Goal: Task Accomplishment & Management: Manage account settings

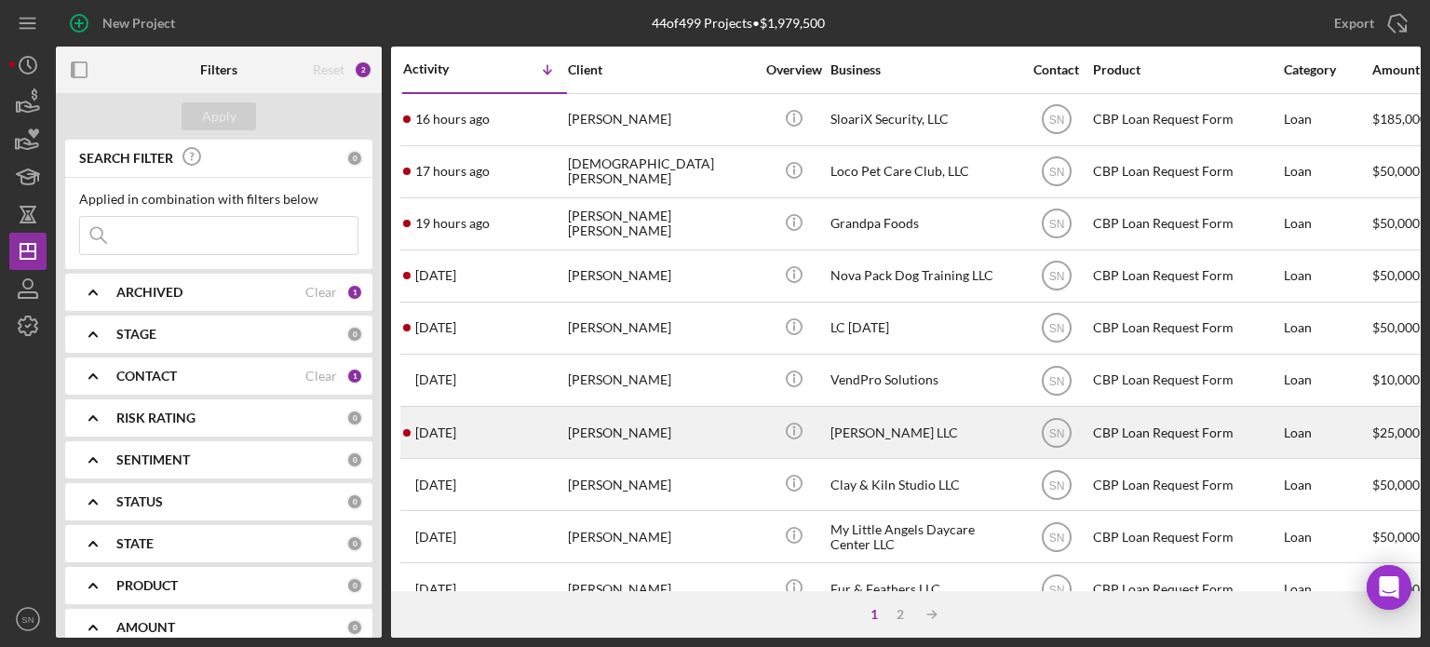
click at [478, 430] on div "[DATE] [PERSON_NAME]" at bounding box center [484, 432] width 163 height 49
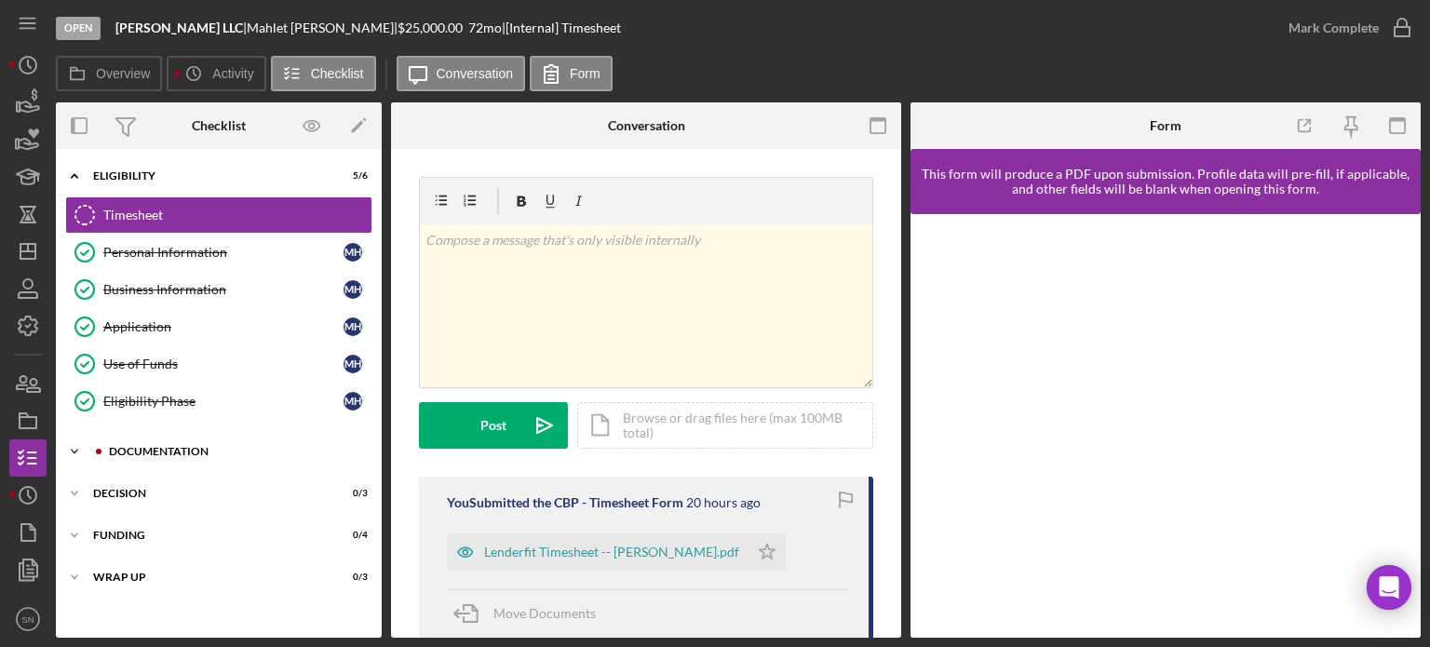
click at [77, 178] on polyline at bounding box center [75, 176] width 6 height 4
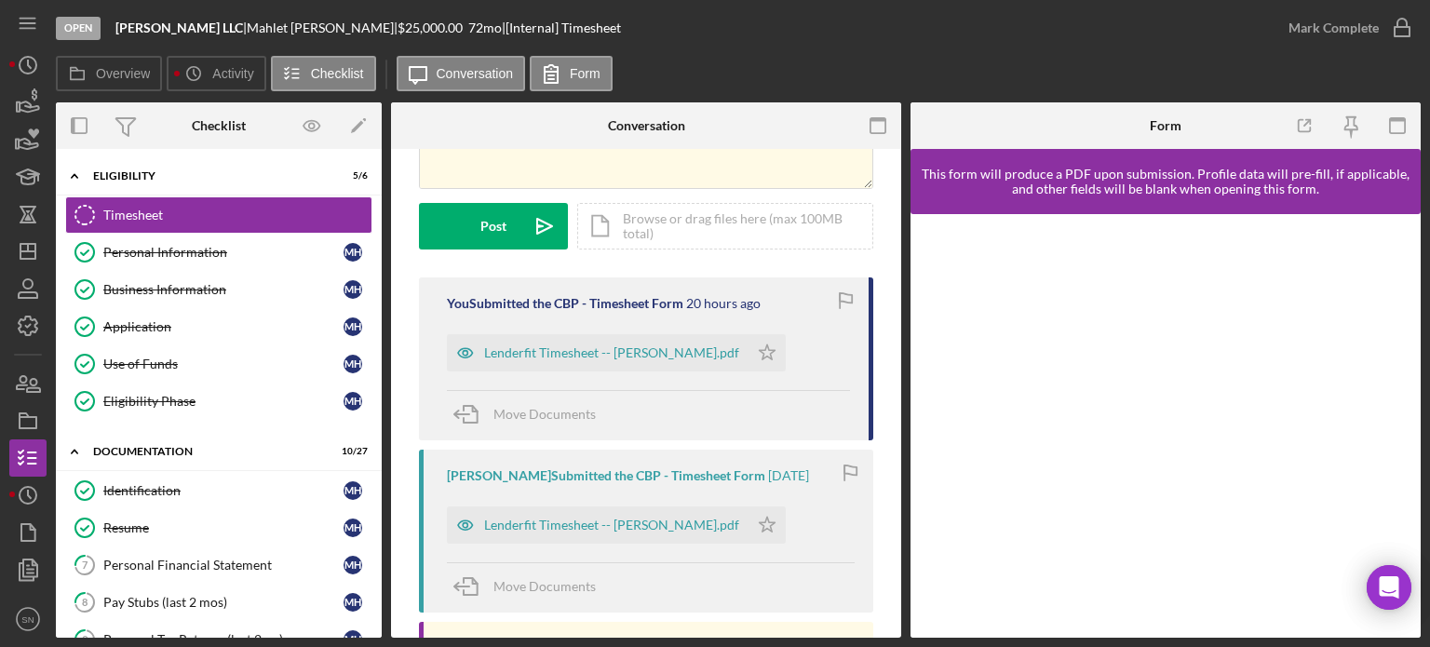
scroll to position [183, 0]
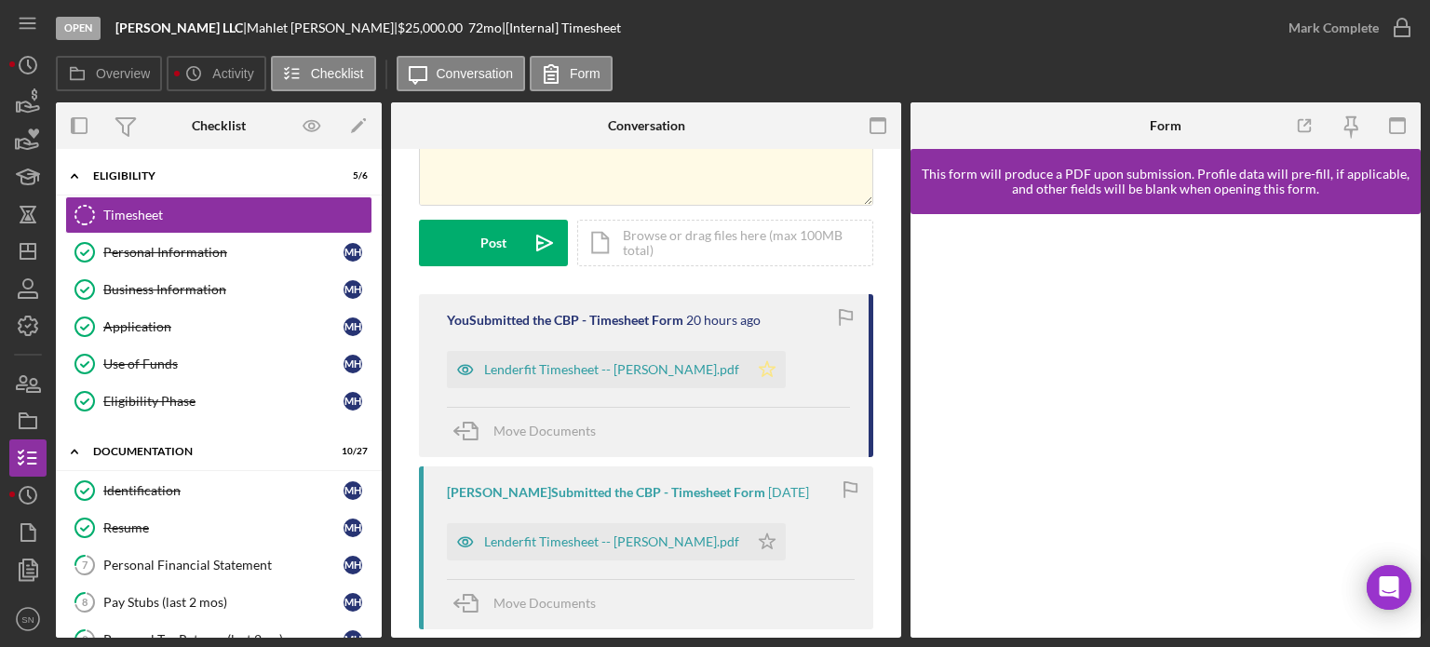
click at [749, 366] on icon "Icon/Star" at bounding box center [767, 369] width 37 height 37
click at [1397, 36] on circle "button" at bounding box center [1402, 28] width 19 height 19
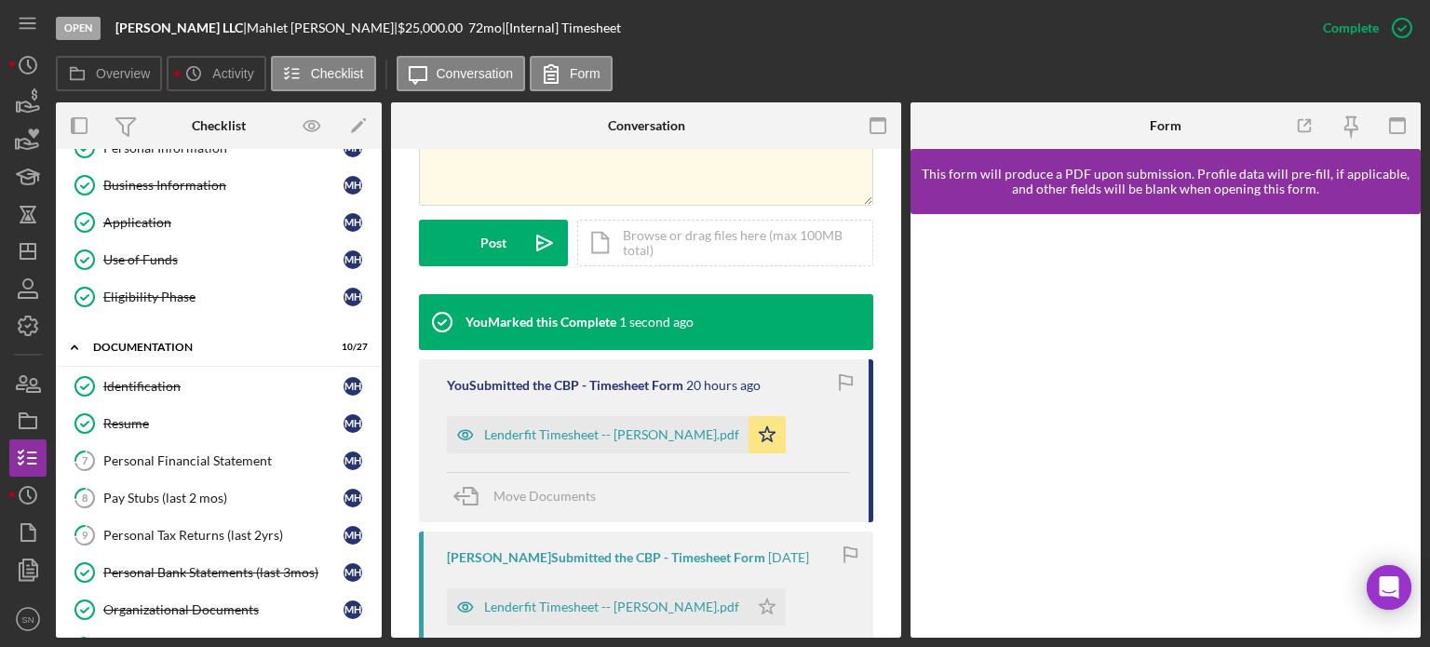
scroll to position [138, 0]
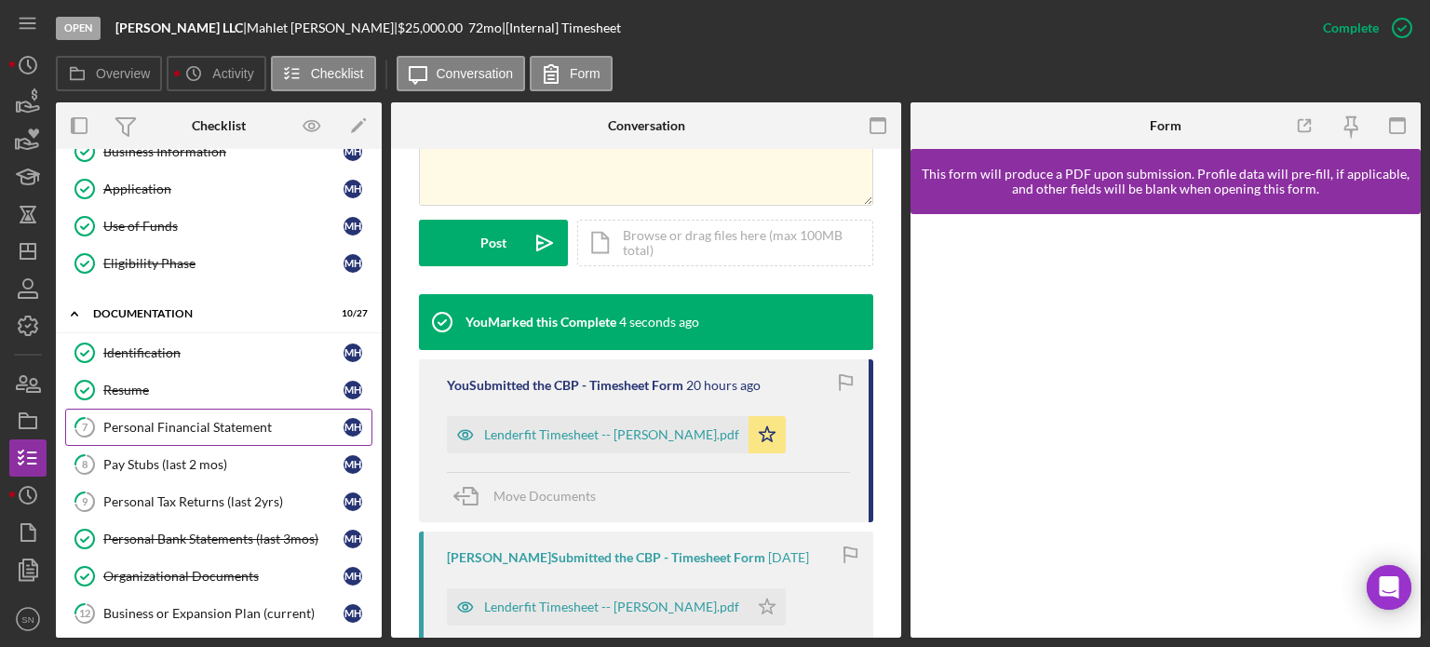
click at [165, 431] on div "Personal Financial Statement" at bounding box center [223, 427] width 240 height 15
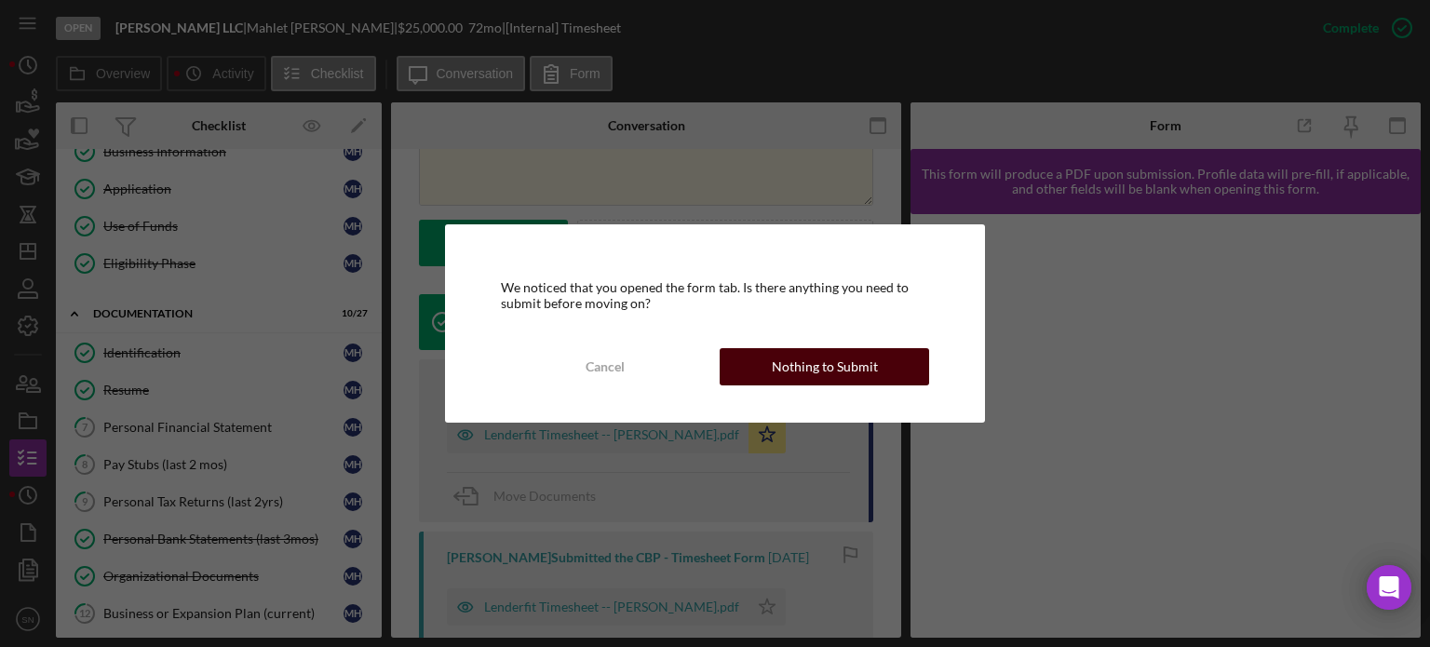
click at [767, 374] on button "Nothing to Submit" at bounding box center [825, 366] width 210 height 37
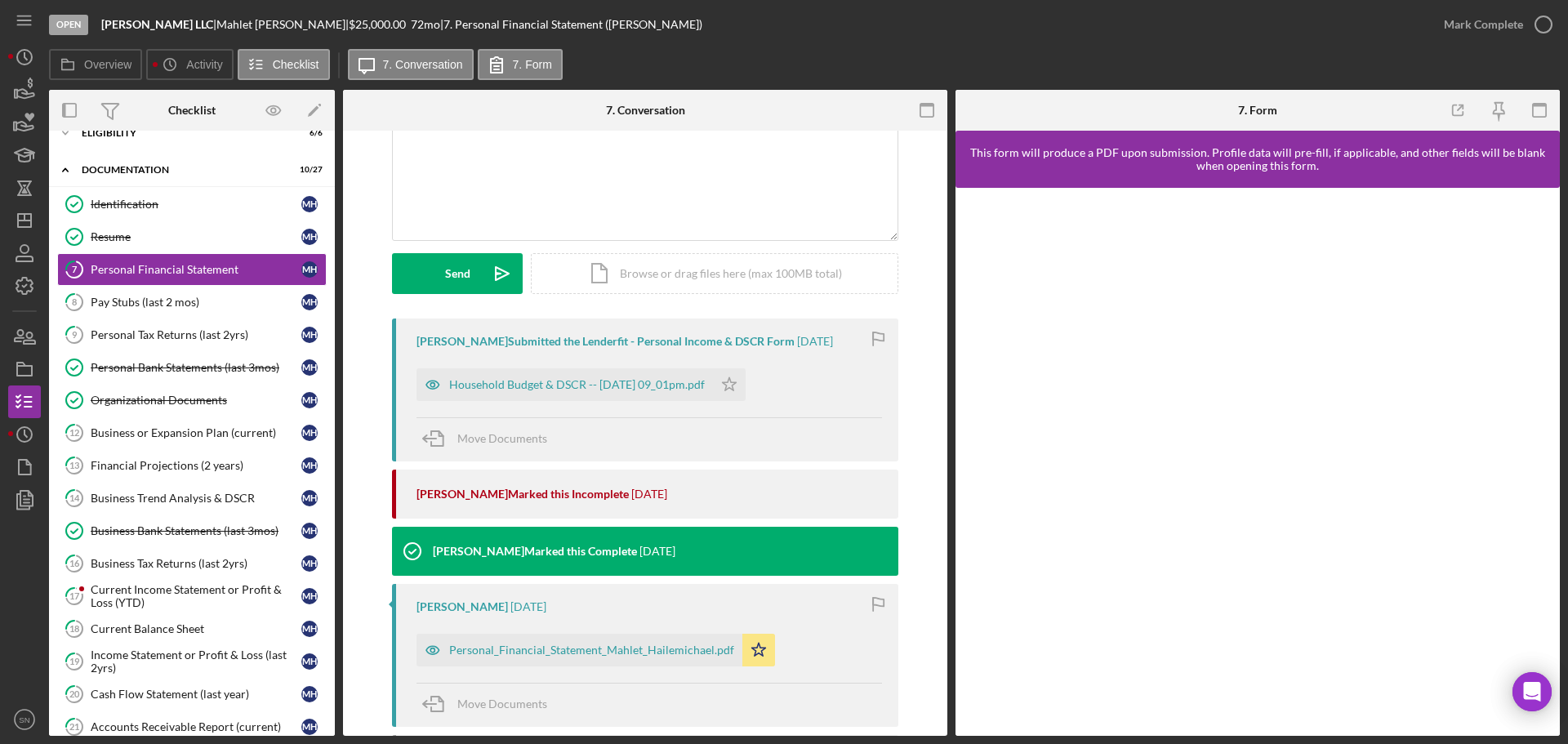
scroll to position [161, 0]
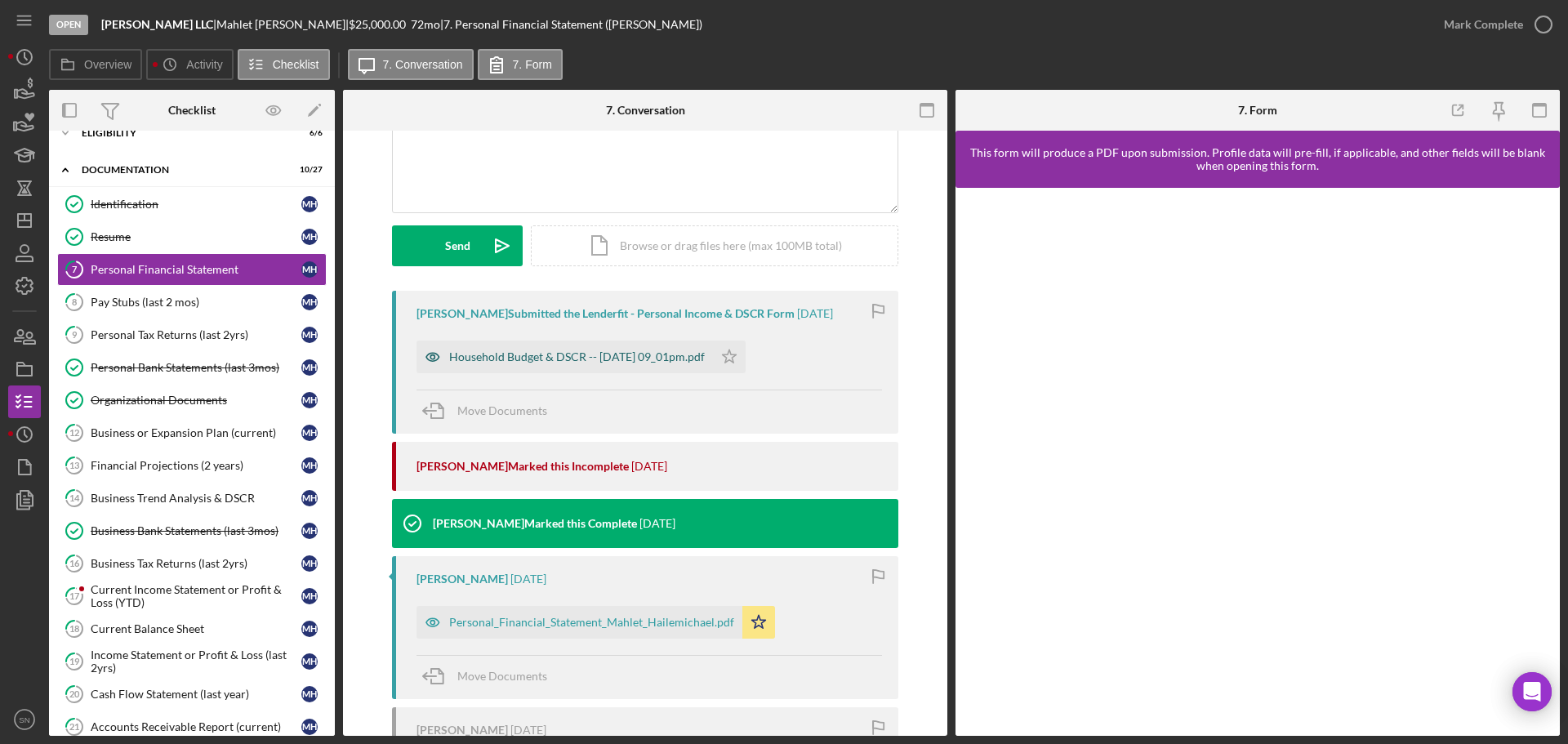
click at [644, 363] on div "Household Budget & DSCR -- [DATE] 09_01pm.pdf" at bounding box center [565, 356] width 296 height 32
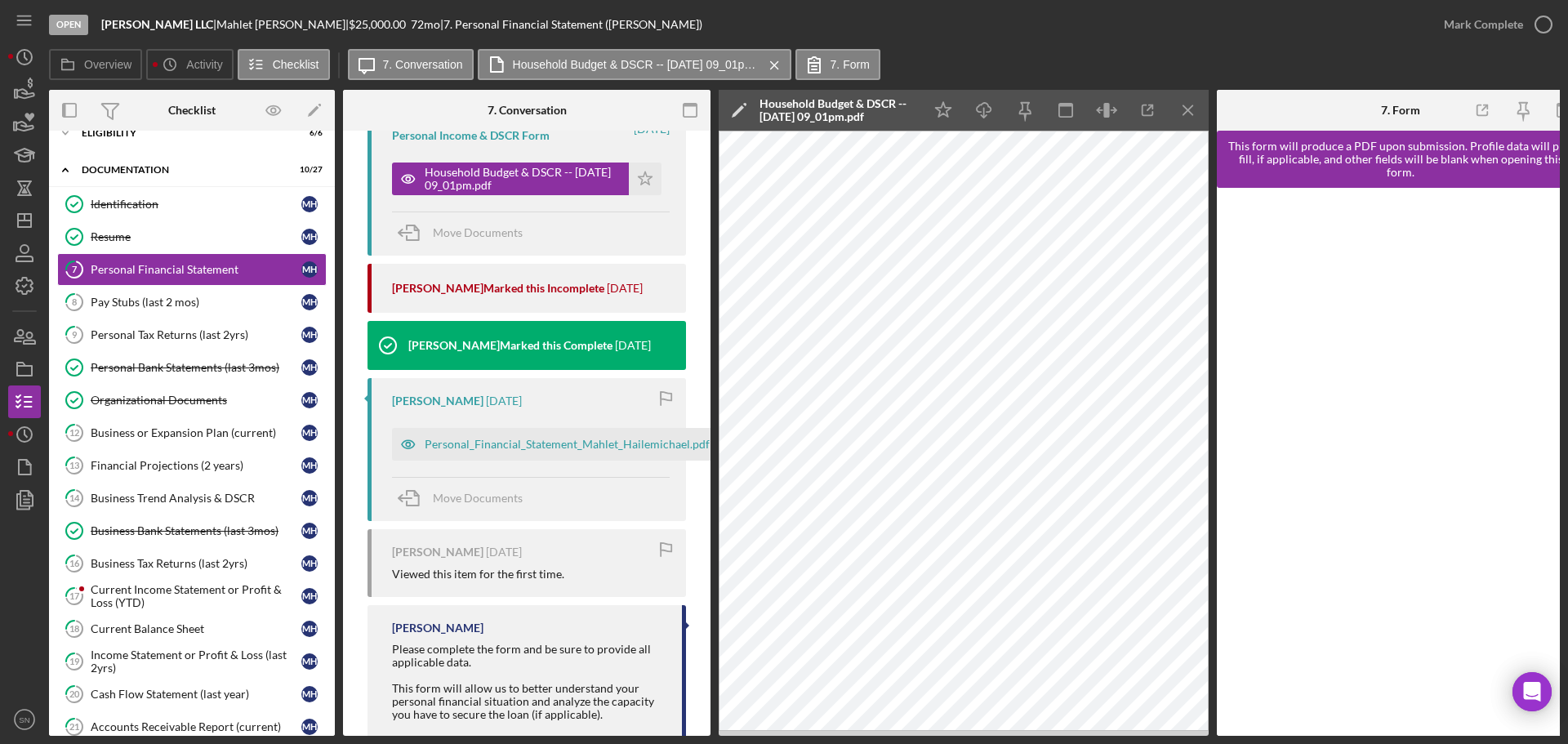
scroll to position [0, 25]
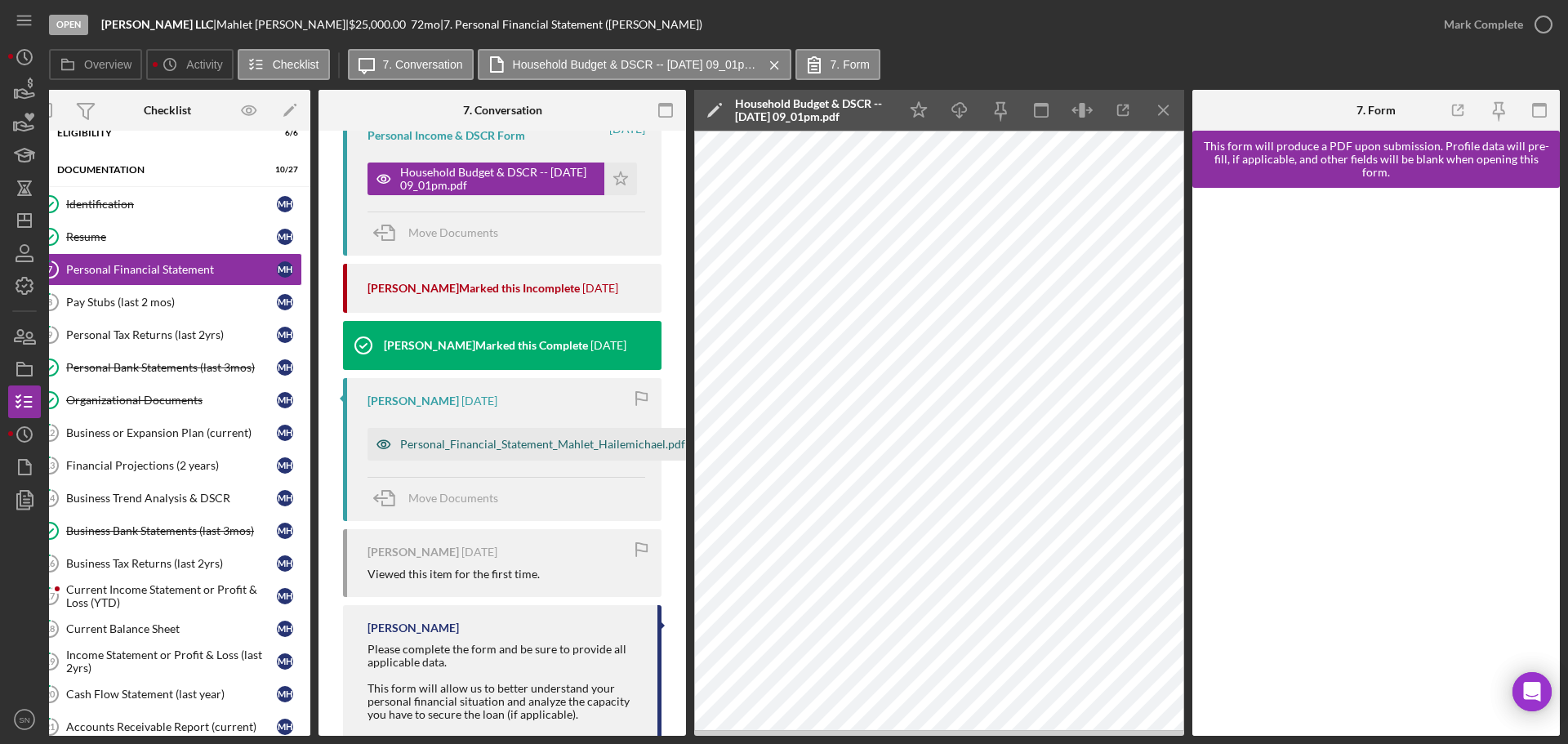
click at [507, 446] on div "Personal_Financial_Statement_Mahlet_Hailemichael.pdf" at bounding box center [542, 444] width 285 height 13
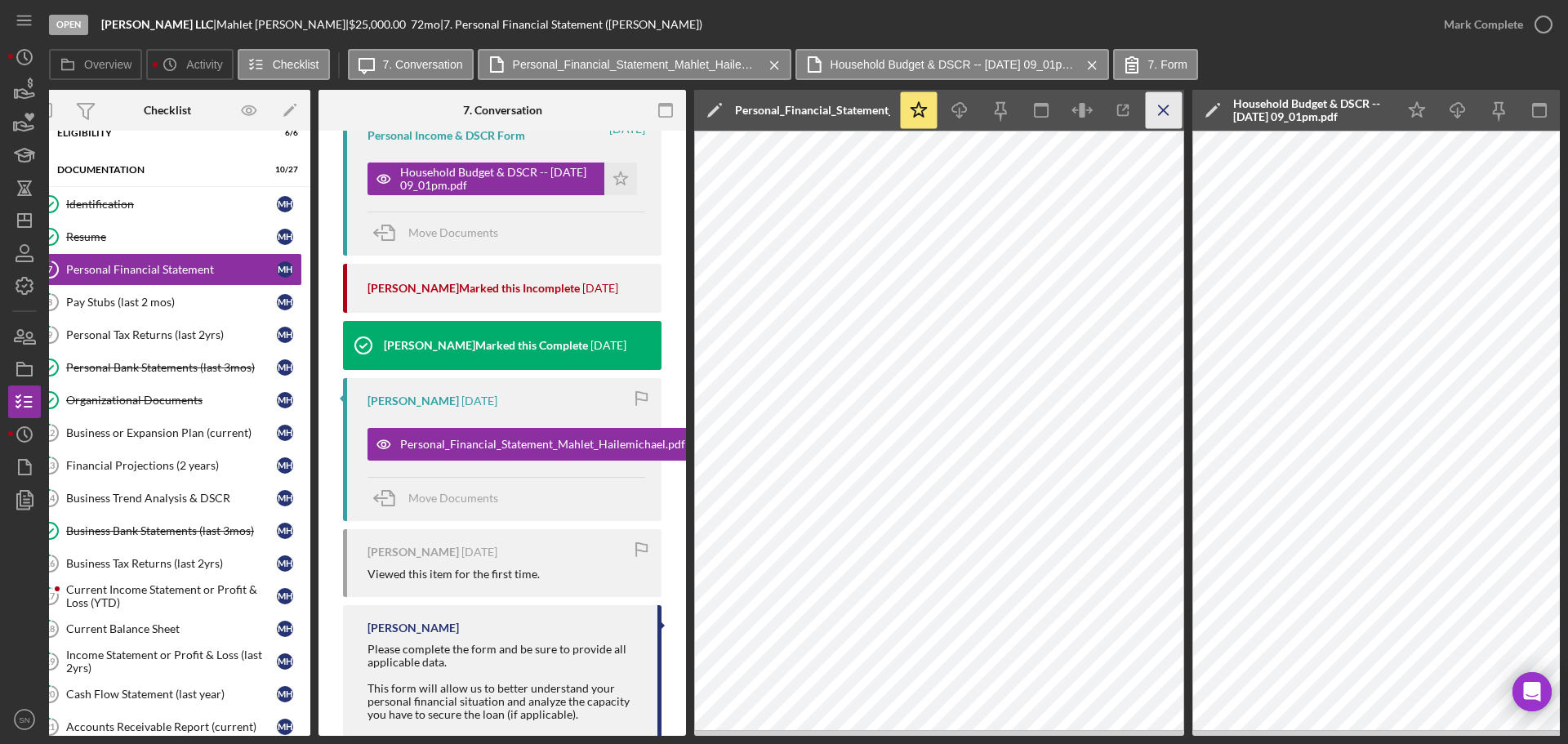
click at [1172, 113] on icon "Icon/Menu Close" at bounding box center [1165, 111] width 37 height 37
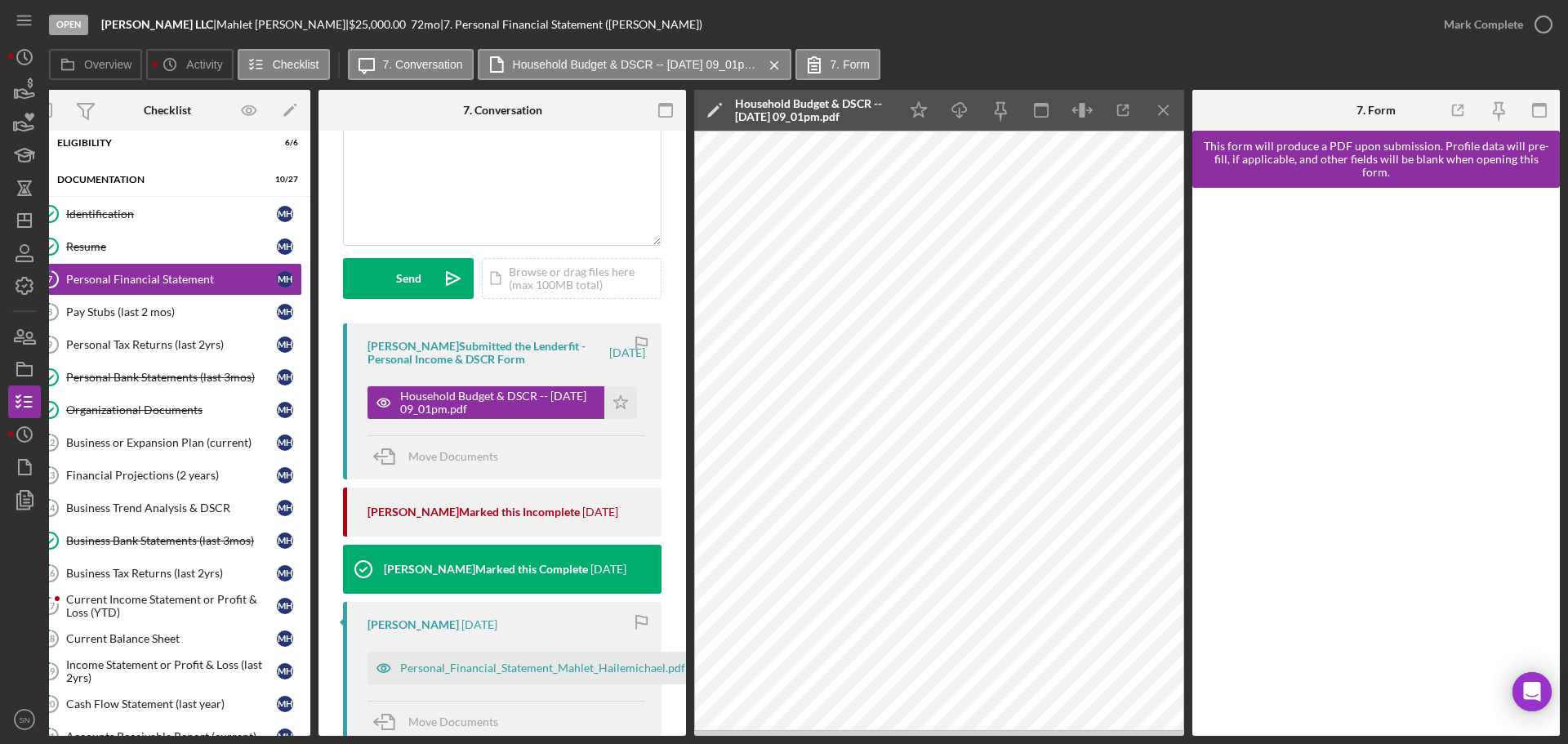
scroll to position [125, 0]
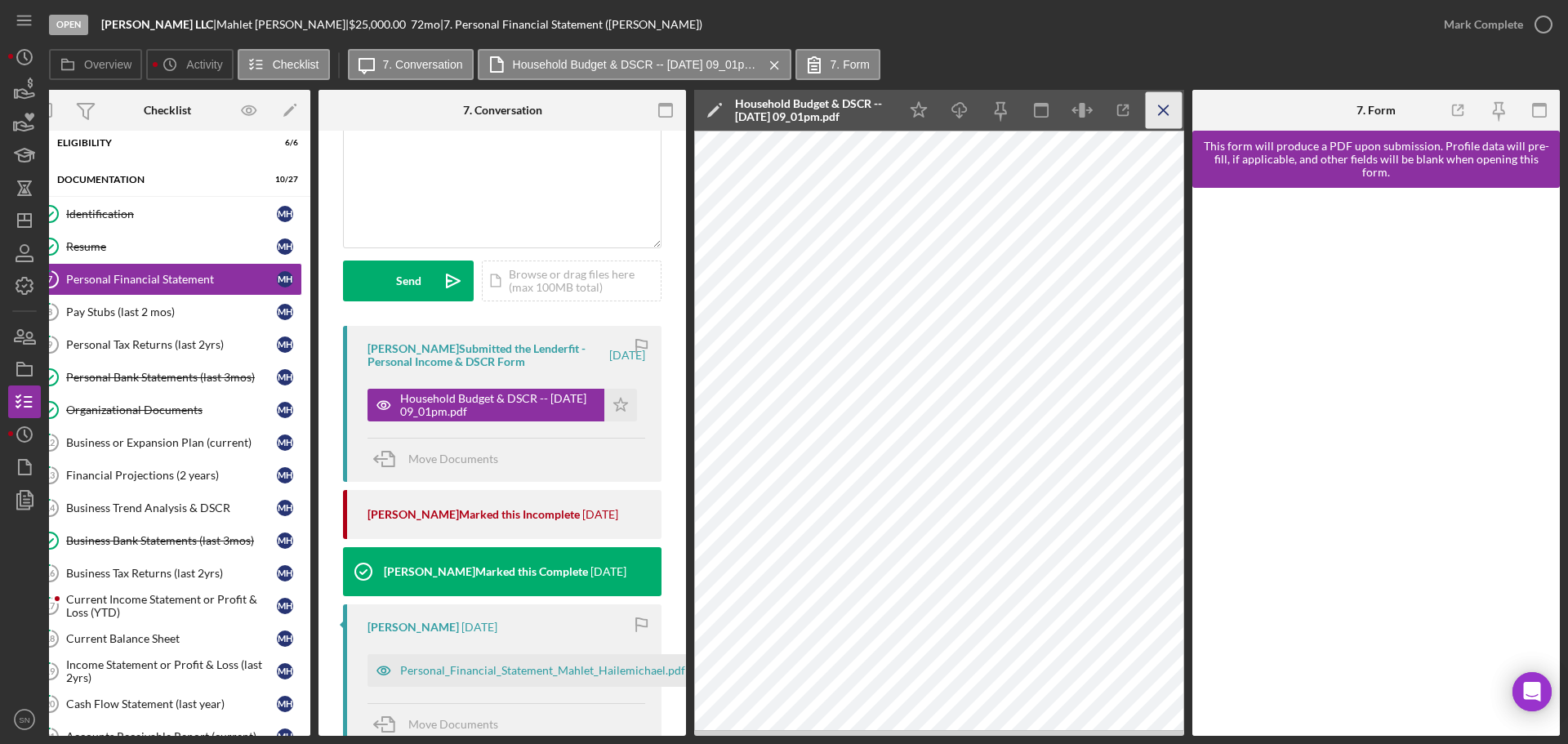
click at [1167, 109] on icon "Icon/Menu Close" at bounding box center [1165, 111] width 37 height 37
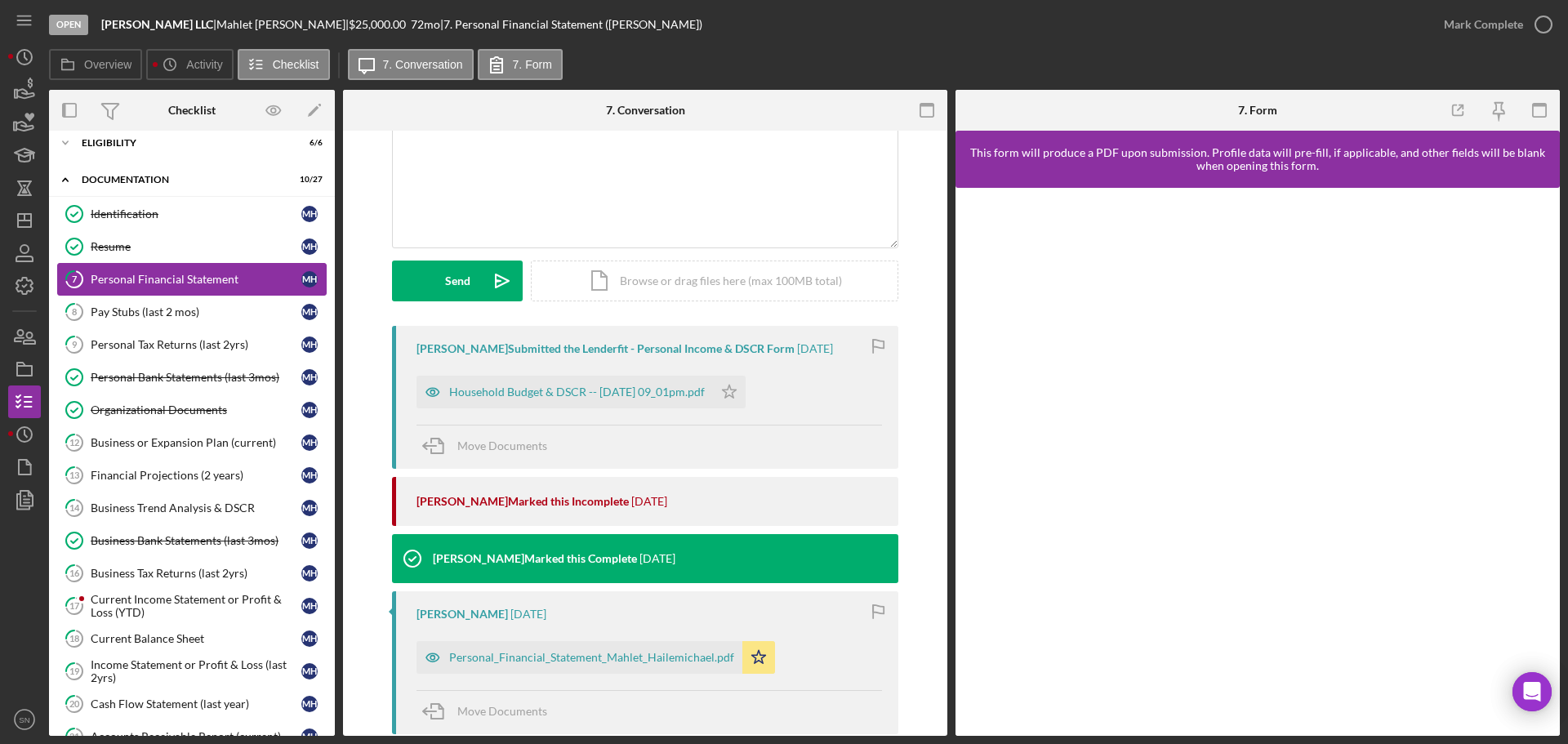
click at [234, 283] on div "Personal Financial Statement" at bounding box center [196, 279] width 210 height 13
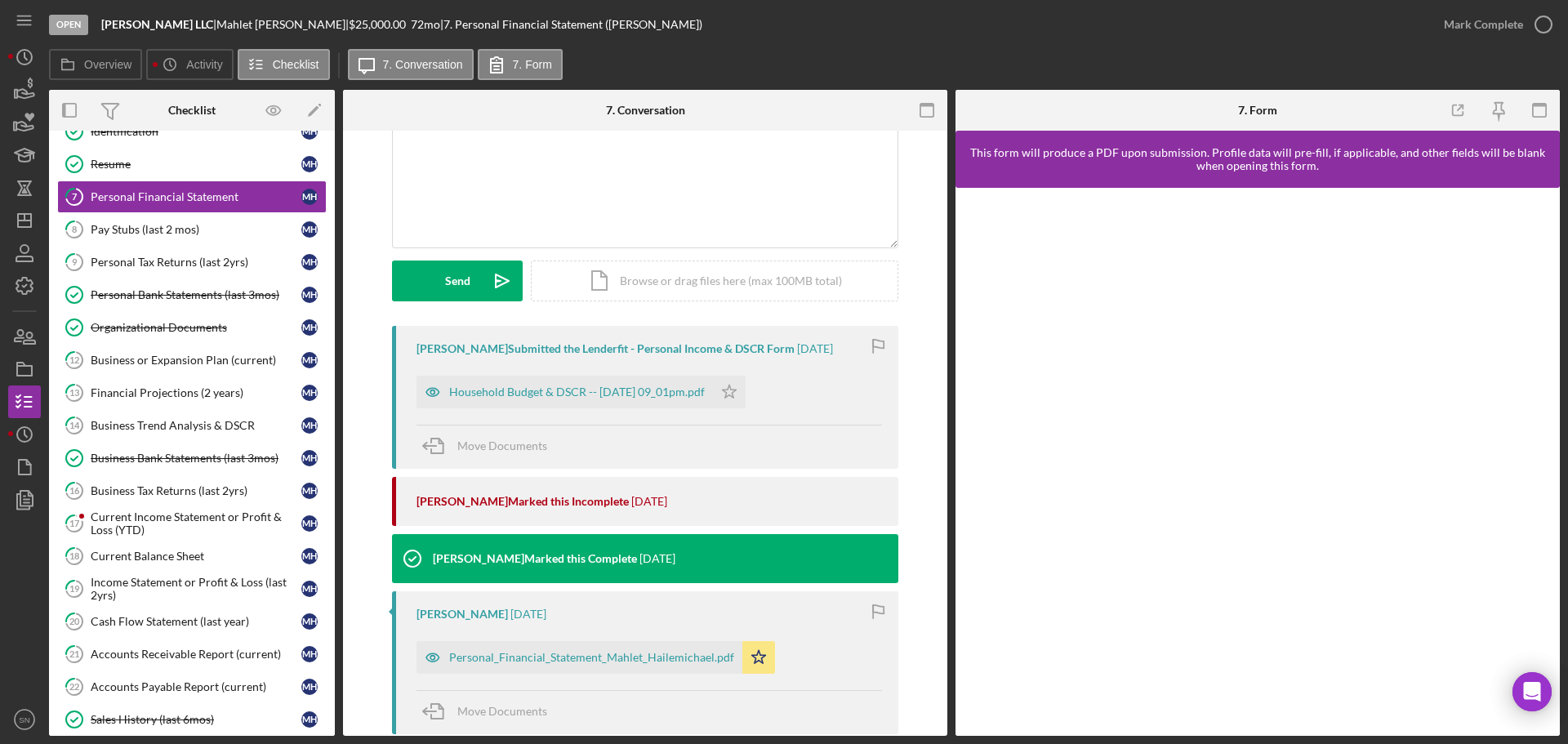
scroll to position [99, 0]
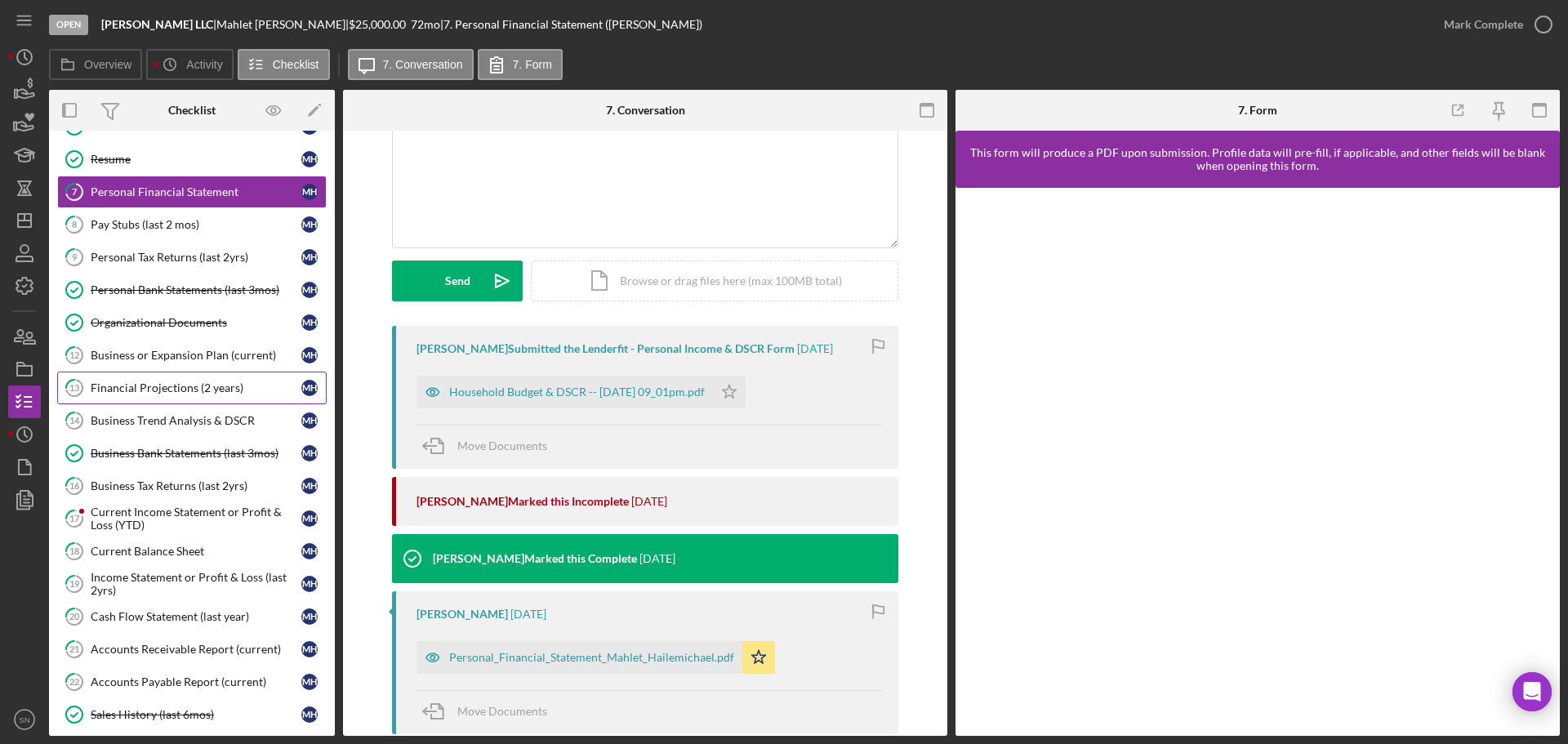
click at [169, 387] on div "Financial Projections (2 years)" at bounding box center [196, 388] width 210 height 13
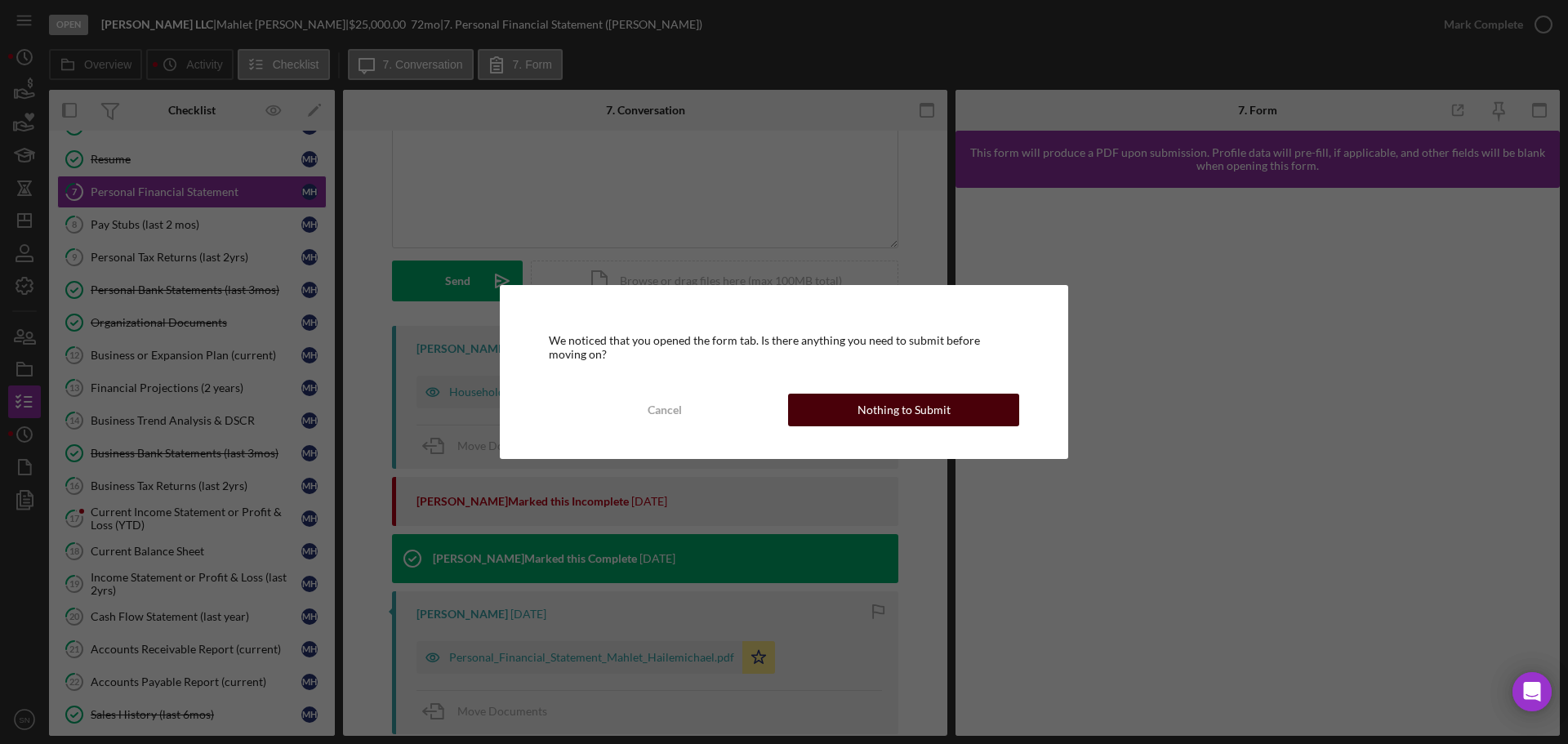
click at [866, 409] on div "Nothing to Submit" at bounding box center [904, 410] width 93 height 32
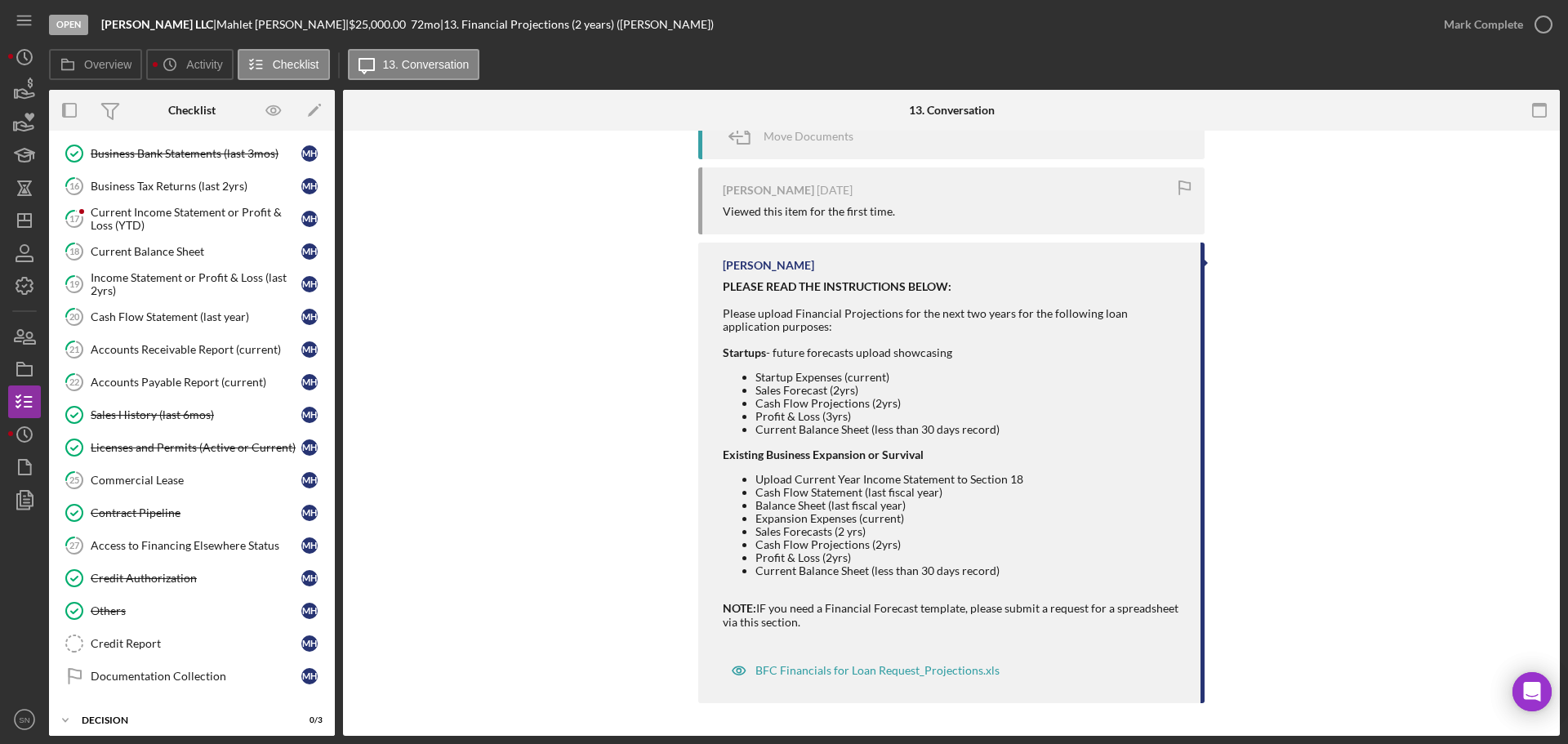
scroll to position [406, 0]
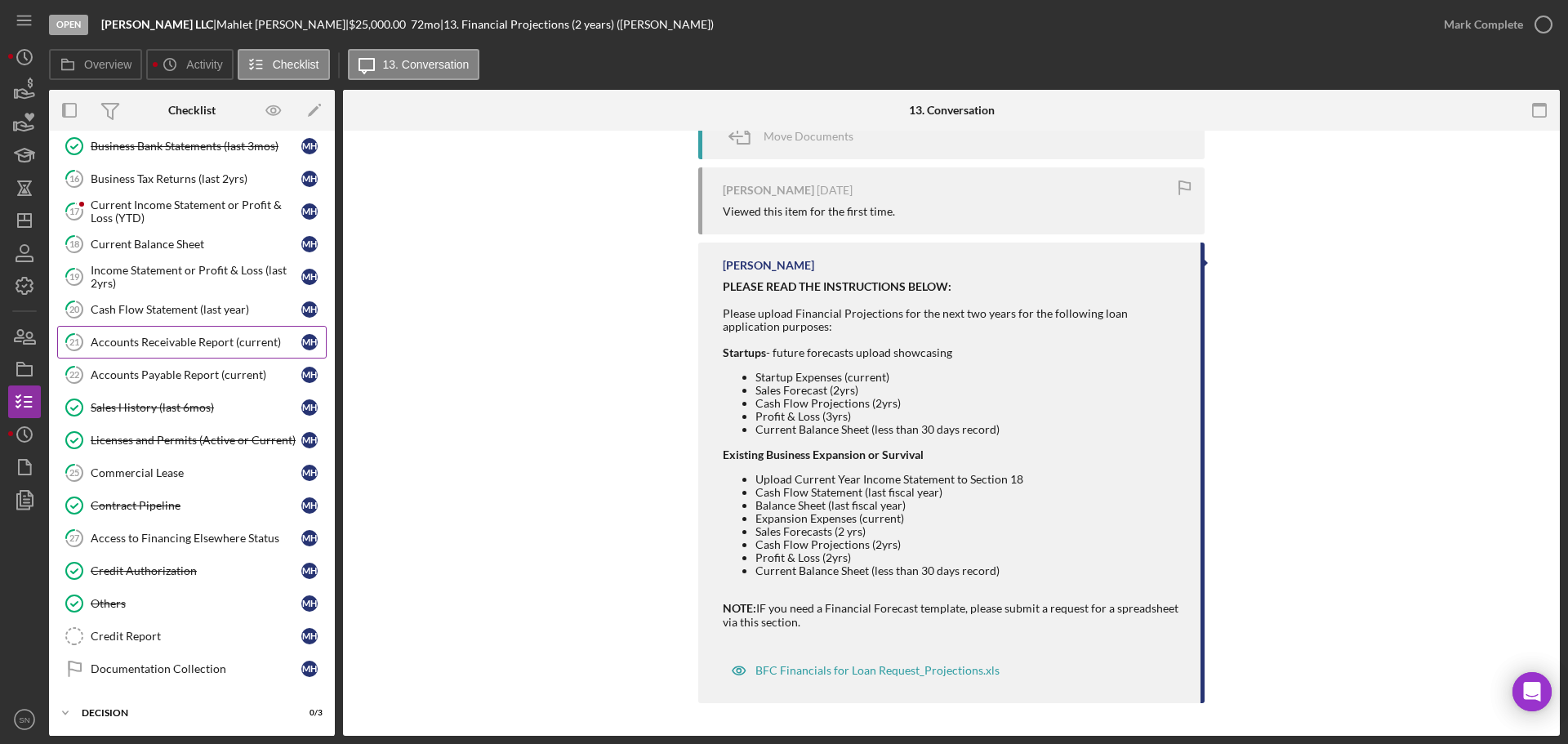
click at [209, 344] on div "Accounts Receivable Report (current)" at bounding box center [196, 342] width 210 height 13
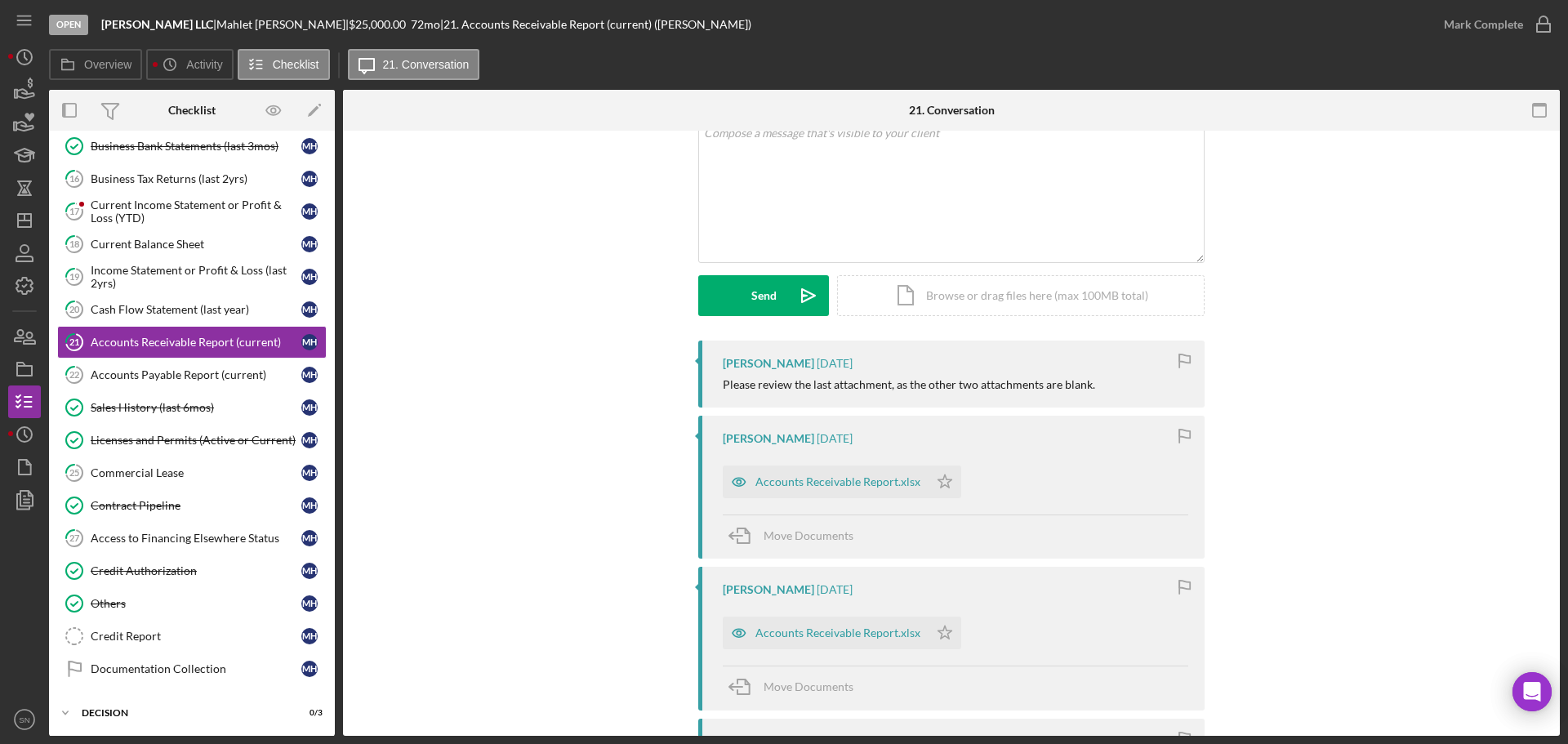
scroll to position [97, 0]
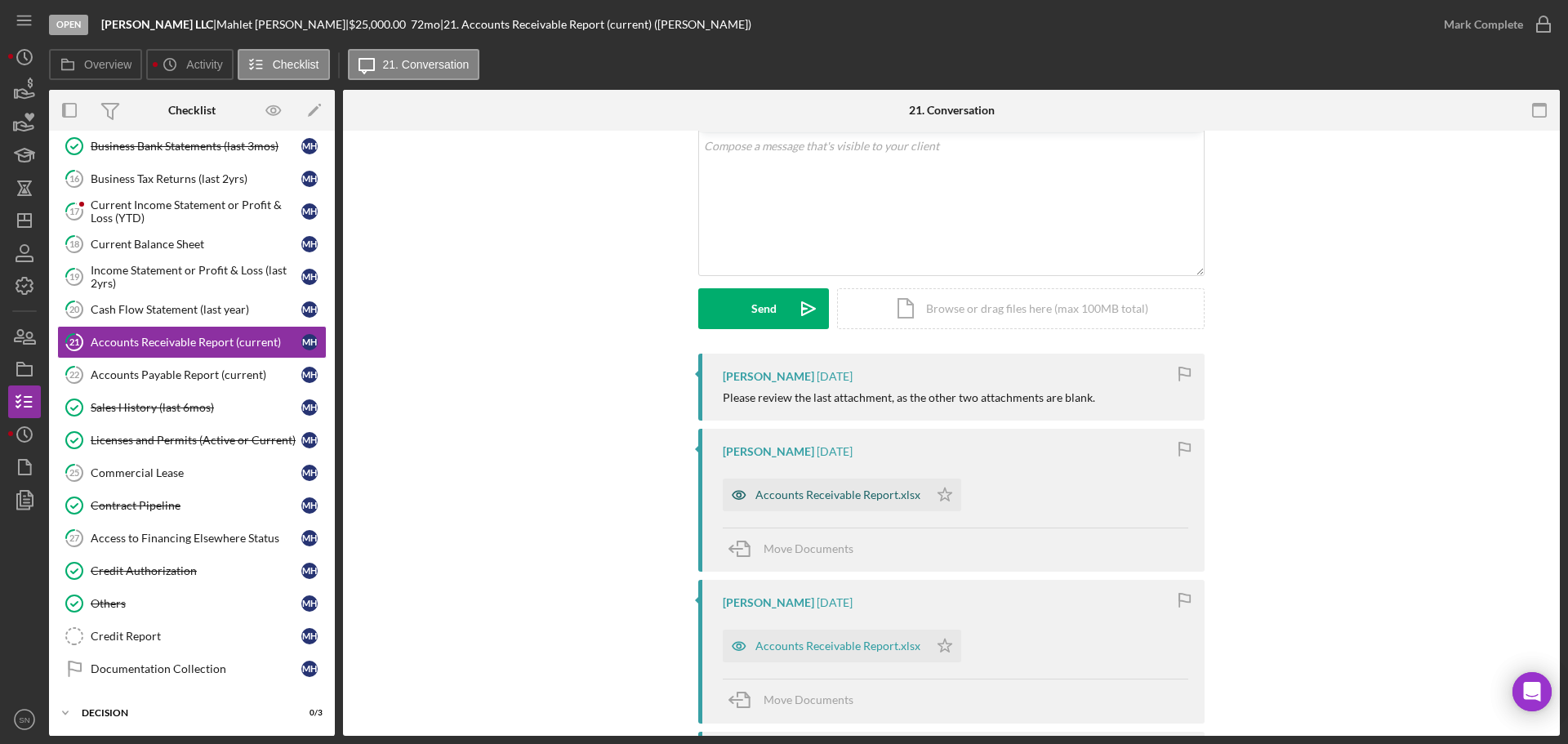
click at [837, 493] on div "Accounts Receivable Report.xlsx" at bounding box center [837, 495] width 165 height 13
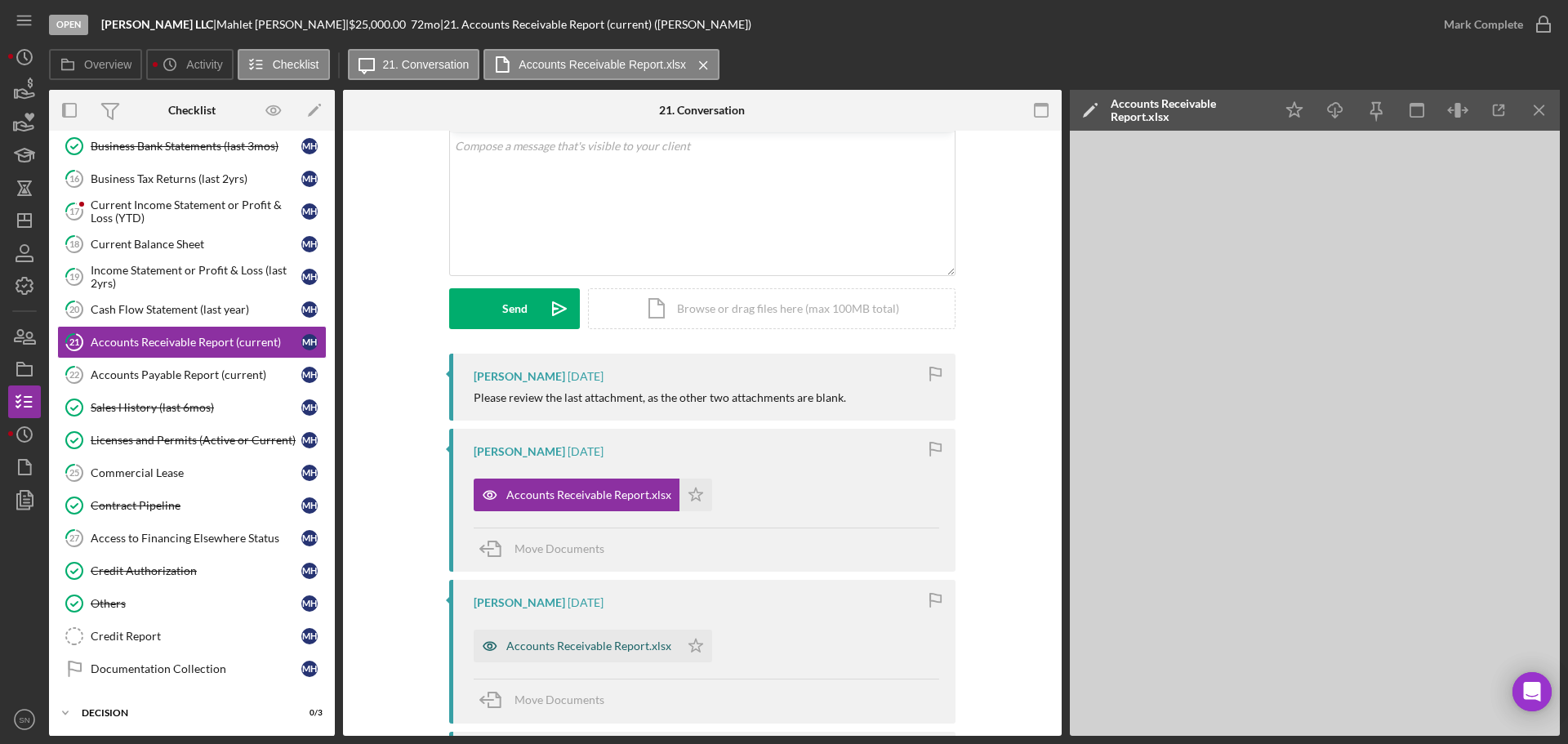
click at [595, 647] on div "Accounts Receivable Report.xlsx" at bounding box center [588, 646] width 165 height 13
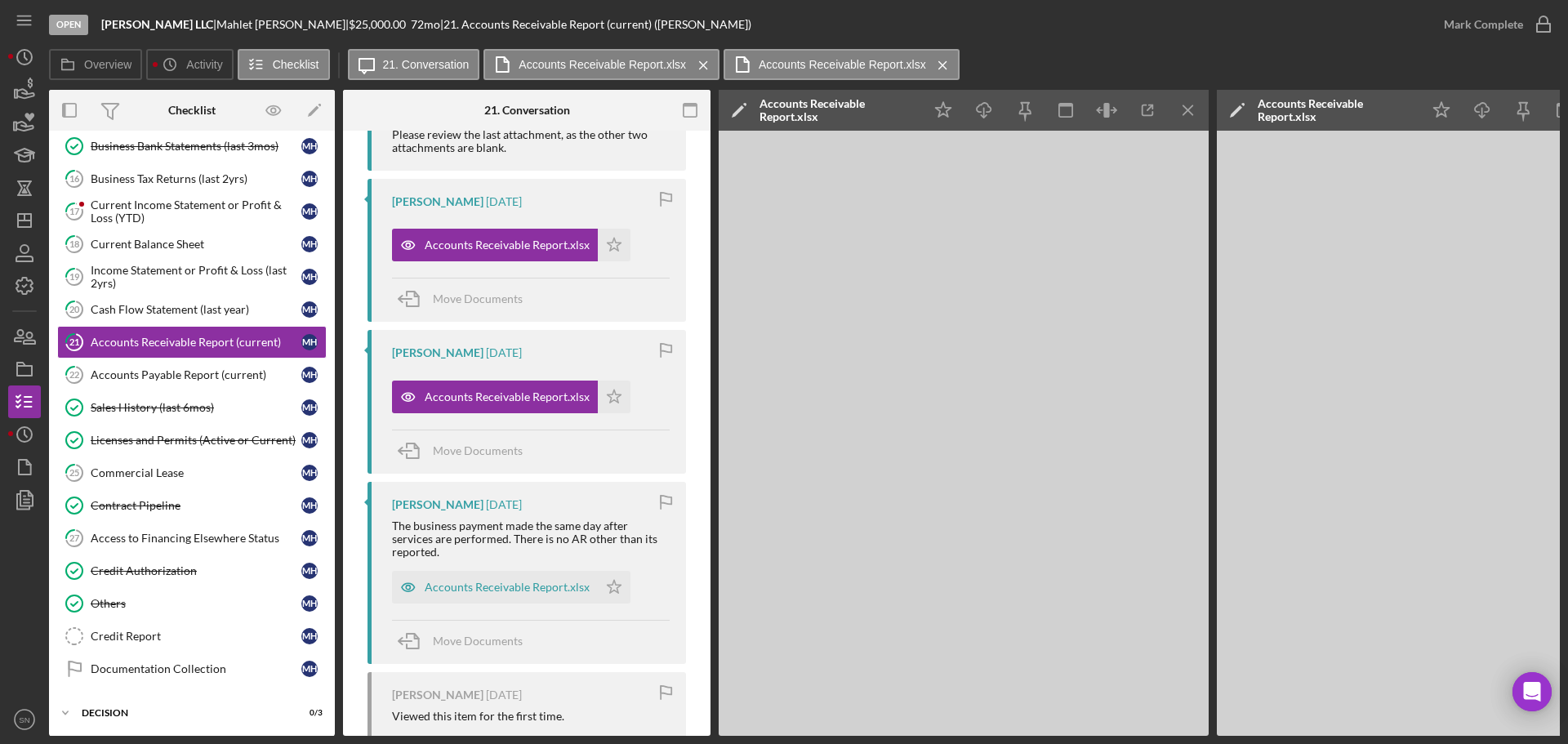
scroll to position [365, 0]
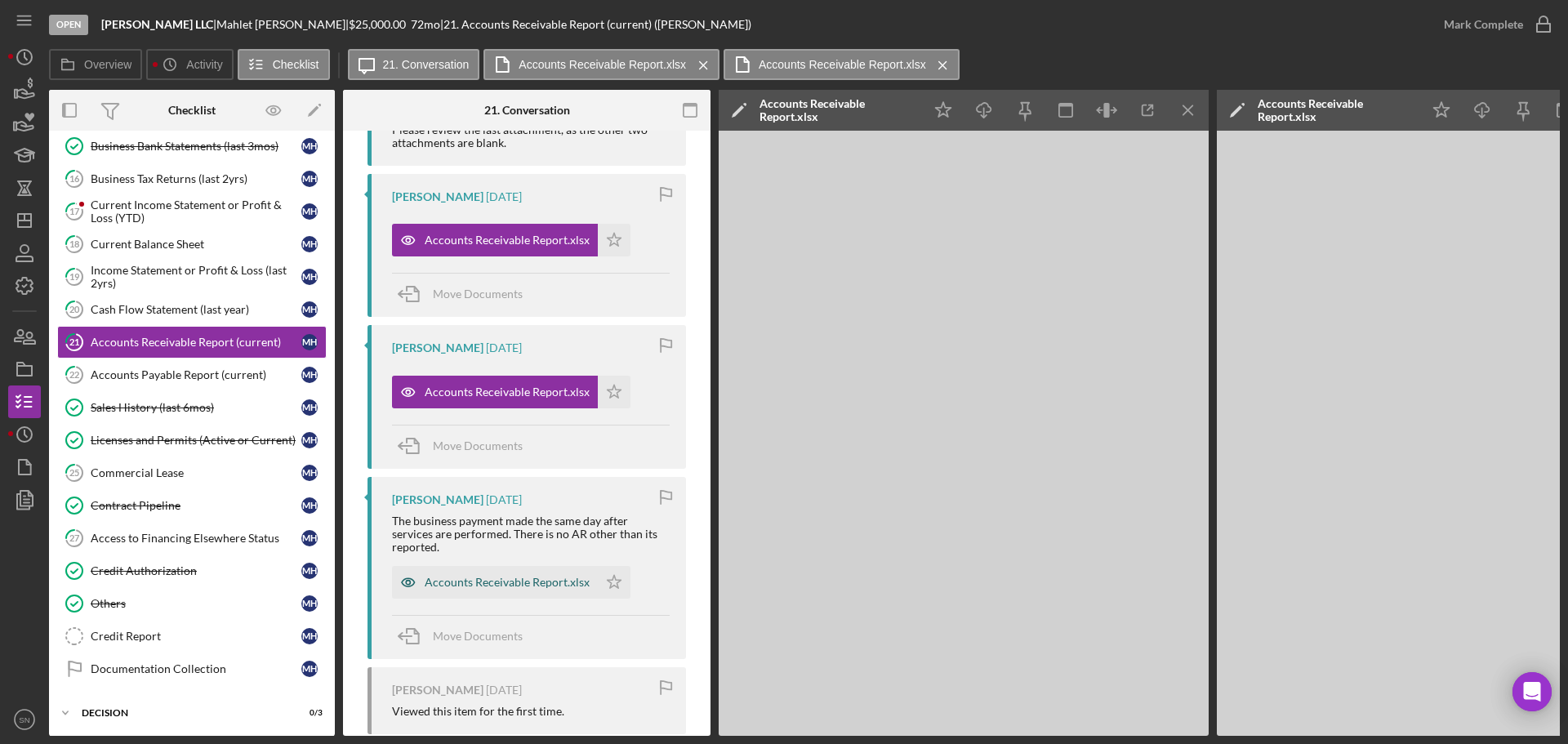
click at [488, 581] on div "Accounts Receivable Report.xlsx" at bounding box center [507, 583] width 165 height 13
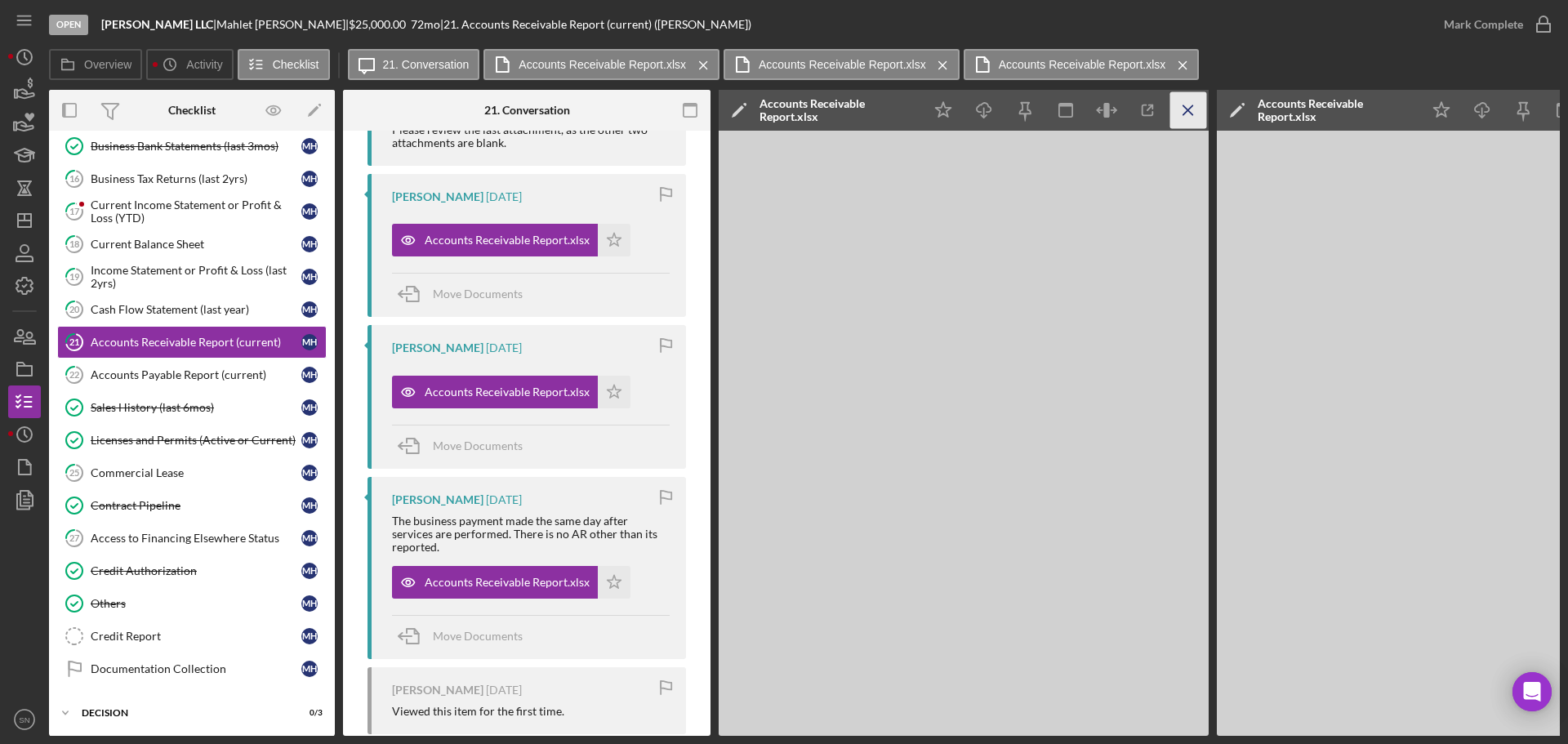
click at [1183, 105] on icon "Icon/Menu Close" at bounding box center [1189, 111] width 37 height 37
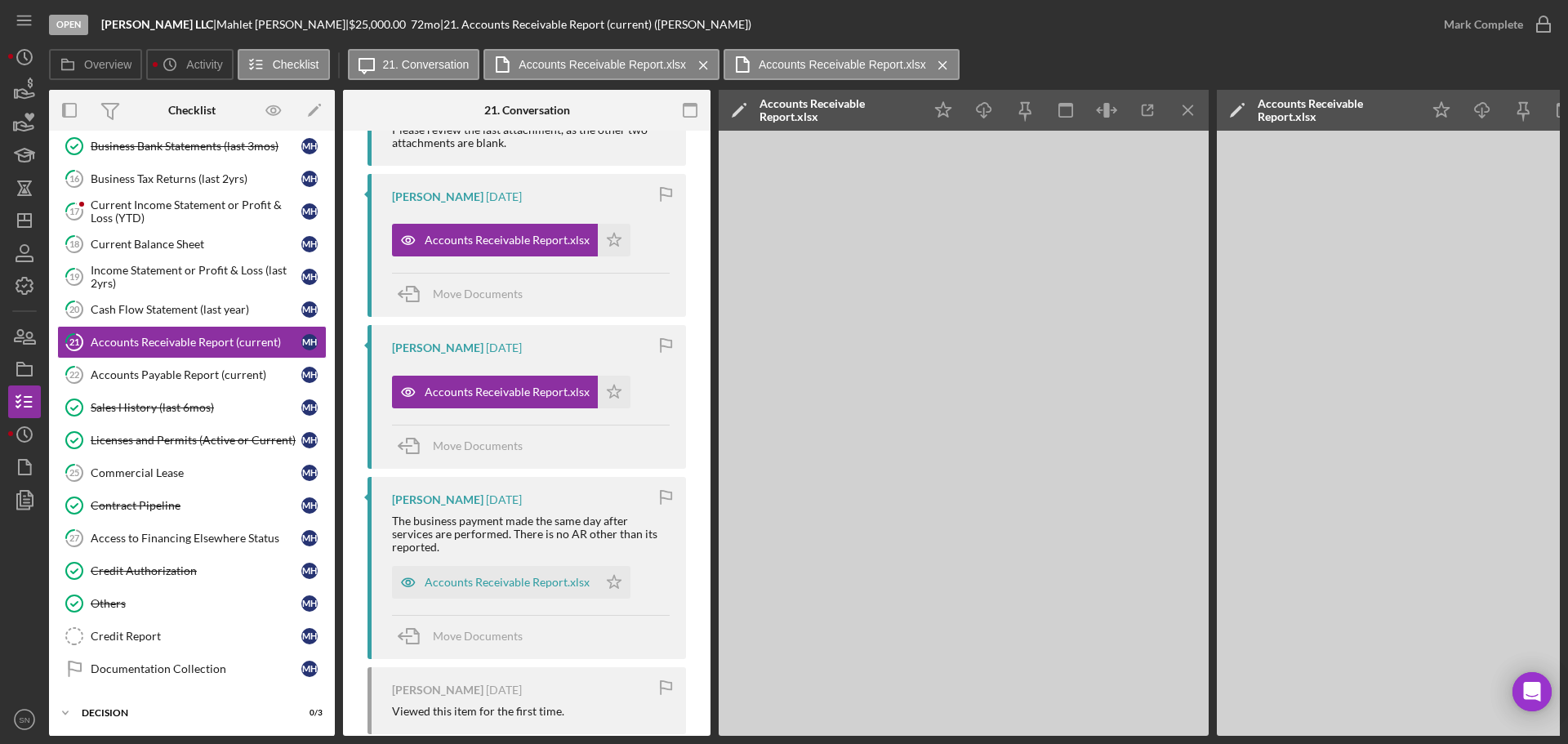
click at [1188, 111] on line "button" at bounding box center [1187, 110] width 9 height 9
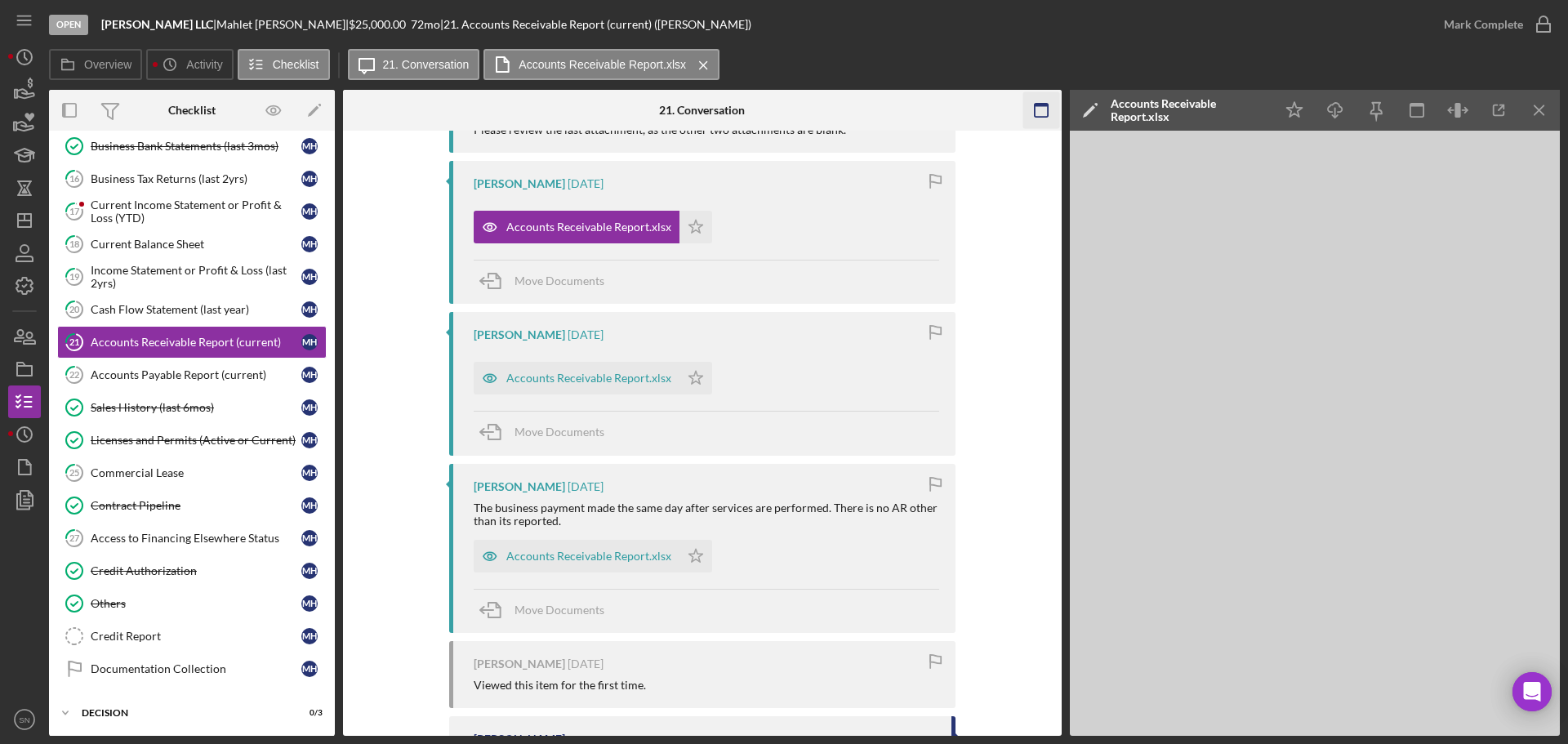
click at [1543, 112] on icon "Icon/Menu Close" at bounding box center [1540, 111] width 37 height 37
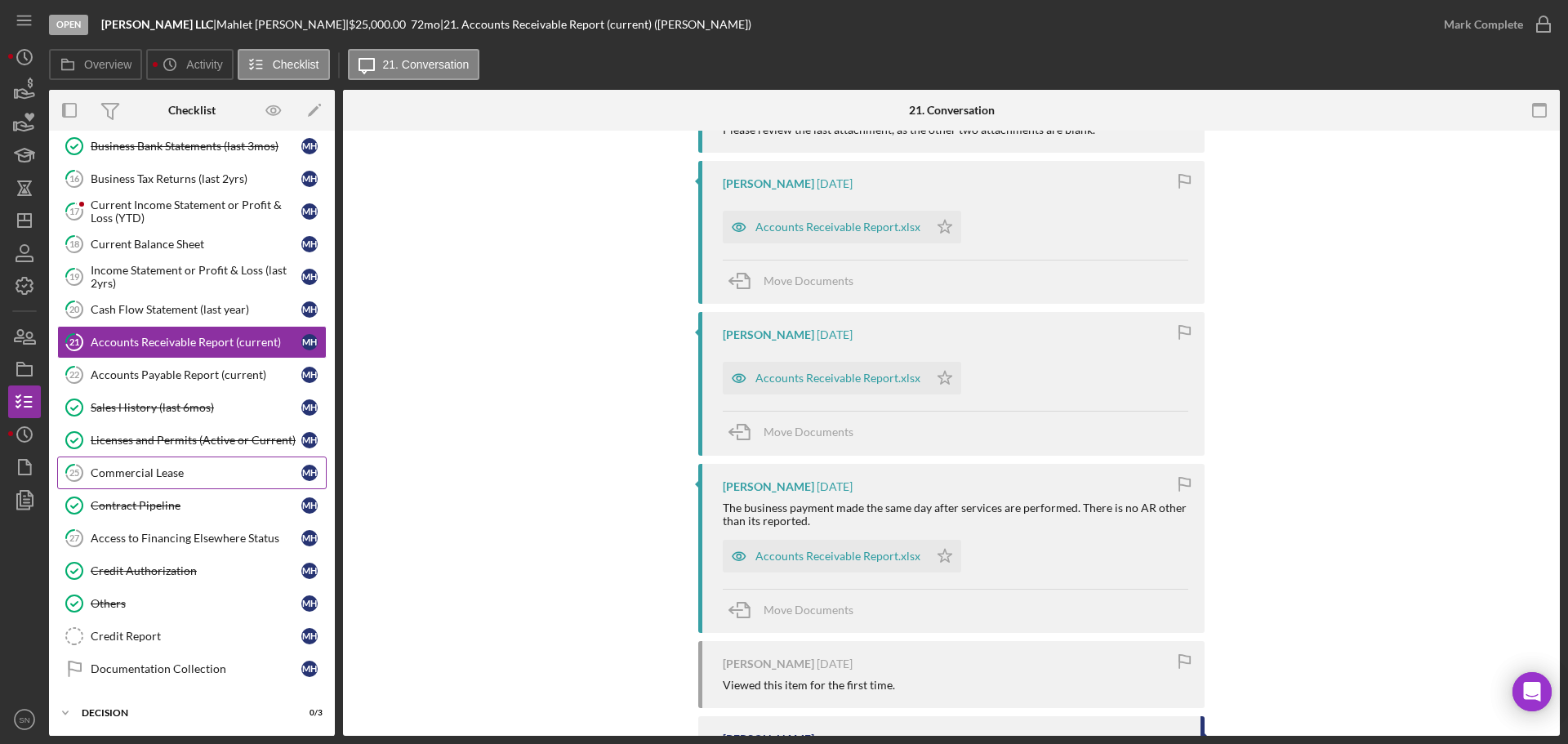
click at [149, 469] on div "Commercial Lease" at bounding box center [196, 473] width 210 height 13
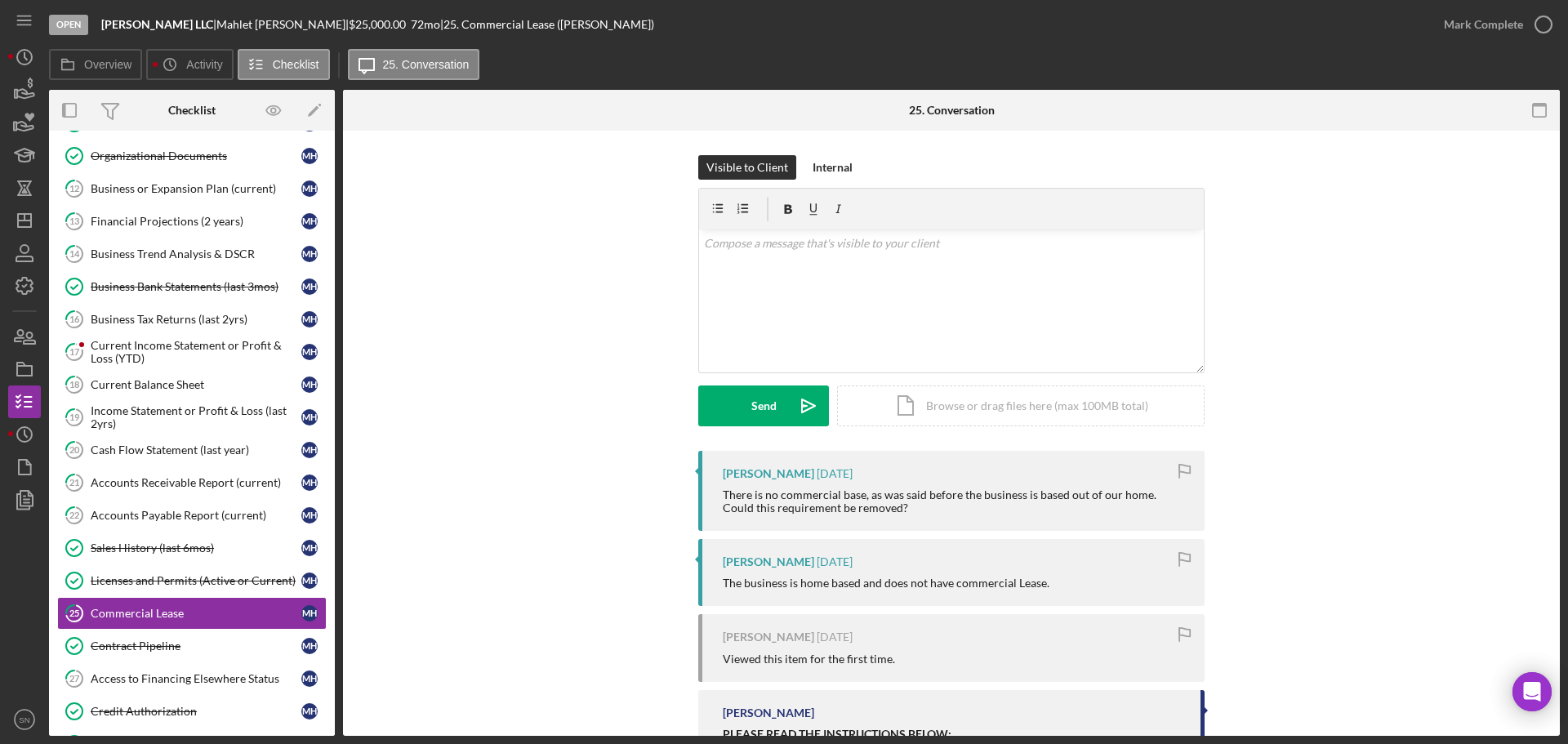
scroll to position [268, 0]
click at [199, 221] on div "Financial Projections (2 years)" at bounding box center [196, 218] width 210 height 13
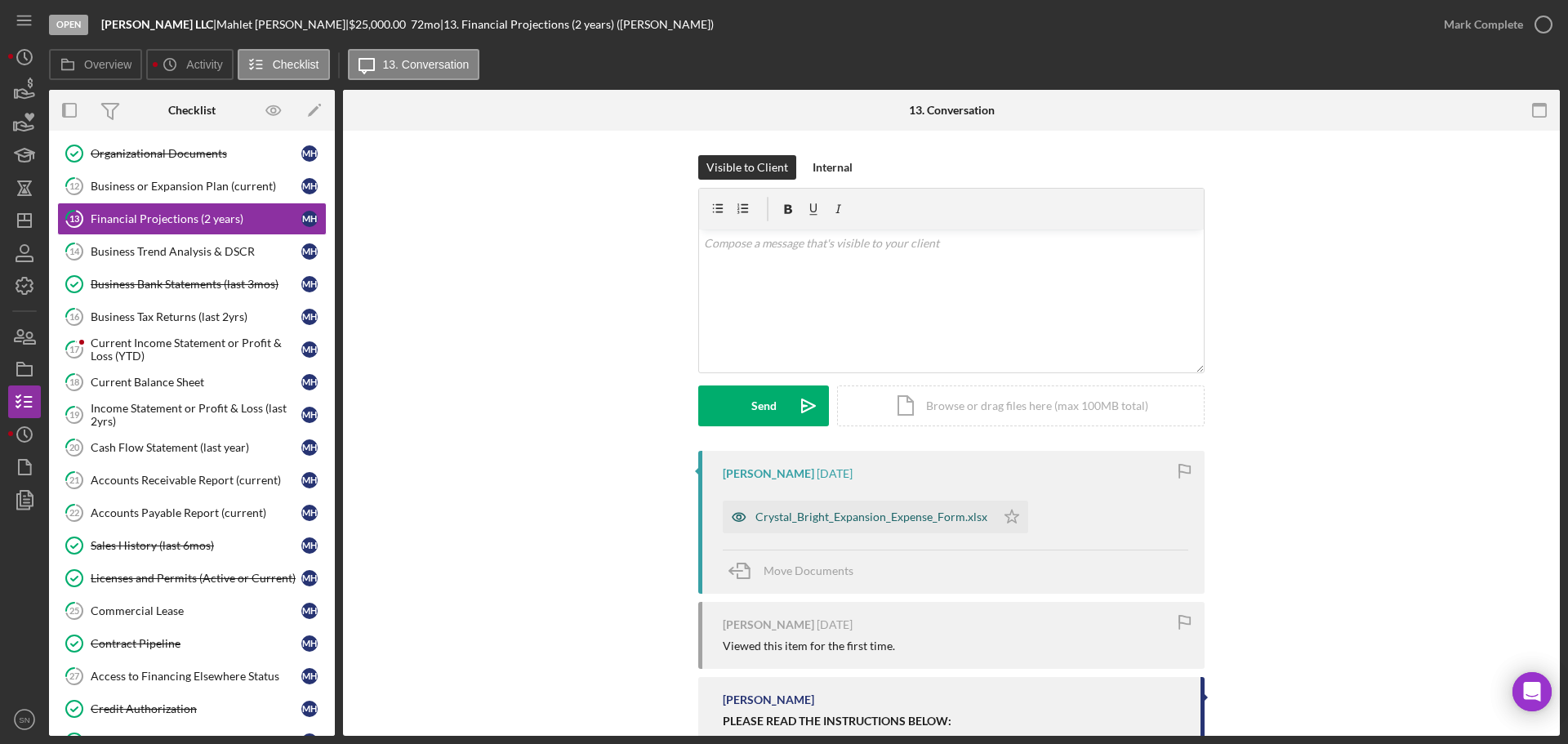
click at [909, 518] on div "Crystal_Bright_Expansion_Expense_Form.xlsx" at bounding box center [871, 517] width 232 height 13
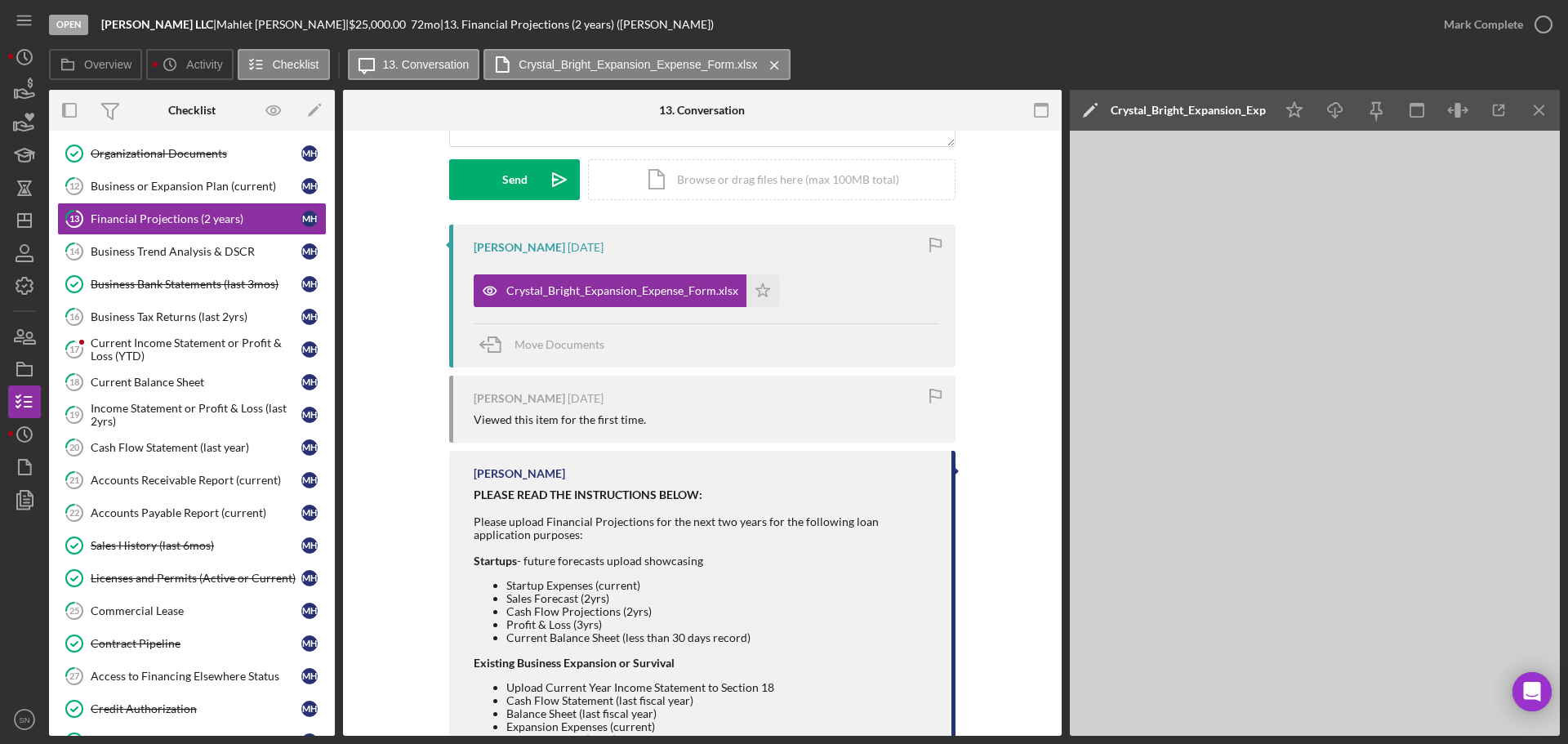
scroll to position [231, 0]
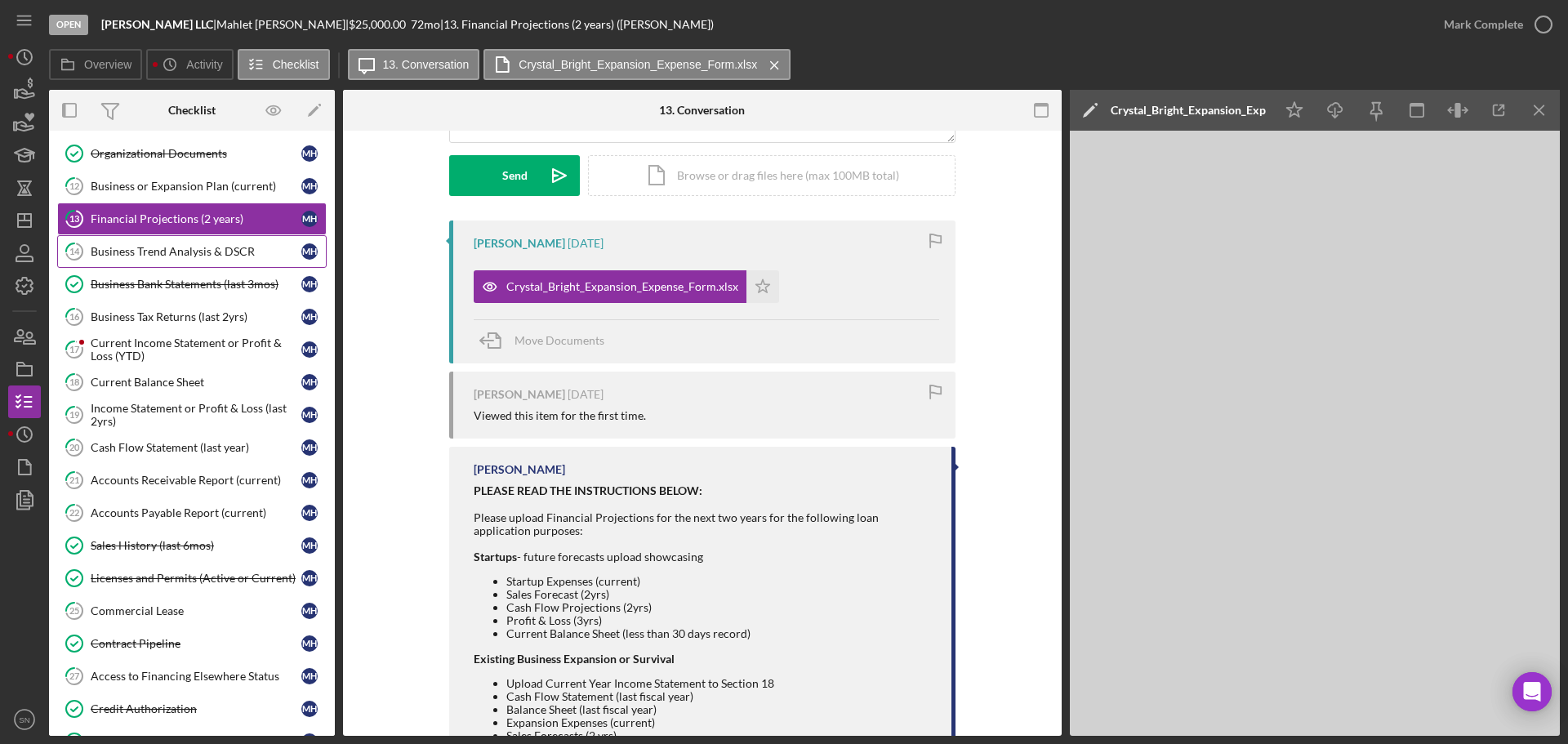
click at [213, 253] on div "Business Trend Analysis & DSCR" at bounding box center [196, 251] width 210 height 13
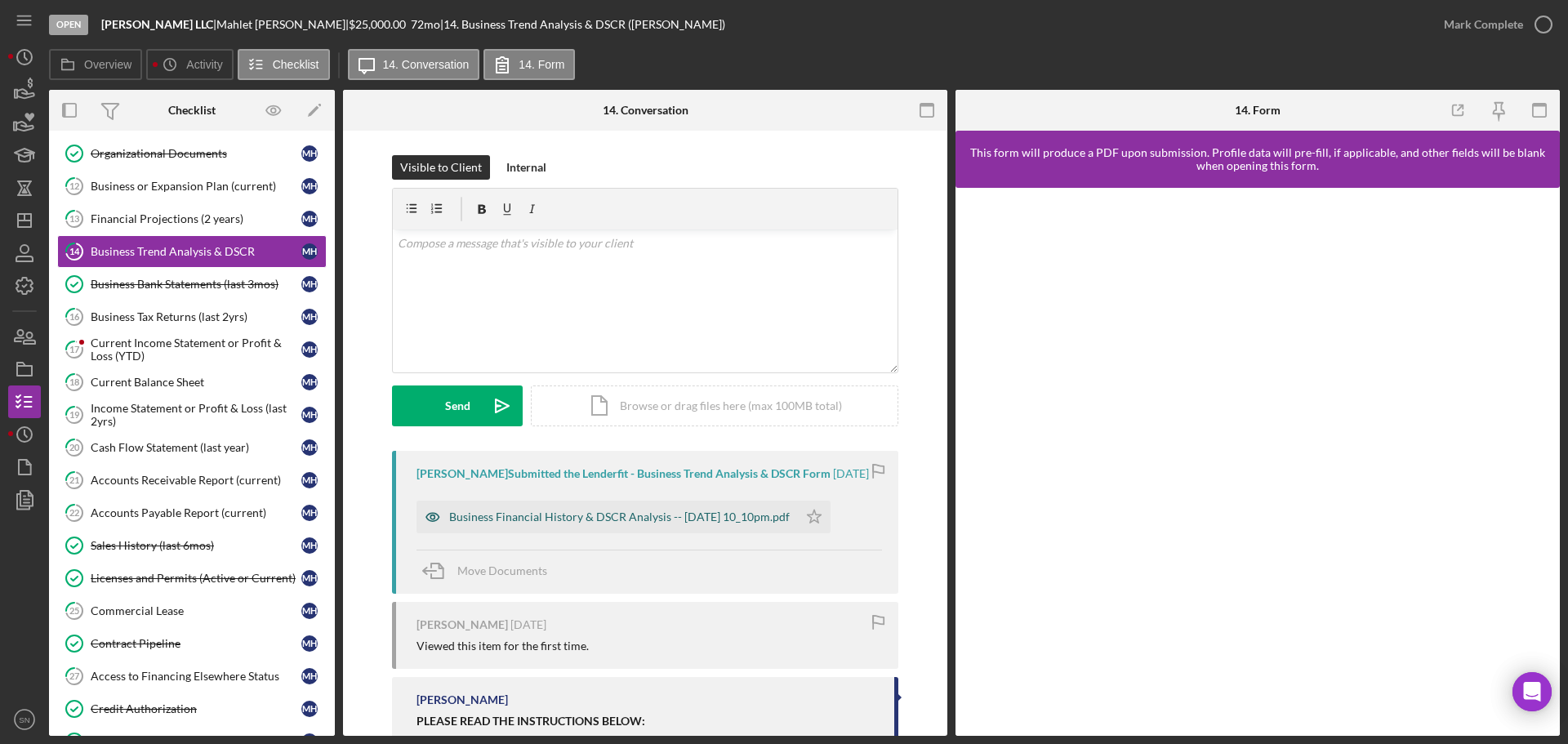
click at [573, 524] on div "Business Financial History & DSCR Analysis -- [DATE] 10_10pm.pdf" at bounding box center [619, 517] width 340 height 13
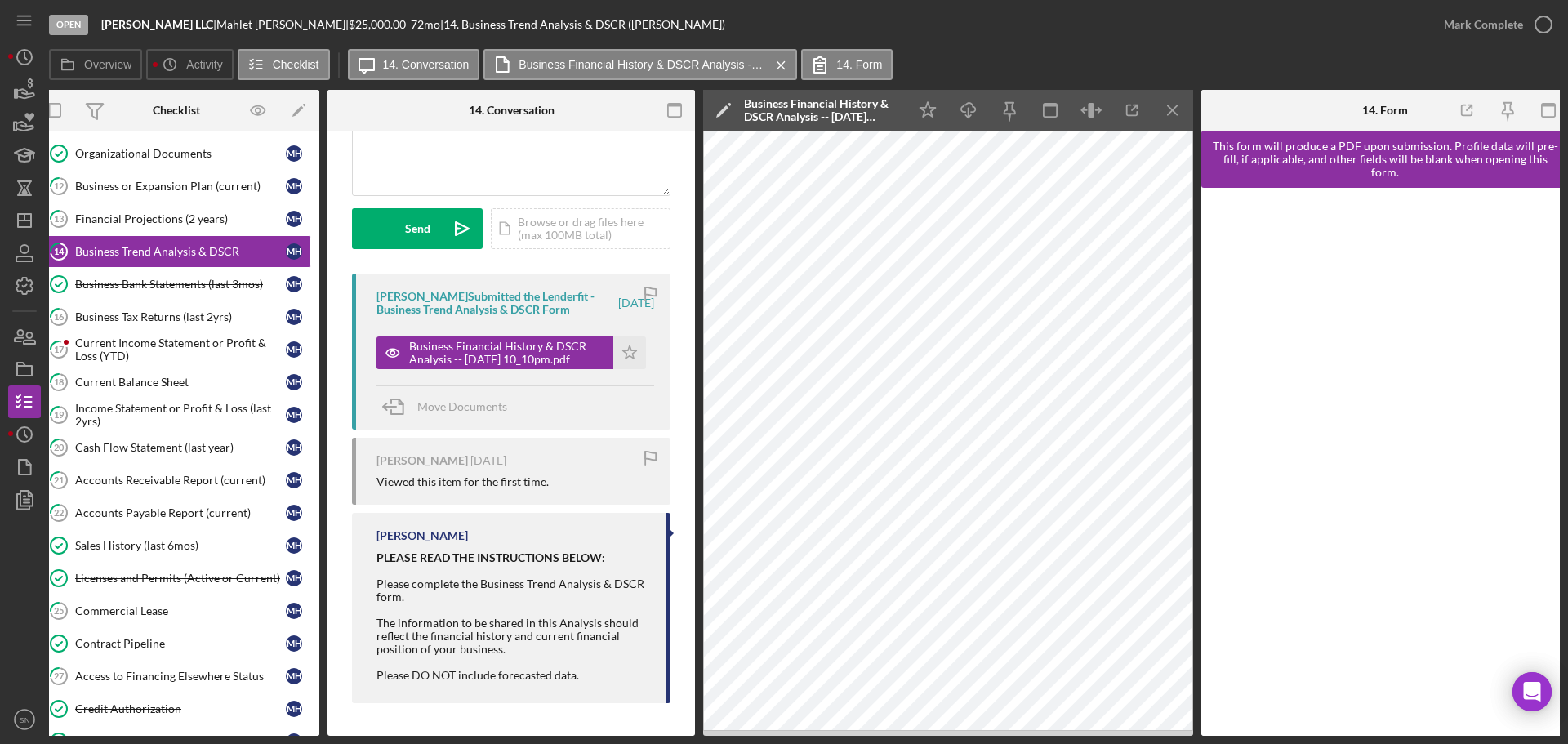
scroll to position [0, 25]
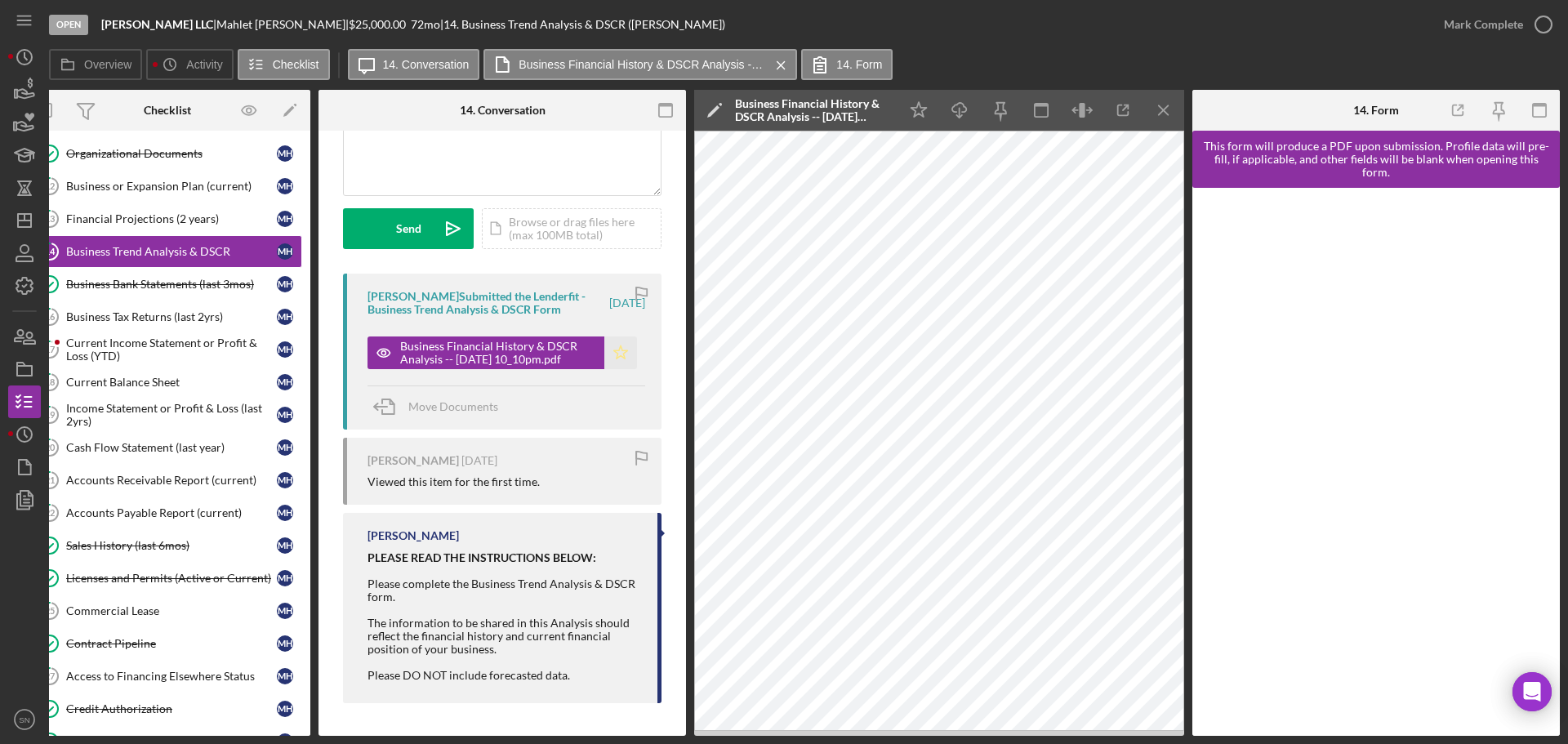
click at [617, 361] on icon "Icon/Star" at bounding box center [620, 353] width 32 height 32
click at [1539, 20] on icon "button" at bounding box center [1543, 25] width 41 height 41
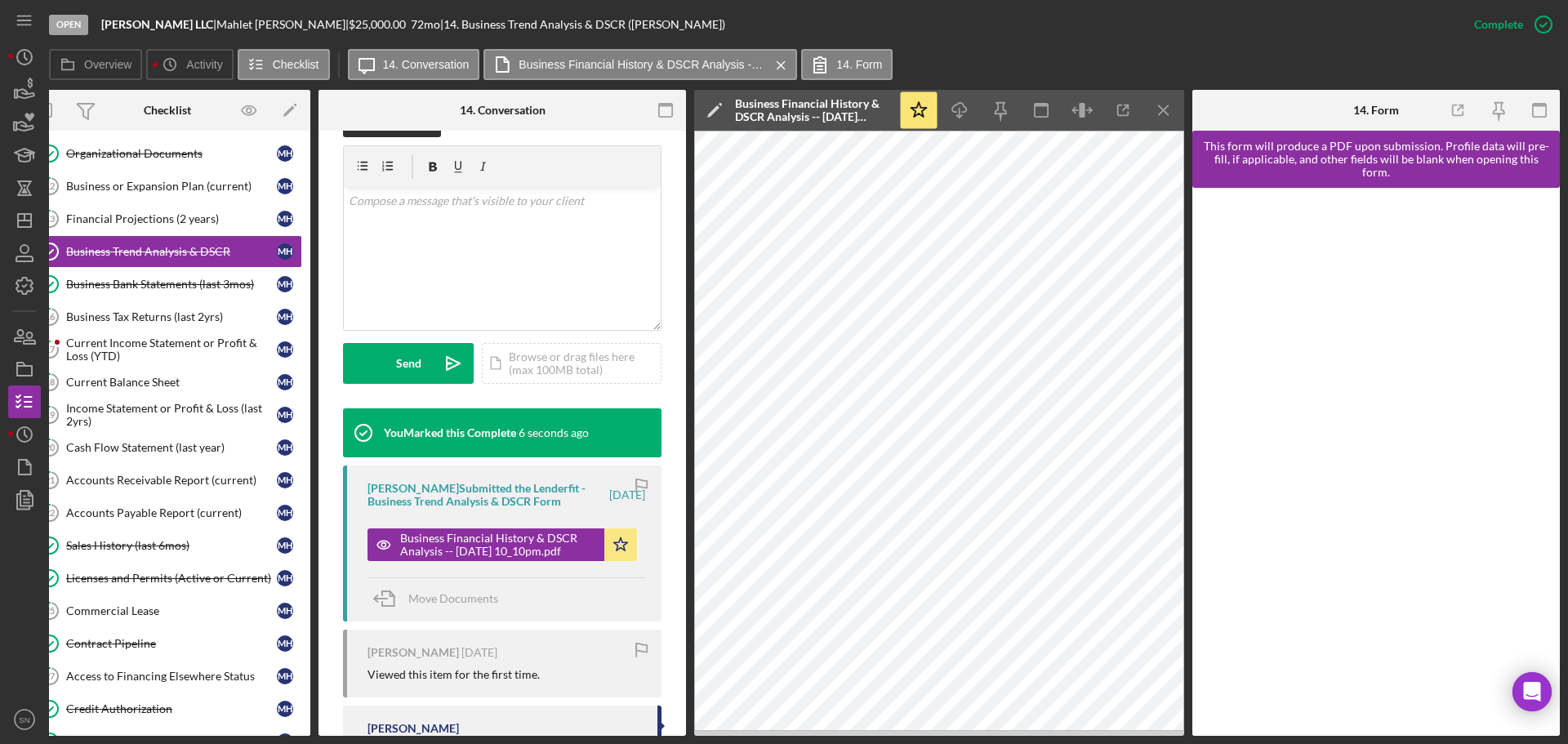
scroll to position [116, 0]
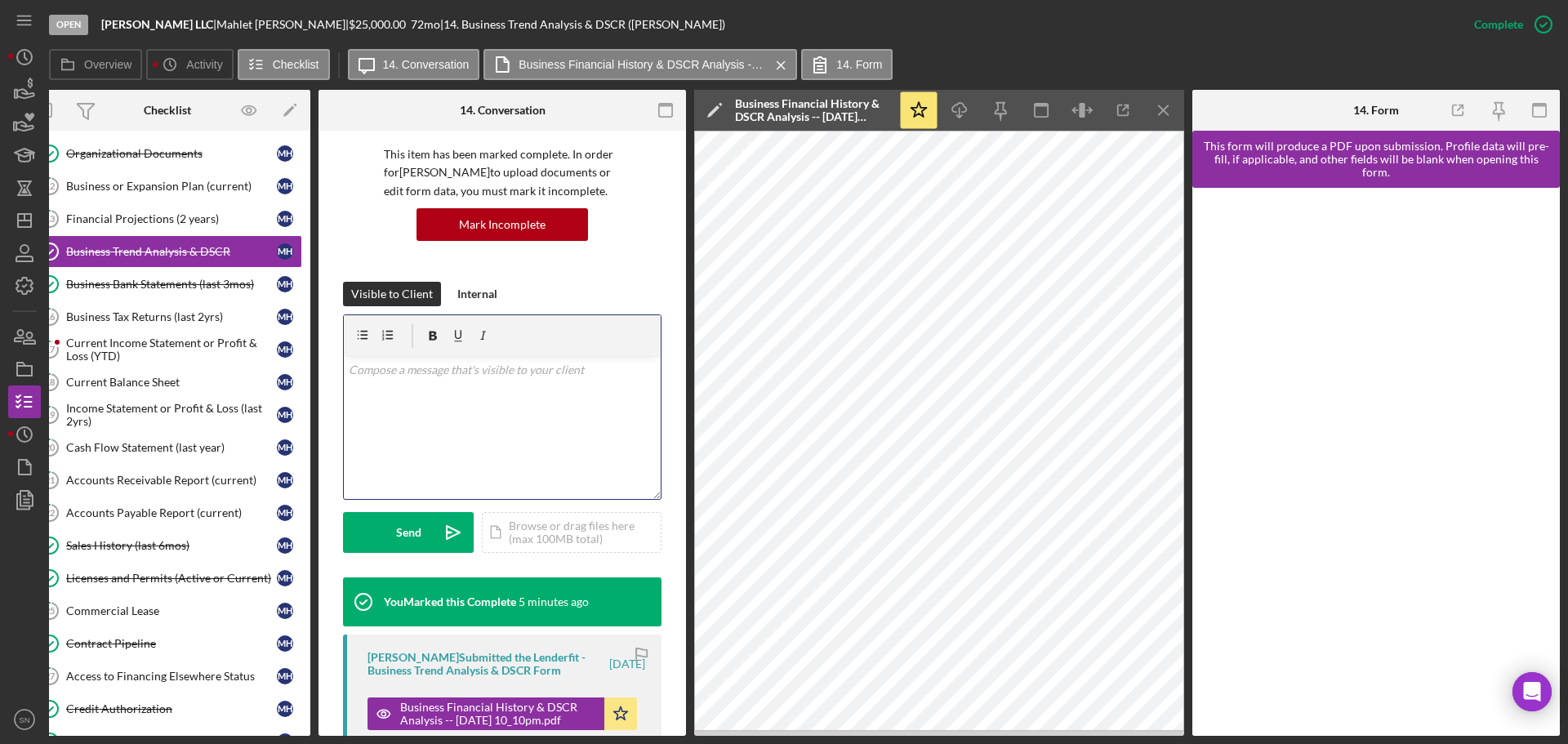
click at [445, 391] on div "v Color teal Color pink Remove color Add row above Add row below Add column bef…" at bounding box center [502, 427] width 317 height 143
click at [407, 531] on div "Send" at bounding box center [409, 533] width 25 height 41
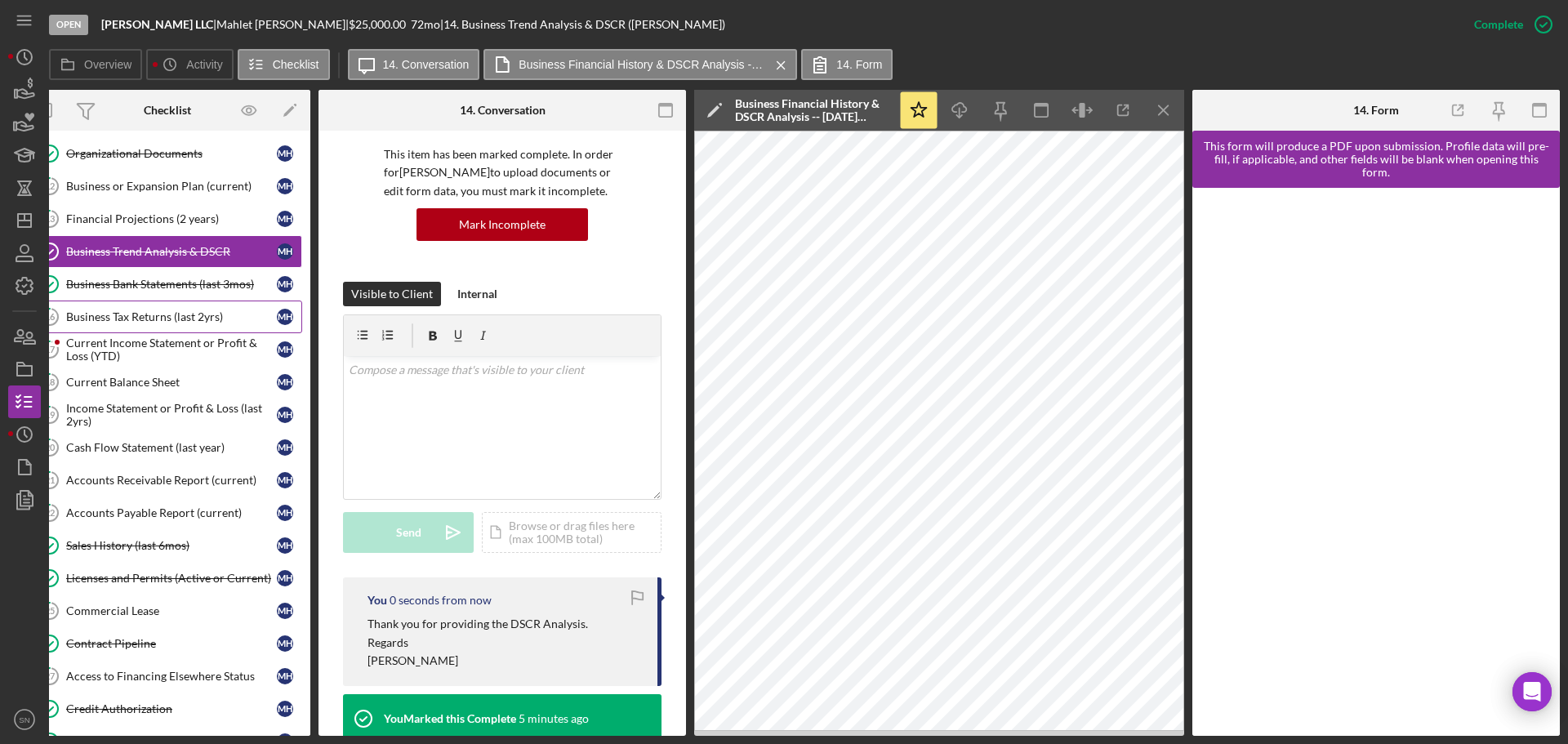
click at [175, 330] on link "16 Business Tax Returns (last 2yrs) M H" at bounding box center [167, 317] width 269 height 32
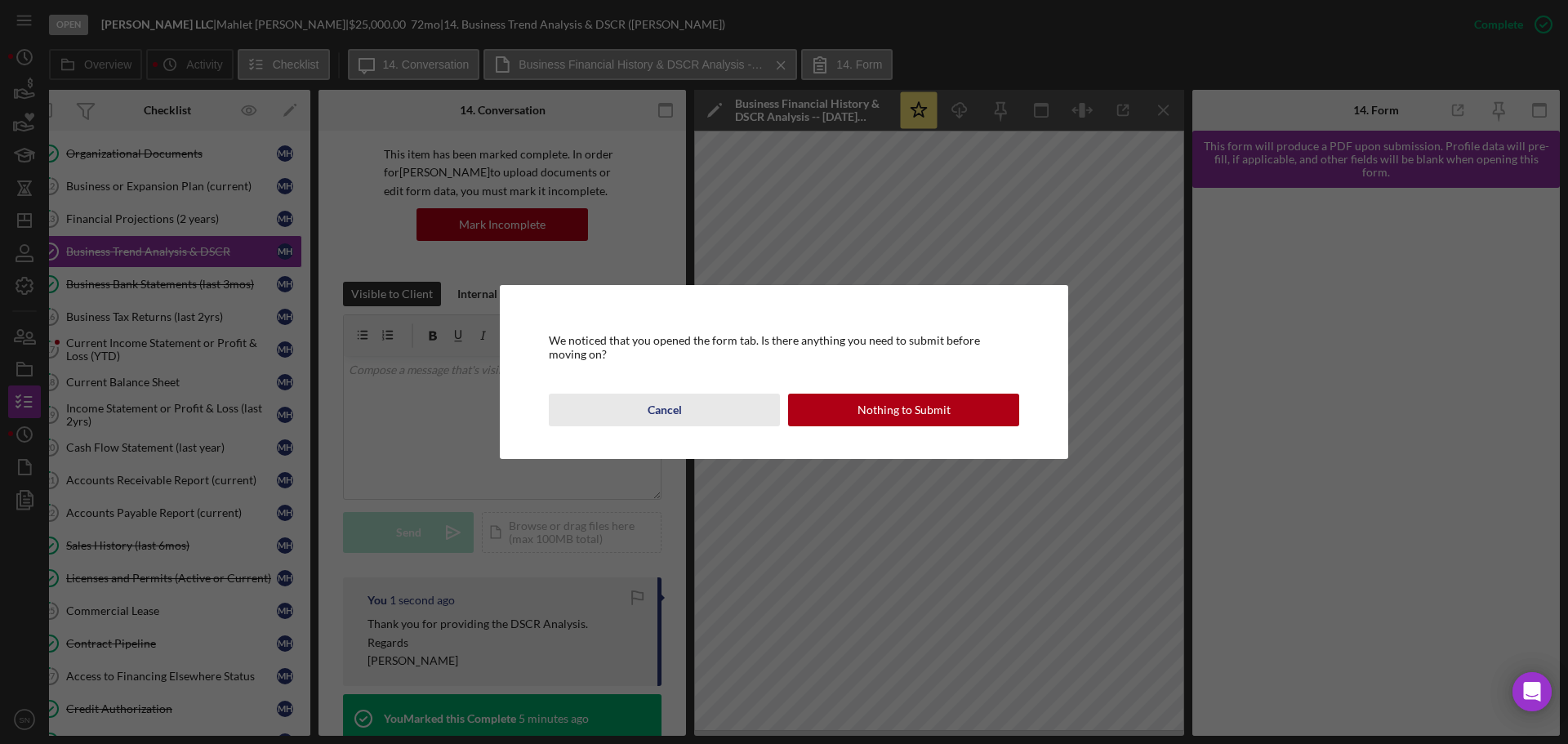
click at [656, 411] on div "Cancel" at bounding box center [665, 410] width 34 height 32
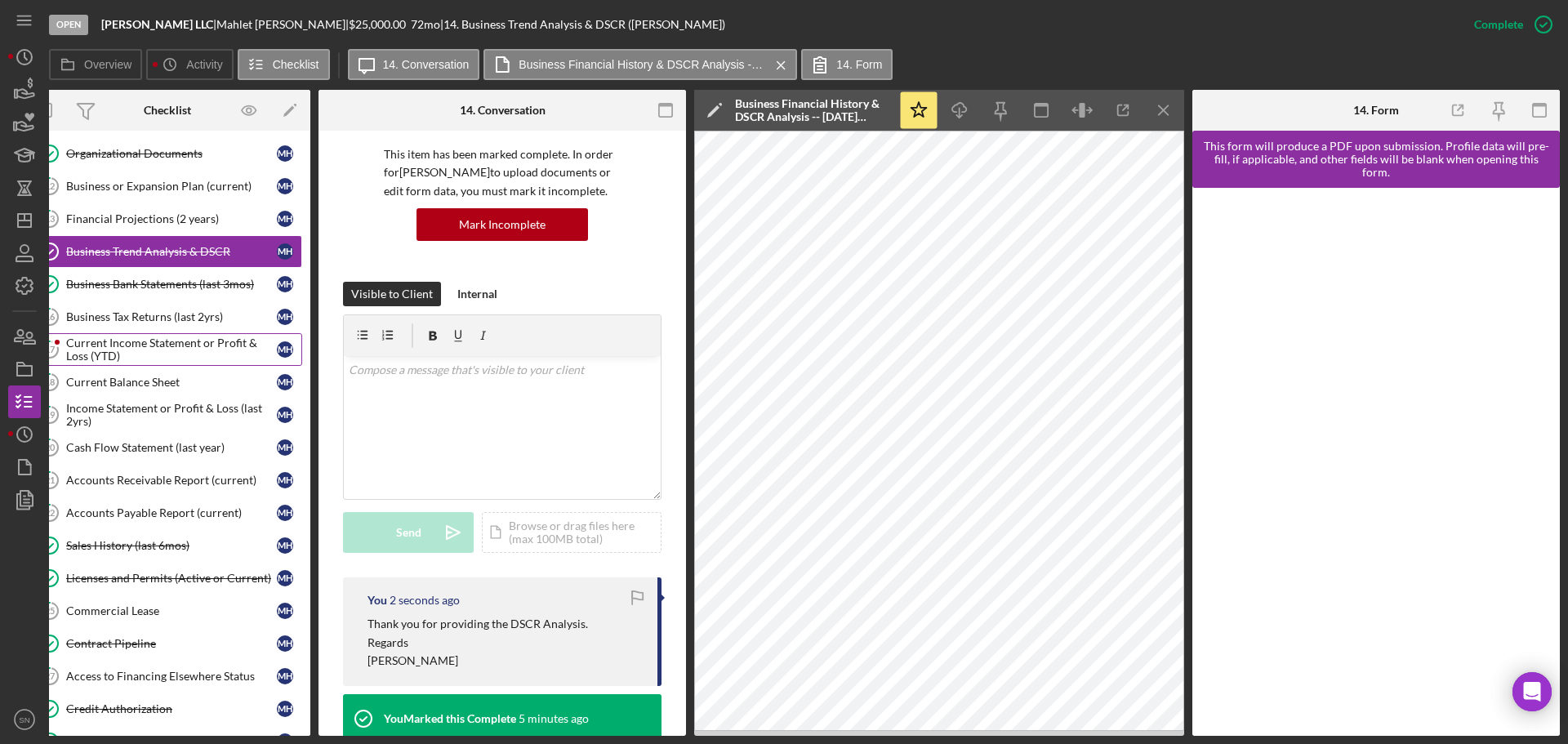
click at [187, 350] on div "Current Income Statement or Profit & Loss (YTD)" at bounding box center [171, 350] width 210 height 26
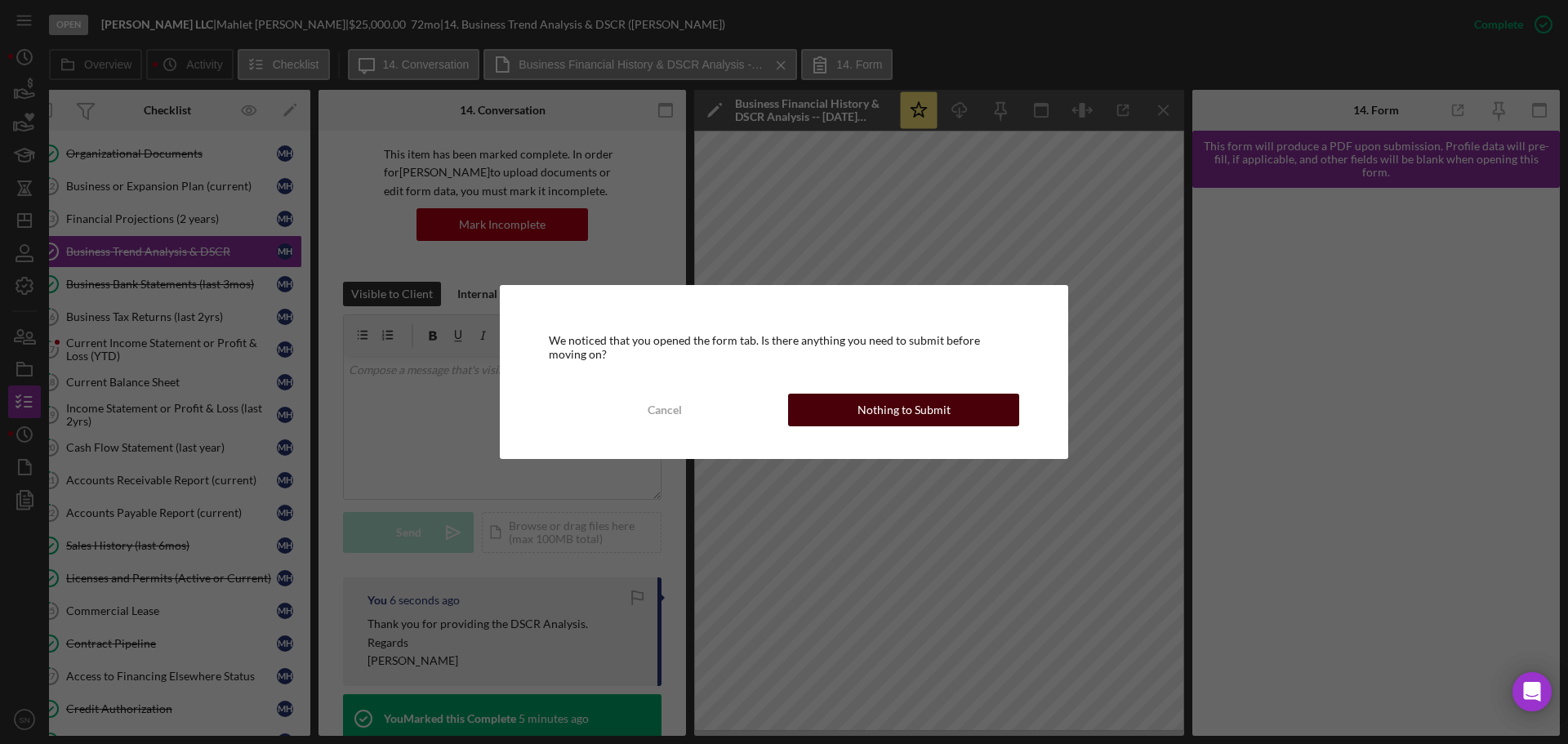
click at [863, 419] on div "Nothing to Submit" at bounding box center [904, 410] width 93 height 32
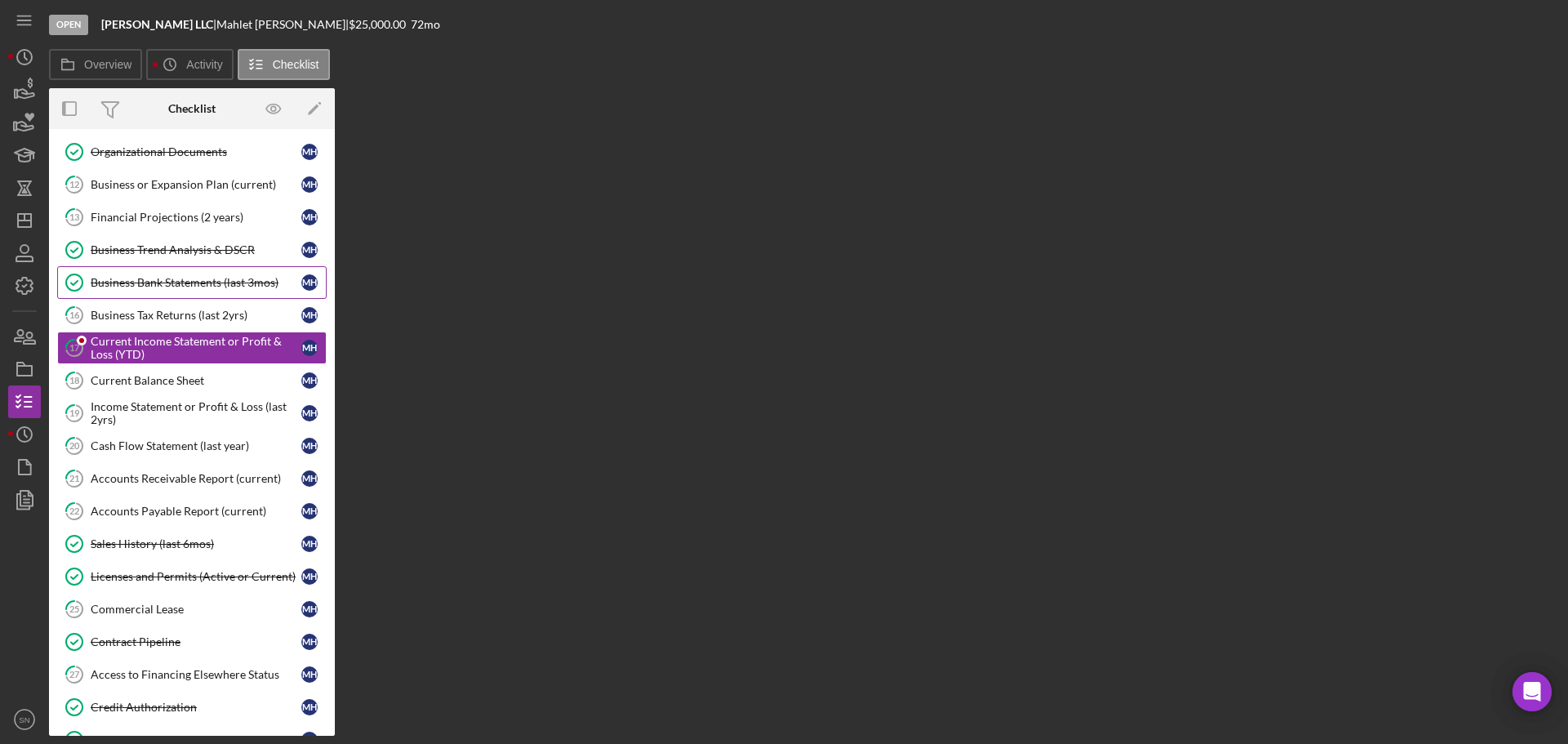
scroll to position [184, 0]
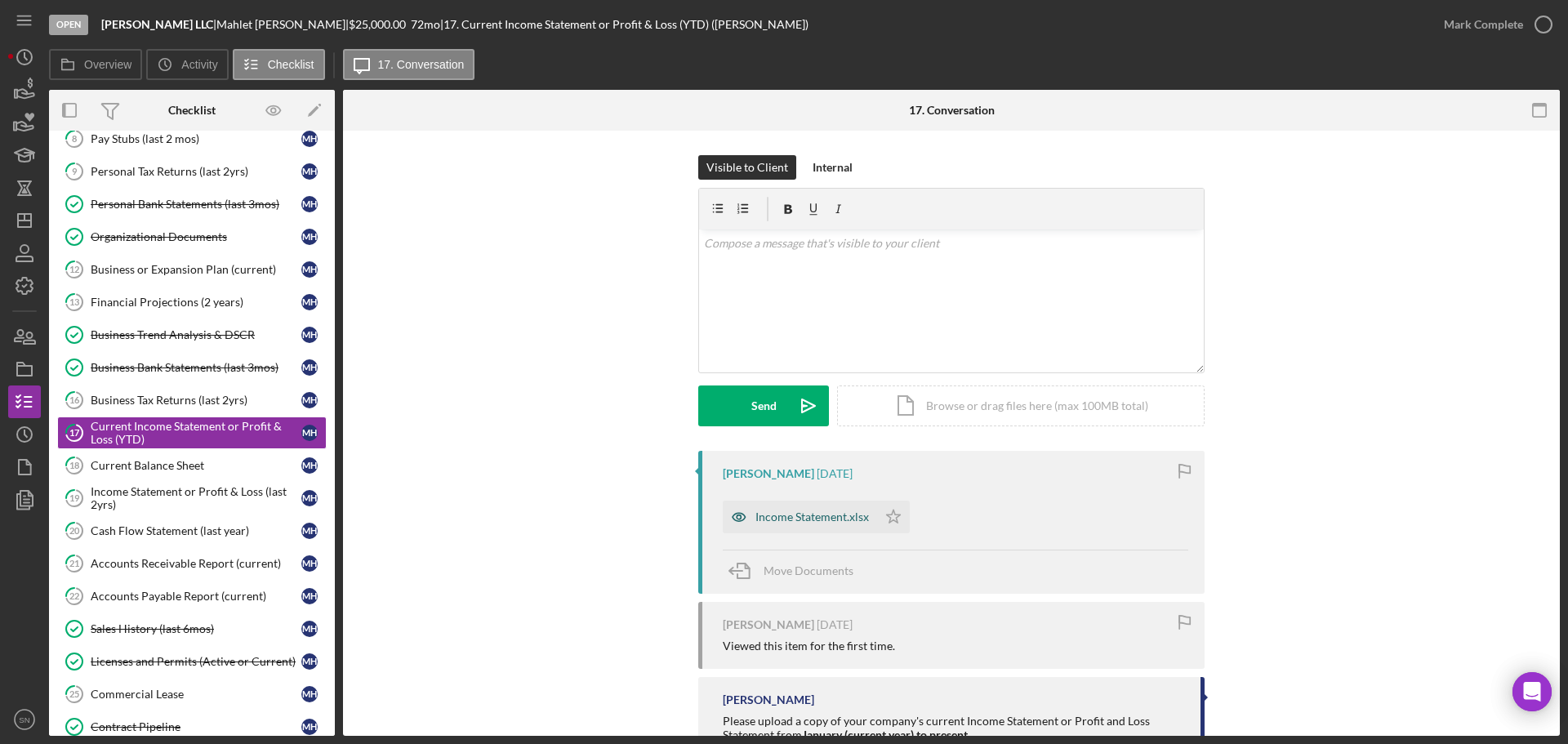
click at [788, 520] on div "Income Statement.xlsx" at bounding box center [811, 517] width 113 height 13
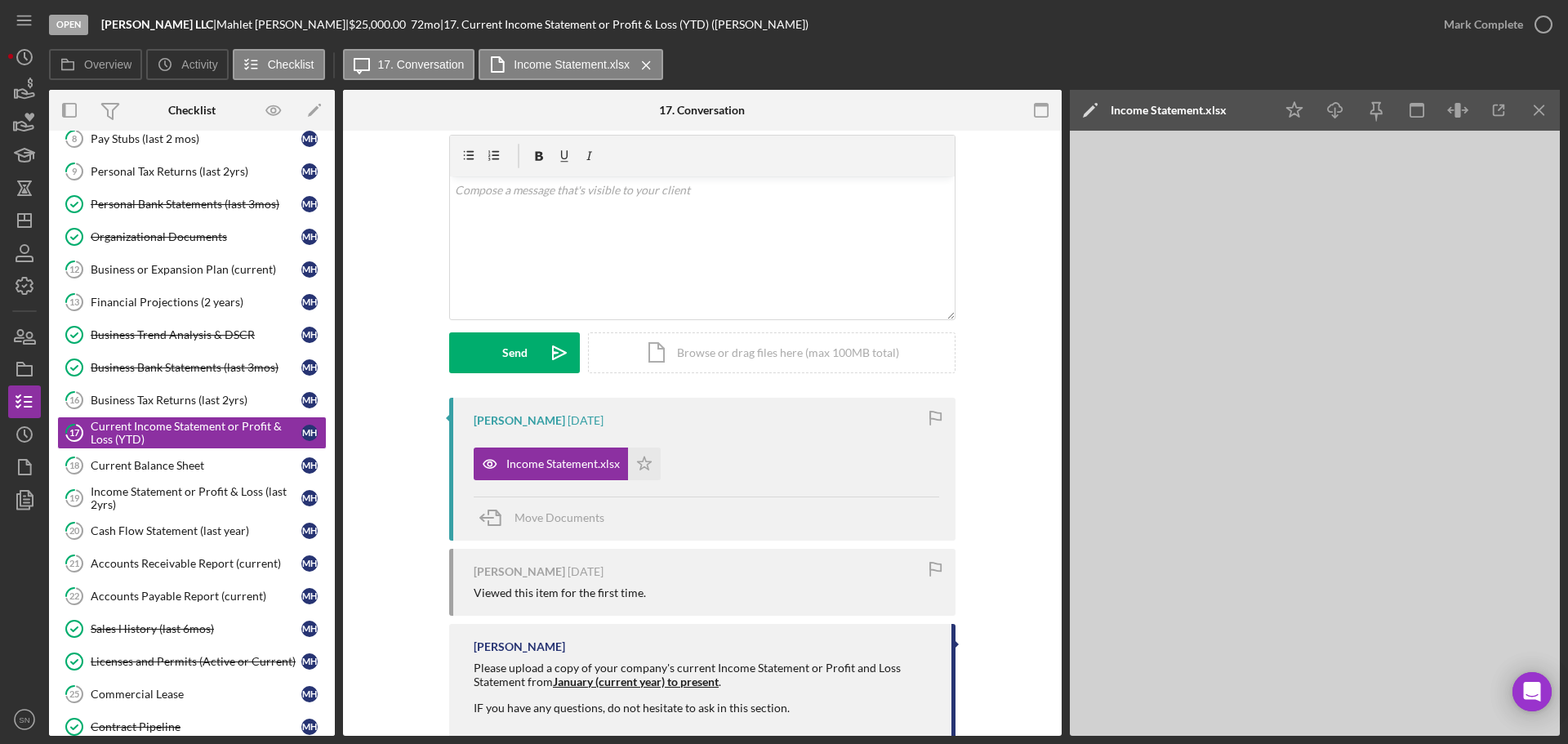
scroll to position [125, 0]
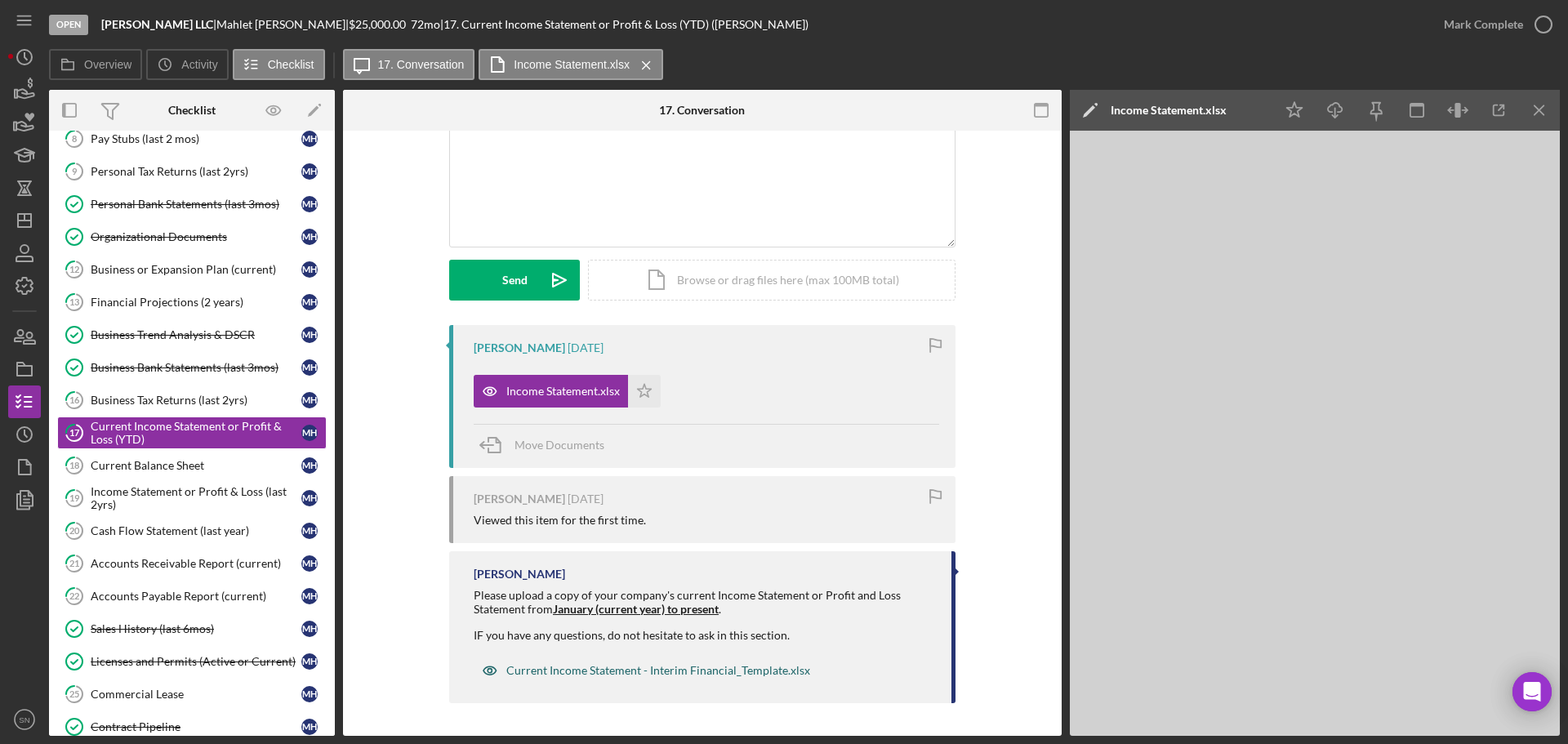
click at [693, 675] on div "Current Income Statement - Interim Financial_Template.xlsx" at bounding box center [658, 670] width 303 height 13
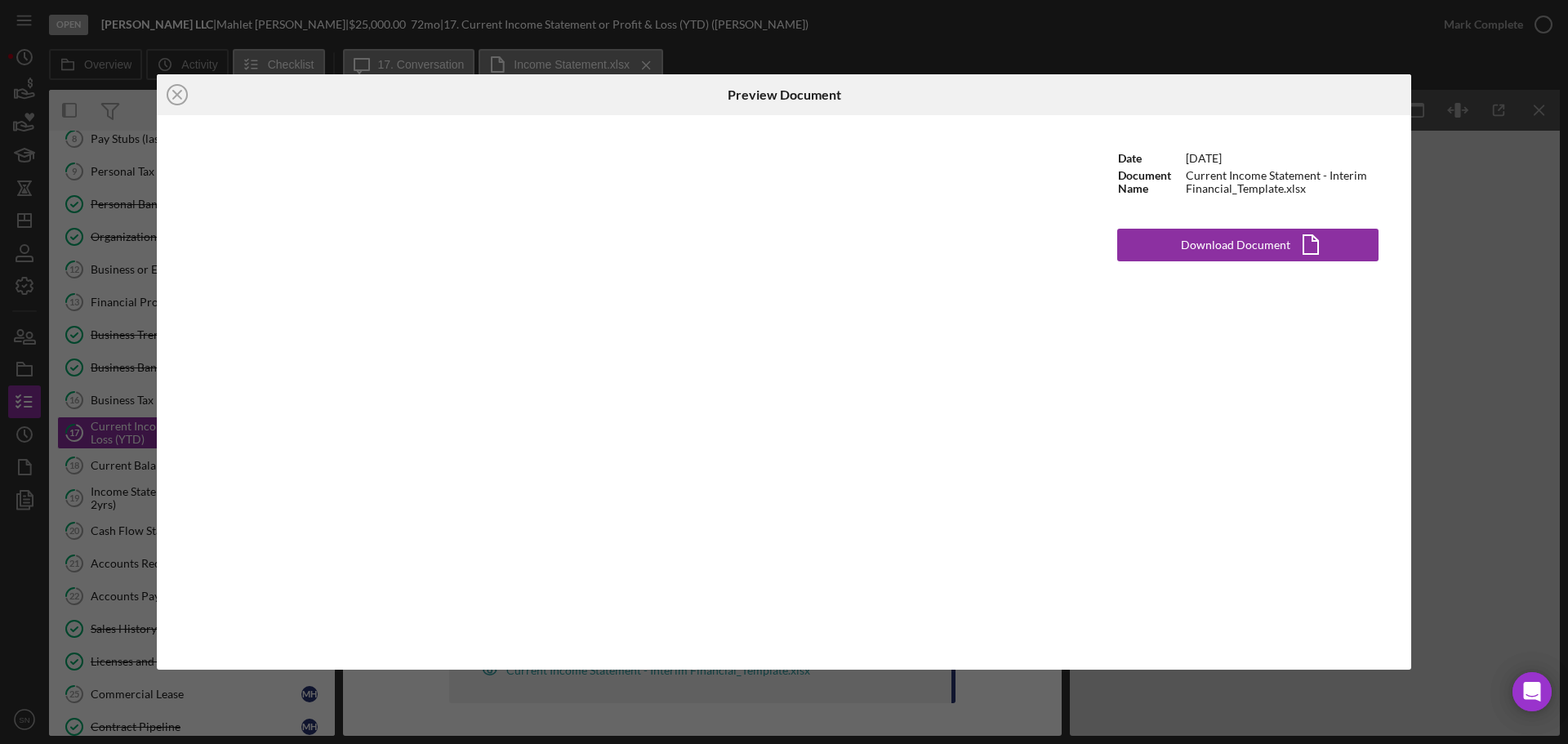
click at [656, 66] on div "Icon/Close Preview Document Date [DATE] Document Name Current Income Statement …" at bounding box center [784, 372] width 1568 height 744
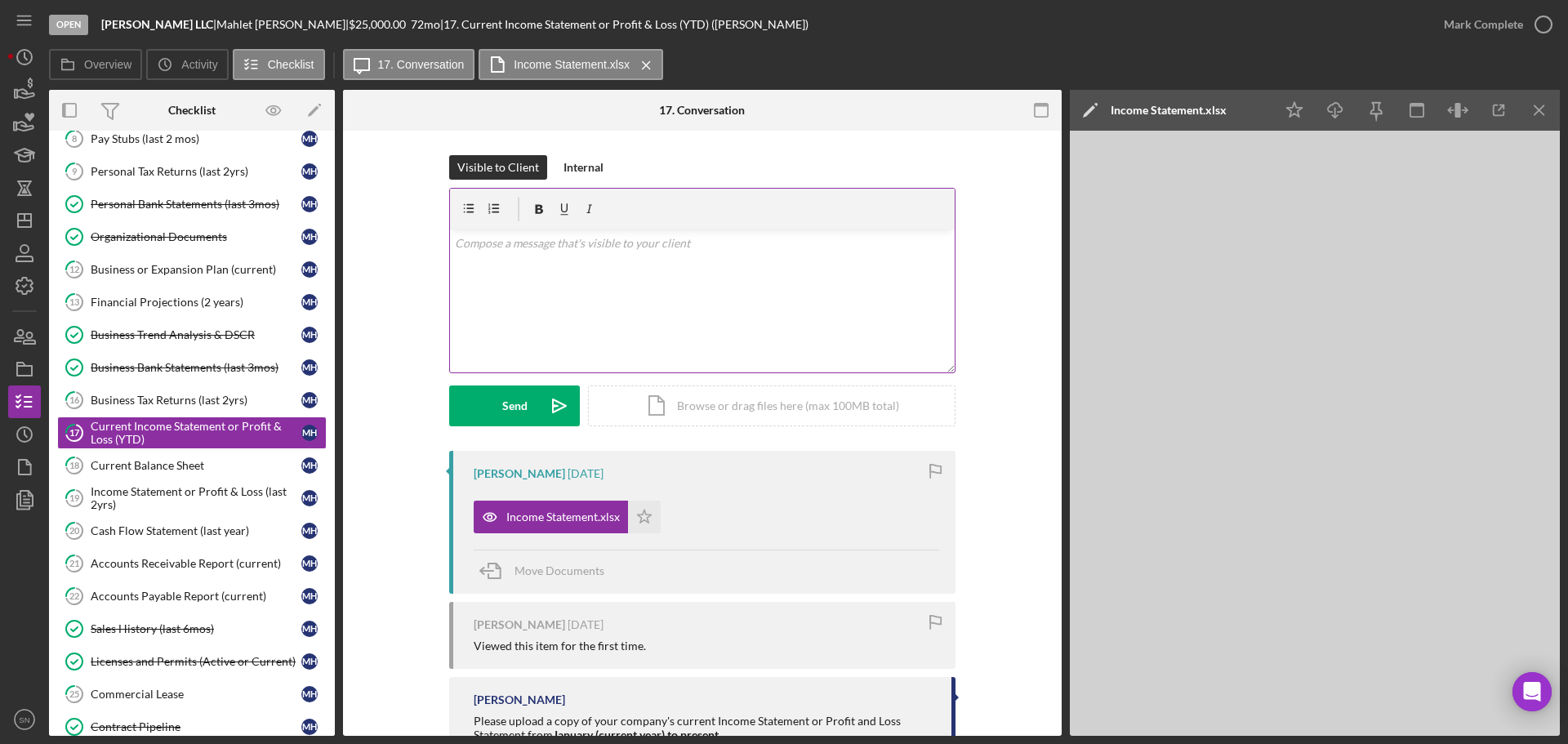
click at [775, 260] on div "v Color teal Color pink Remove color Add row above Add row below Add column bef…" at bounding box center [702, 301] width 505 height 143
click at [541, 244] on p "Good Morning" at bounding box center [702, 243] width 495 height 18
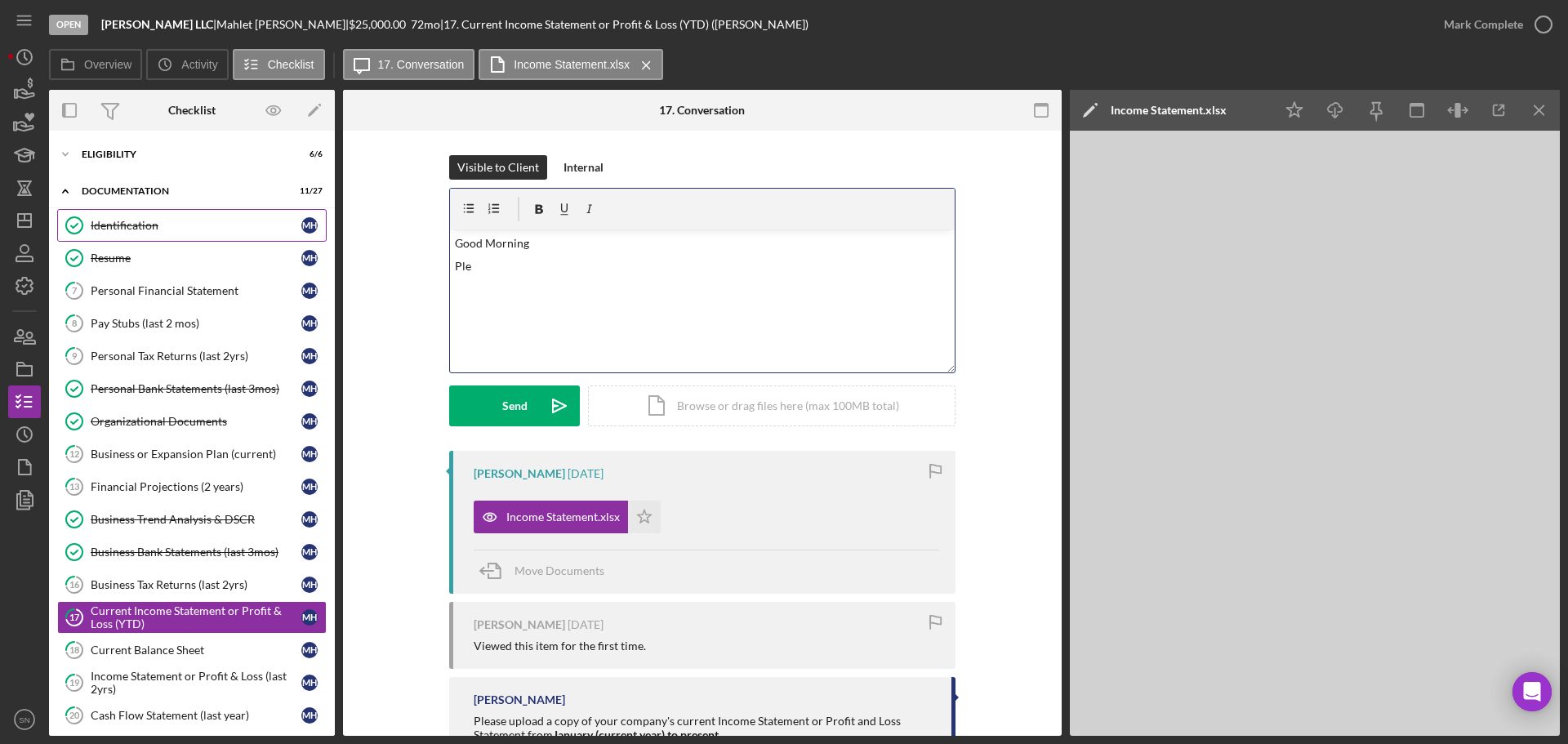
click at [150, 223] on div "Identification" at bounding box center [196, 225] width 210 height 13
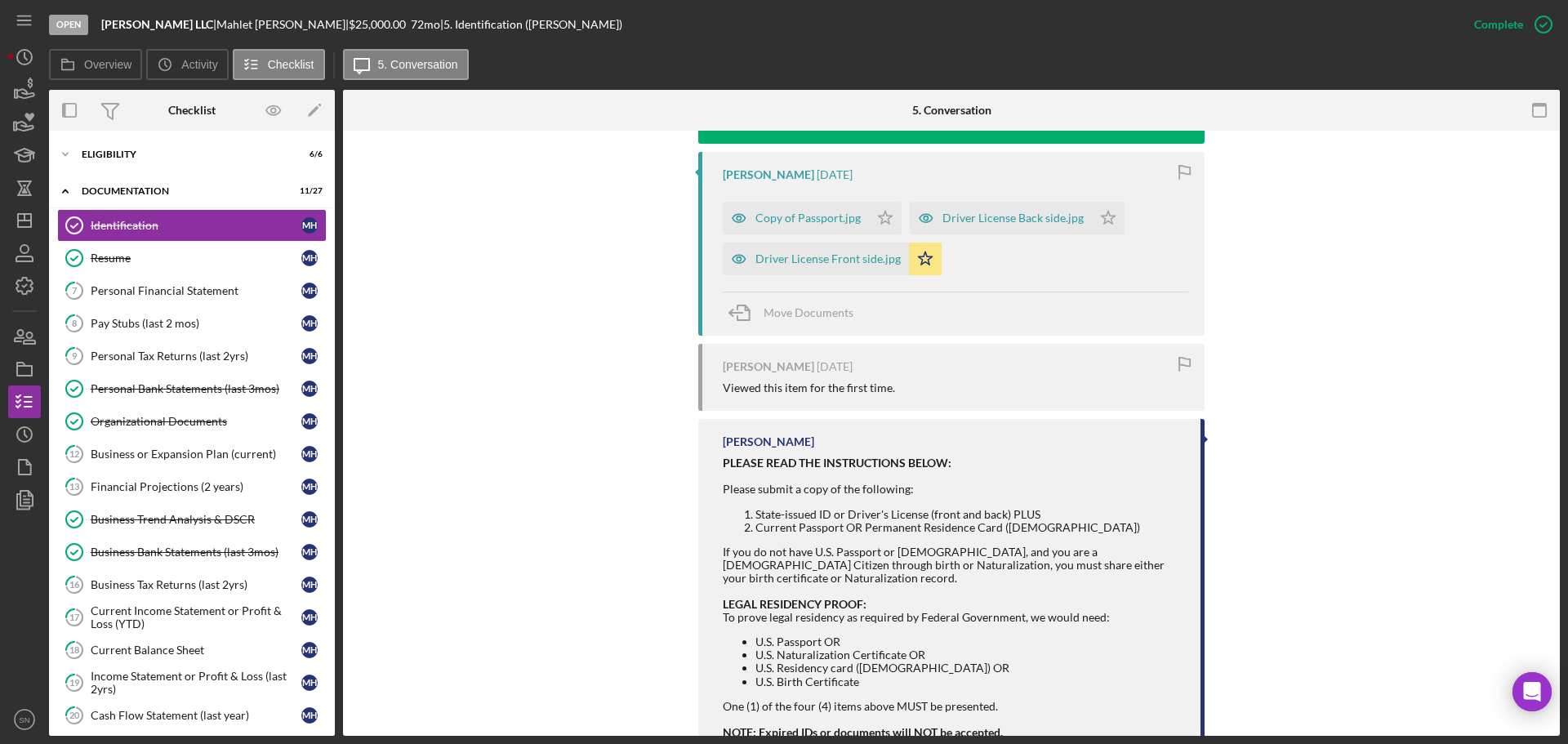
scroll to position [590, 0]
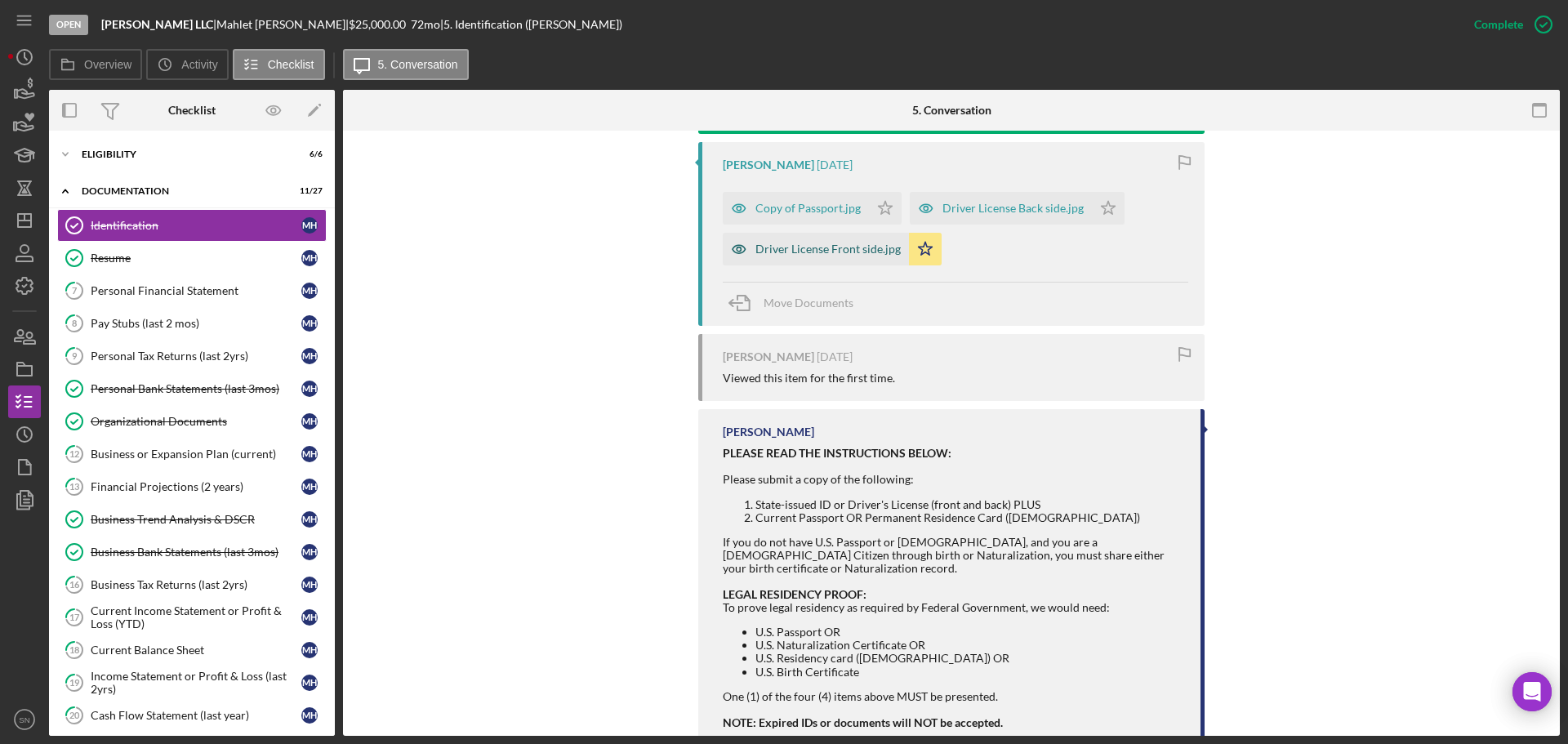
click at [866, 250] on div "Driver License Front side.jpg" at bounding box center [828, 249] width 146 height 13
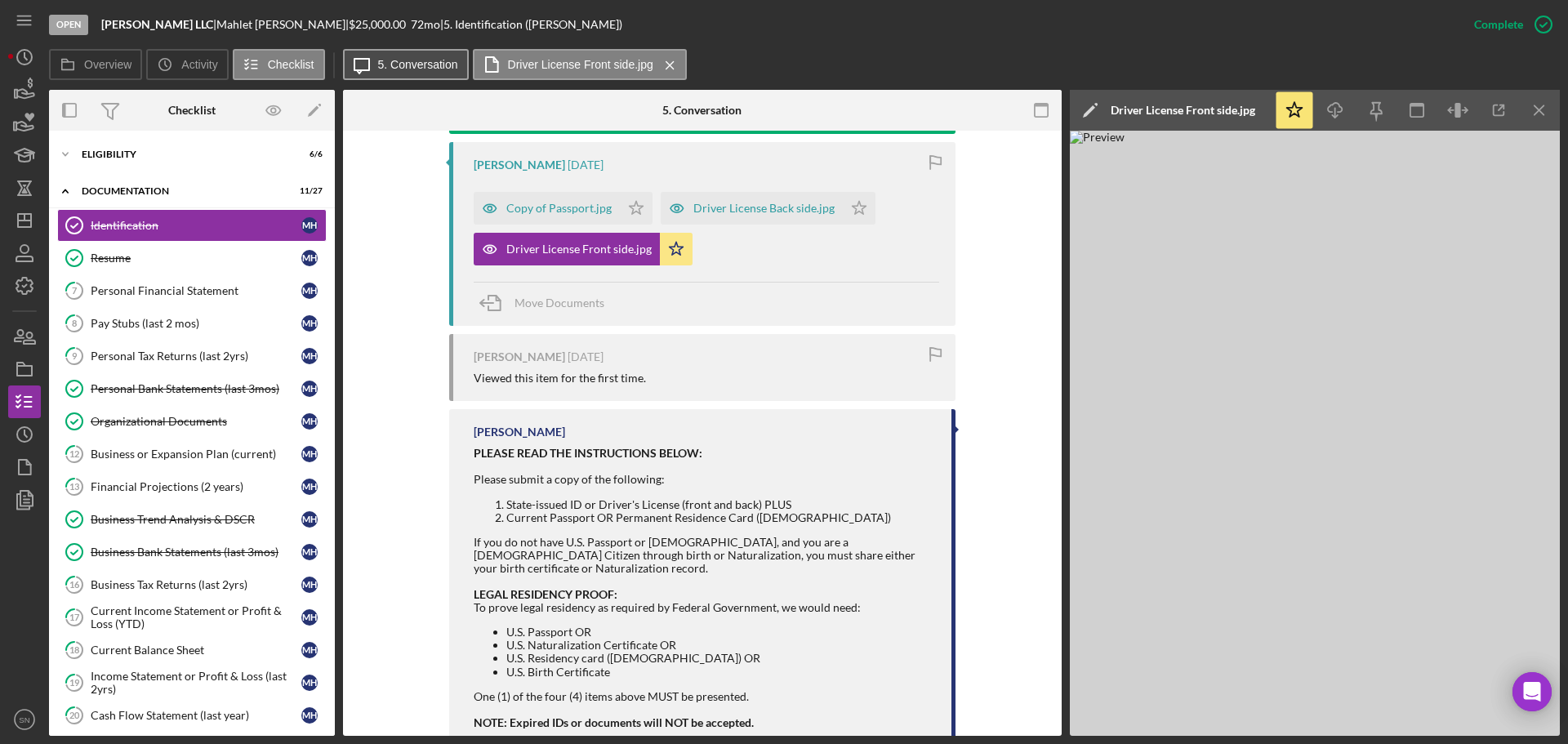
click at [421, 68] on label "5. Conversation" at bounding box center [417, 64] width 80 height 13
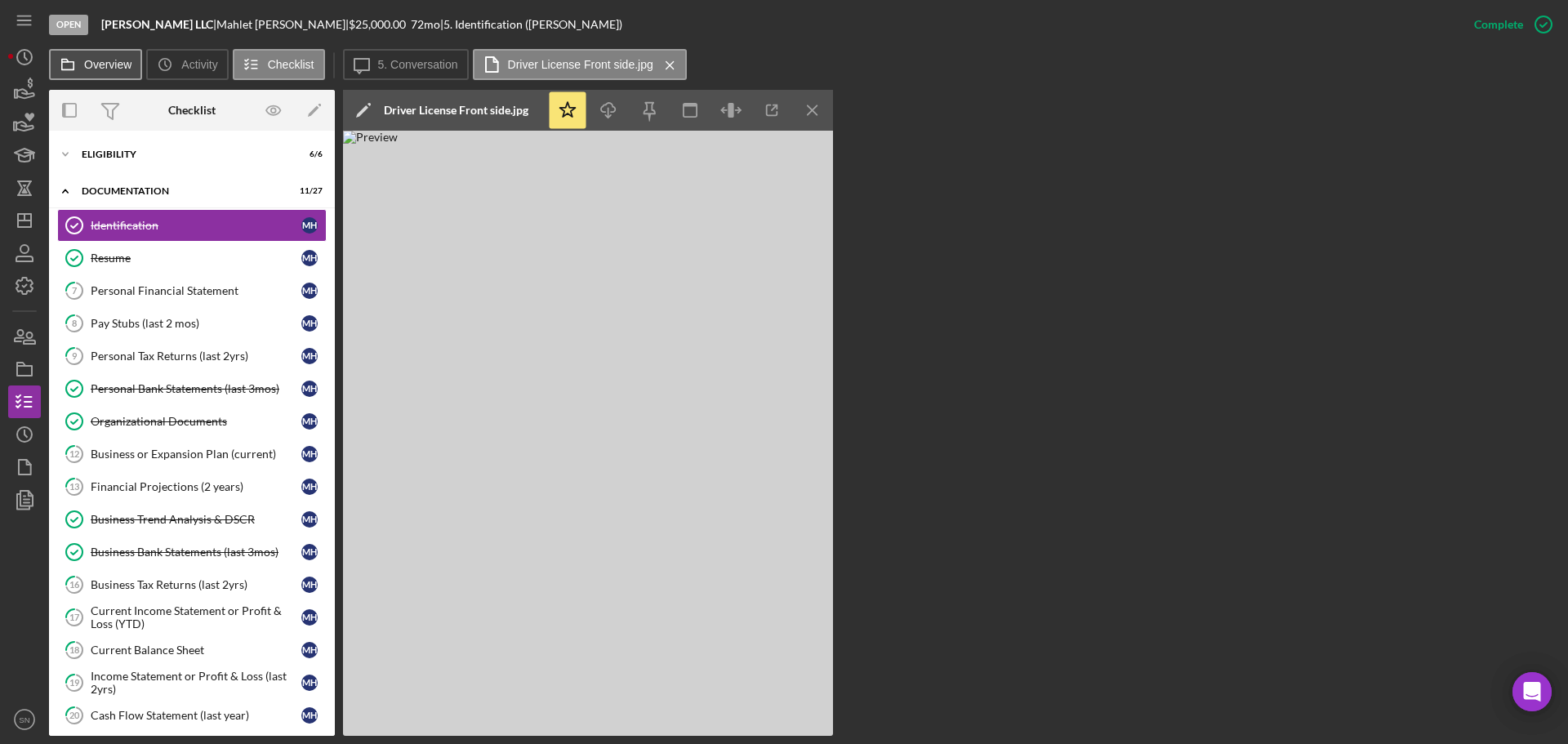
click at [113, 66] on label "Overview" at bounding box center [108, 64] width 47 height 13
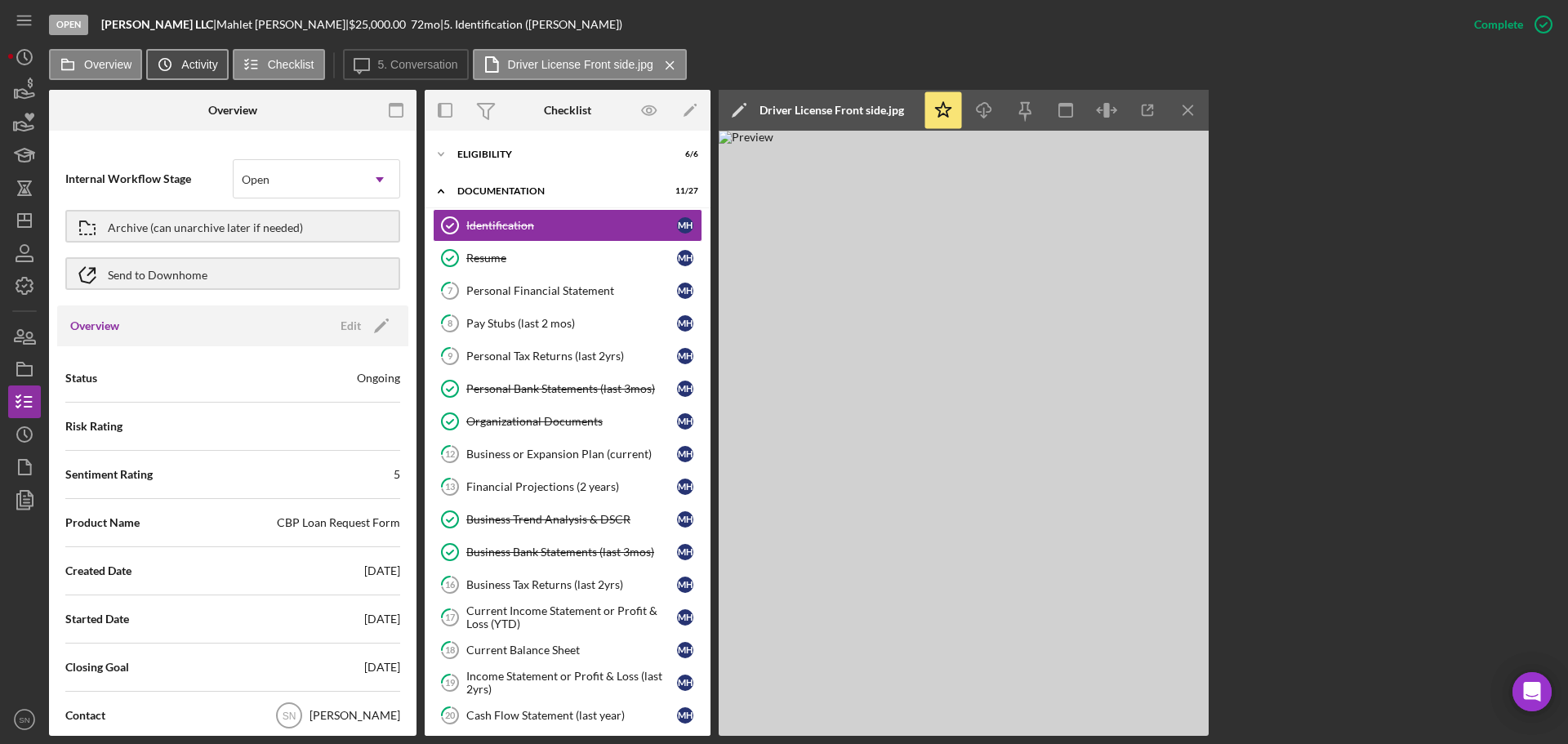
click at [215, 66] on label "Activity" at bounding box center [199, 64] width 36 height 13
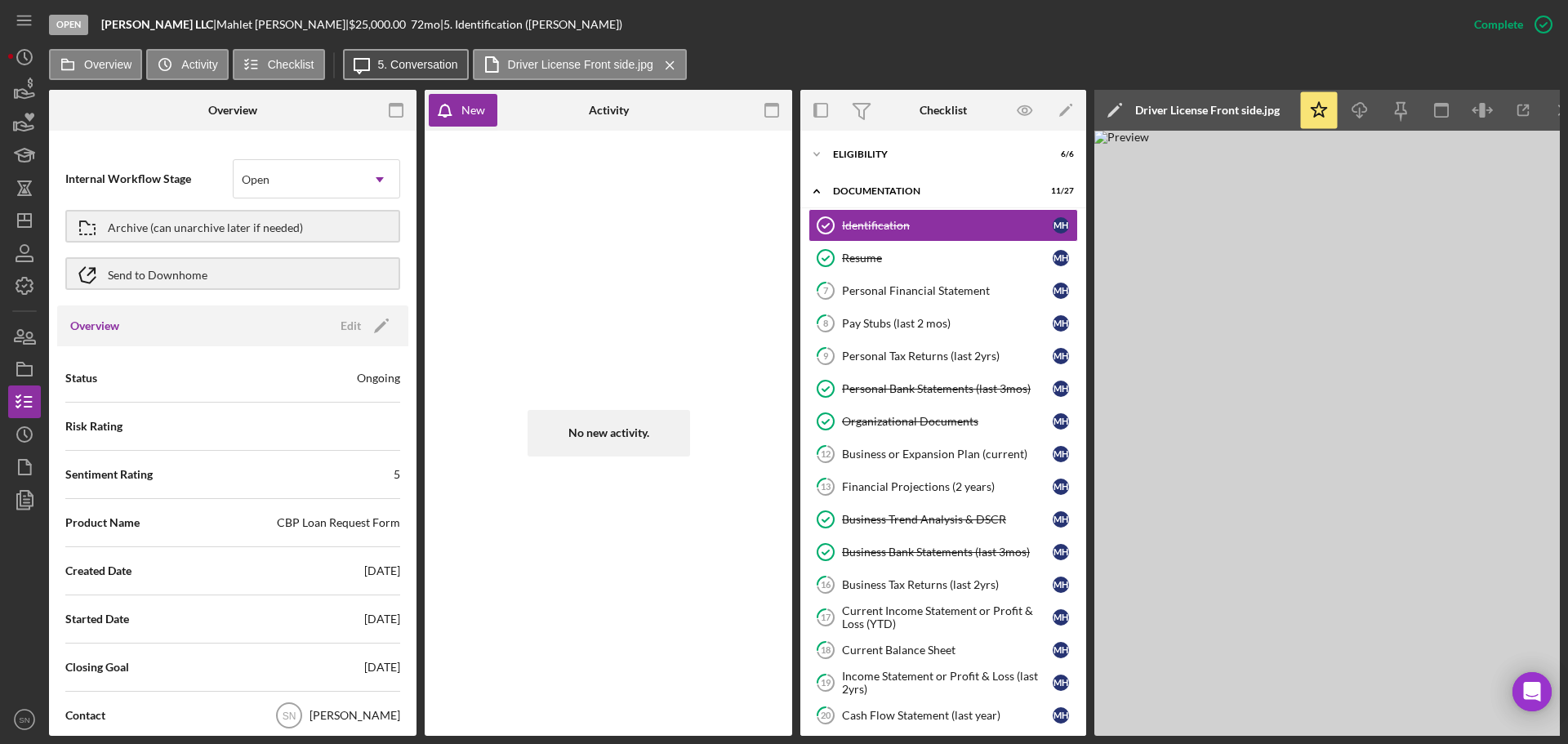
click at [391, 72] on button "Icon/Message 5. Conversation" at bounding box center [405, 64] width 125 height 31
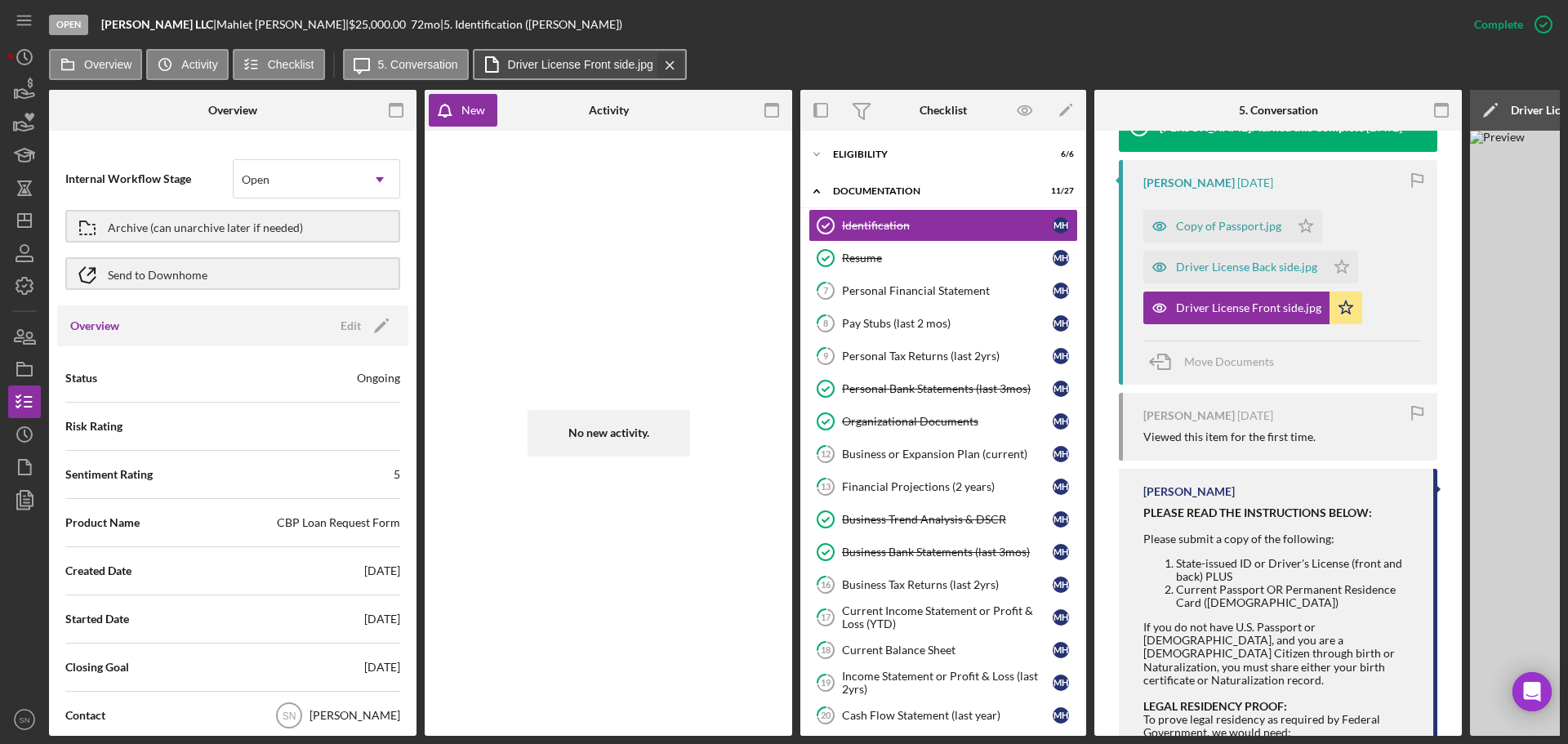
click at [669, 64] on icon "Icon/Menu Close" at bounding box center [670, 65] width 29 height 41
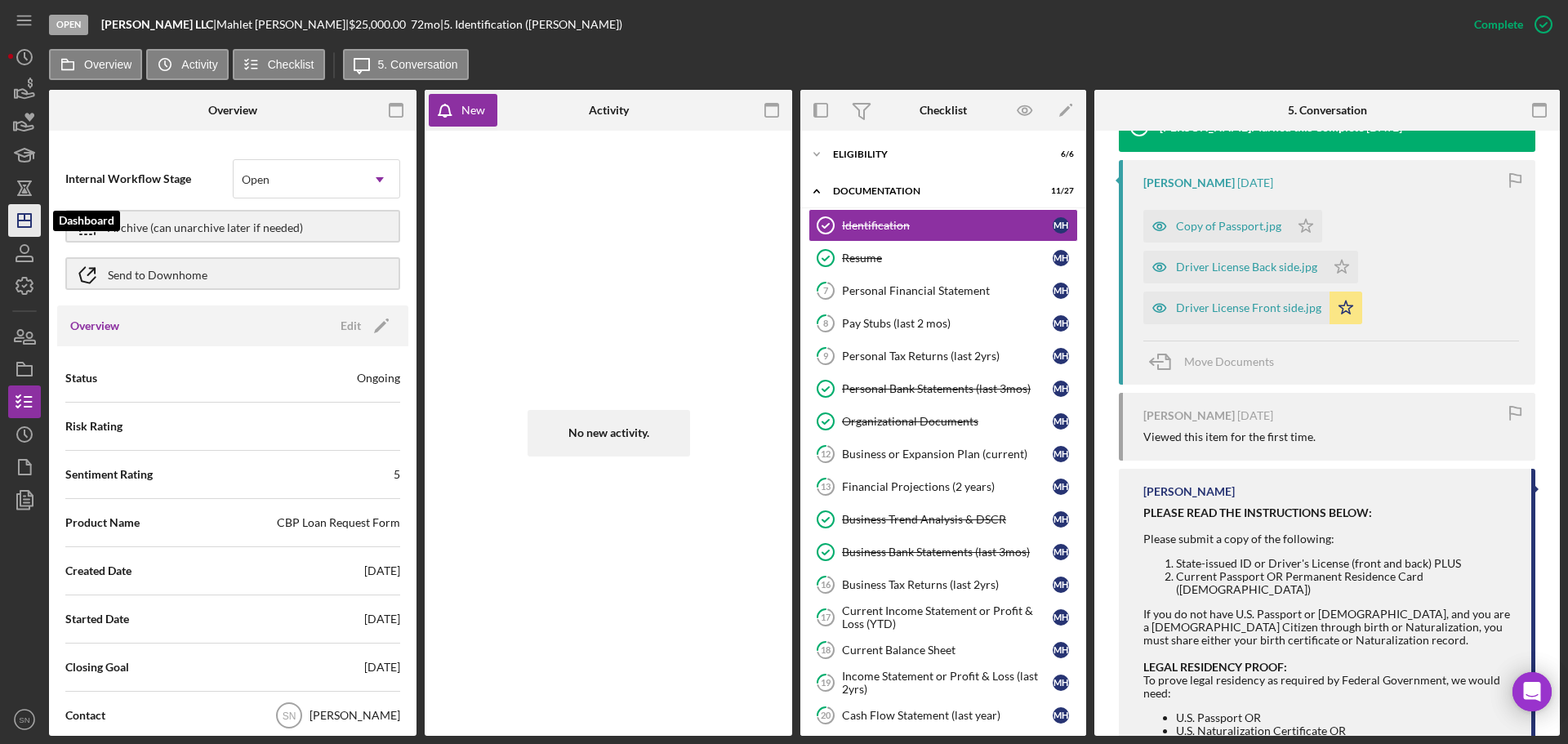
click at [30, 213] on icon "Icon/Dashboard" at bounding box center [25, 220] width 41 height 41
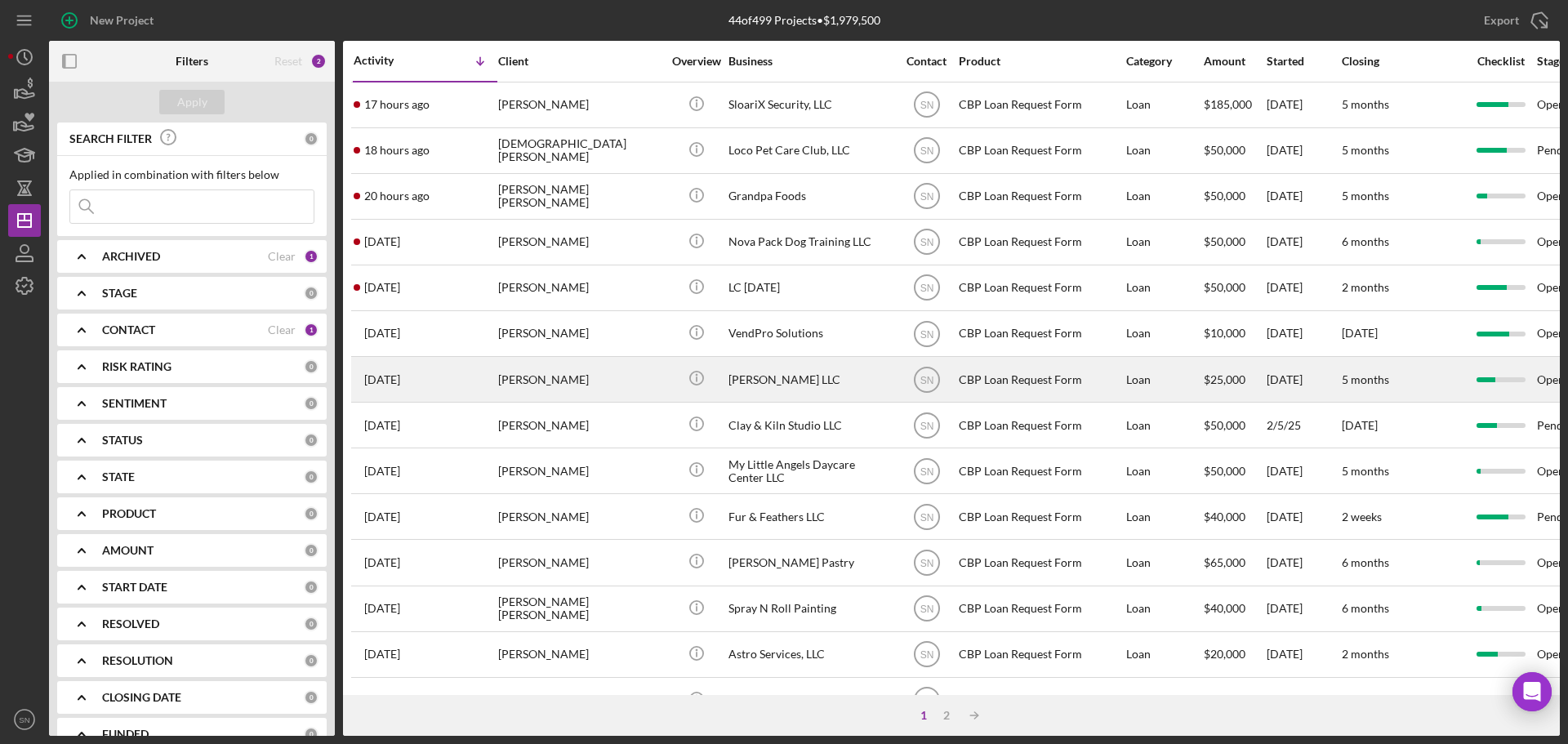
click at [595, 376] on div "[PERSON_NAME]" at bounding box center [580, 379] width 163 height 43
click at [600, 383] on div "[PERSON_NAME]" at bounding box center [580, 379] width 163 height 43
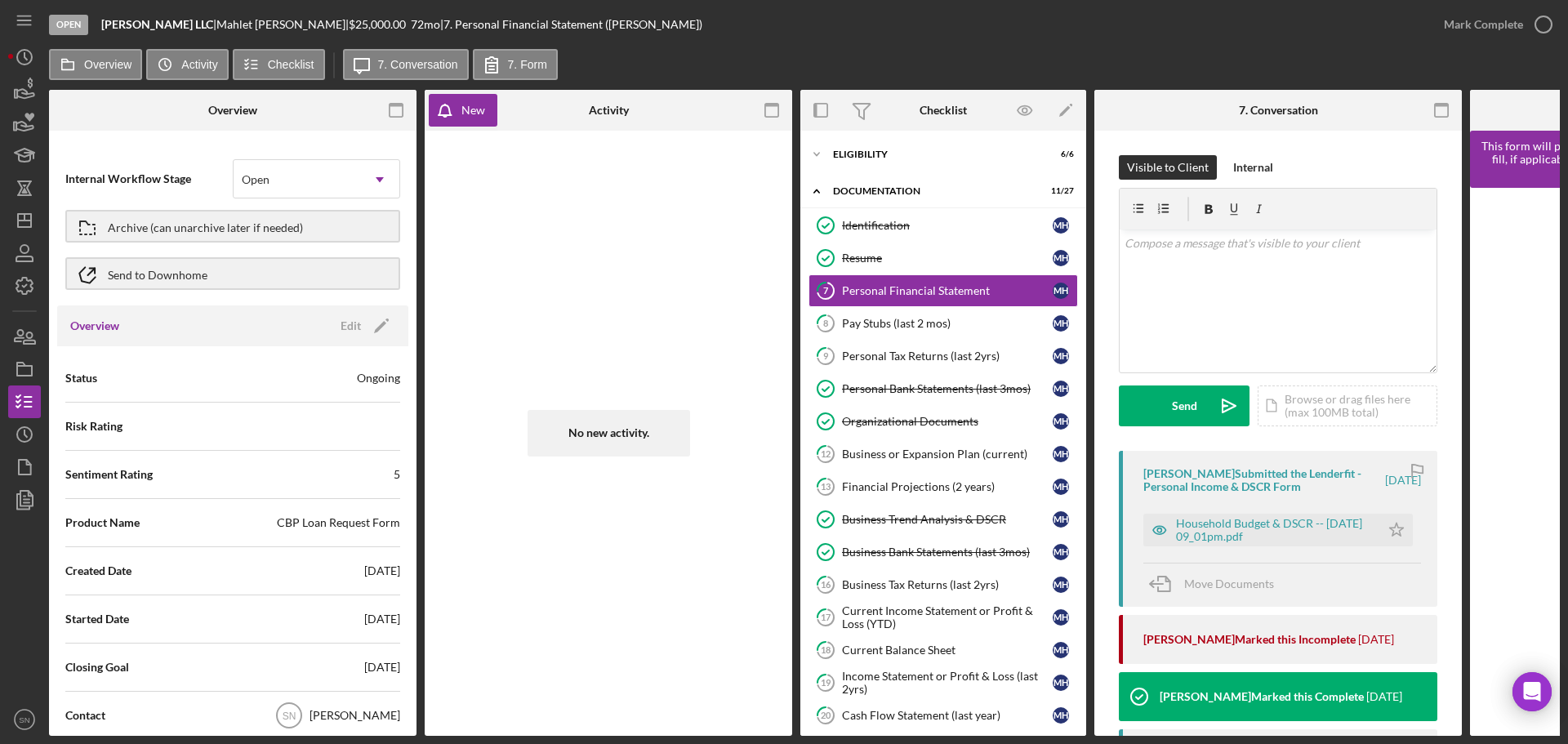
drag, startPoint x: 1315, startPoint y: 738, endPoint x: 1339, endPoint y: 738, distance: 24.0
click at [1339, 738] on div "Open [PERSON_NAME] LLC | [PERSON_NAME] | $25,000.00 72 mo | 7. Personal Financi…" at bounding box center [784, 372] width 1568 height 744
drag, startPoint x: 1319, startPoint y: 737, endPoint x: 1387, endPoint y: 736, distance: 68.0
click at [1387, 736] on div "Open [PERSON_NAME] LLC | [PERSON_NAME] | $25,000.00 72 mo | 7. Personal Financi…" at bounding box center [784, 372] width 1568 height 744
drag, startPoint x: 1462, startPoint y: 476, endPoint x: 1458, endPoint y: 517, distance: 41.2
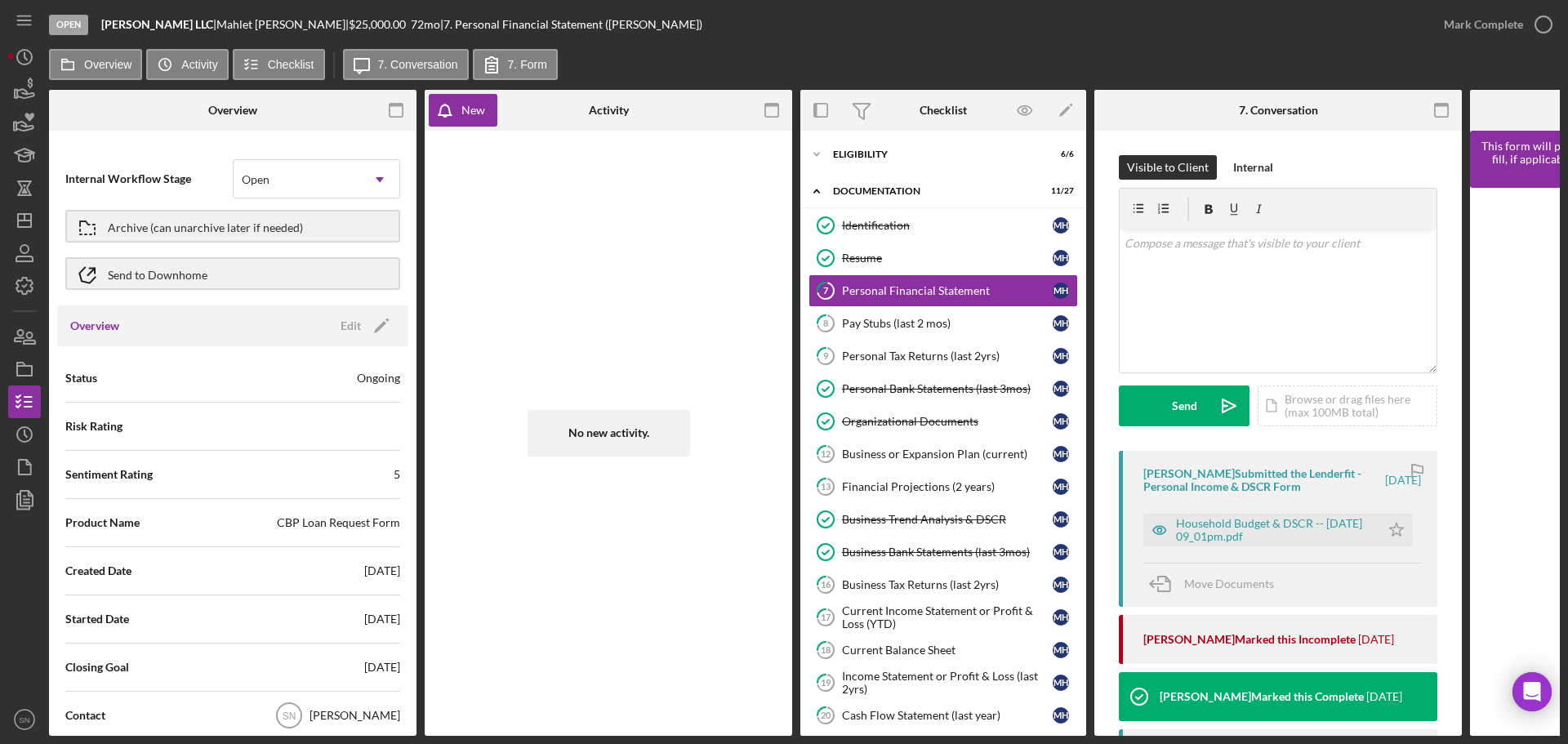
click at [1467, 553] on div "Overview Internal Workflow Stage Open Icon/Dropdown Arrow Archive (can unarchiv…" at bounding box center [804, 412] width 1511 height 647
click at [1450, 518] on div "Visible to Client Internal v Color teal Color pink Remove color Add row above A…" at bounding box center [1278, 628] width 367 height 995
click at [1455, 484] on div "Visible to Client Internal v Color teal Color pink Remove color Add row above A…" at bounding box center [1278, 628] width 367 height 995
click at [1435, 543] on div "Visible to Client Internal v Color teal Color pink Remove color Add row above A…" at bounding box center [1278, 628] width 367 height 995
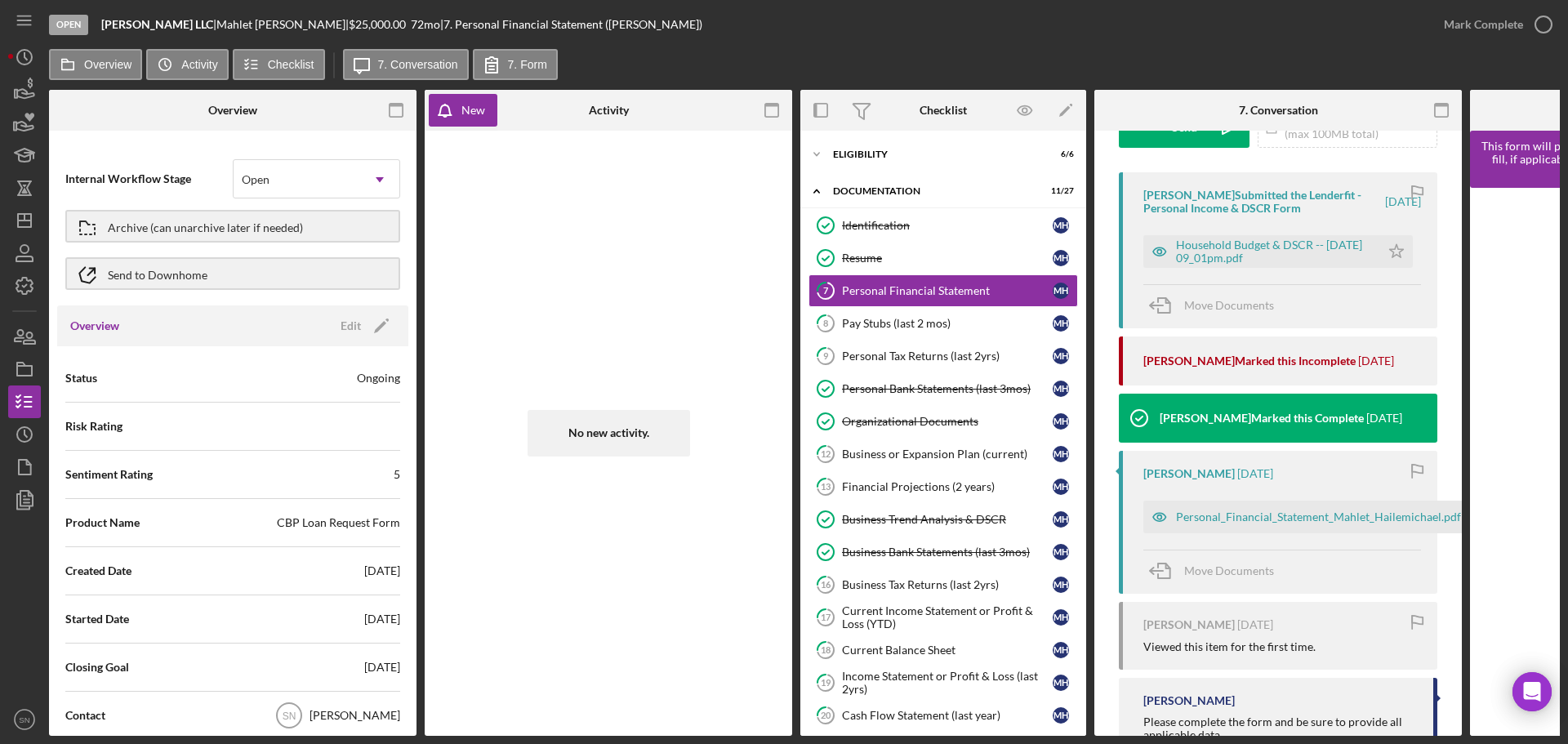
scroll to position [282, 0]
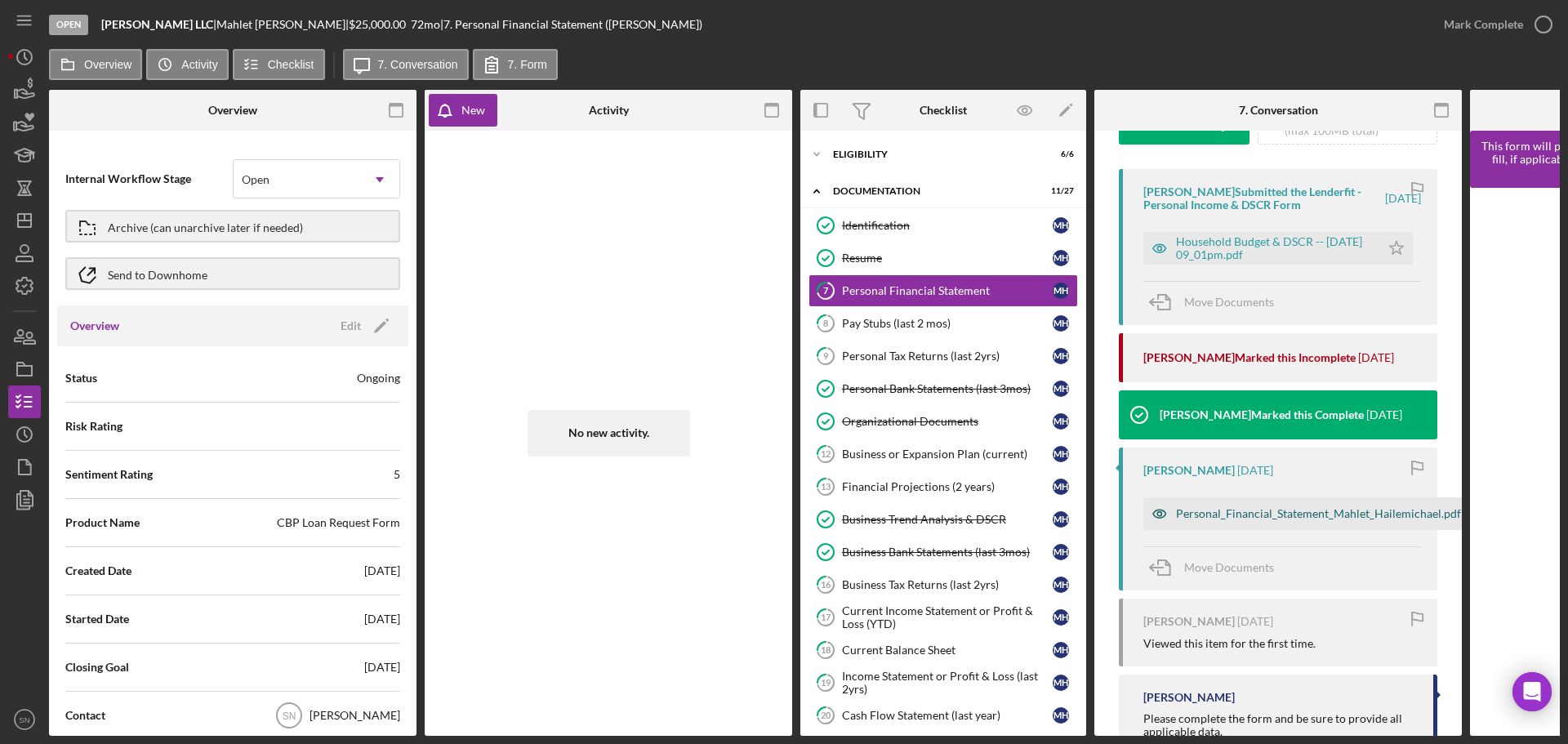
click at [1329, 515] on div "Personal_Financial_Statement_Mahlet_Hailemichael.pdf" at bounding box center [1318, 513] width 285 height 13
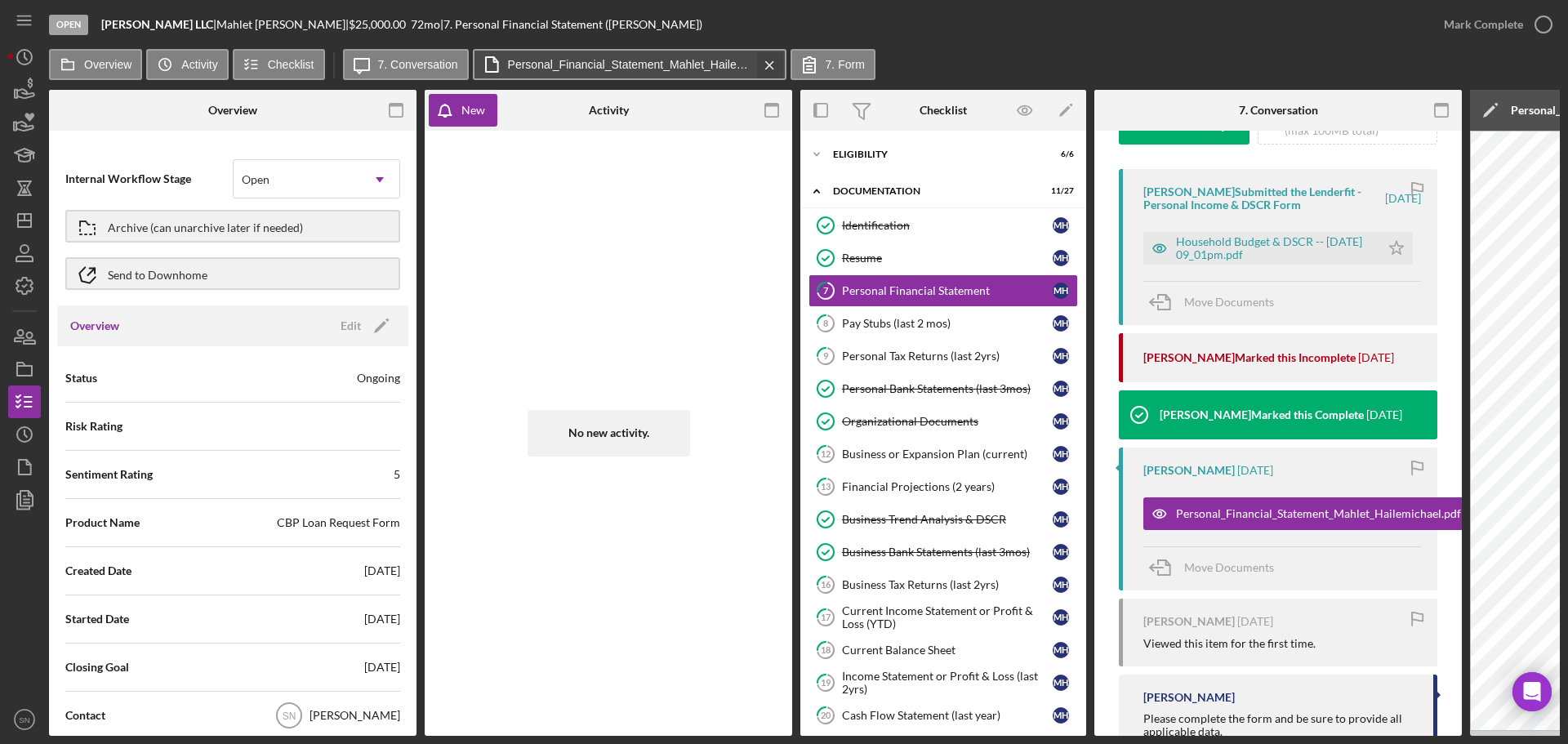
click at [766, 67] on icon "Icon/Menu Close" at bounding box center [769, 65] width 29 height 41
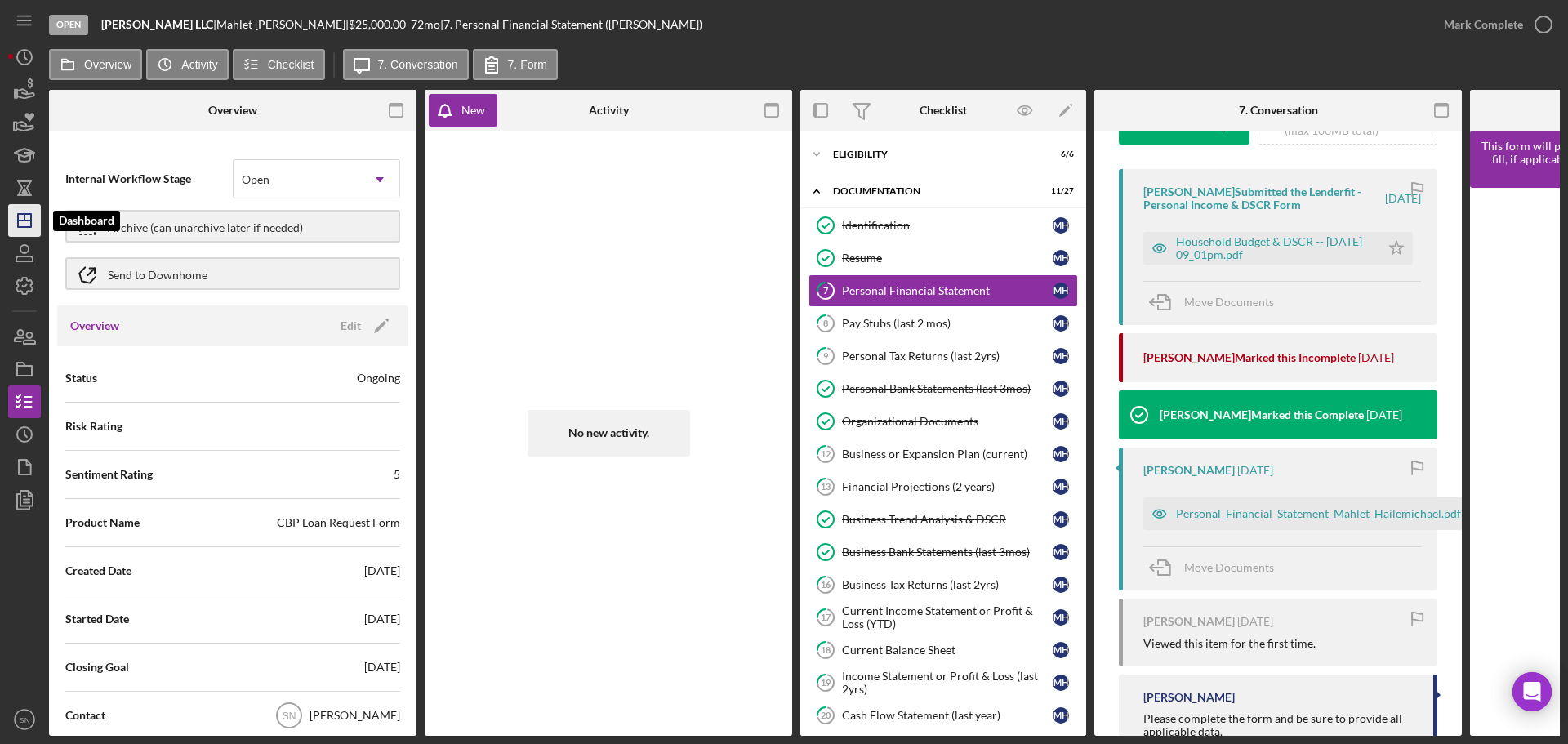
click at [24, 219] on icon "Icon/Dashboard" at bounding box center [25, 220] width 41 height 41
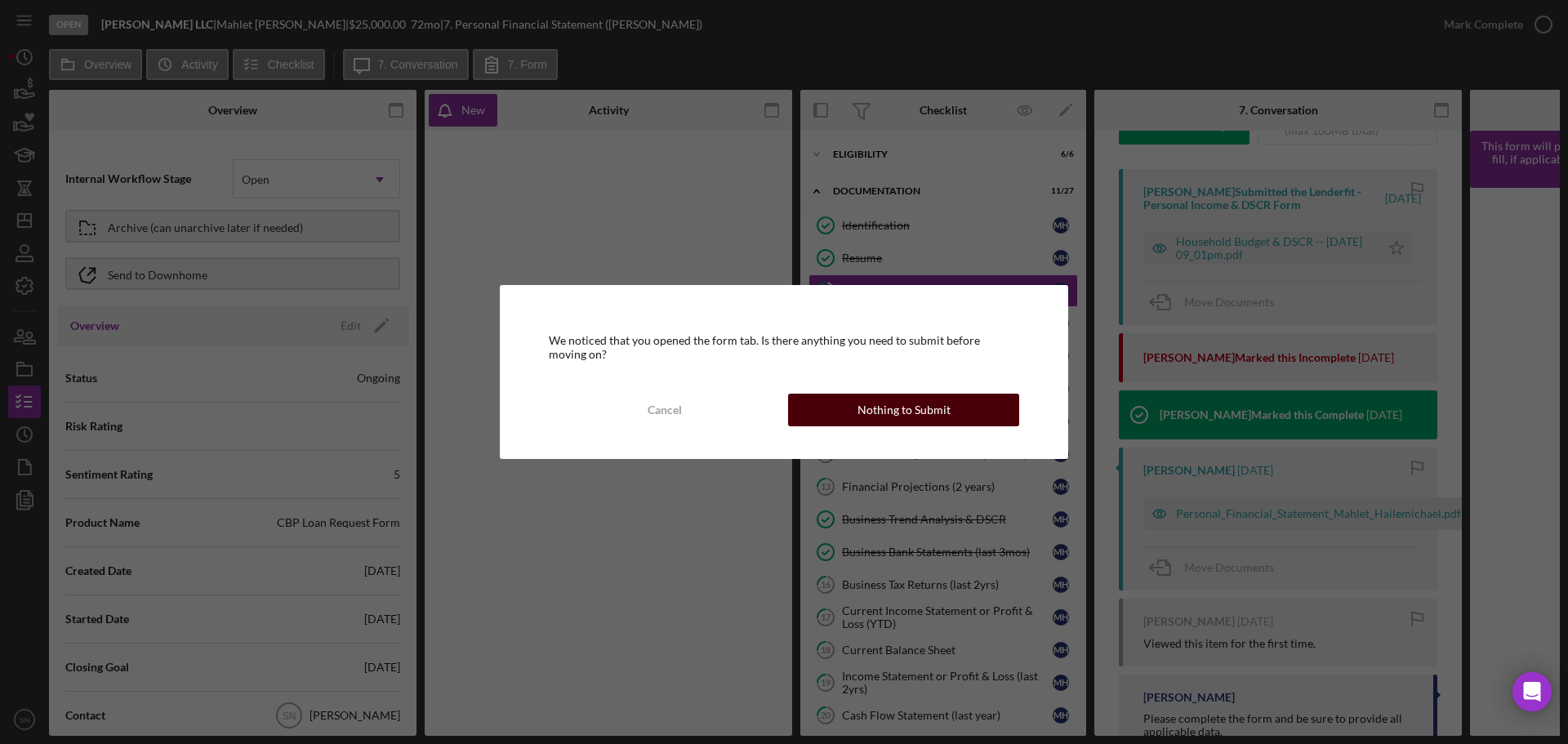
click at [876, 411] on div "Nothing to Submit" at bounding box center [904, 410] width 93 height 32
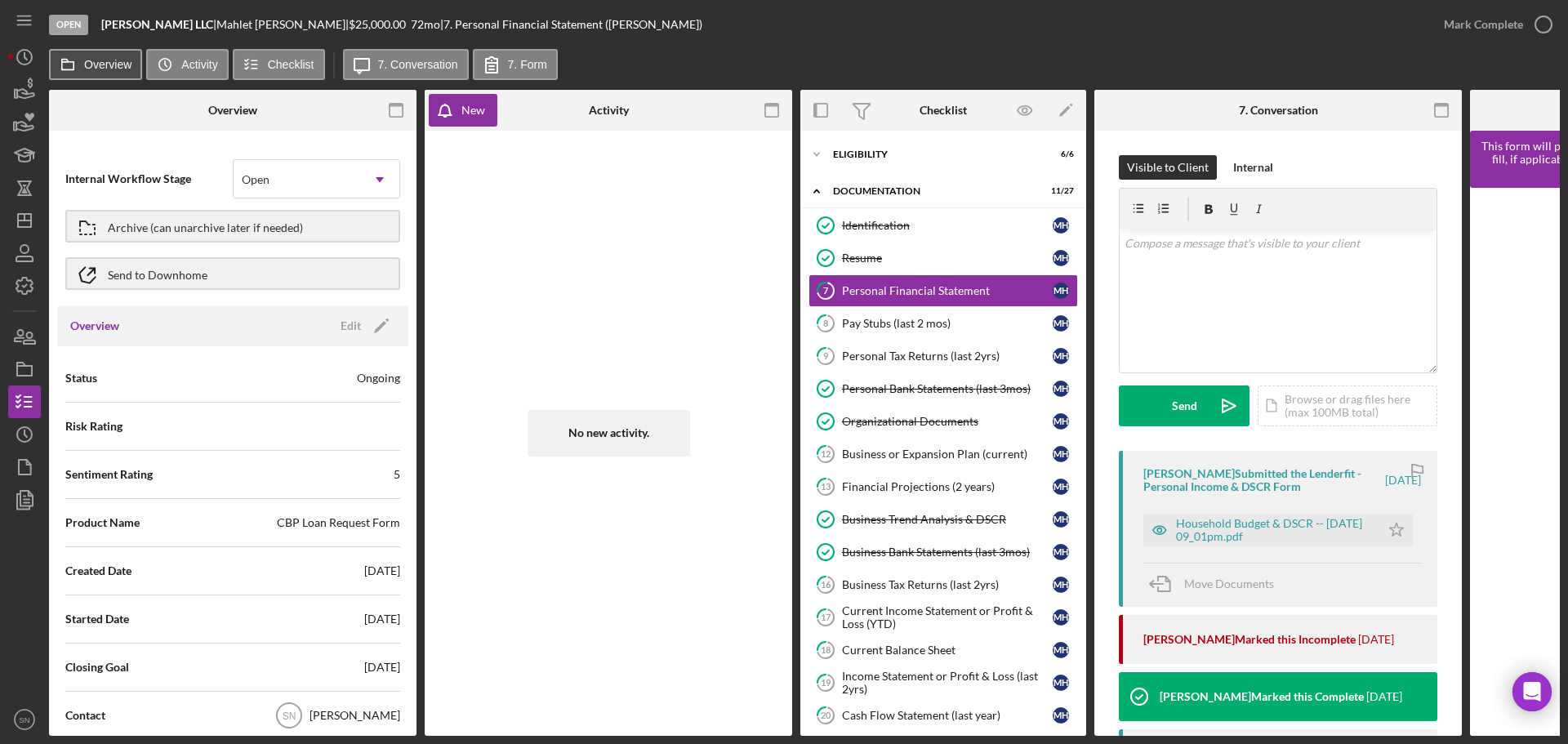
click at [110, 61] on label "Overview" at bounding box center [108, 64] width 47 height 13
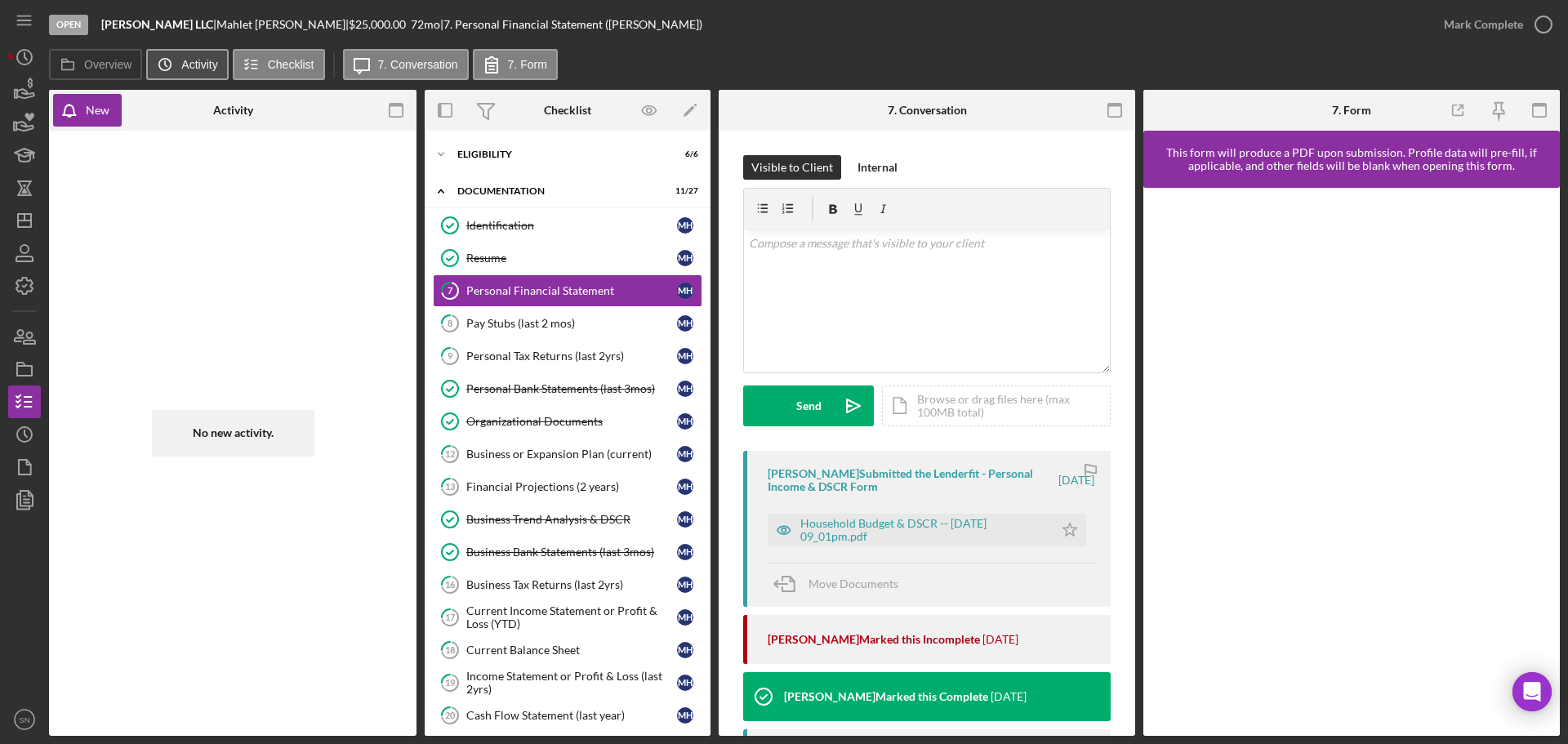
click at [205, 65] on label "Activity" at bounding box center [199, 64] width 36 height 13
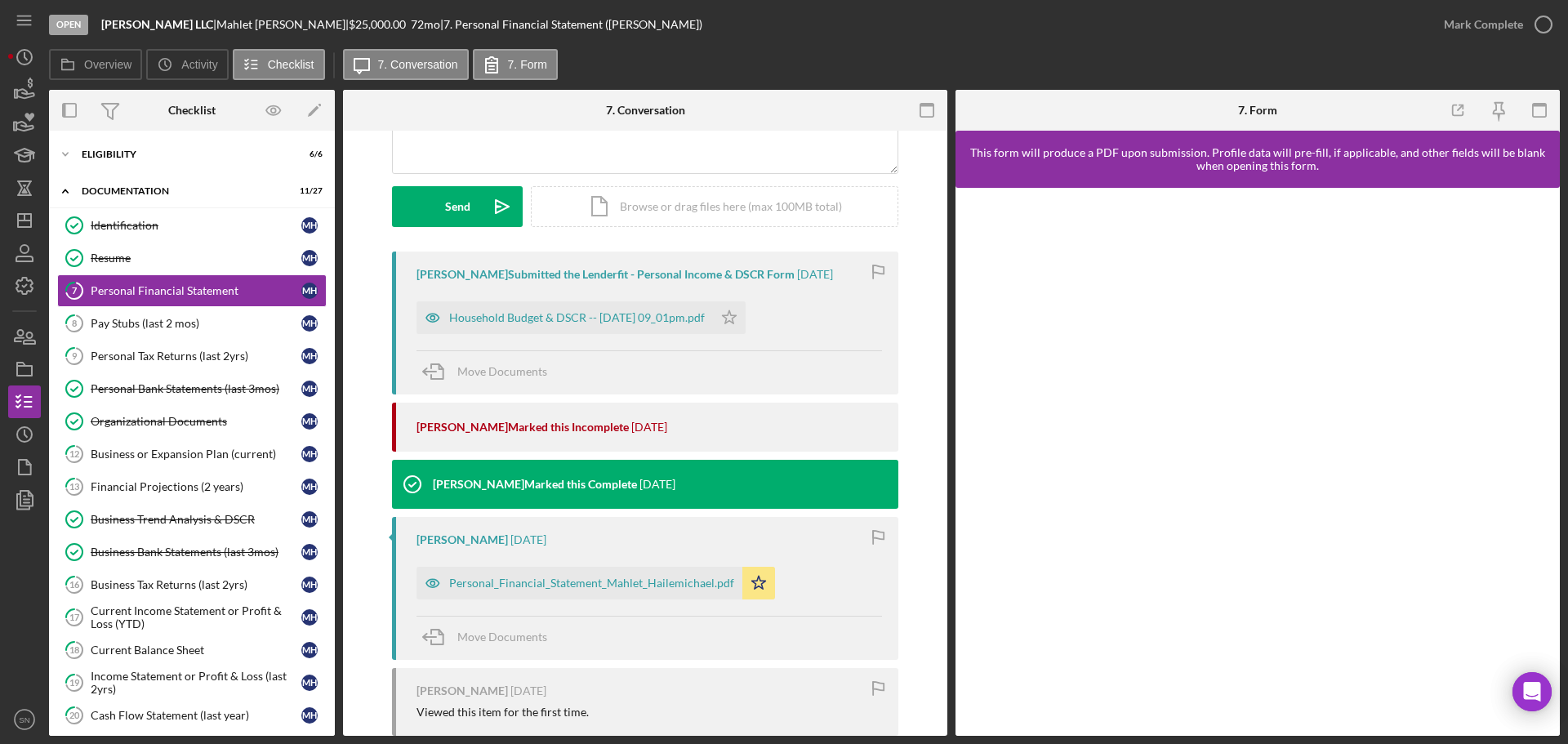
scroll to position [225, 0]
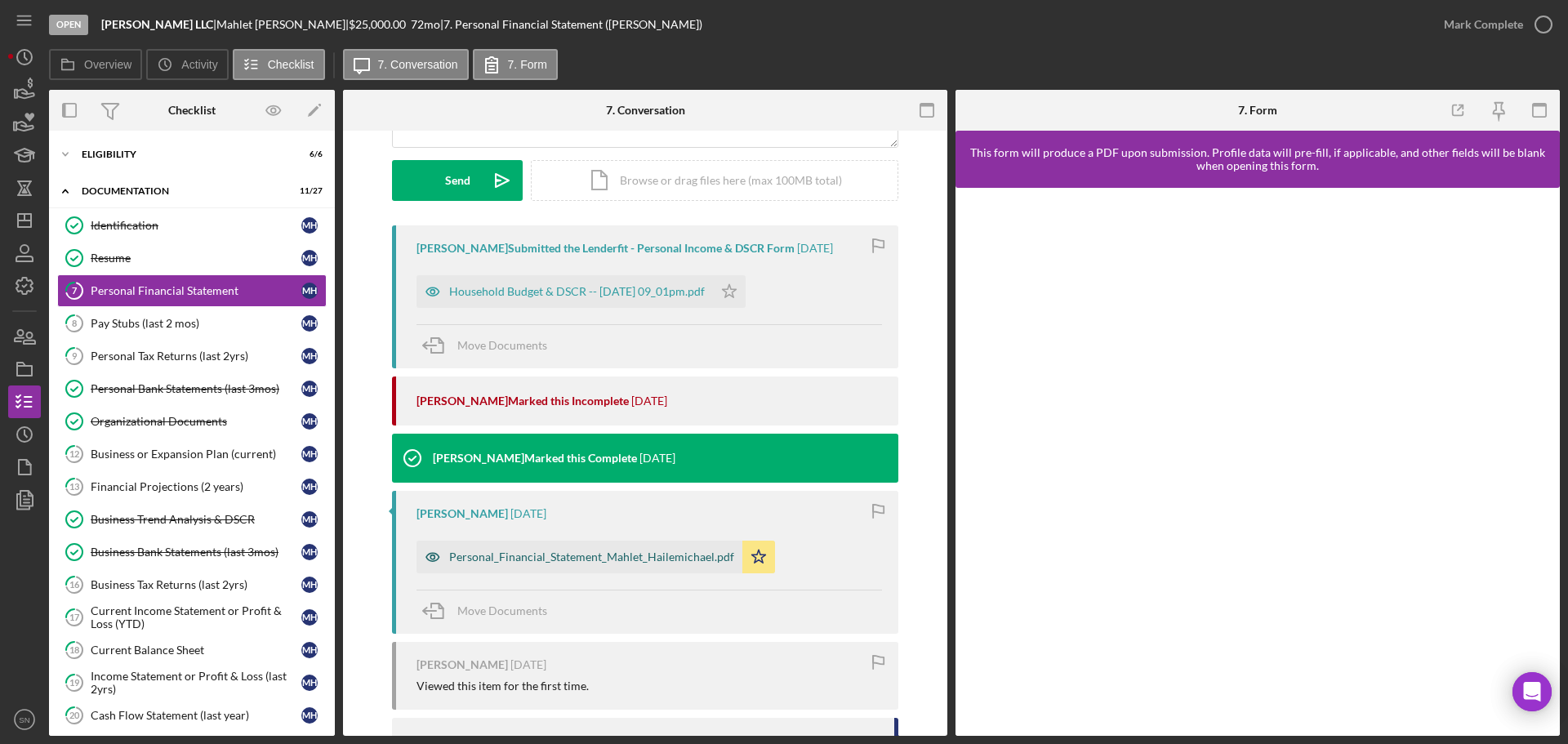
click at [611, 560] on div "Personal_Financial_Statement_Mahlet_Hailemichael.pdf" at bounding box center [591, 557] width 285 height 13
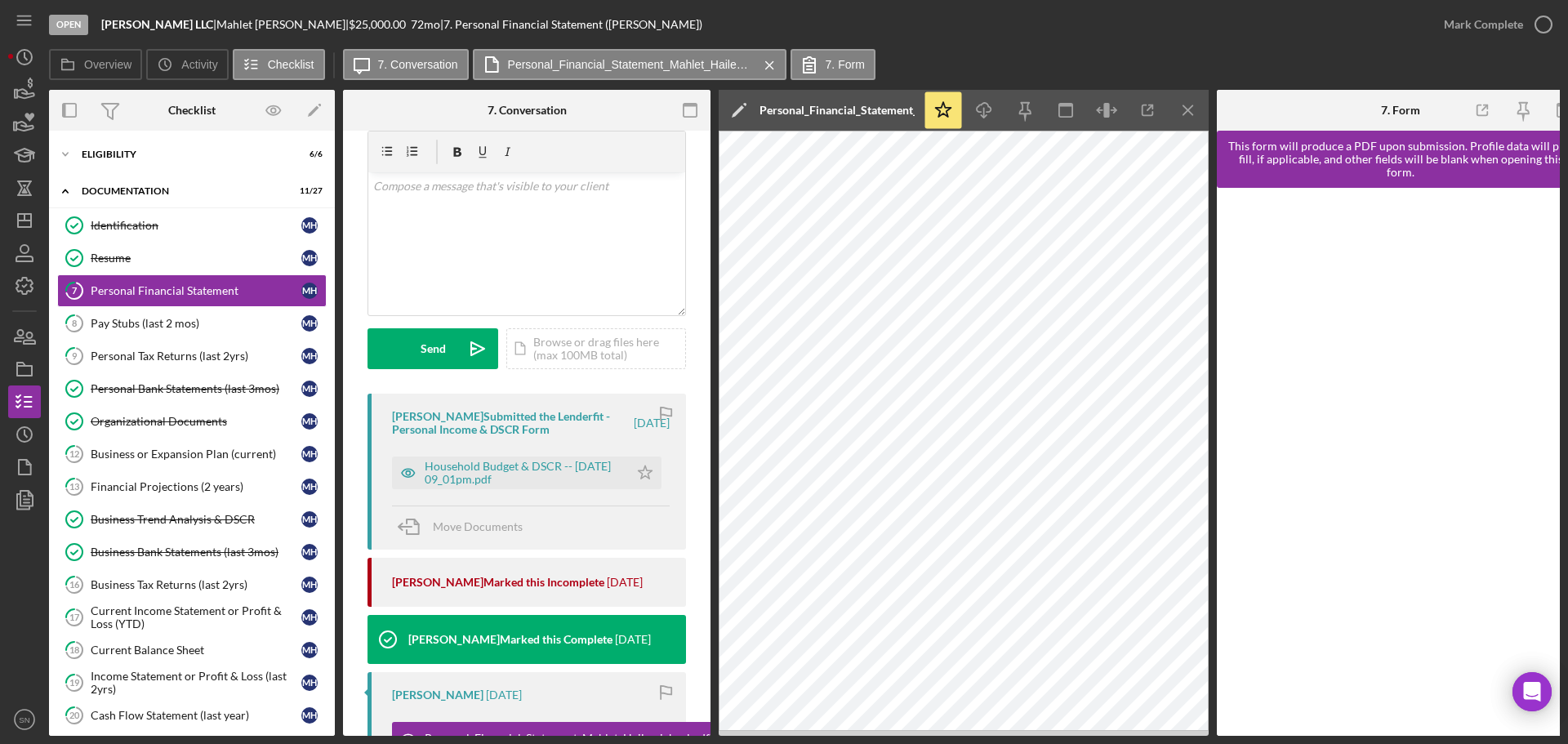
scroll to position [0, 0]
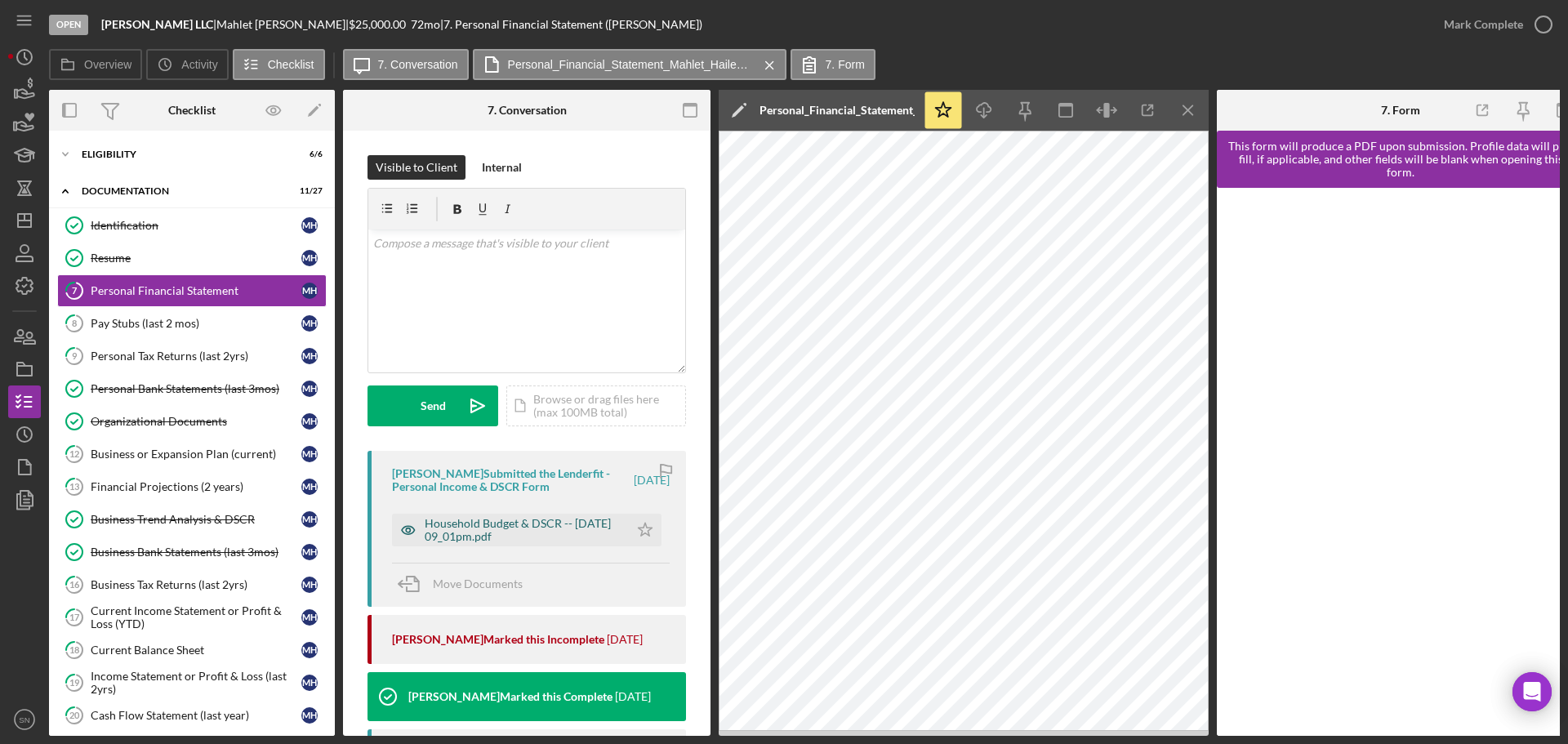
click at [457, 533] on div "Household Budget & DSCR -- [DATE] 09_01pm.pdf" at bounding box center [523, 531] width 196 height 26
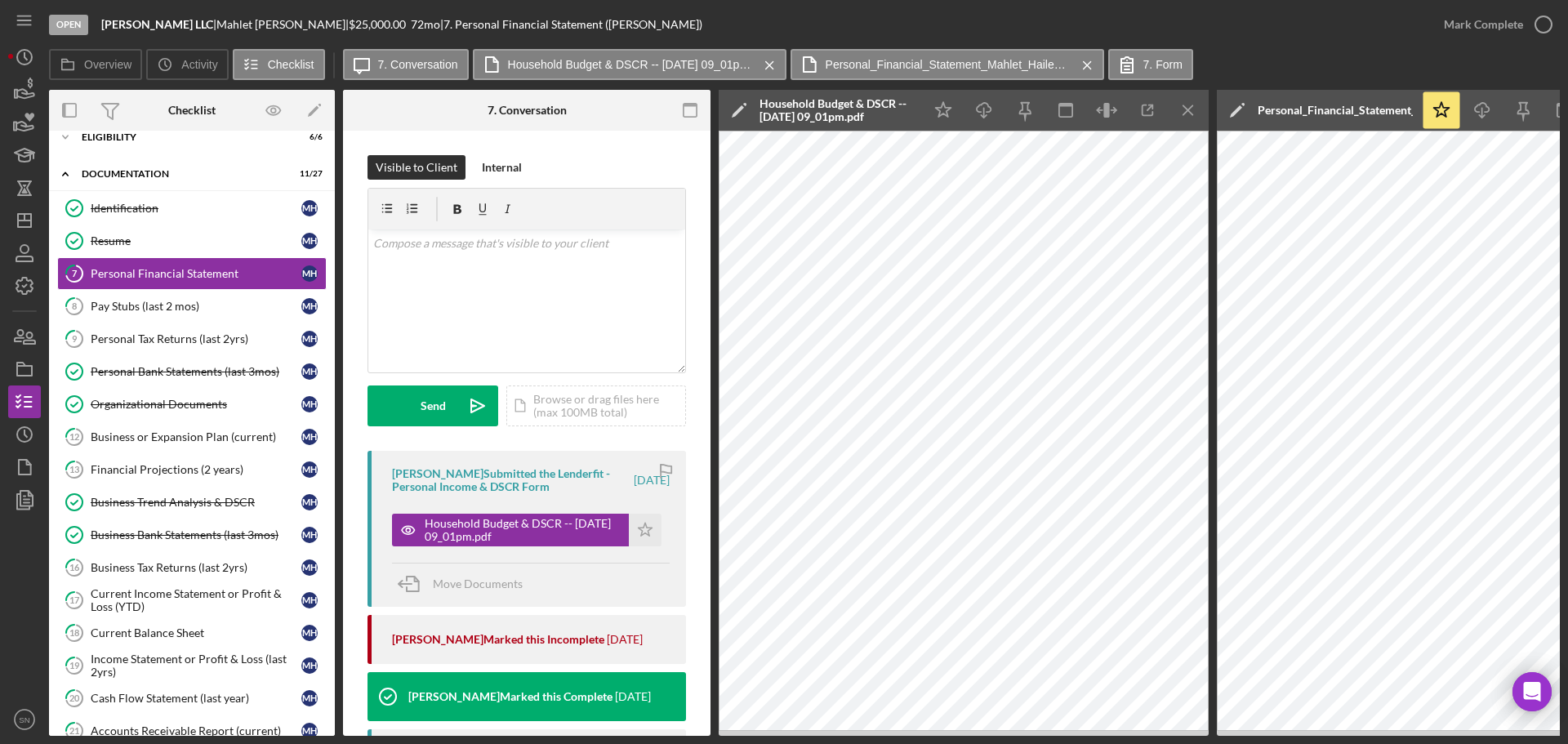
scroll to position [30, 0]
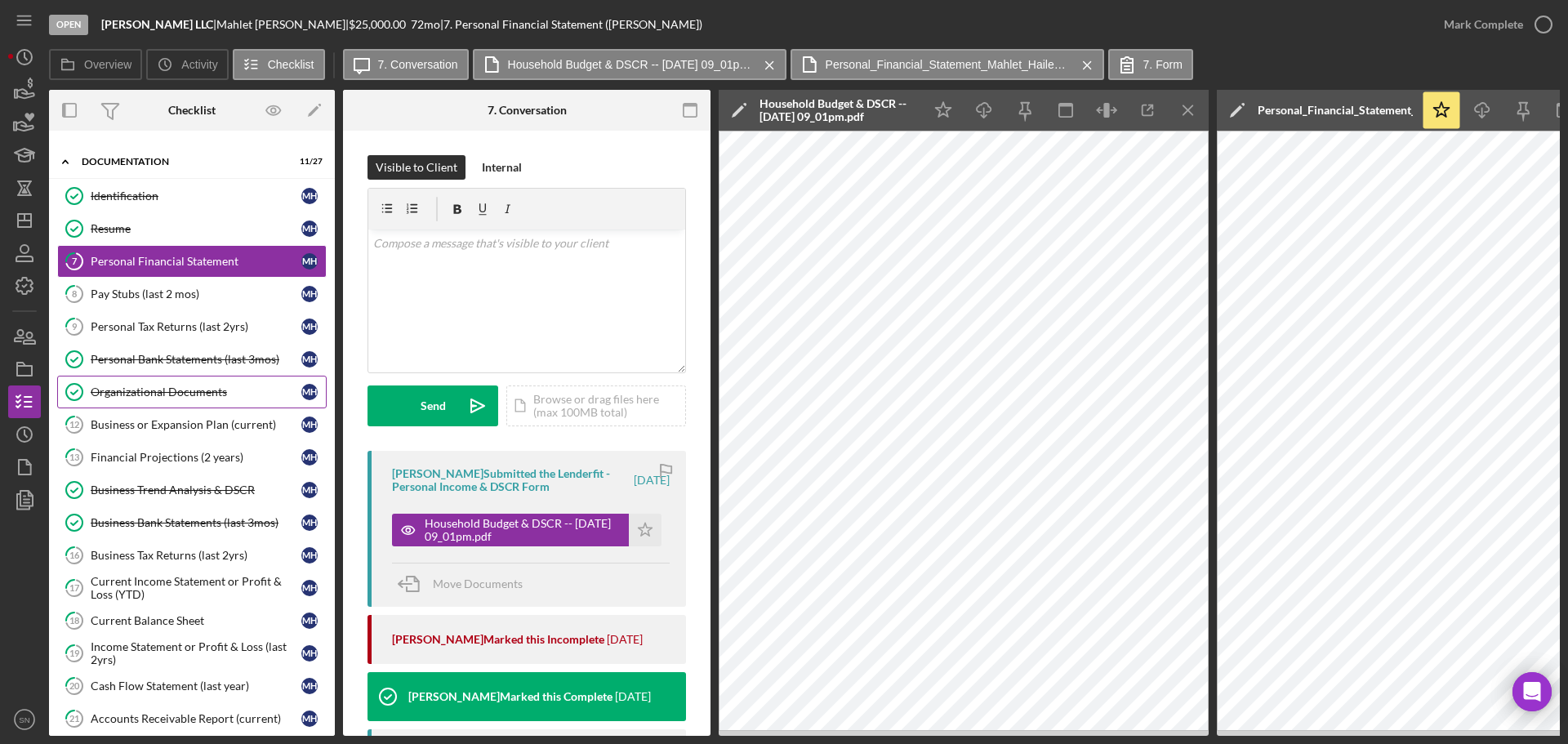
click at [209, 390] on div "Organizational Documents" at bounding box center [196, 392] width 210 height 13
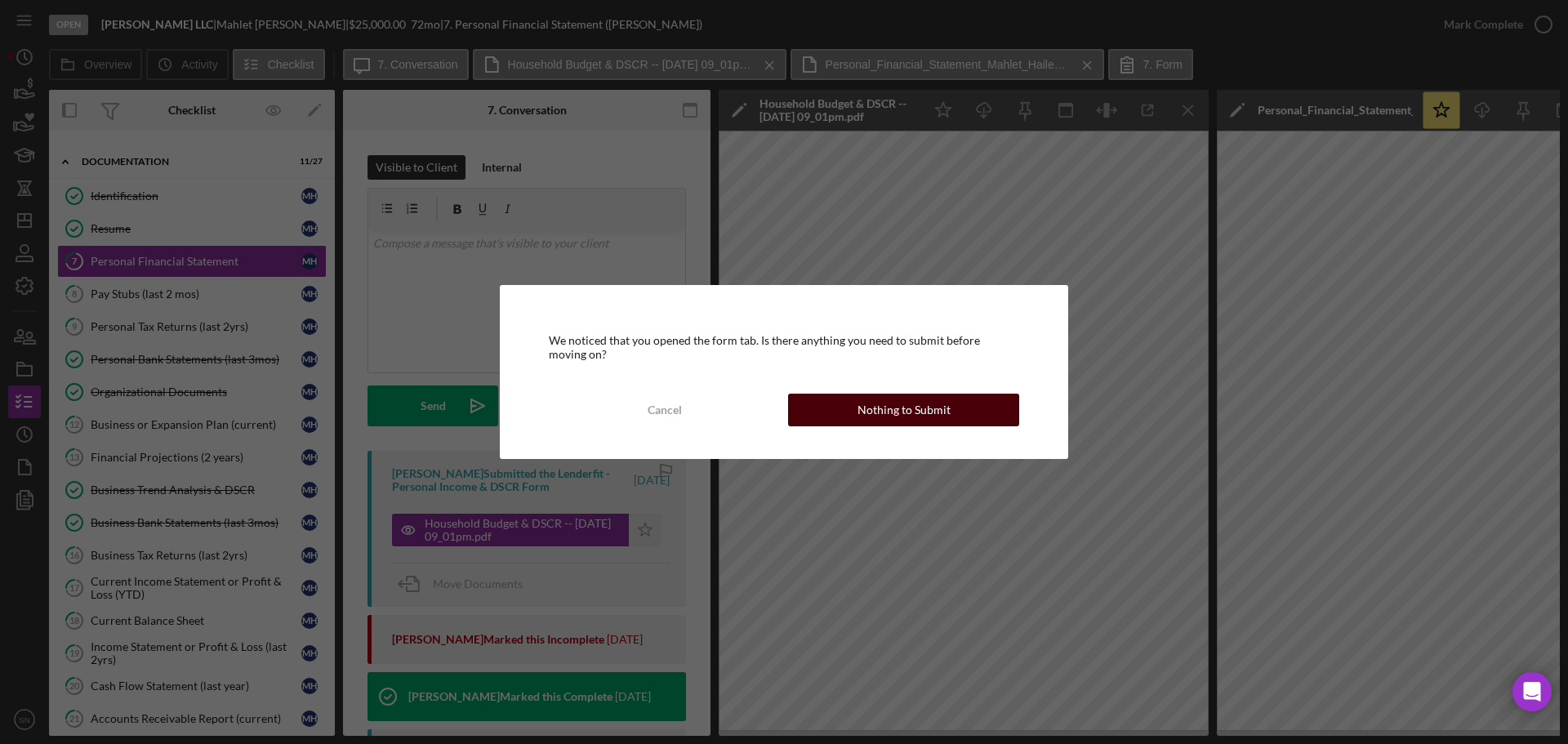
click at [886, 418] on div "Nothing to Submit" at bounding box center [904, 410] width 93 height 32
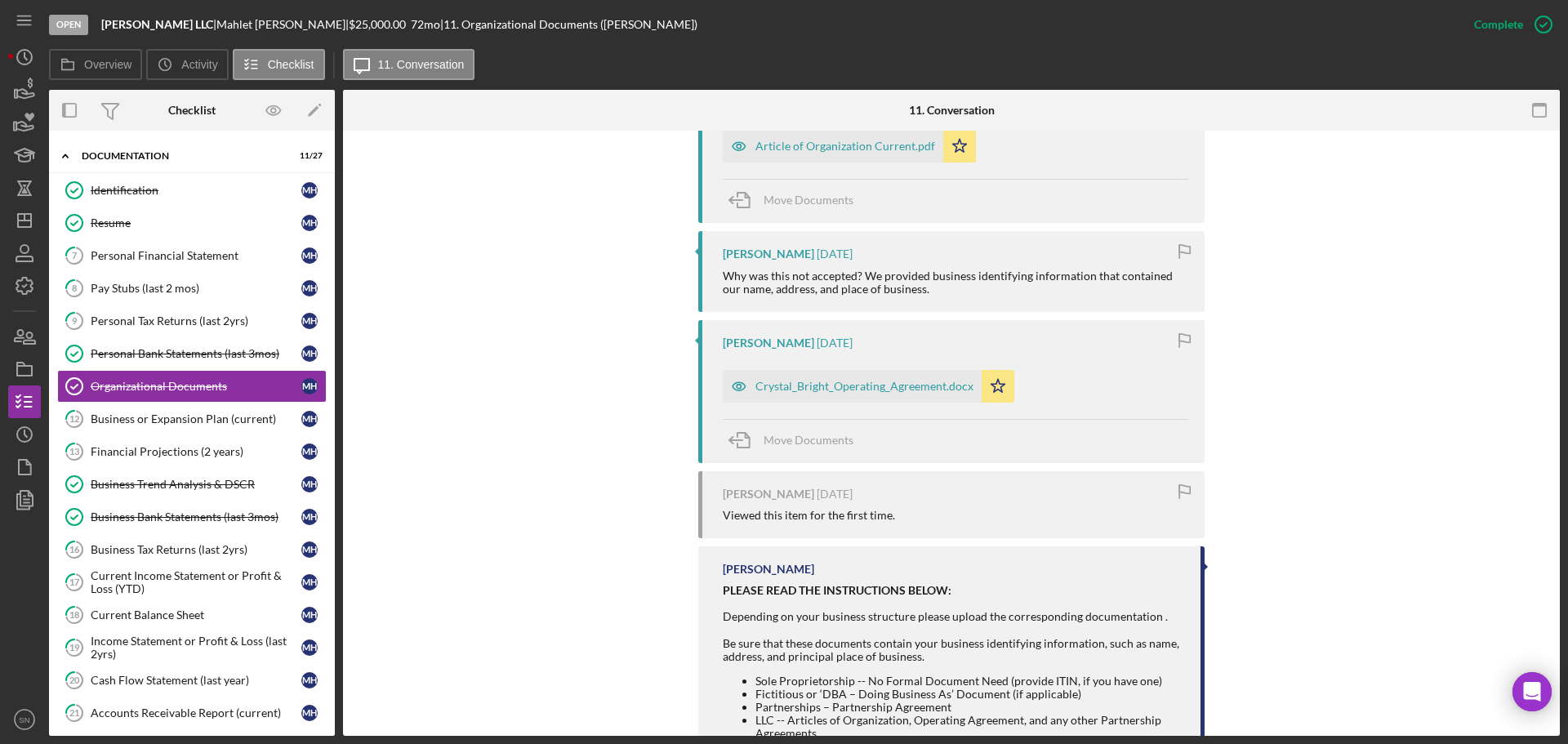
scroll to position [32, 0]
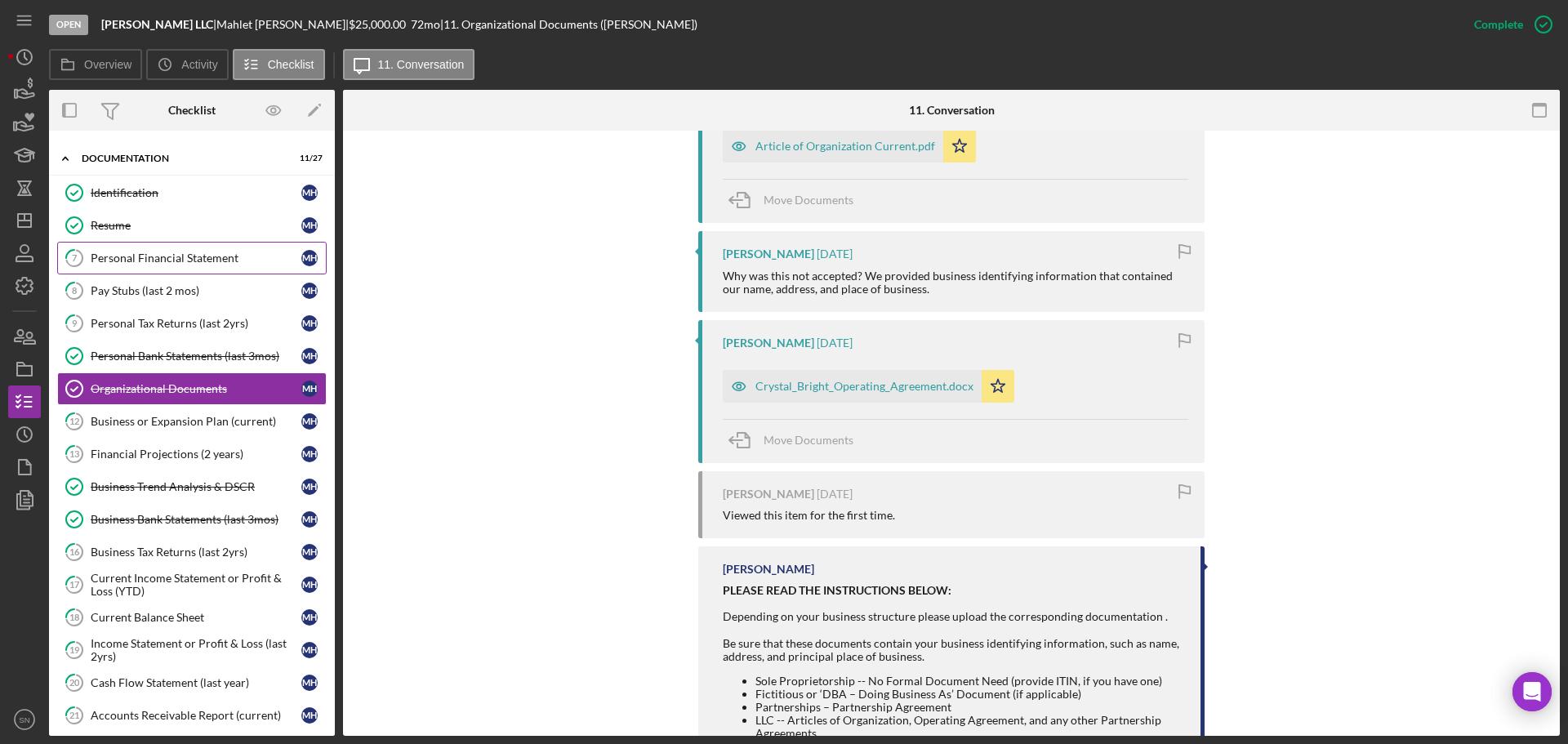
click at [212, 261] on div "Personal Financial Statement" at bounding box center [196, 258] width 210 height 13
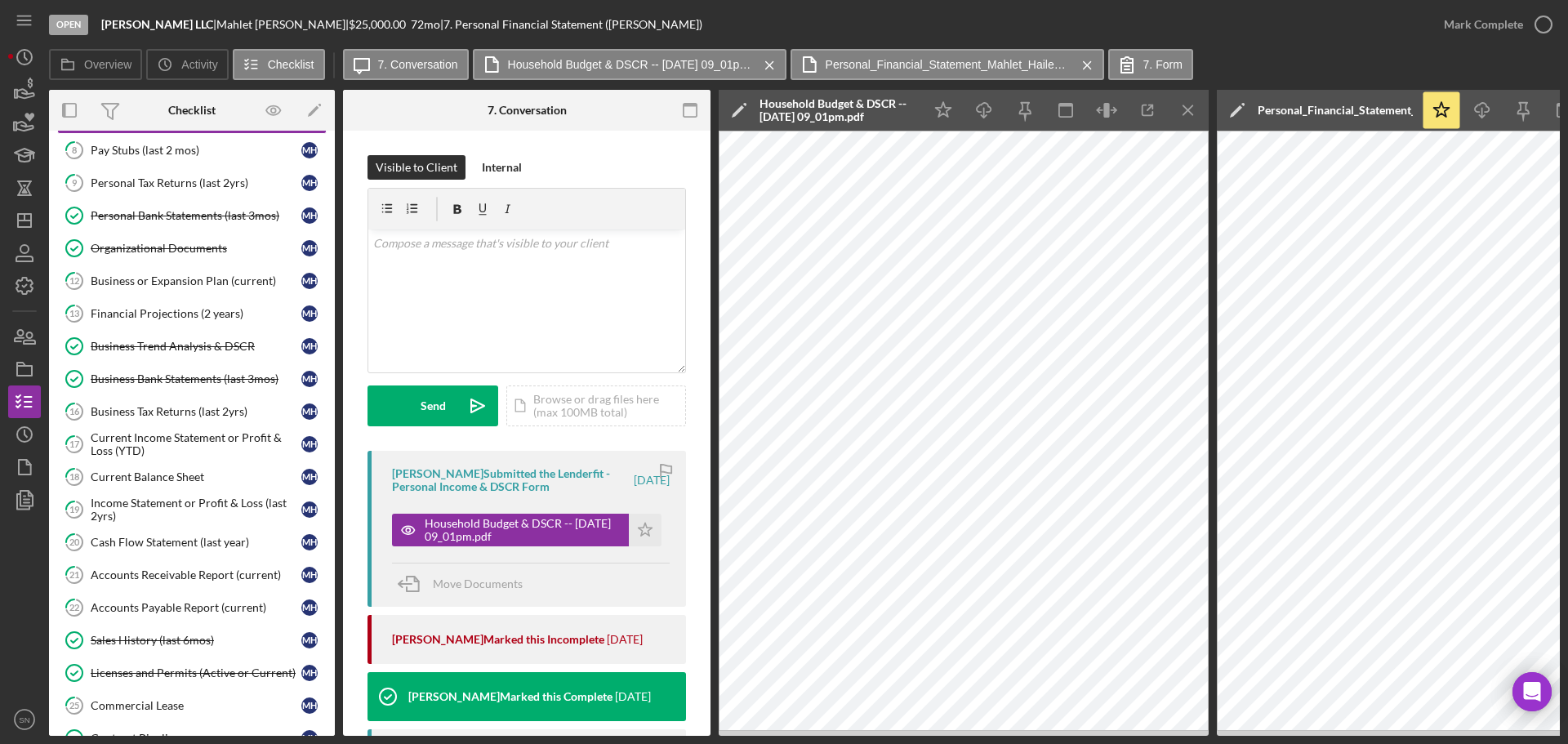
scroll to position [157, 0]
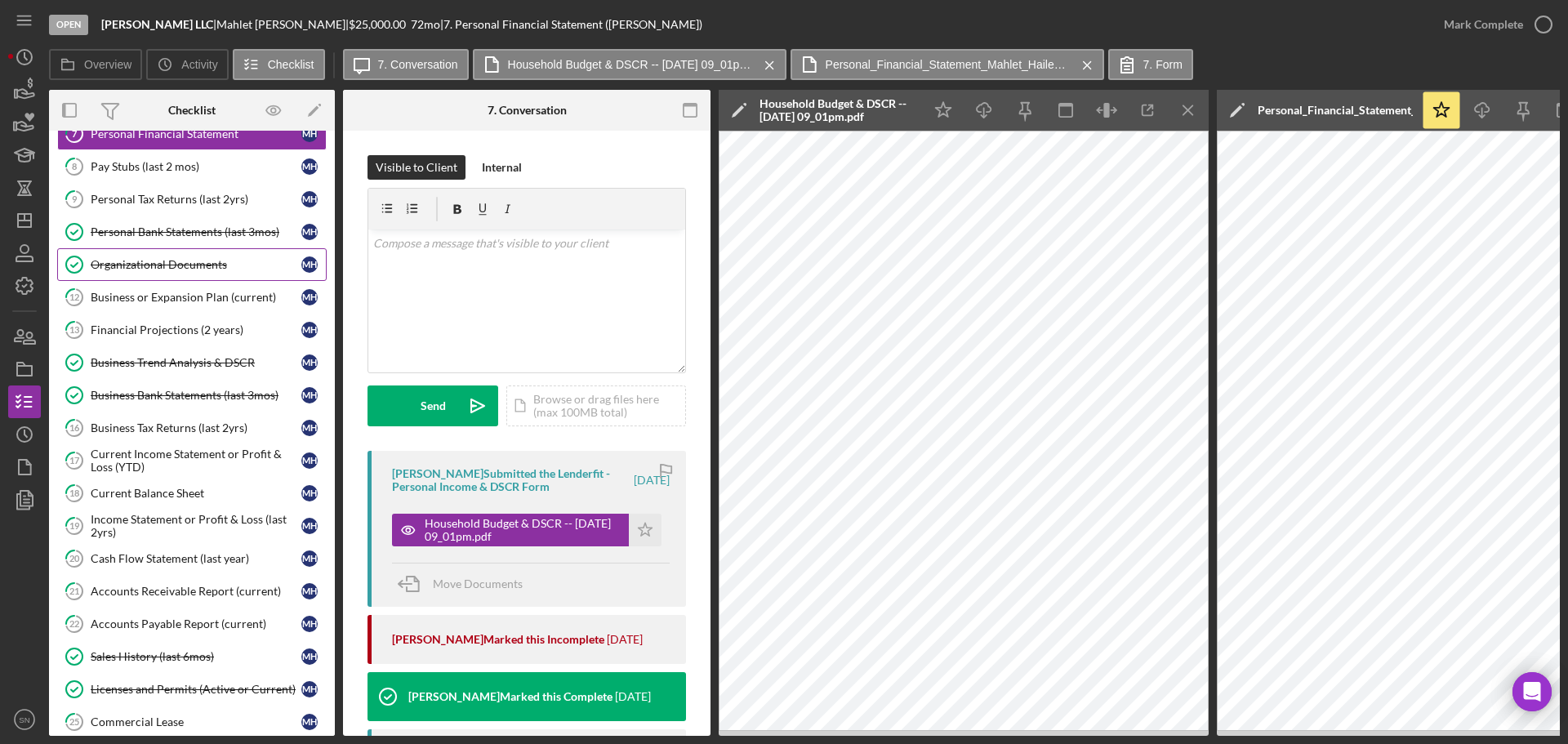
click at [173, 268] on div "Organizational Documents" at bounding box center [196, 264] width 210 height 13
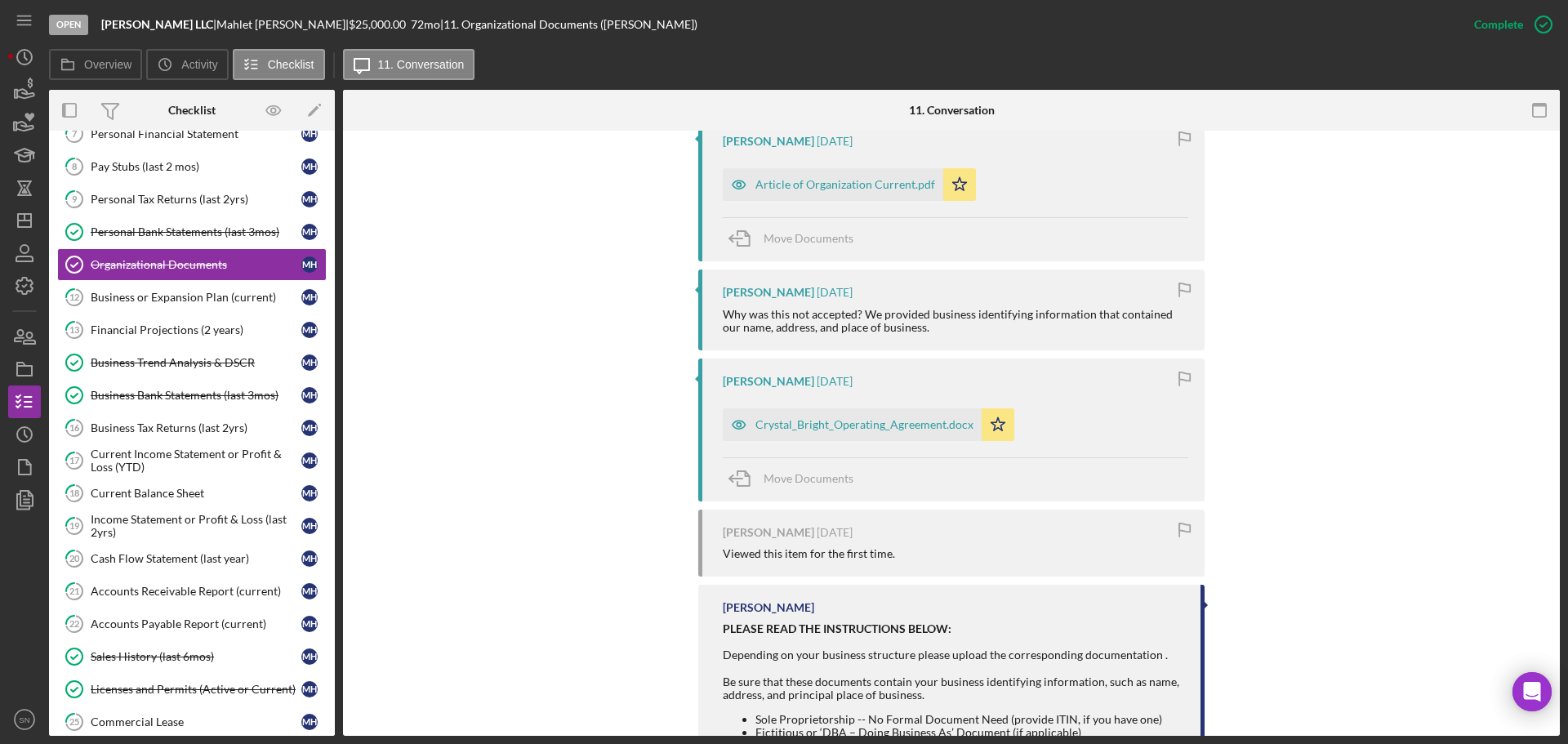
scroll to position [762, 0]
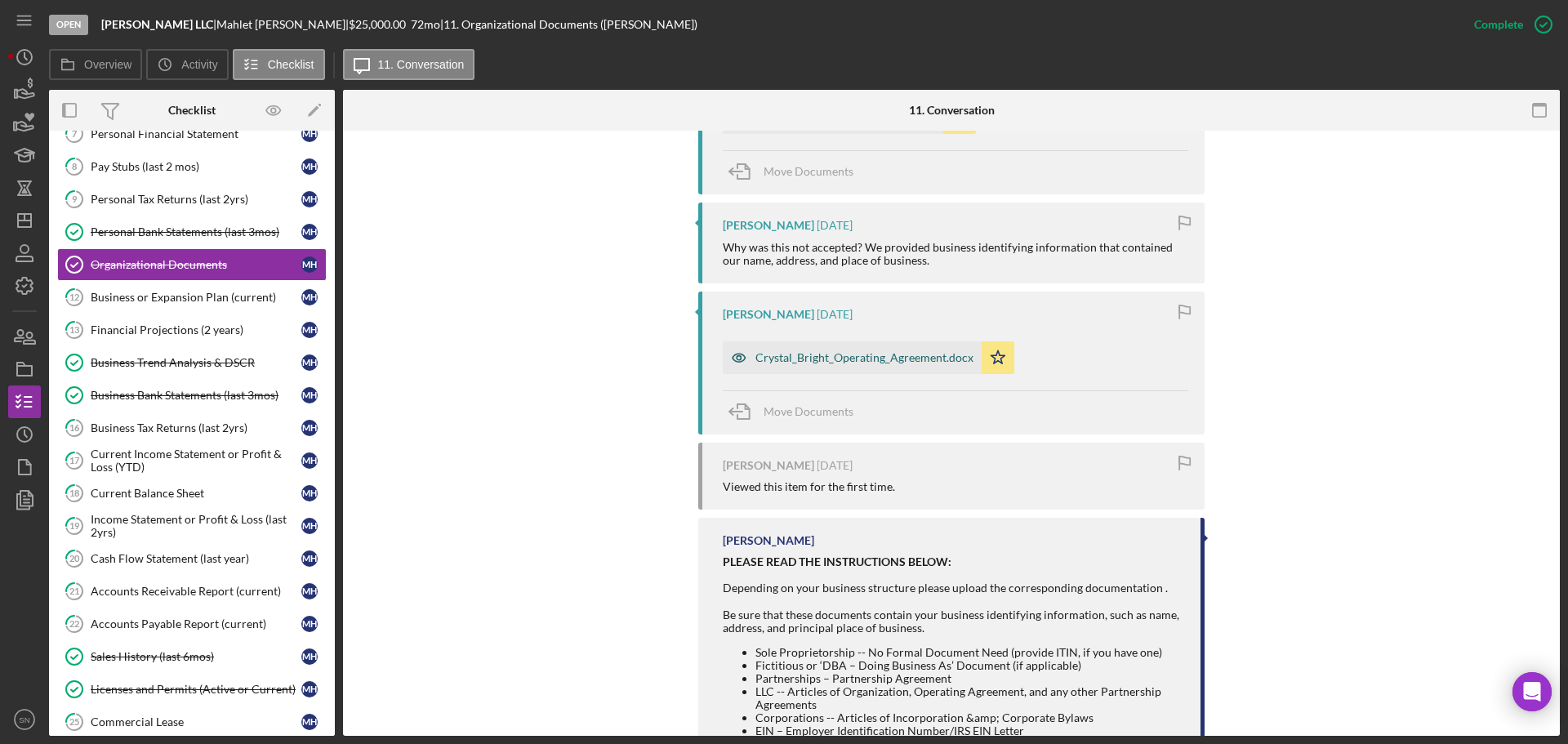
click at [901, 362] on div "Crystal_Bright_Operating_Agreement.docx" at bounding box center [864, 357] width 218 height 13
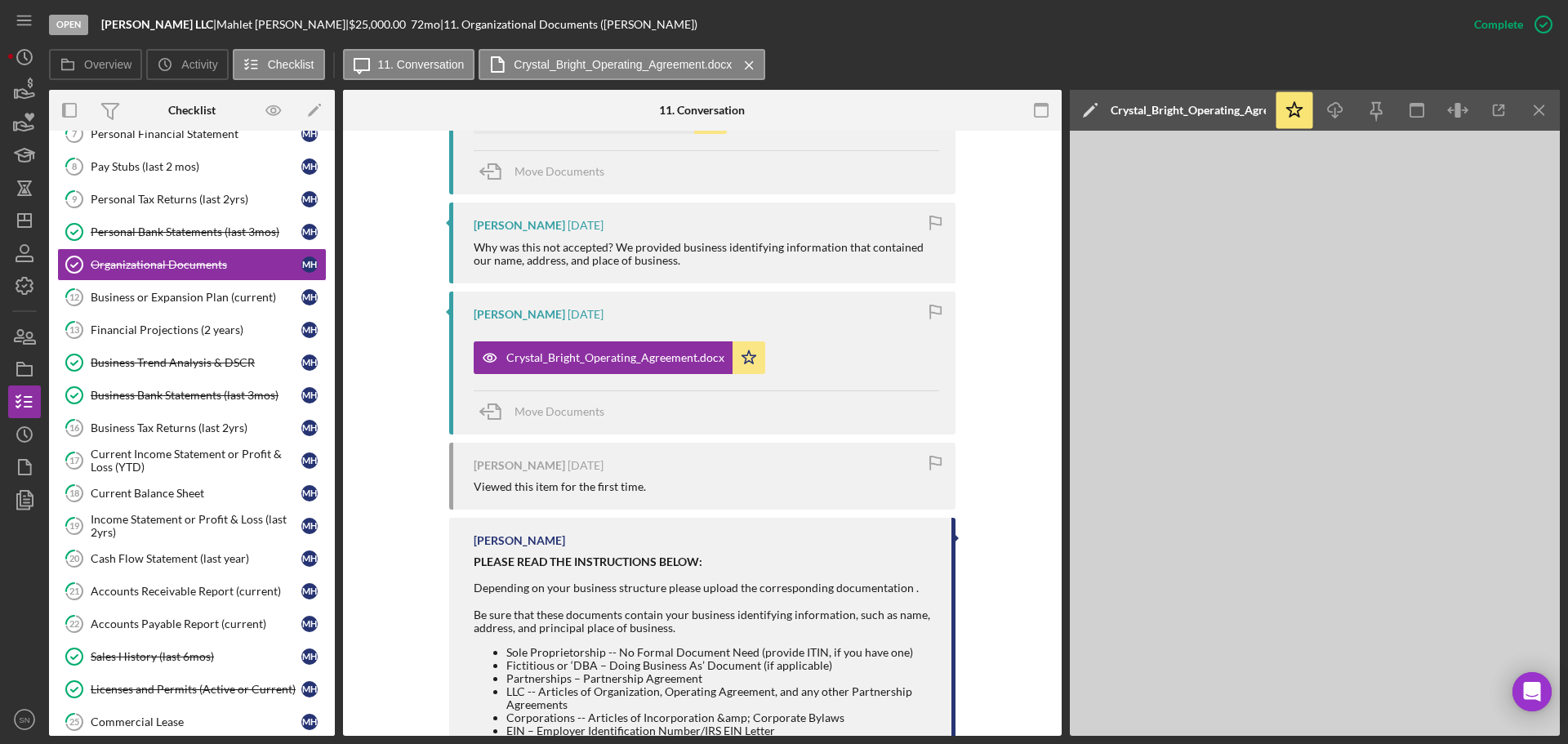
drag, startPoint x: 329, startPoint y: 265, endPoint x: 329, endPoint y: 231, distance: 34.0
click at [329, 231] on div "Identification Identification M H Resume Resume M H 7 Personal Financial Statem…" at bounding box center [192, 497] width 286 height 891
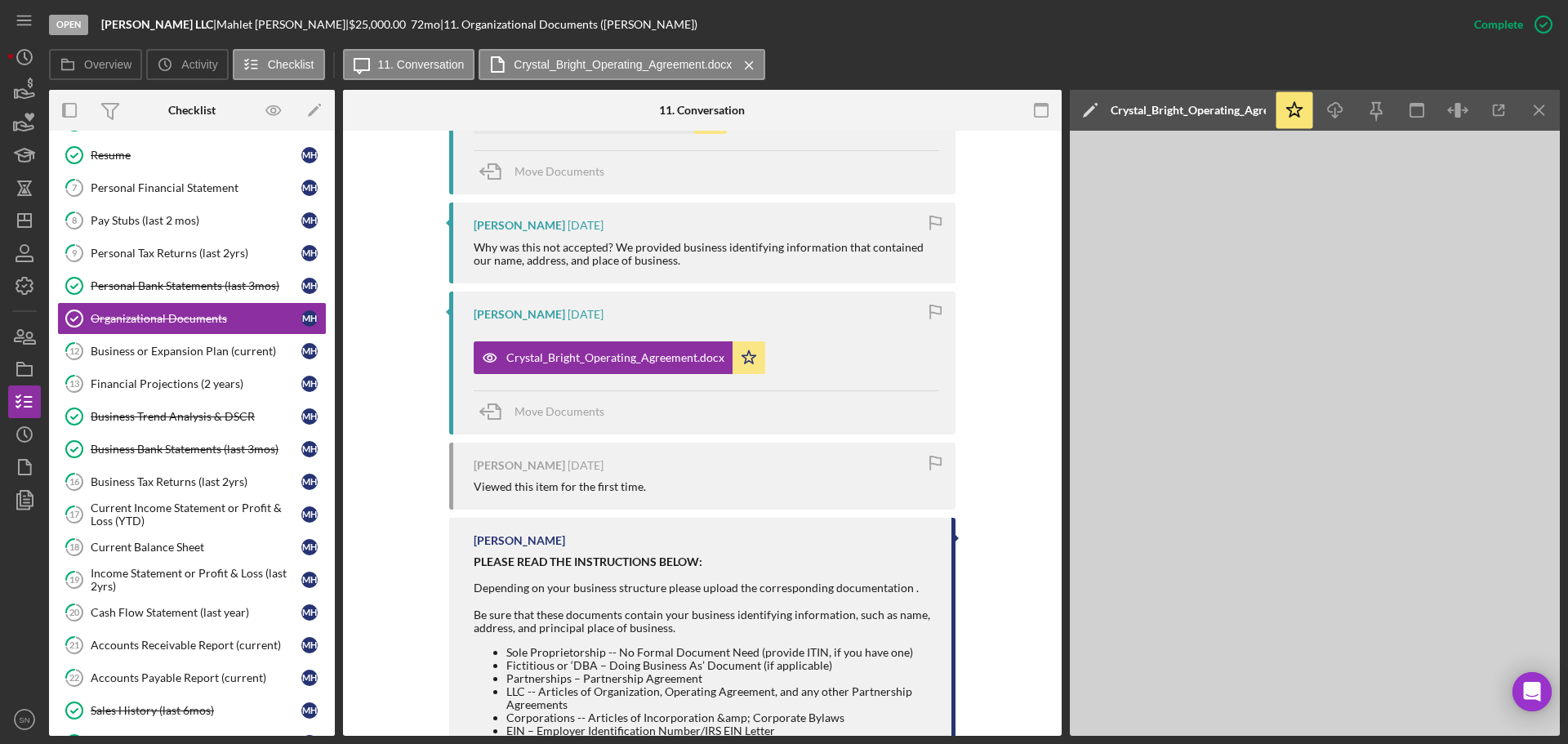
scroll to position [101, 0]
click at [209, 187] on div "Personal Financial Statement" at bounding box center [196, 190] width 210 height 13
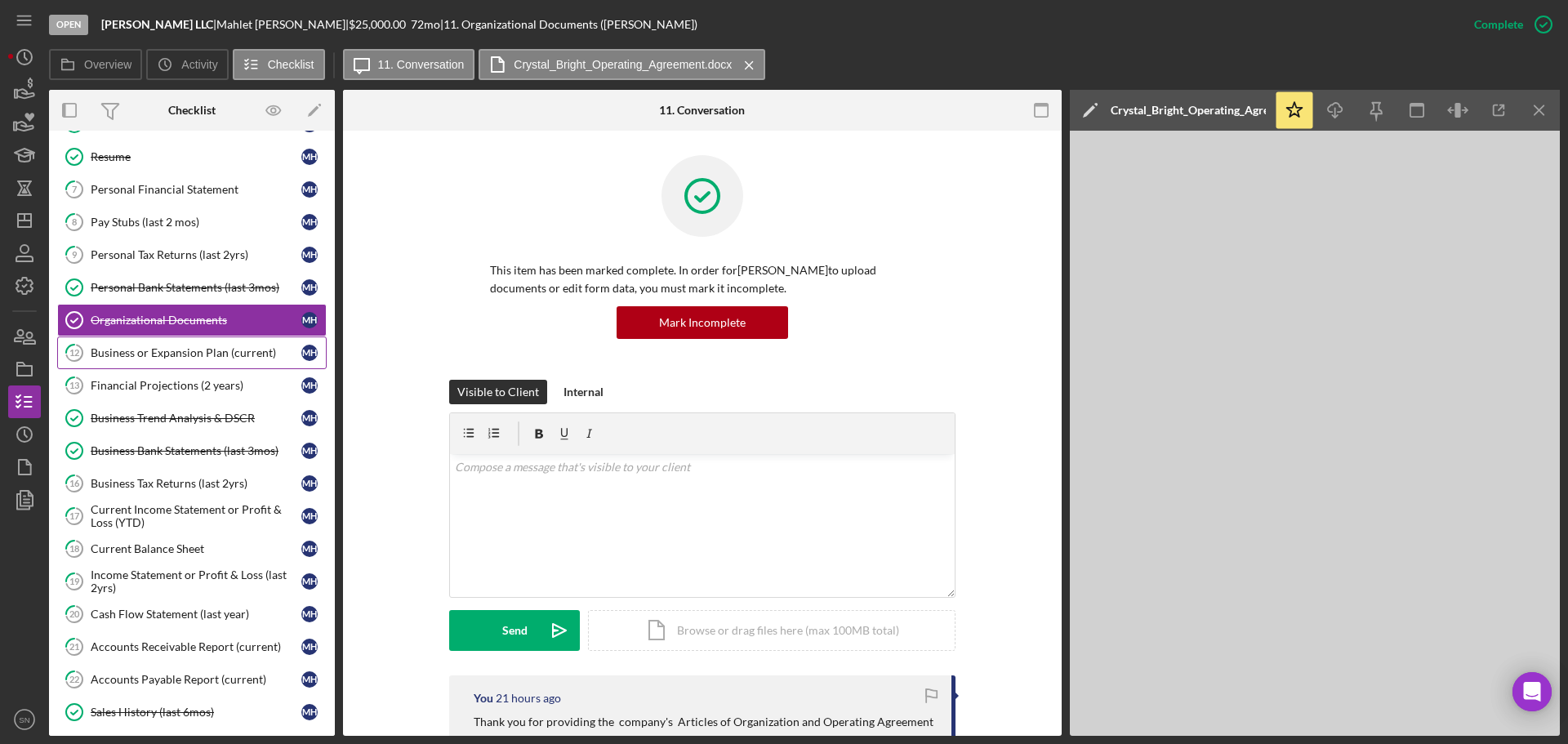
click at [166, 354] on div "Business or Expansion Plan (current)" at bounding box center [196, 353] width 210 height 13
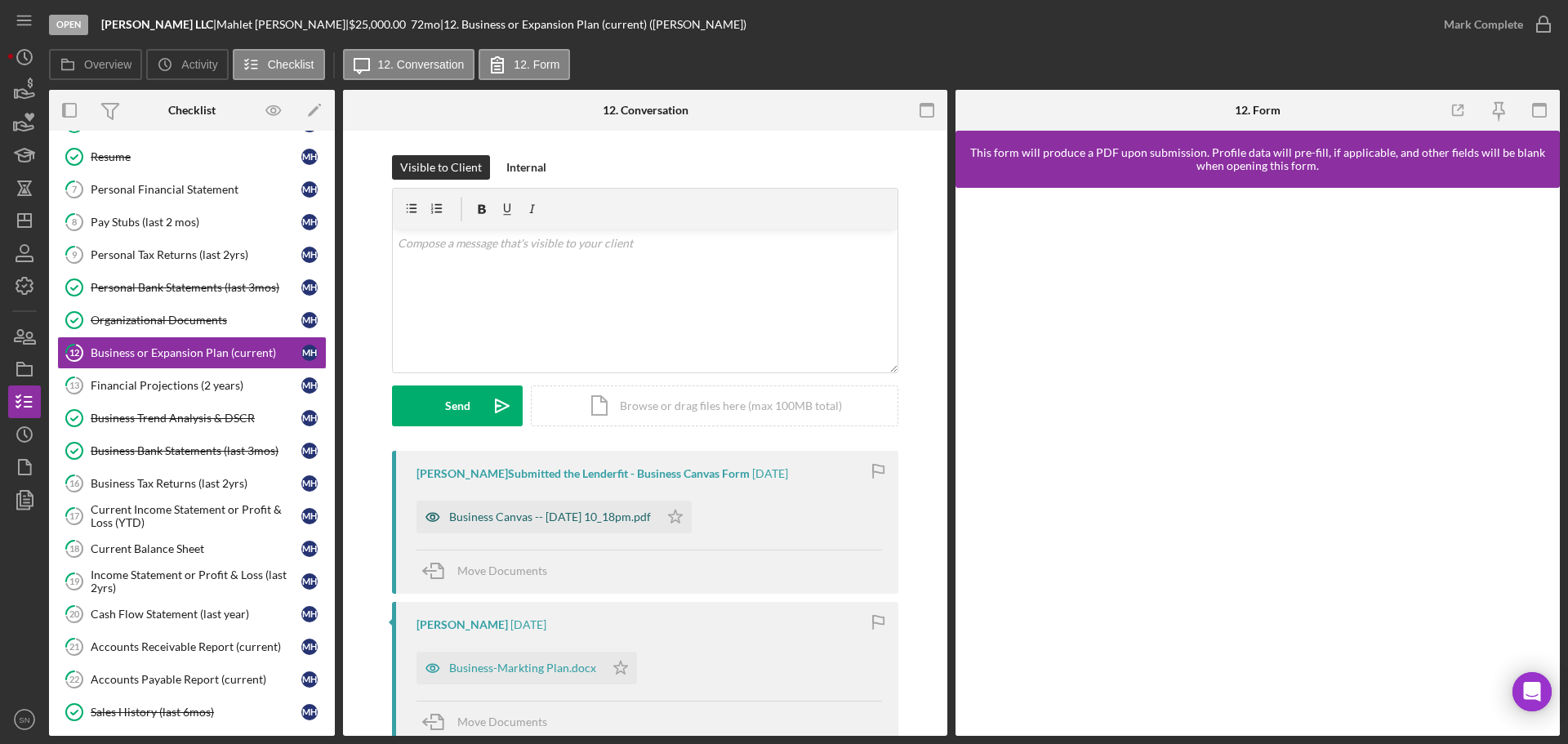
click at [595, 514] on div "Business Canvas -- [DATE] 10_18pm.pdf" at bounding box center [550, 517] width 202 height 13
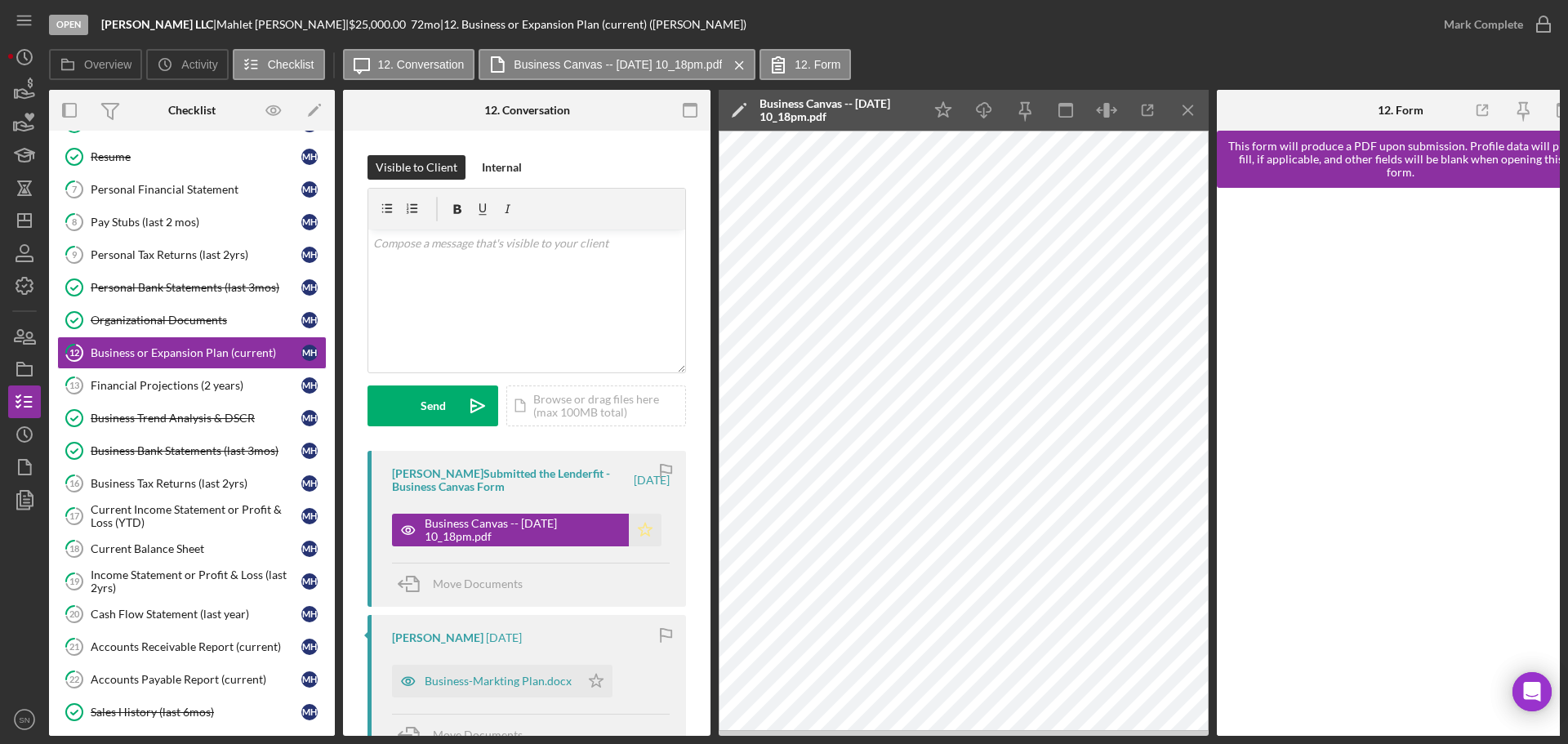
click at [645, 537] on icon "Icon/Star" at bounding box center [645, 530] width 32 height 32
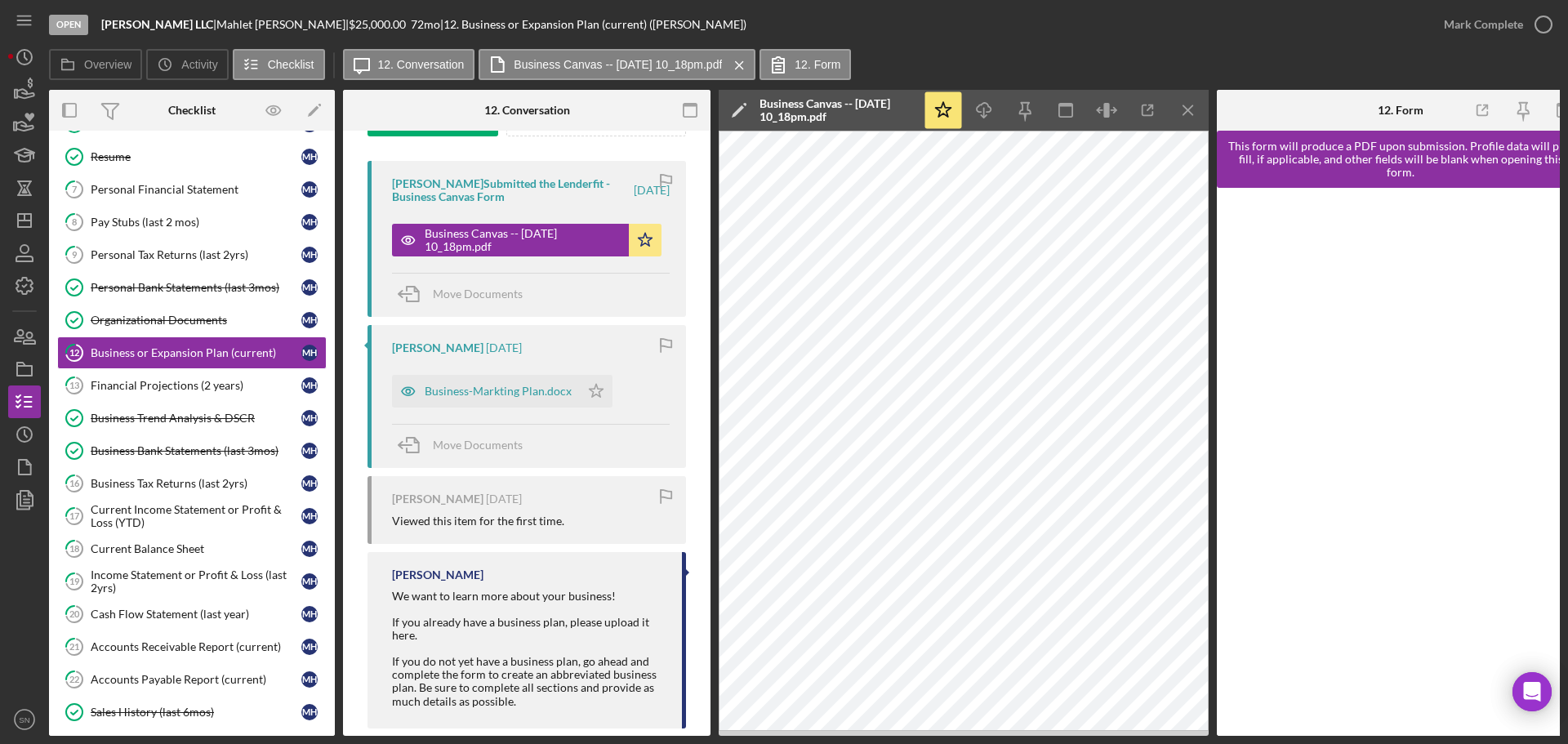
scroll to position [293, 0]
click at [606, 392] on icon "Icon/Star" at bounding box center [595, 388] width 32 height 32
click at [607, 396] on icon "Icon/Star" at bounding box center [595, 388] width 32 height 32
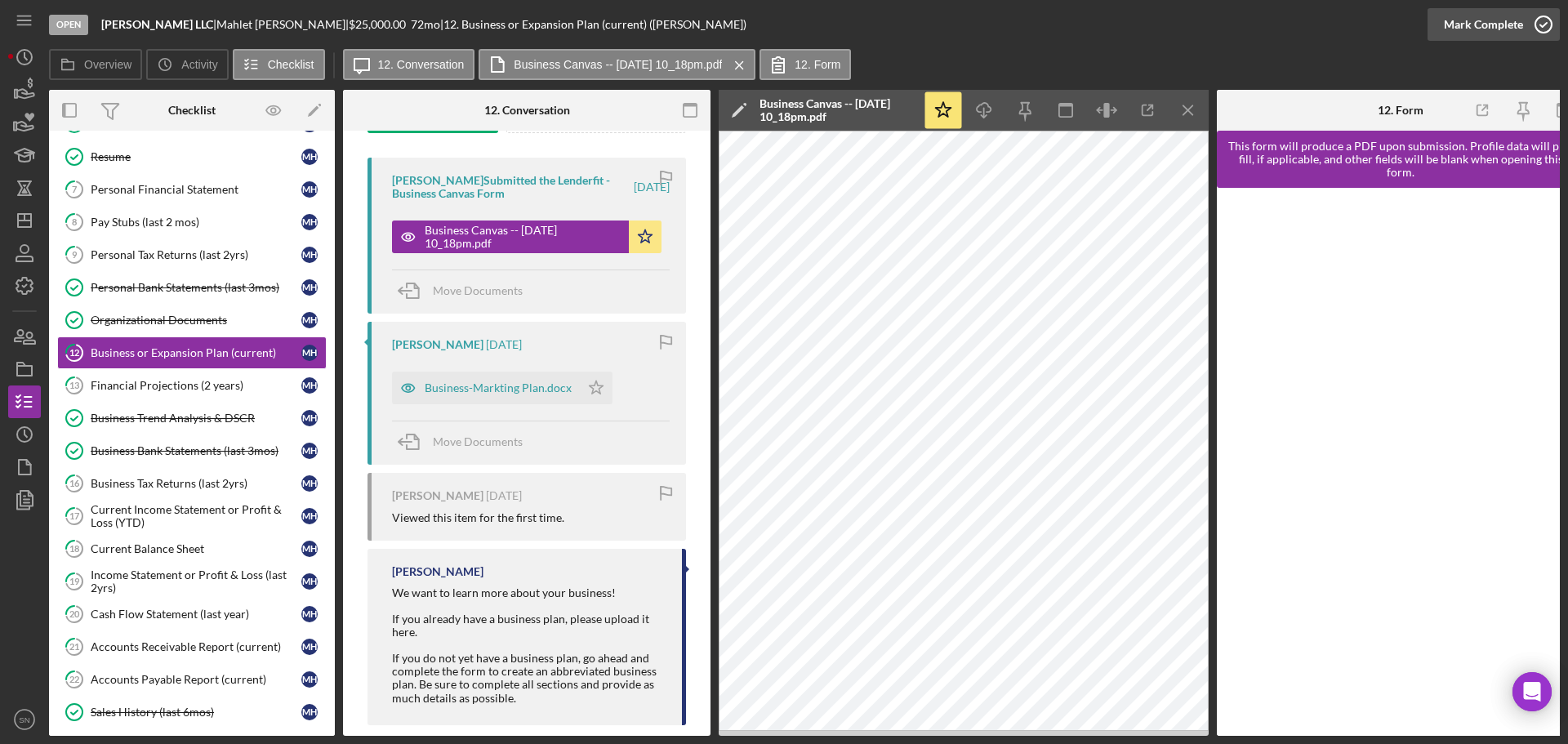
click at [1550, 24] on icon "button" at bounding box center [1543, 25] width 41 height 41
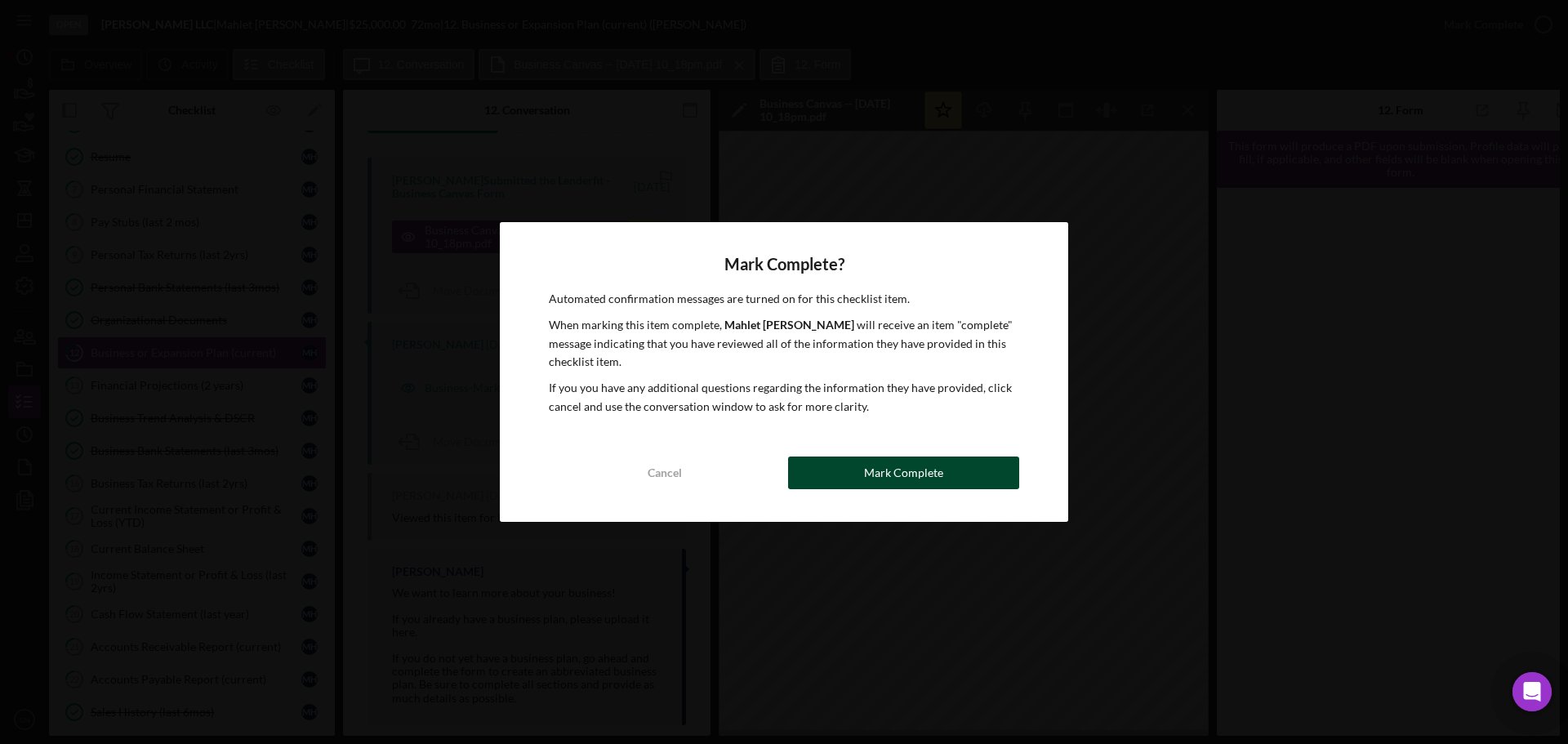
click at [944, 478] on button "Mark Complete" at bounding box center [904, 473] width 232 height 32
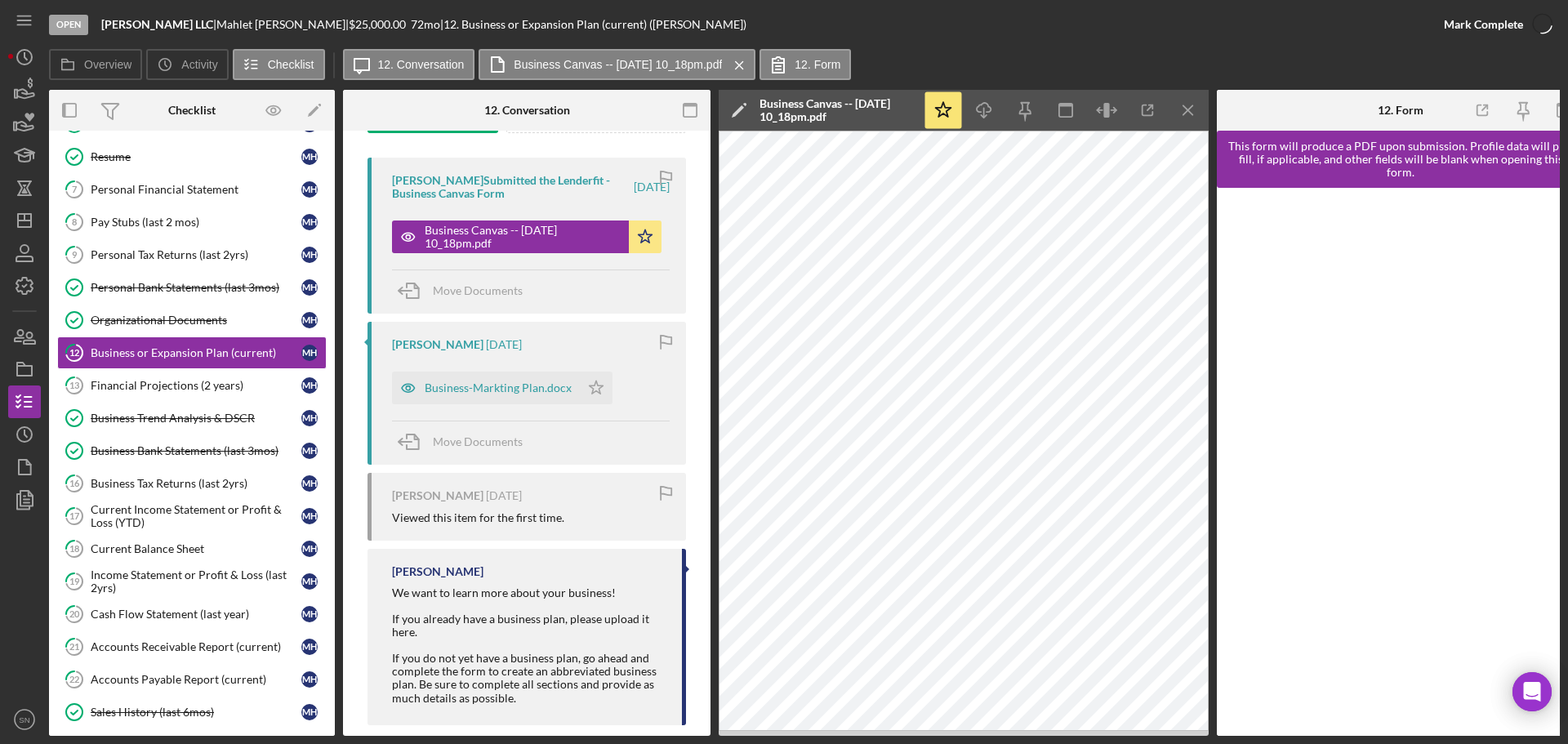
scroll to position [536, 0]
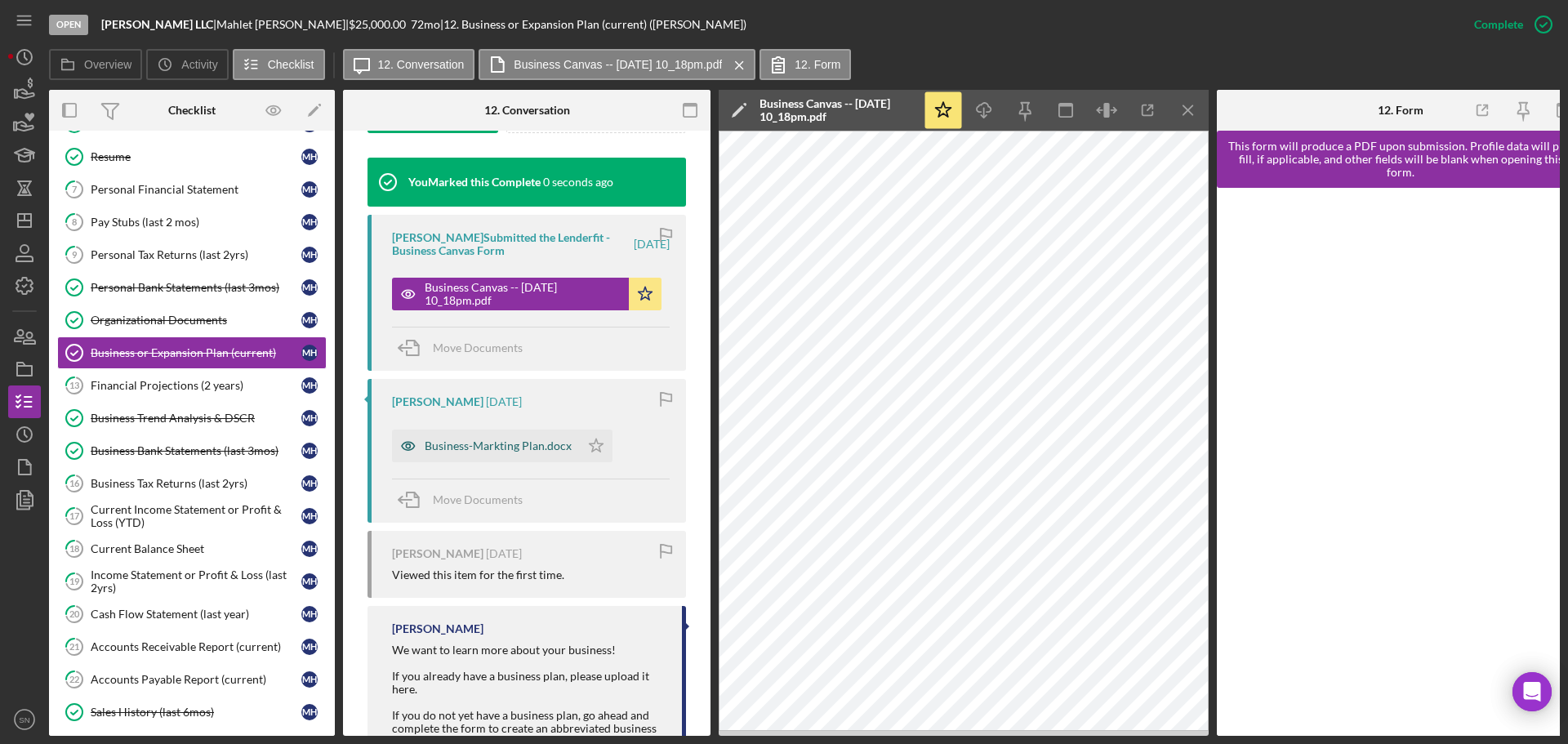
click at [547, 453] on div "Business-Markting Plan.docx" at bounding box center [486, 446] width 188 height 32
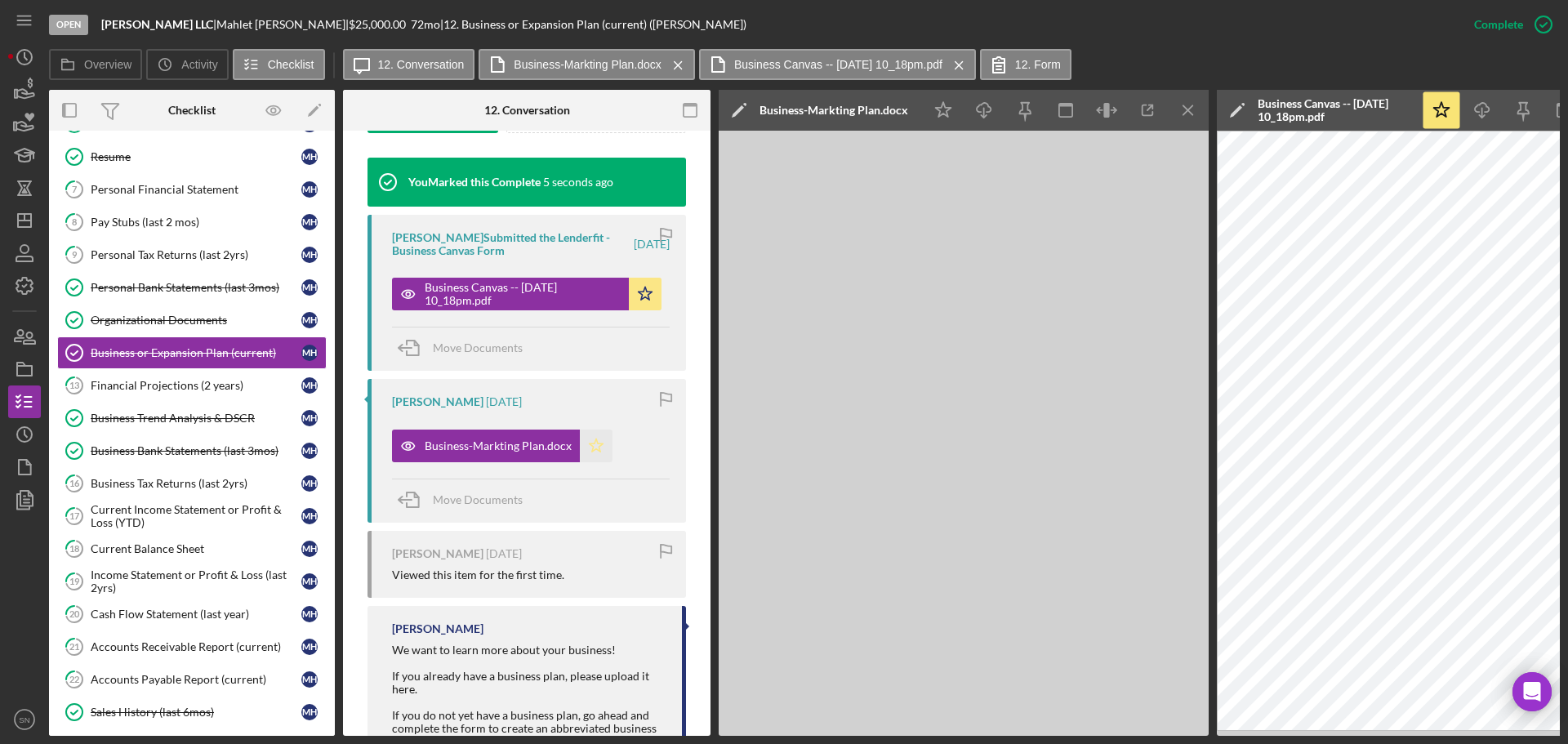
click at [600, 449] on icon "Icon/Star" at bounding box center [595, 446] width 32 height 32
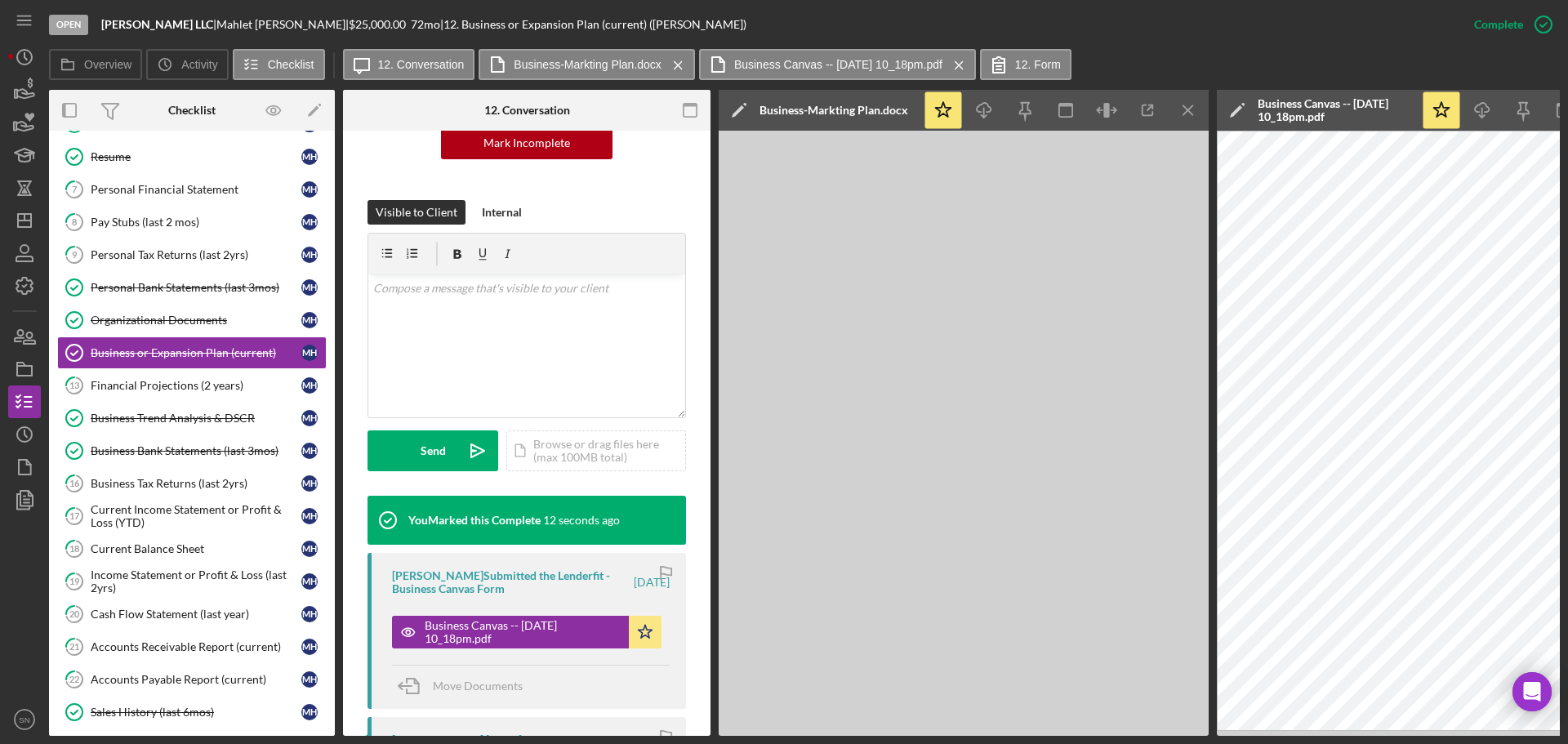
scroll to position [69, 0]
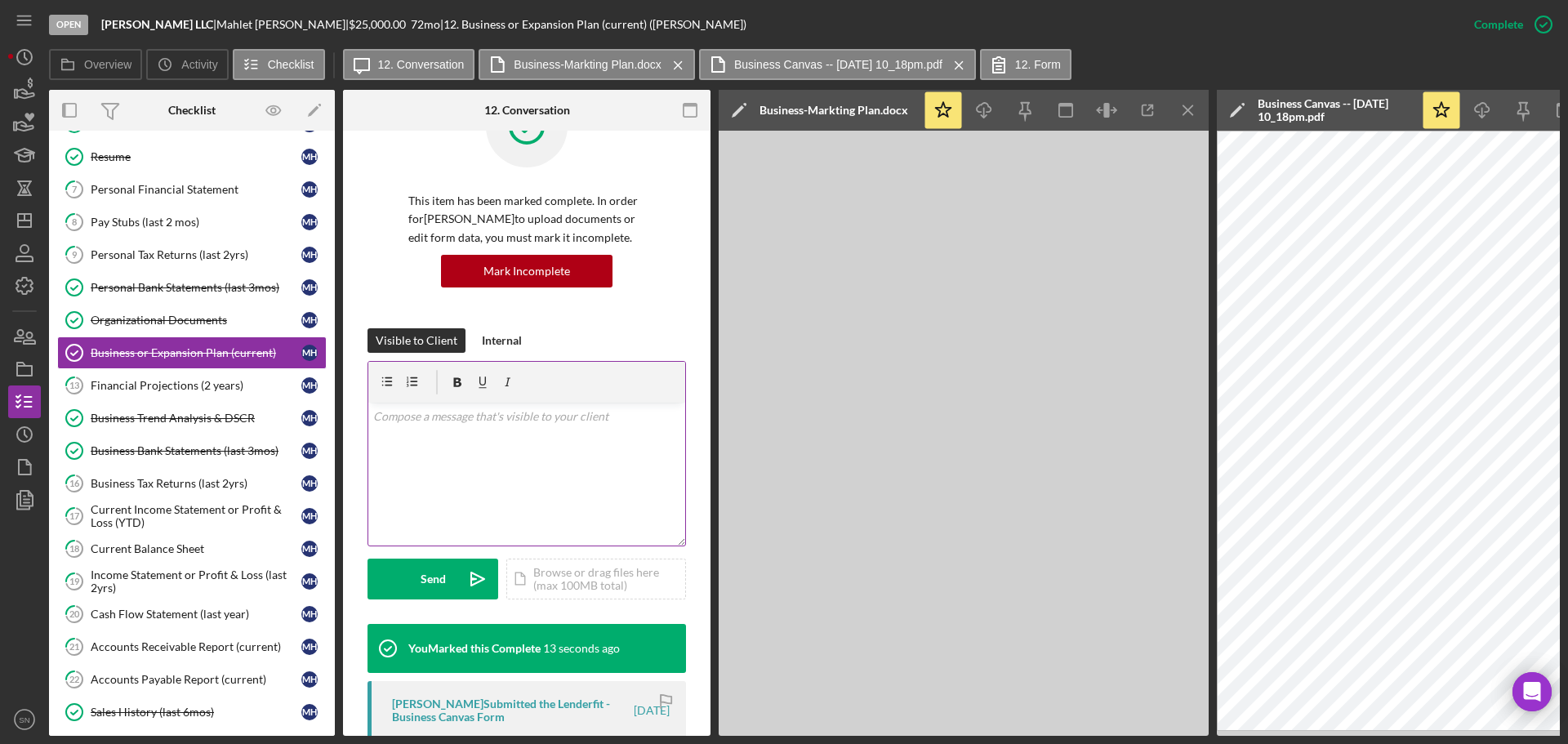
click at [593, 439] on div "v Color teal Color pink Remove color Add row above Add row below Add column bef…" at bounding box center [526, 474] width 317 height 143
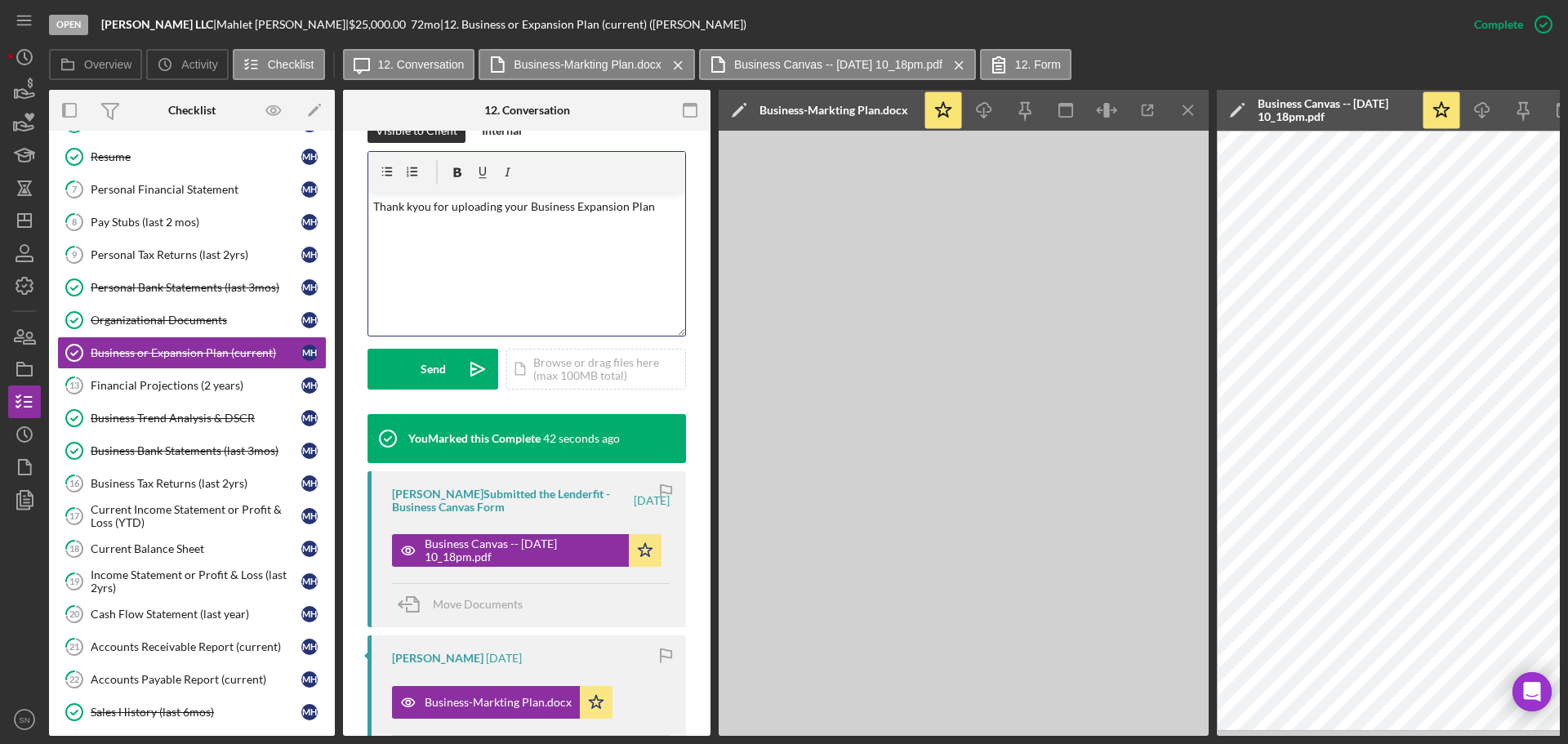
scroll to position [203, 0]
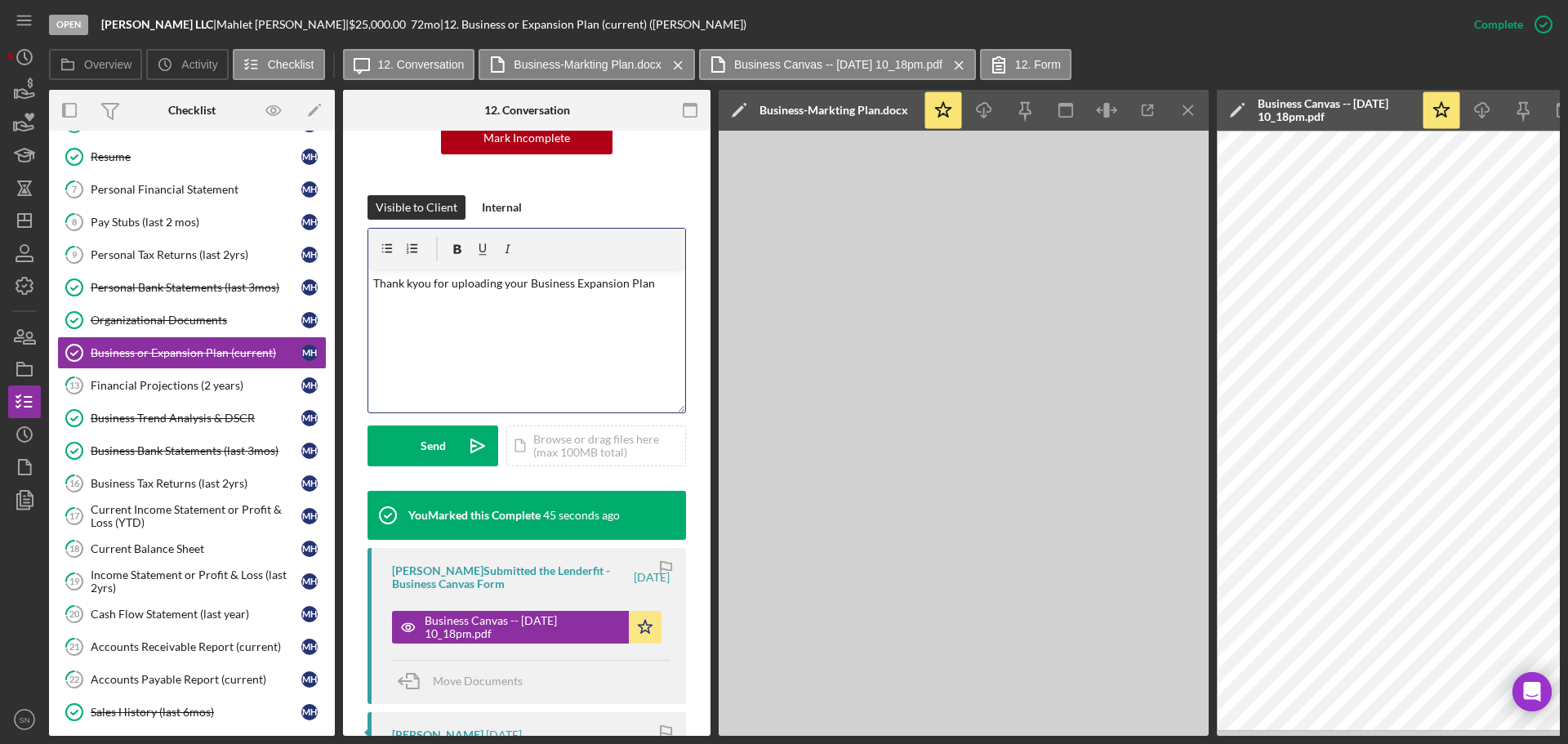
click at [573, 284] on p "Thank kyou for uploading your Business Expansion Plan" at bounding box center [527, 283] width 308 height 18
click at [411, 280] on p "Thank kyou for uploading your Business Canvas and Expansion Plan" at bounding box center [527, 293] width 308 height 37
drag, startPoint x: 454, startPoint y: 303, endPoint x: 462, endPoint y: 304, distance: 8.1
click at [455, 303] on p "Thank you for uploading your Business Canvas and Expansion Plan" at bounding box center [527, 293] width 308 height 37
click at [434, 442] on div "Send" at bounding box center [433, 446] width 25 height 41
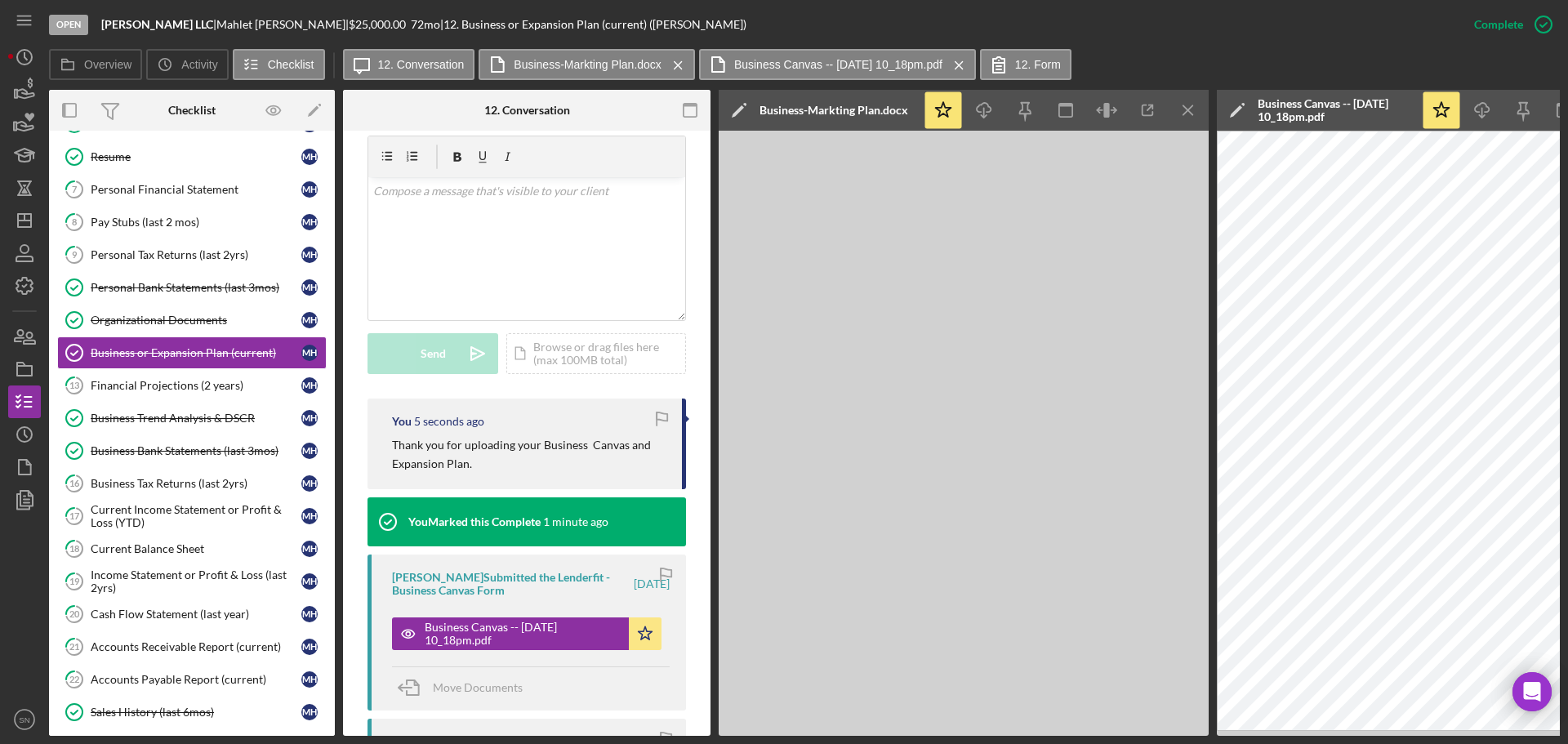
scroll to position [0, 0]
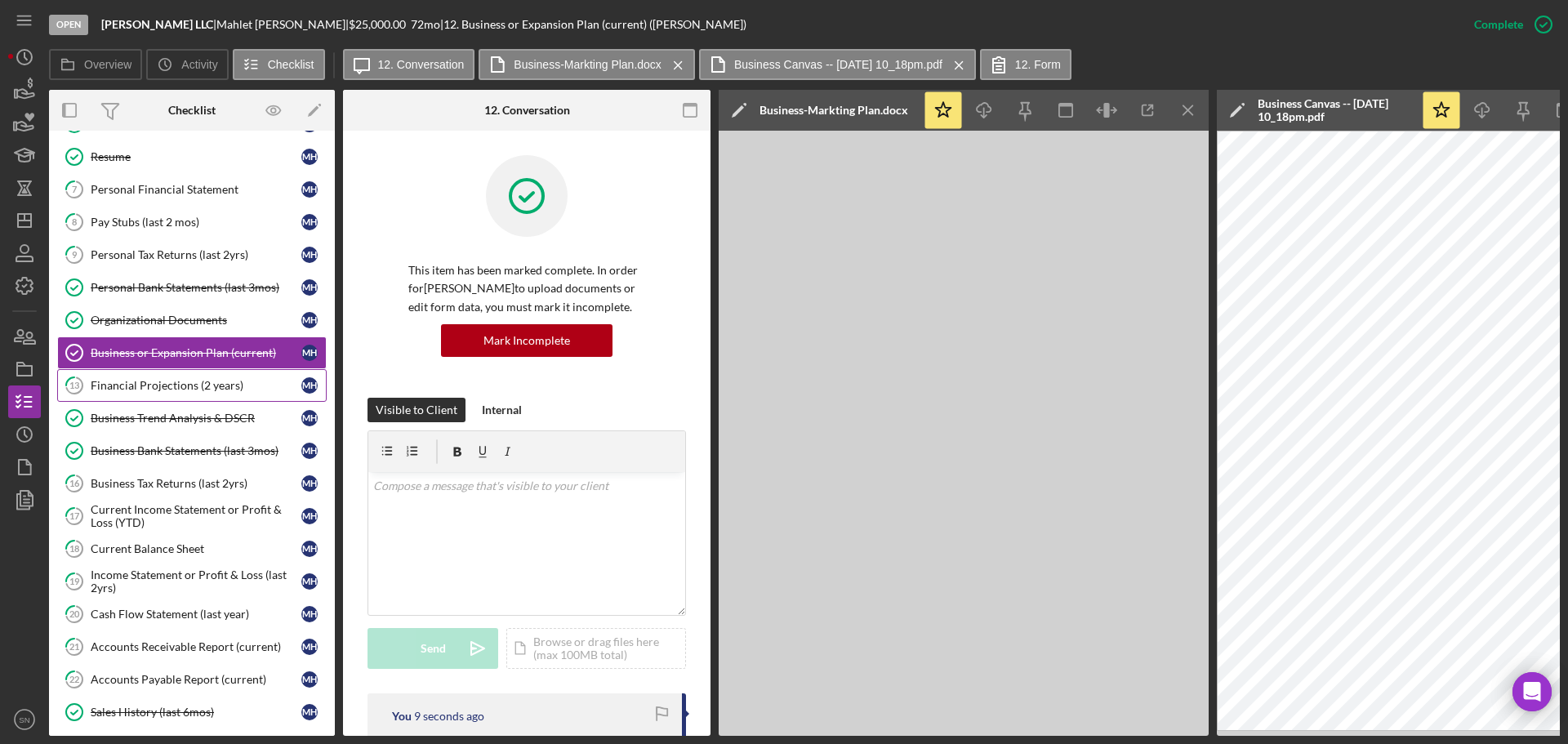
click at [172, 383] on div "Financial Projections (2 years)" at bounding box center [196, 385] width 210 height 13
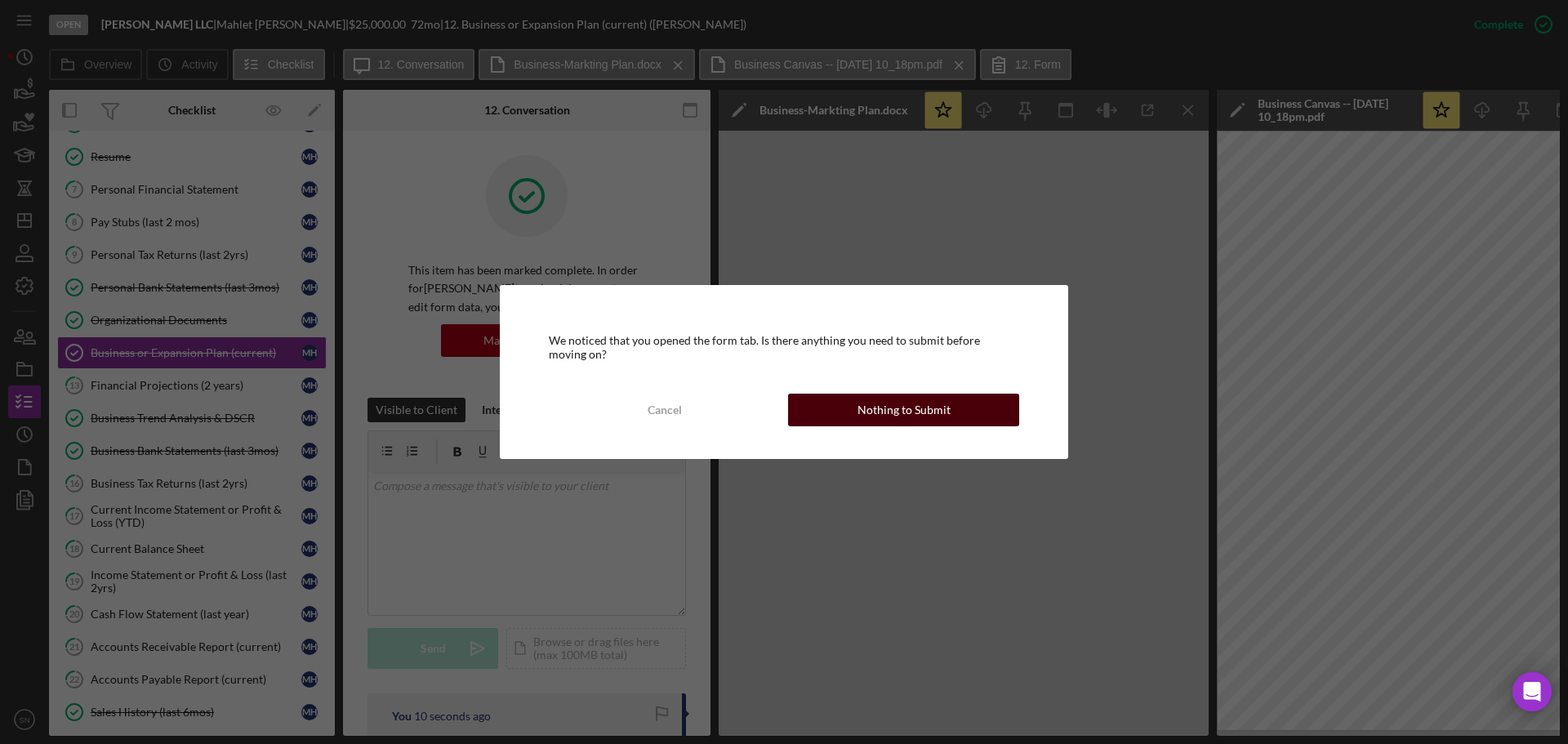
click at [933, 417] on div "Nothing to Submit" at bounding box center [904, 410] width 93 height 32
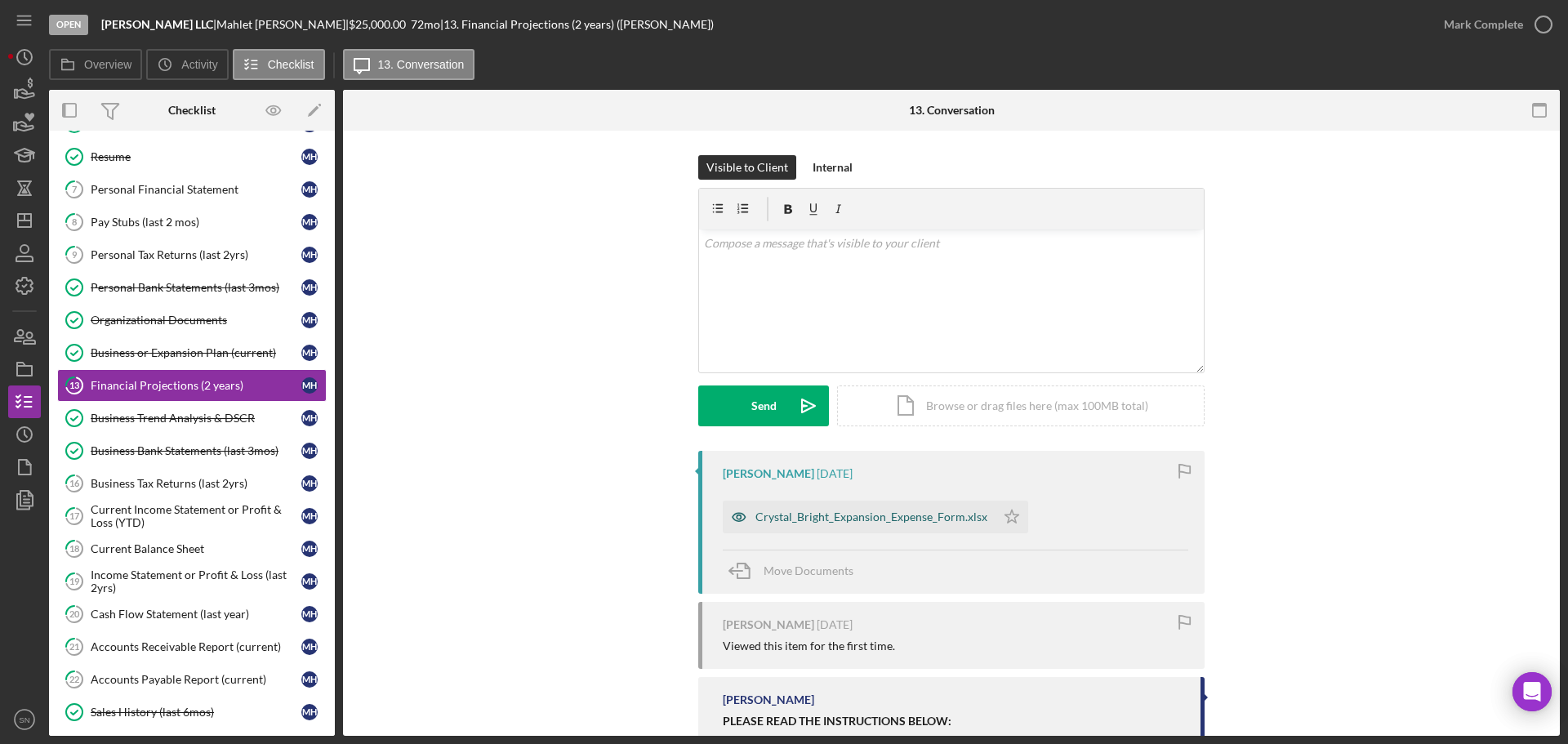
click at [788, 525] on div "Crystal_Bright_Expansion_Expense_Form.xlsx" at bounding box center [859, 517] width 273 height 32
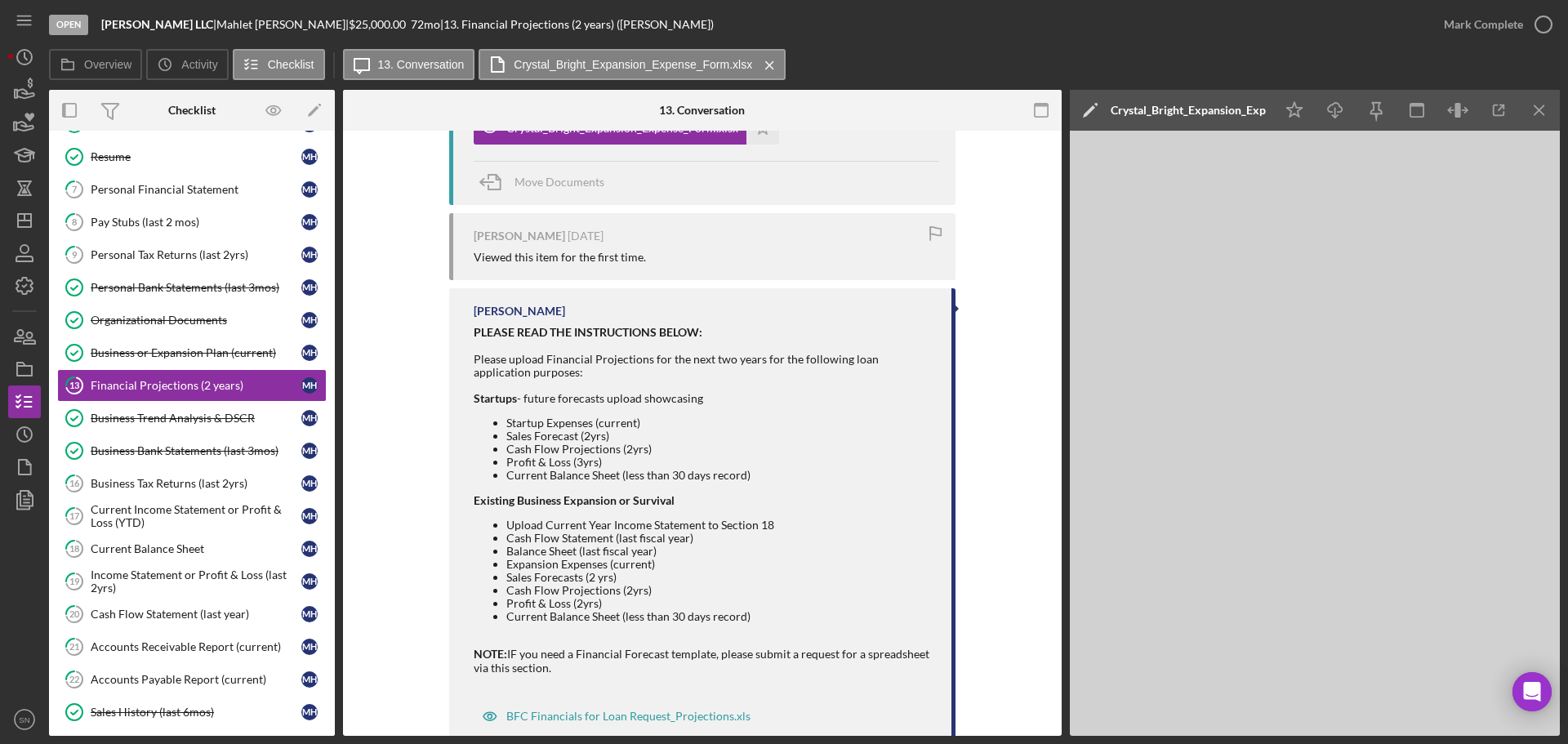
scroll to position [434, 0]
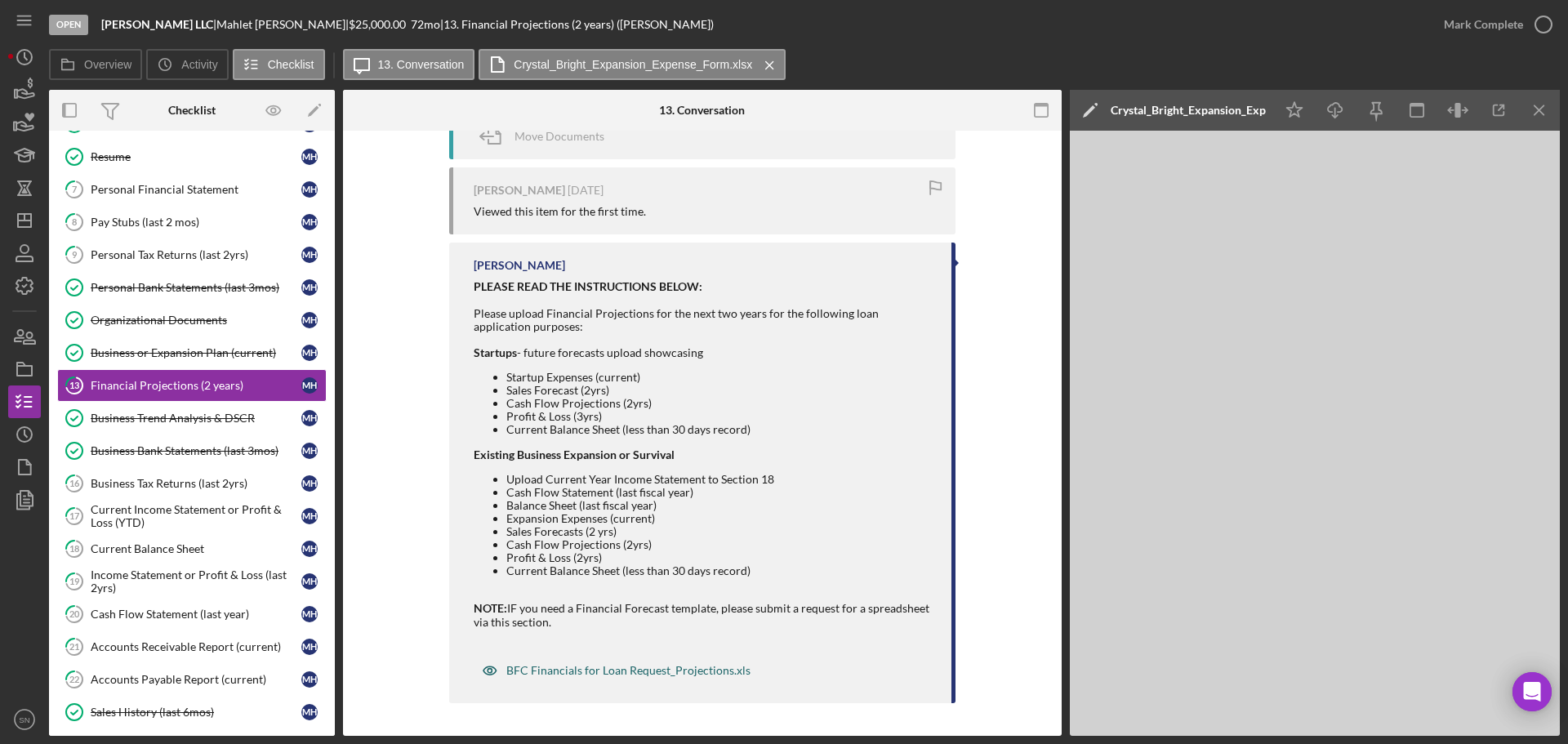
click at [654, 673] on div "BFC Financials for Loan Request_Projections.xls" at bounding box center [628, 670] width 244 height 13
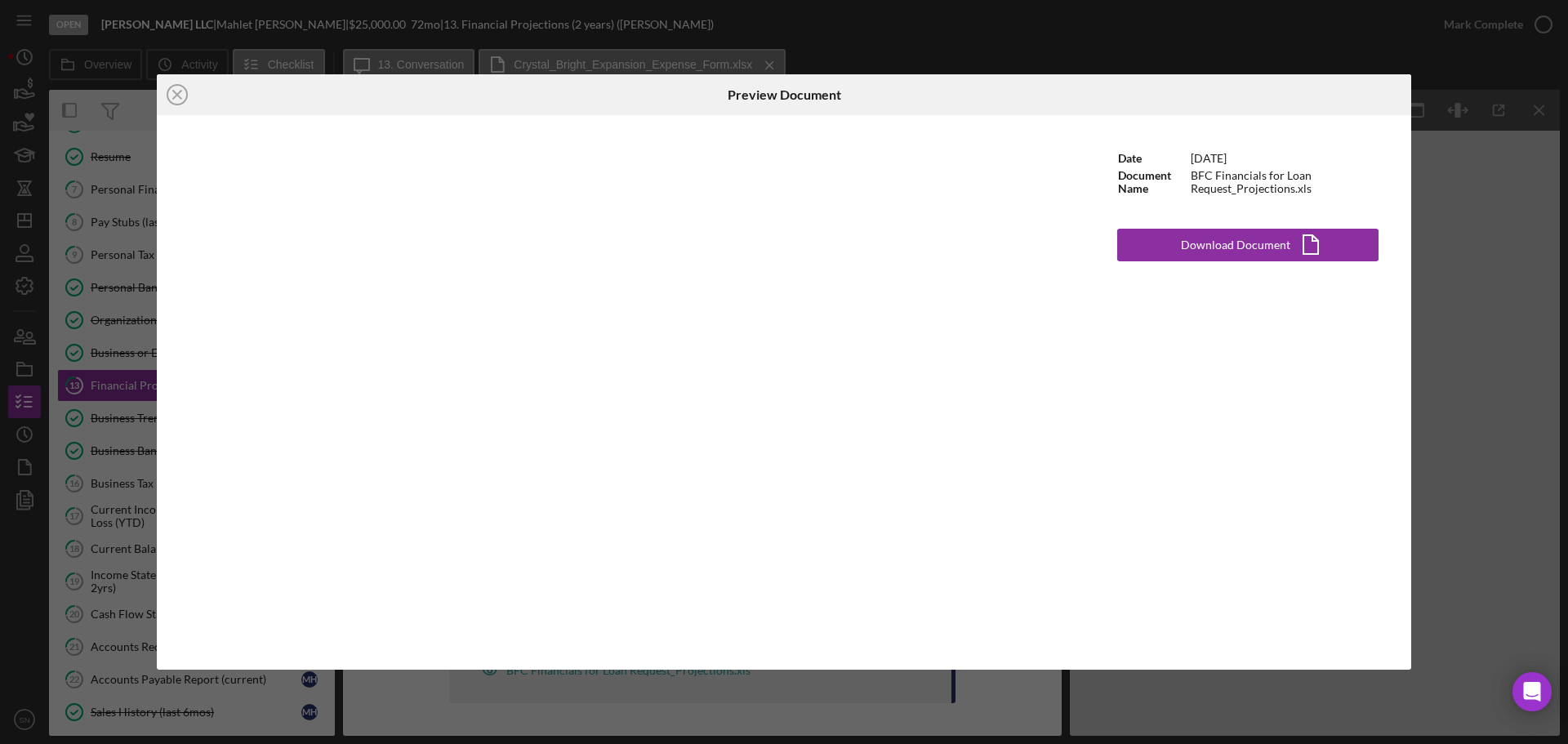
click at [1493, 422] on div "Icon/Close Preview Document Date [DATE] Document Name BFC Financials for Loan R…" at bounding box center [784, 372] width 1568 height 744
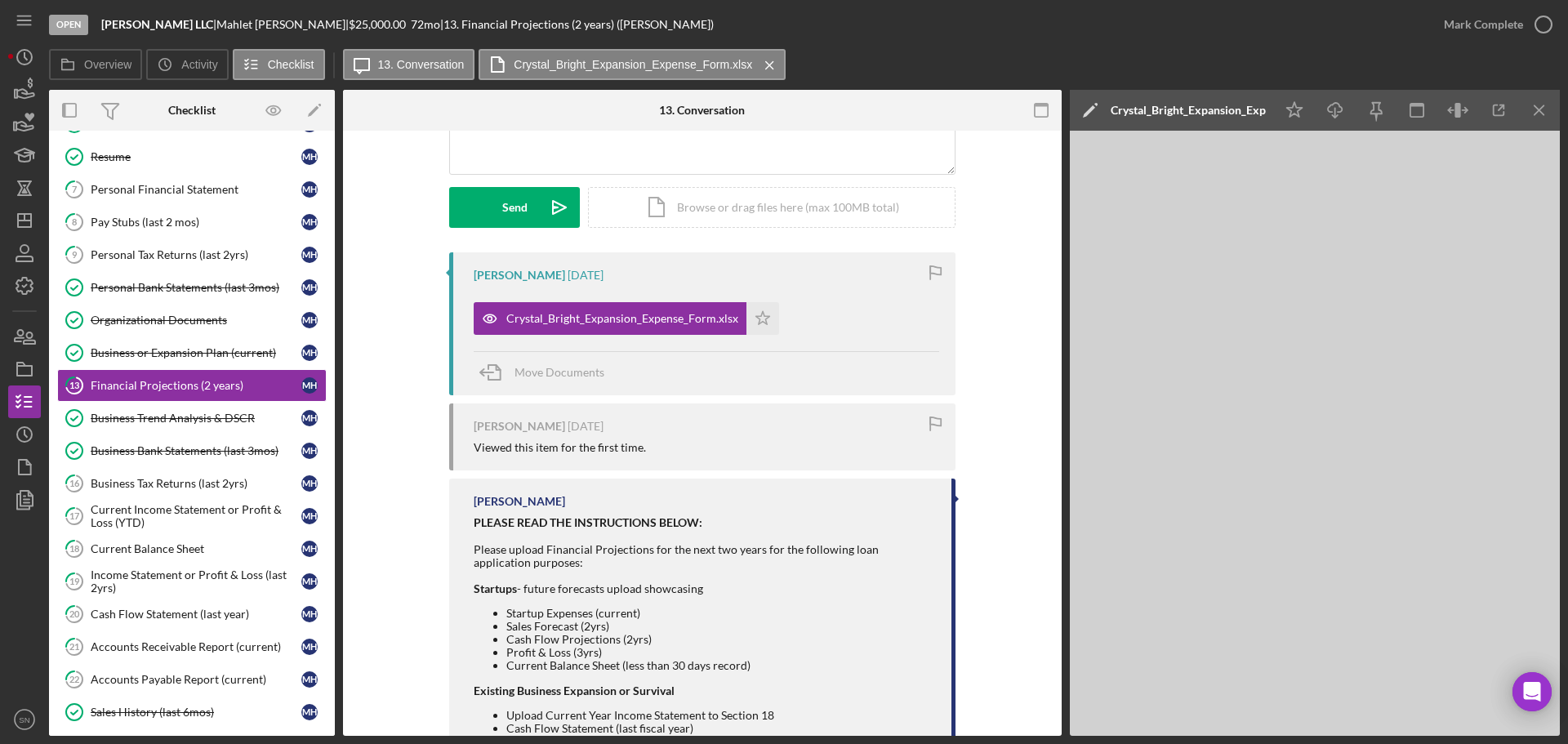
scroll to position [186, 0]
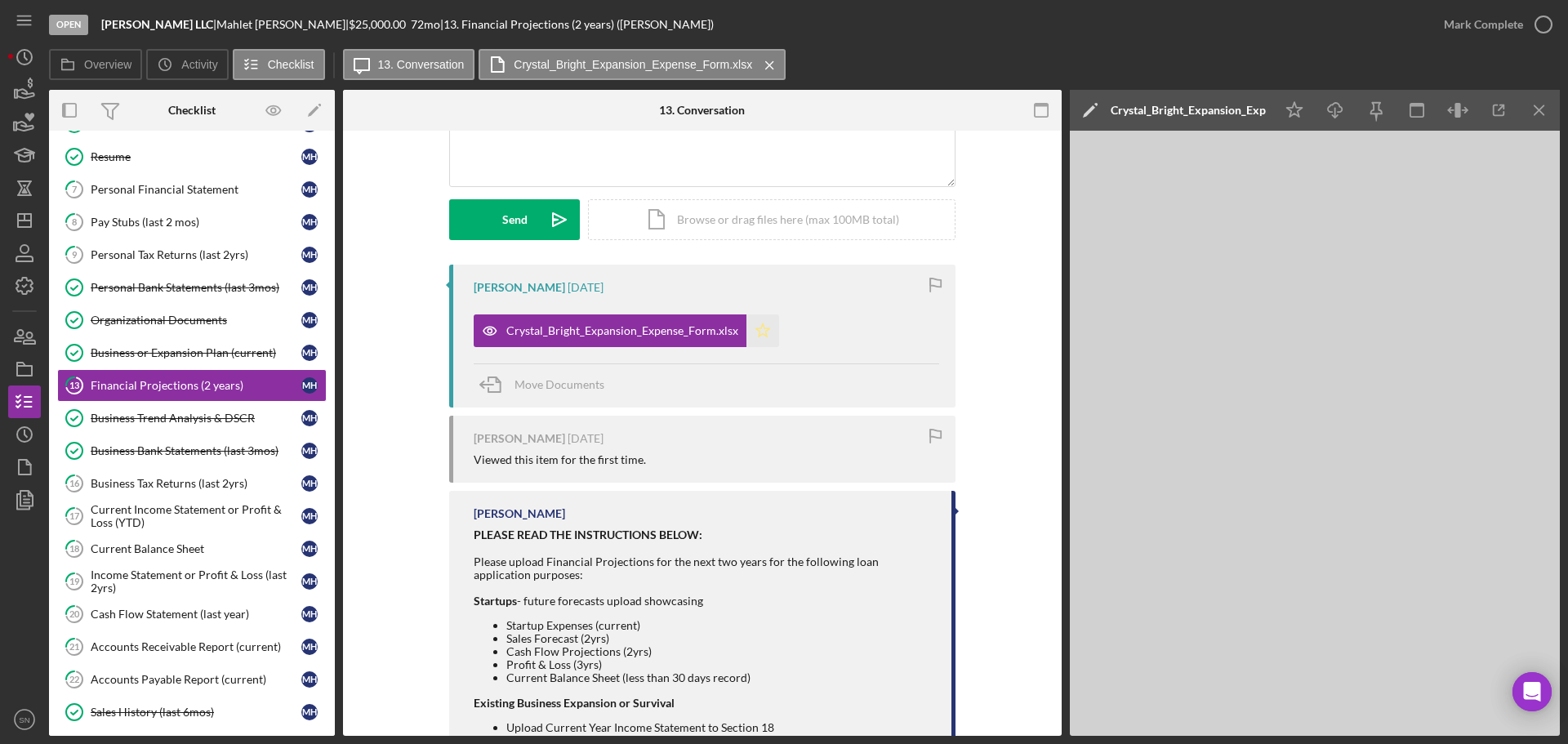
click at [751, 332] on icon "Icon/Star" at bounding box center [762, 331] width 32 height 32
click at [1542, 18] on icon "button" at bounding box center [1543, 25] width 41 height 41
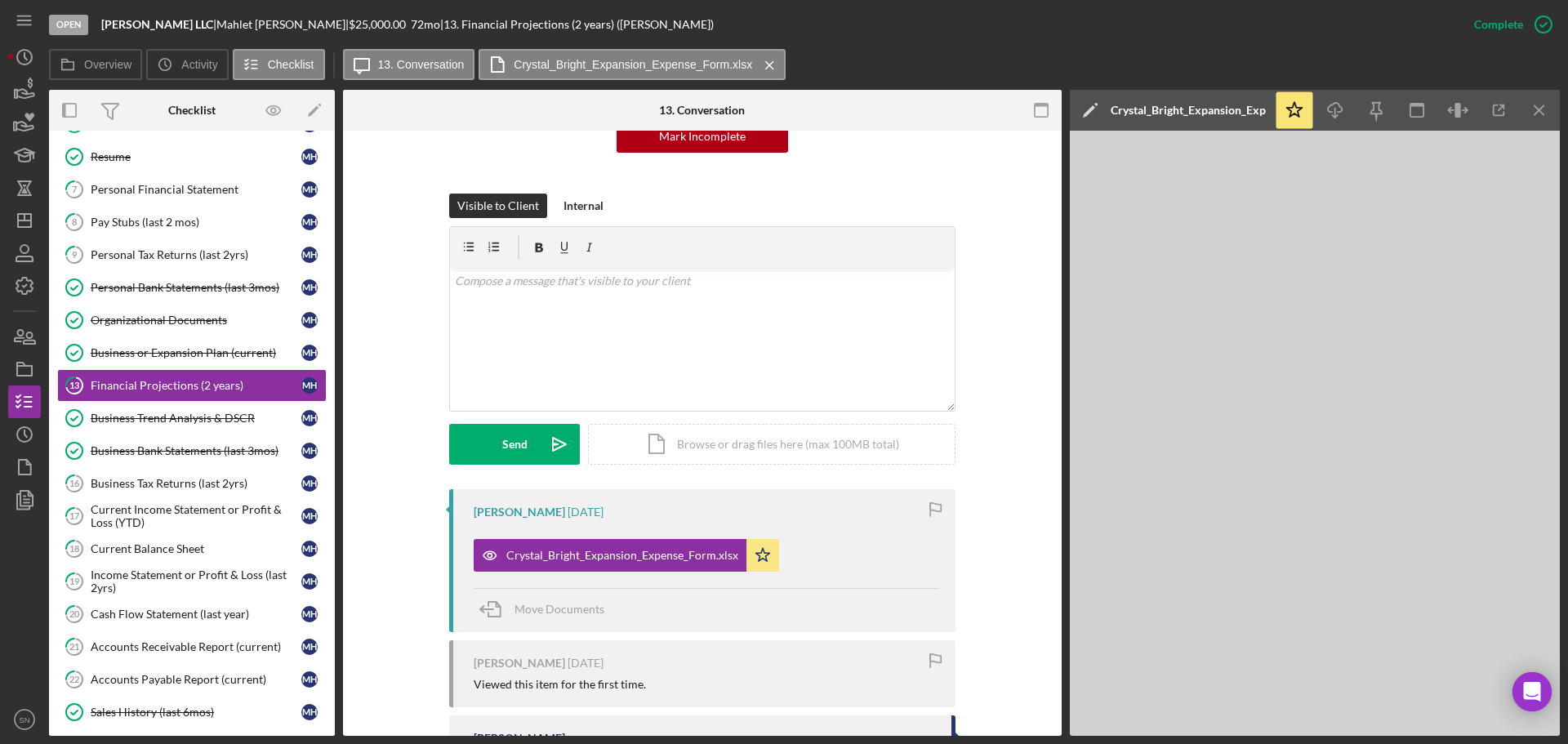
scroll to position [411, 0]
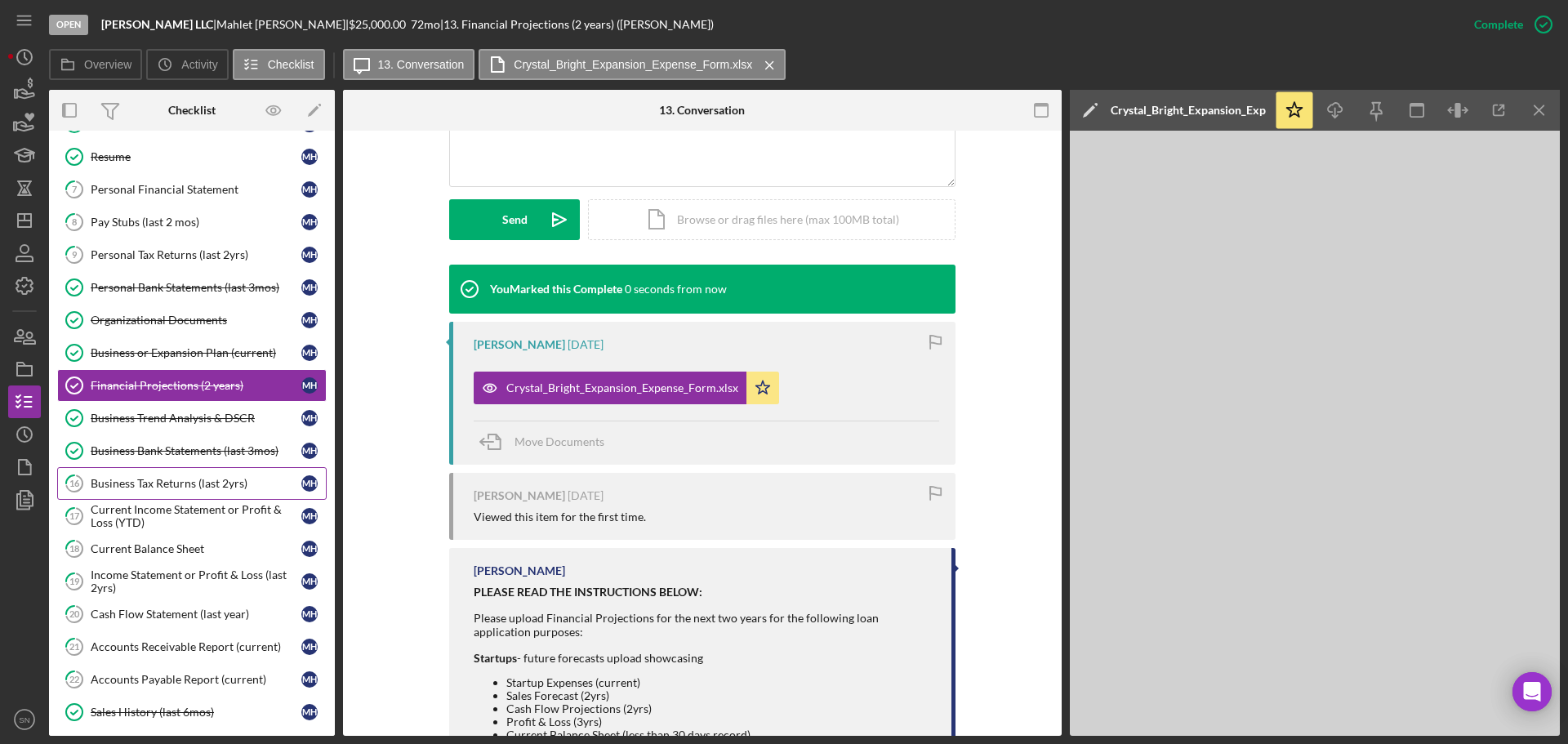
click at [208, 486] on div "Business Tax Returns (last 2yrs)" at bounding box center [196, 483] width 210 height 13
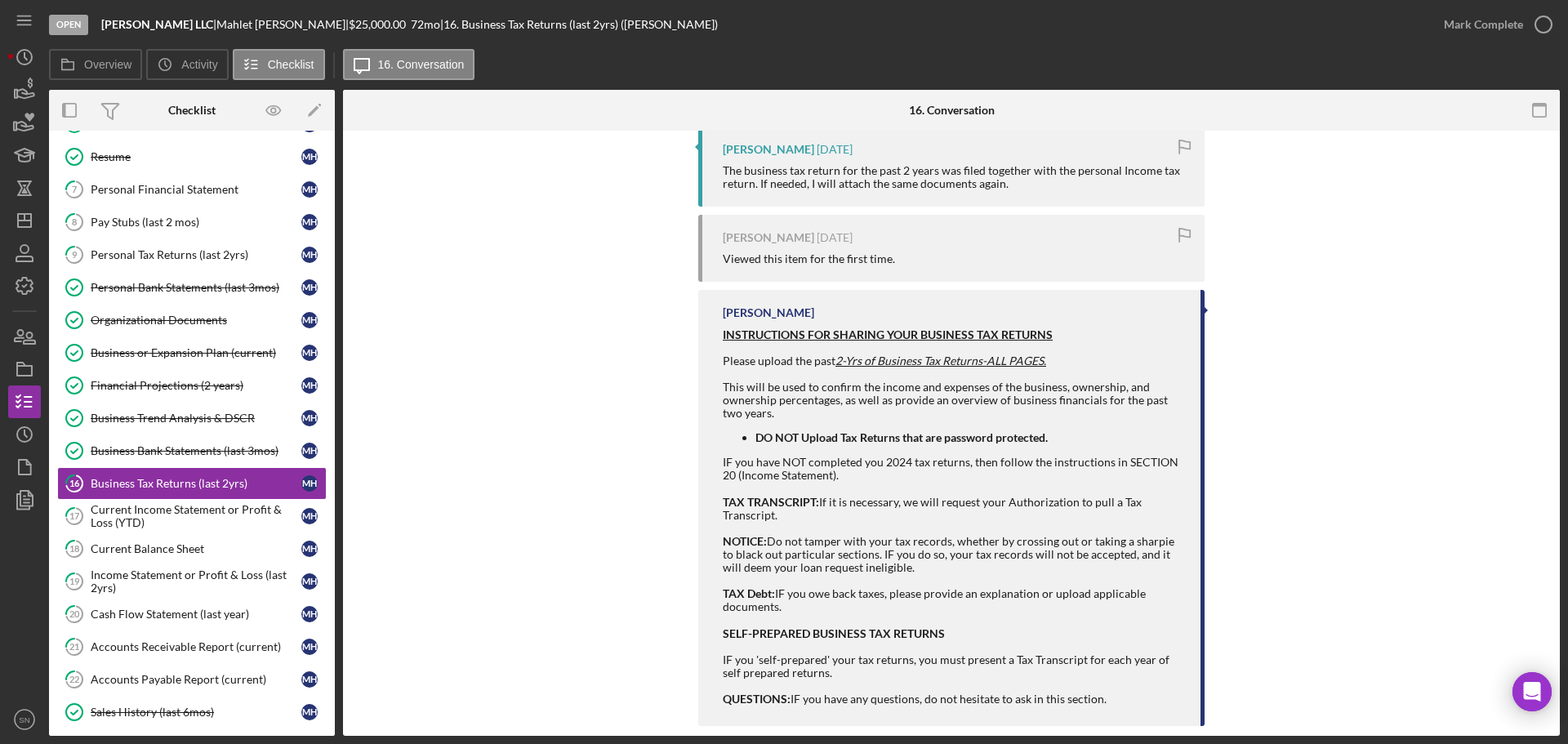
scroll to position [347, 0]
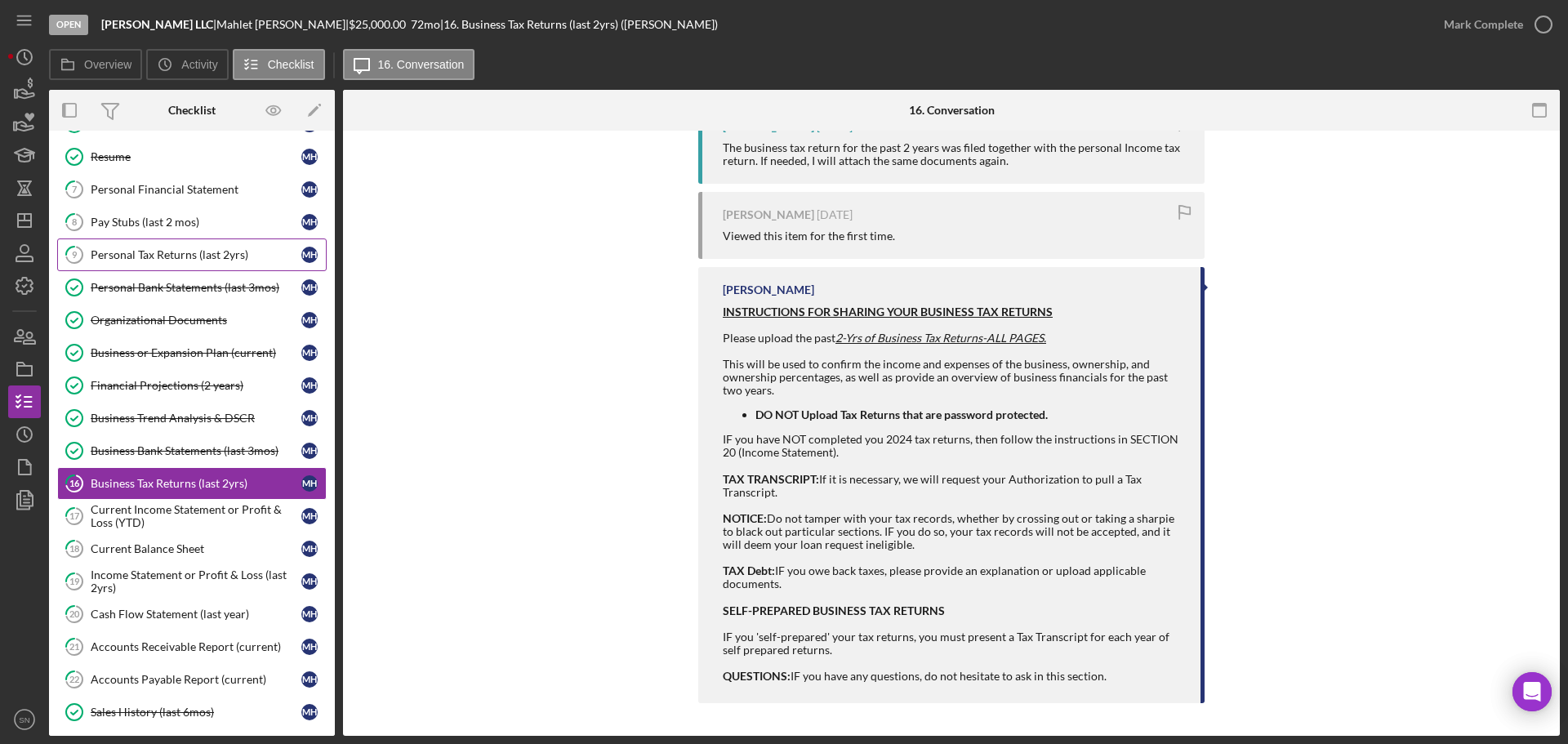
click at [109, 256] on div "Personal Tax Returns (last 2yrs)" at bounding box center [196, 254] width 210 height 13
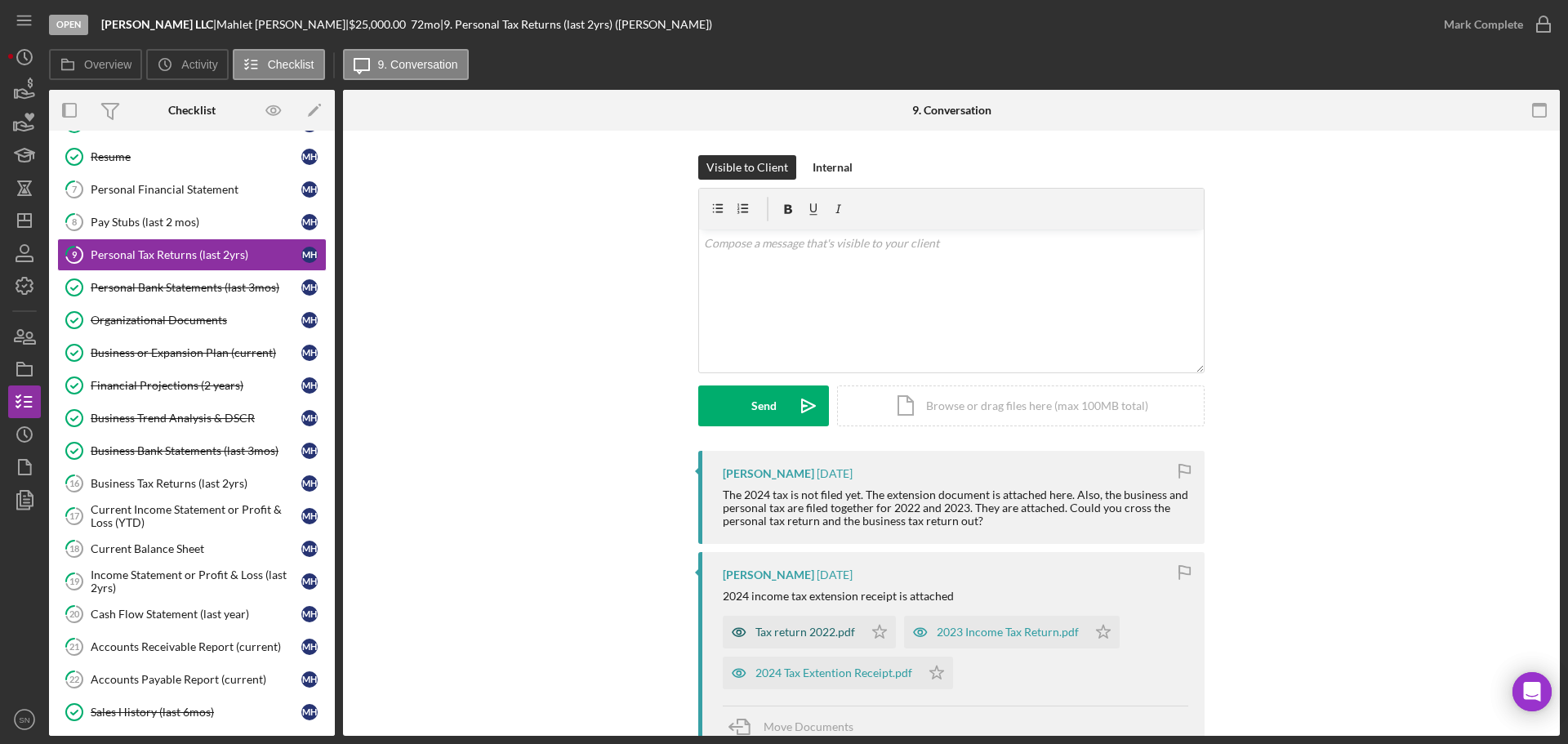
click at [837, 643] on div "Tax return 2022.pdf" at bounding box center [793, 632] width 140 height 32
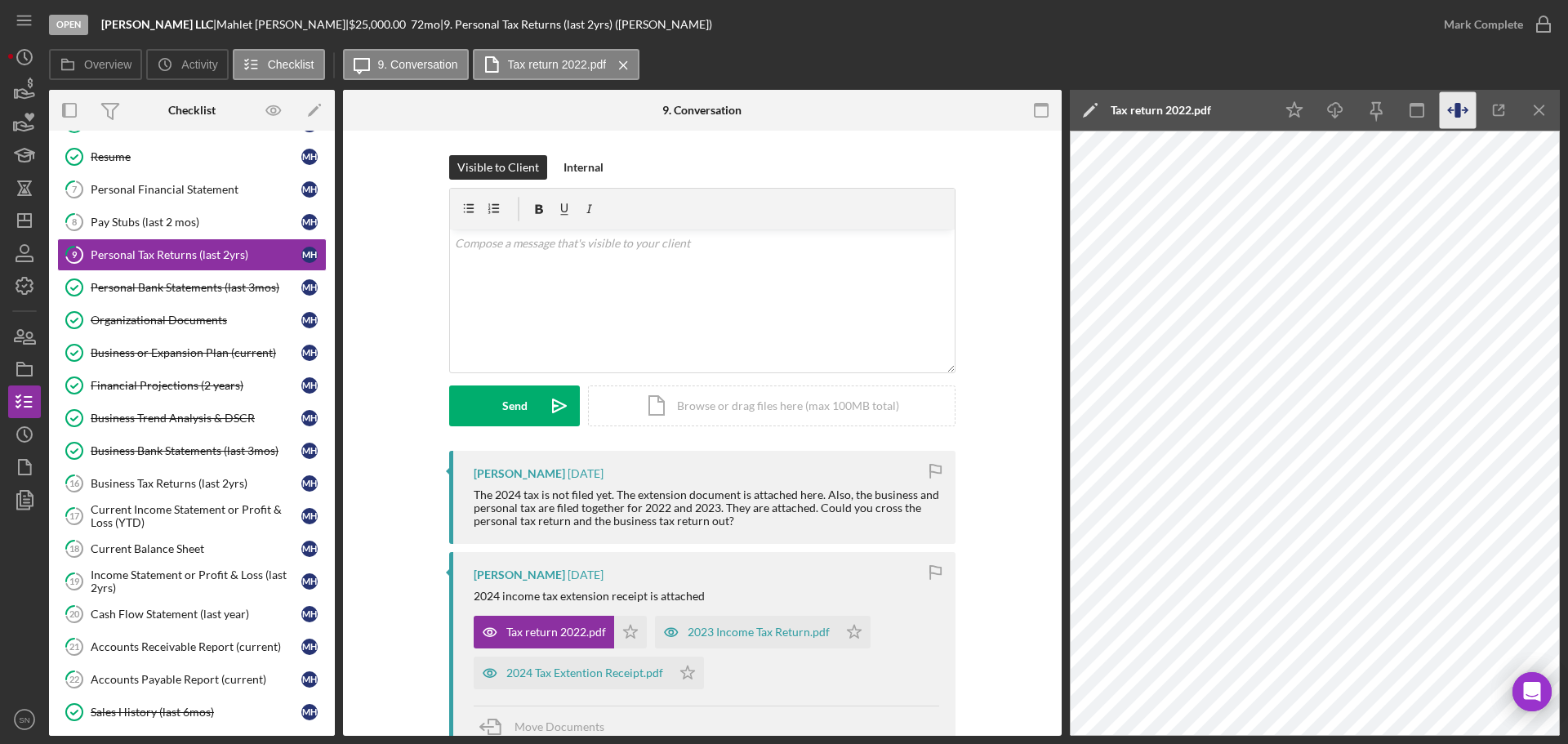
click at [1460, 107] on icon "button" at bounding box center [1458, 110] width 6 height 15
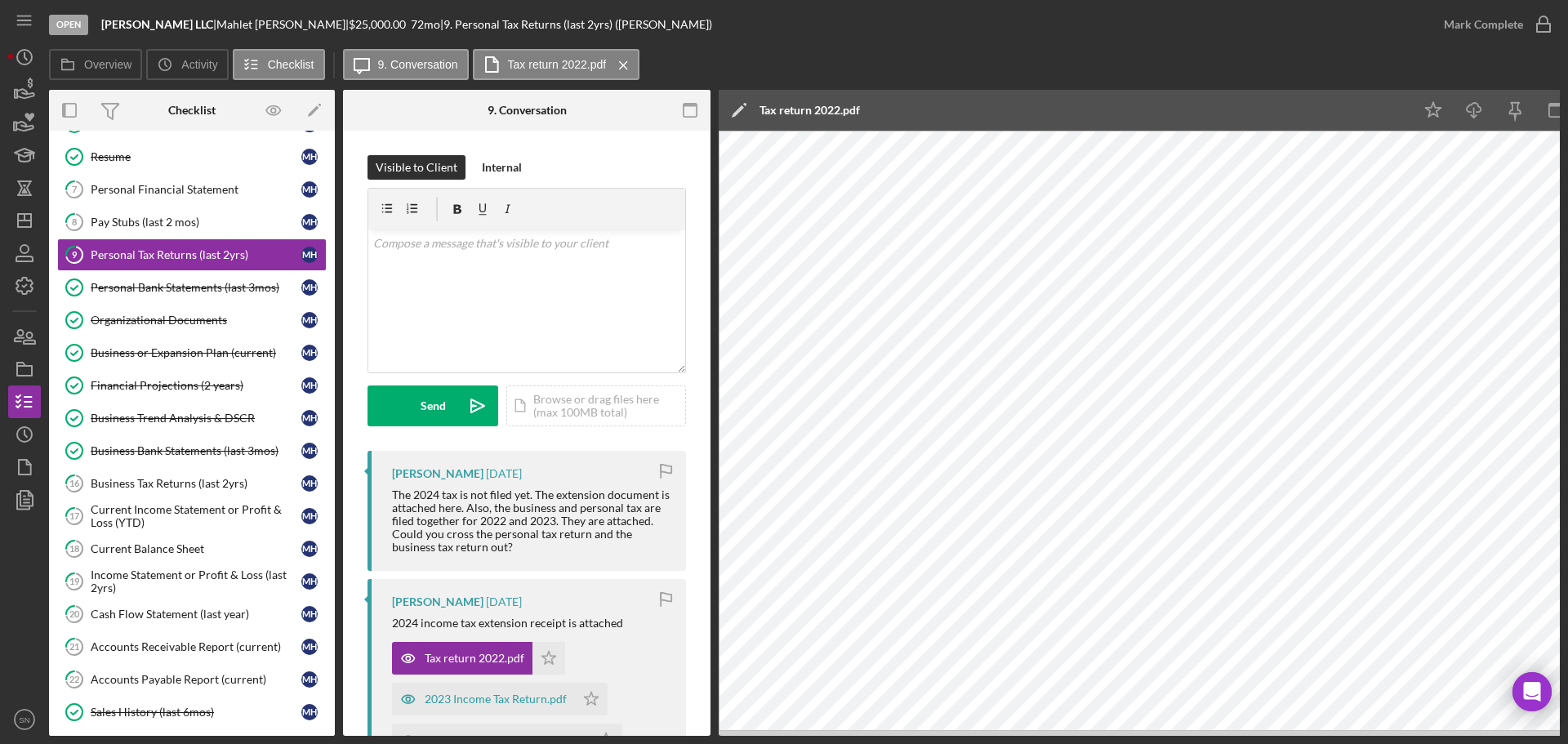
drag, startPoint x: 1567, startPoint y: 172, endPoint x: 1567, endPoint y: 181, distance: 9.0
click at [1567, 181] on div "Open [PERSON_NAME] LLC | [PERSON_NAME] | $25,000.00 72 mo | 9. Personal Tax Ret…" at bounding box center [784, 372] width 1568 height 744
drag, startPoint x: 1567, startPoint y: 251, endPoint x: 1567, endPoint y: 281, distance: 30.0
click at [1567, 281] on div "Open [PERSON_NAME] LLC | [PERSON_NAME] | $25,000.00 72 mo | 9. Personal Tax Ret…" at bounding box center [784, 372] width 1568 height 744
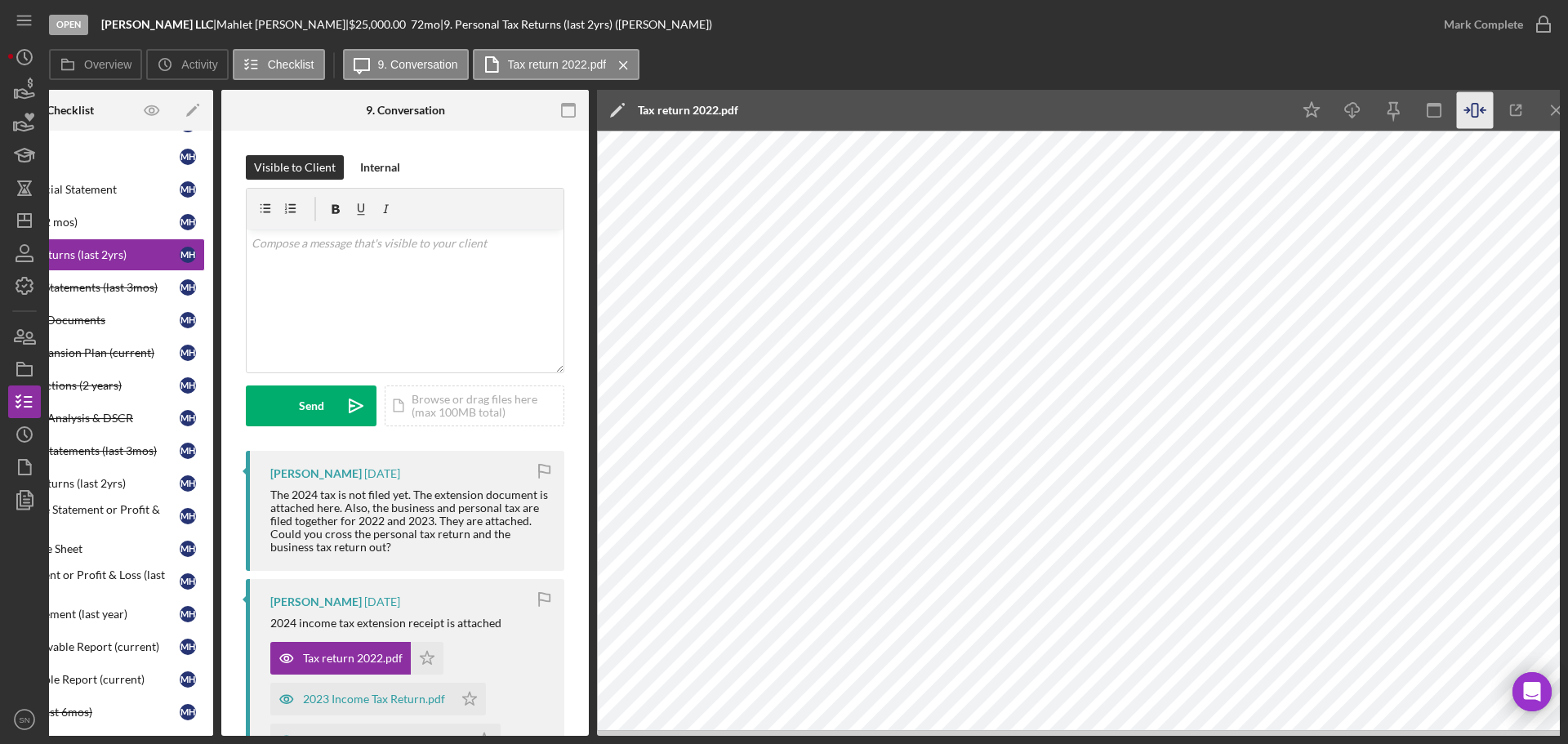
scroll to position [0, 139]
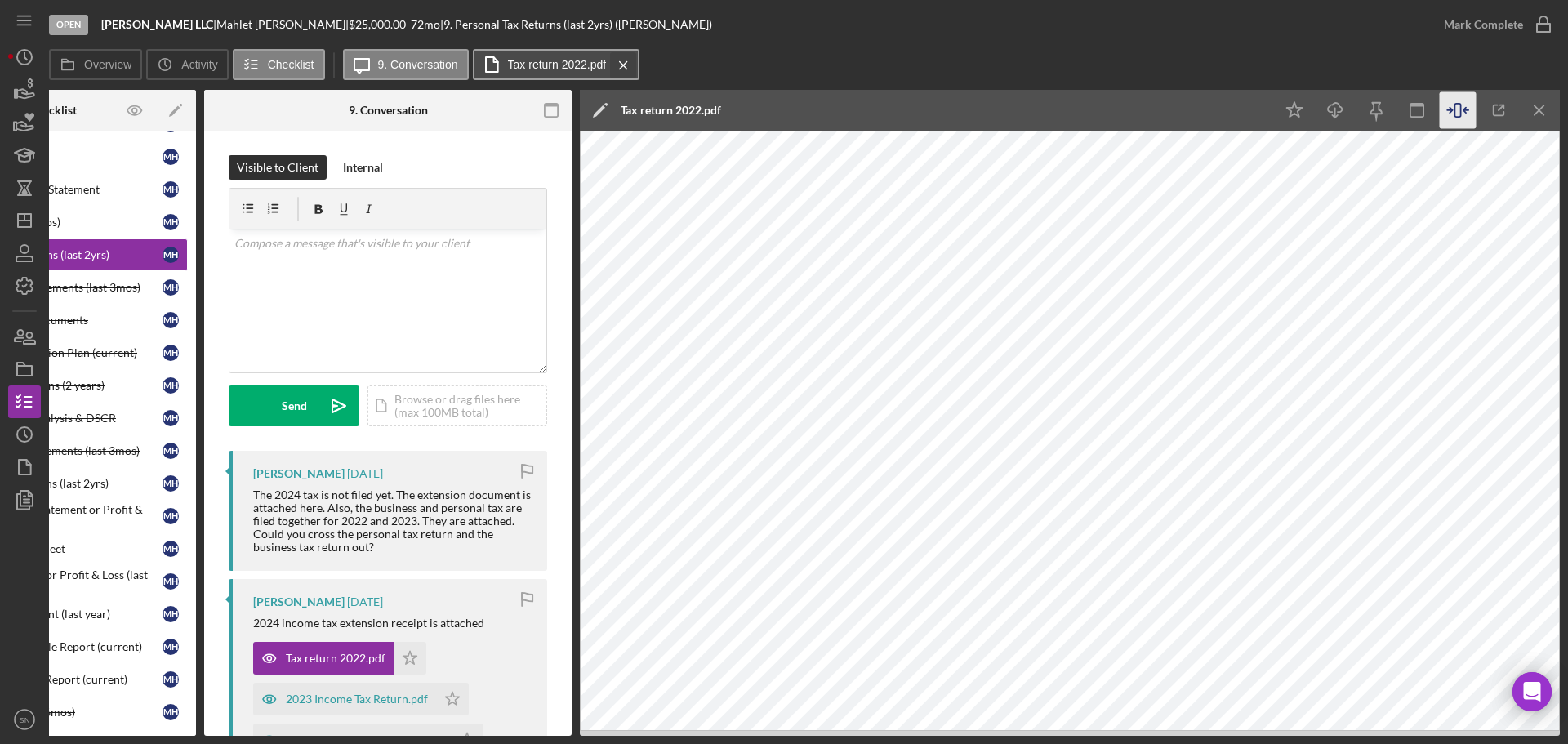
click at [619, 68] on icon "Icon/Menu Close" at bounding box center [624, 65] width 29 height 41
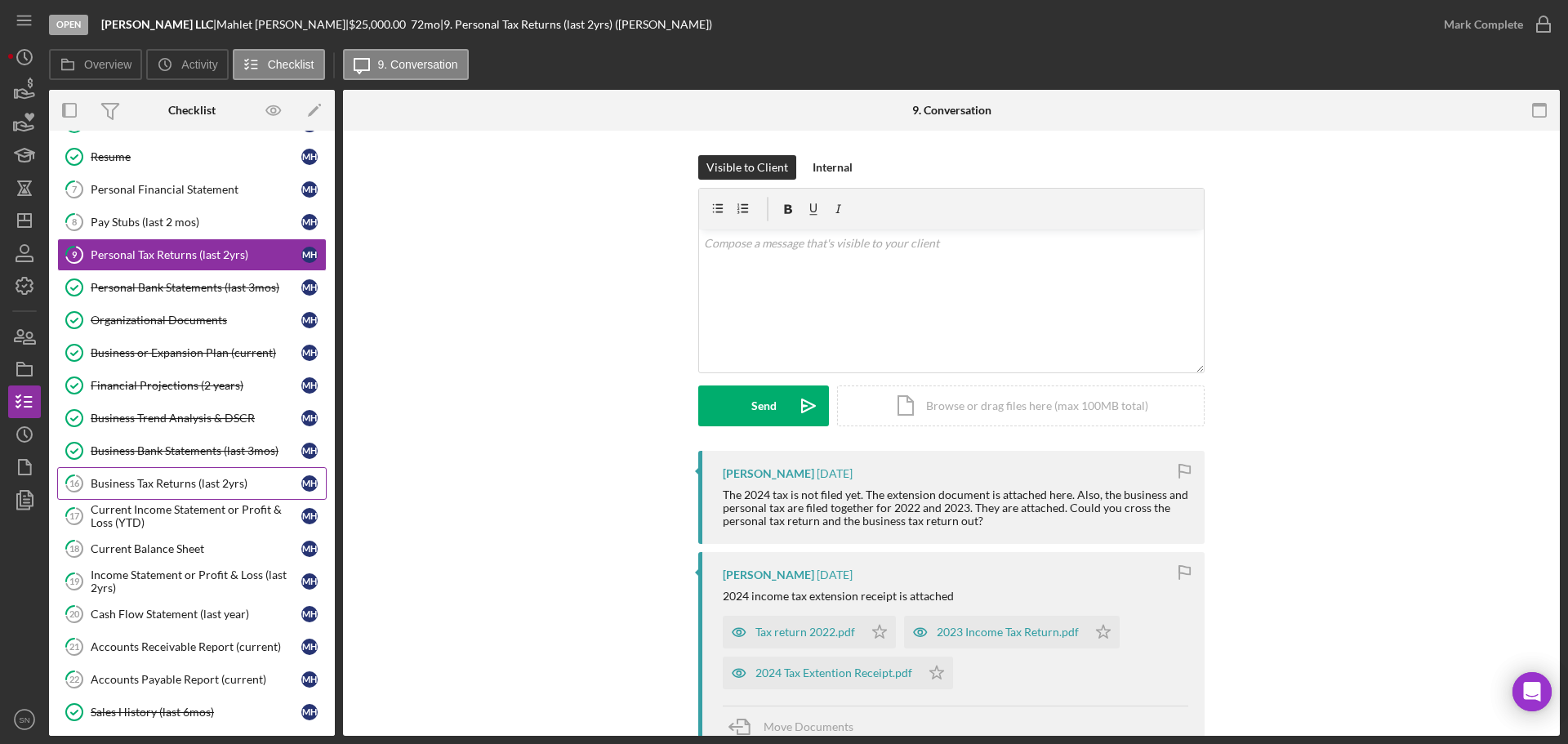
click at [223, 488] on div "Business Tax Returns (last 2yrs)" at bounding box center [196, 483] width 210 height 13
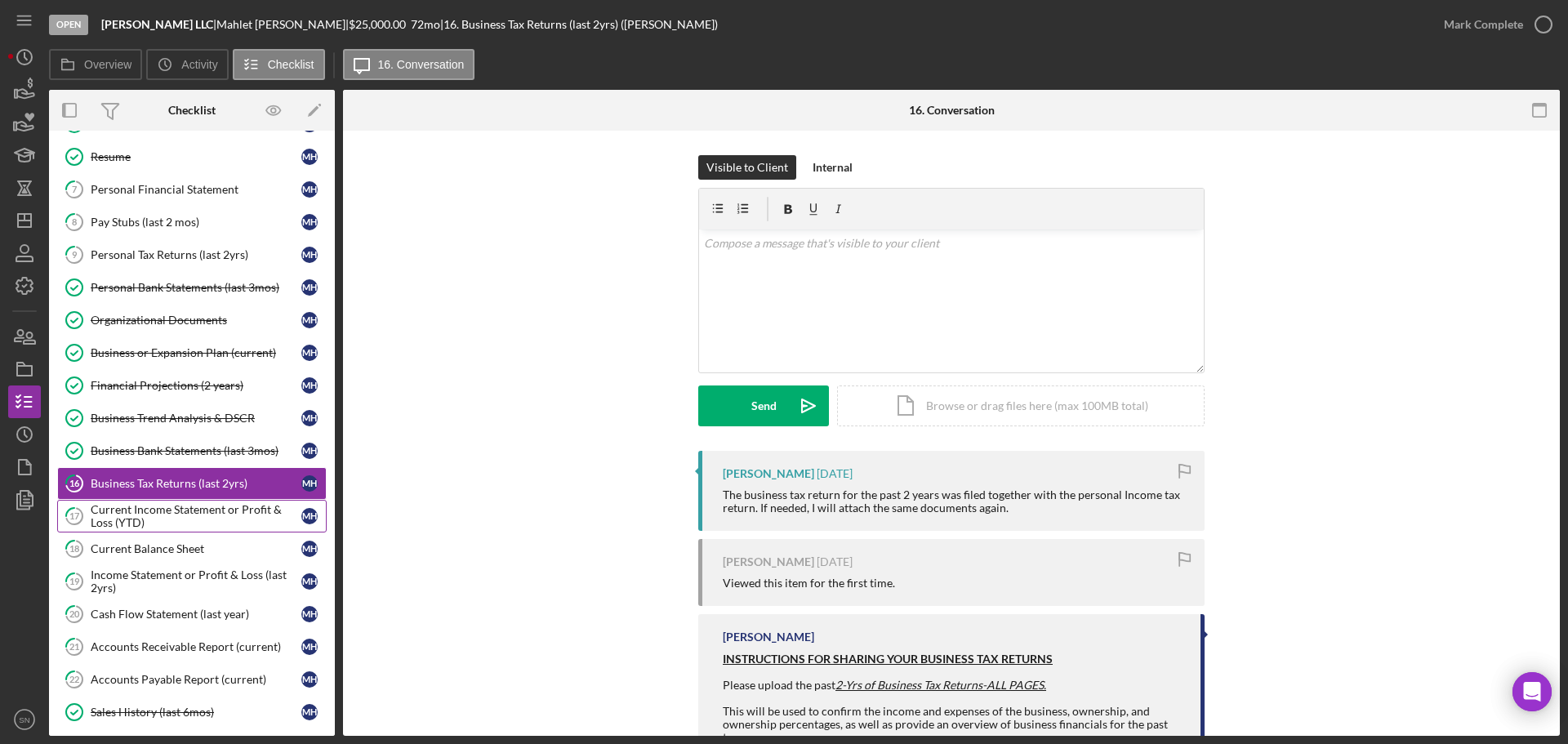
click at [214, 514] on div "Current Income Statement or Profit & Loss (YTD)" at bounding box center [196, 517] width 210 height 26
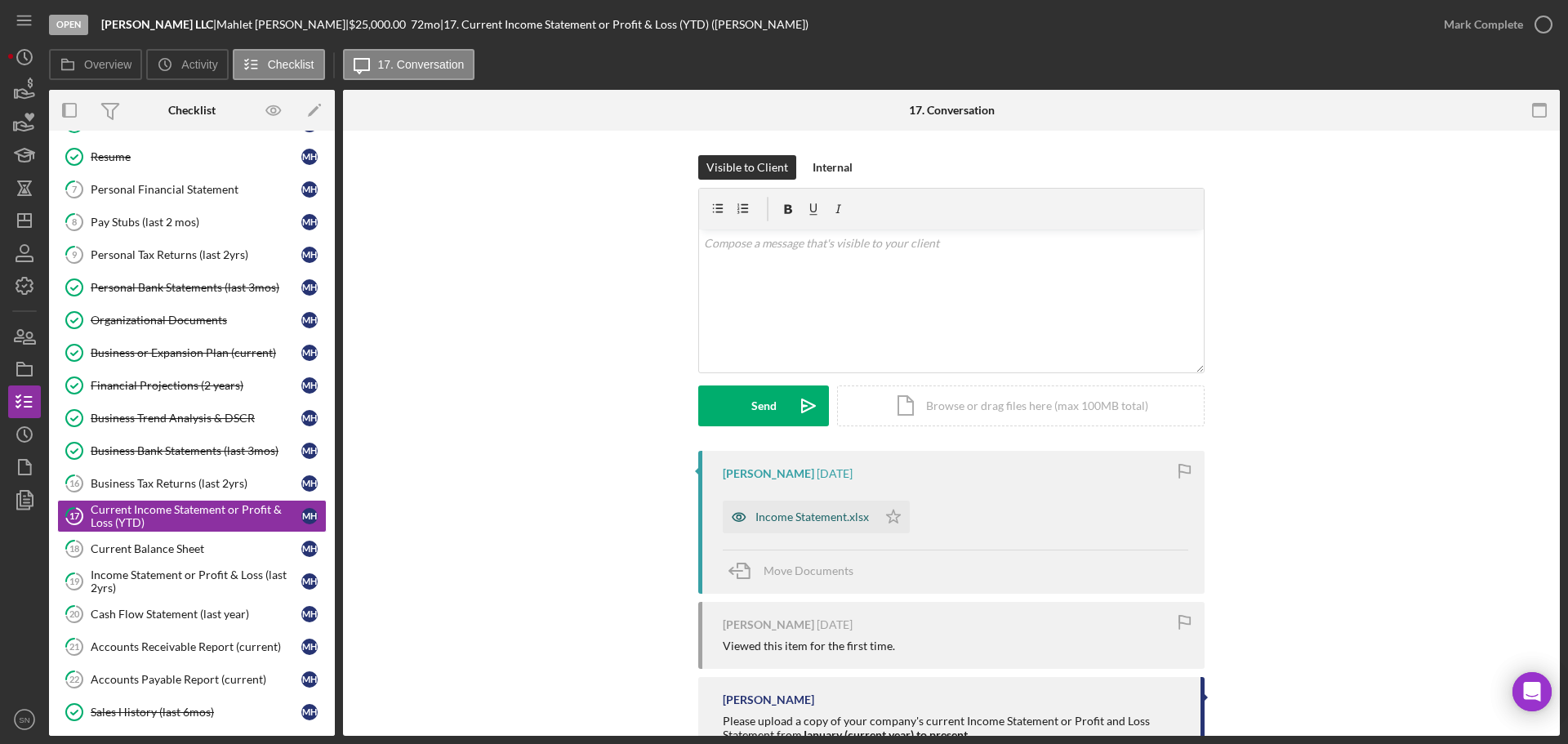
click at [769, 518] on div "Income Statement.xlsx" at bounding box center [811, 517] width 113 height 13
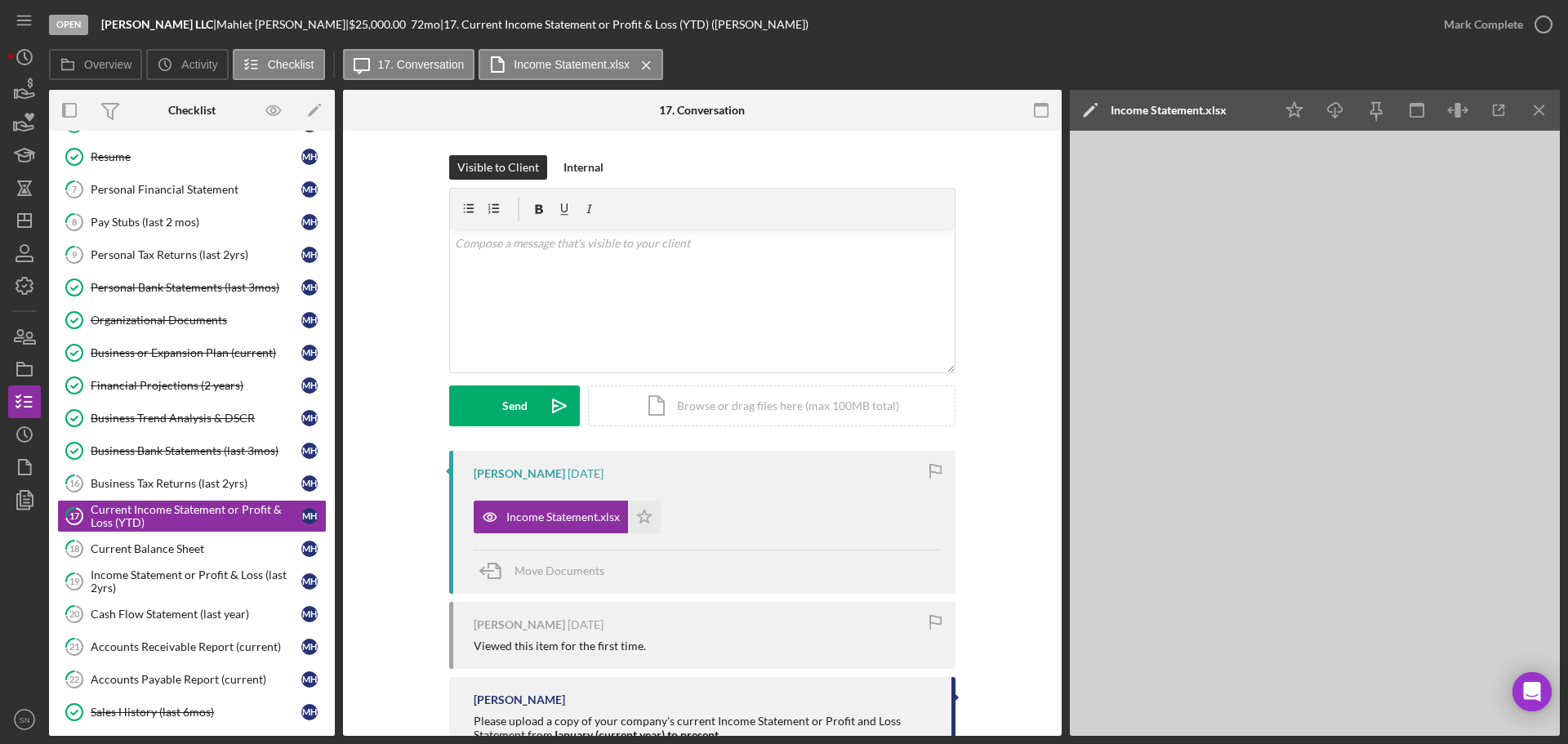
scroll to position [125, 0]
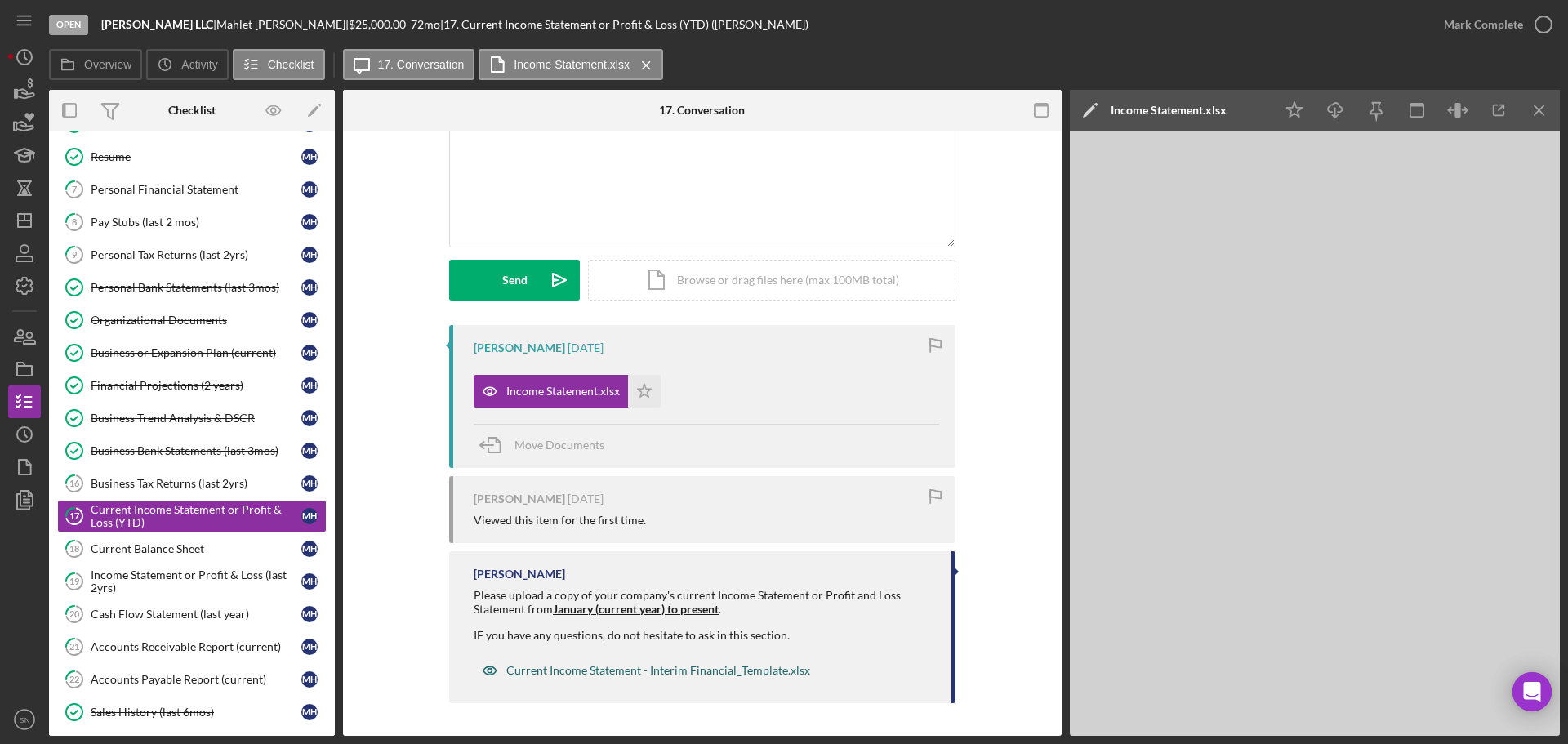
click at [698, 671] on div "Current Income Statement - Interim Financial_Template.xlsx" at bounding box center [658, 670] width 303 height 13
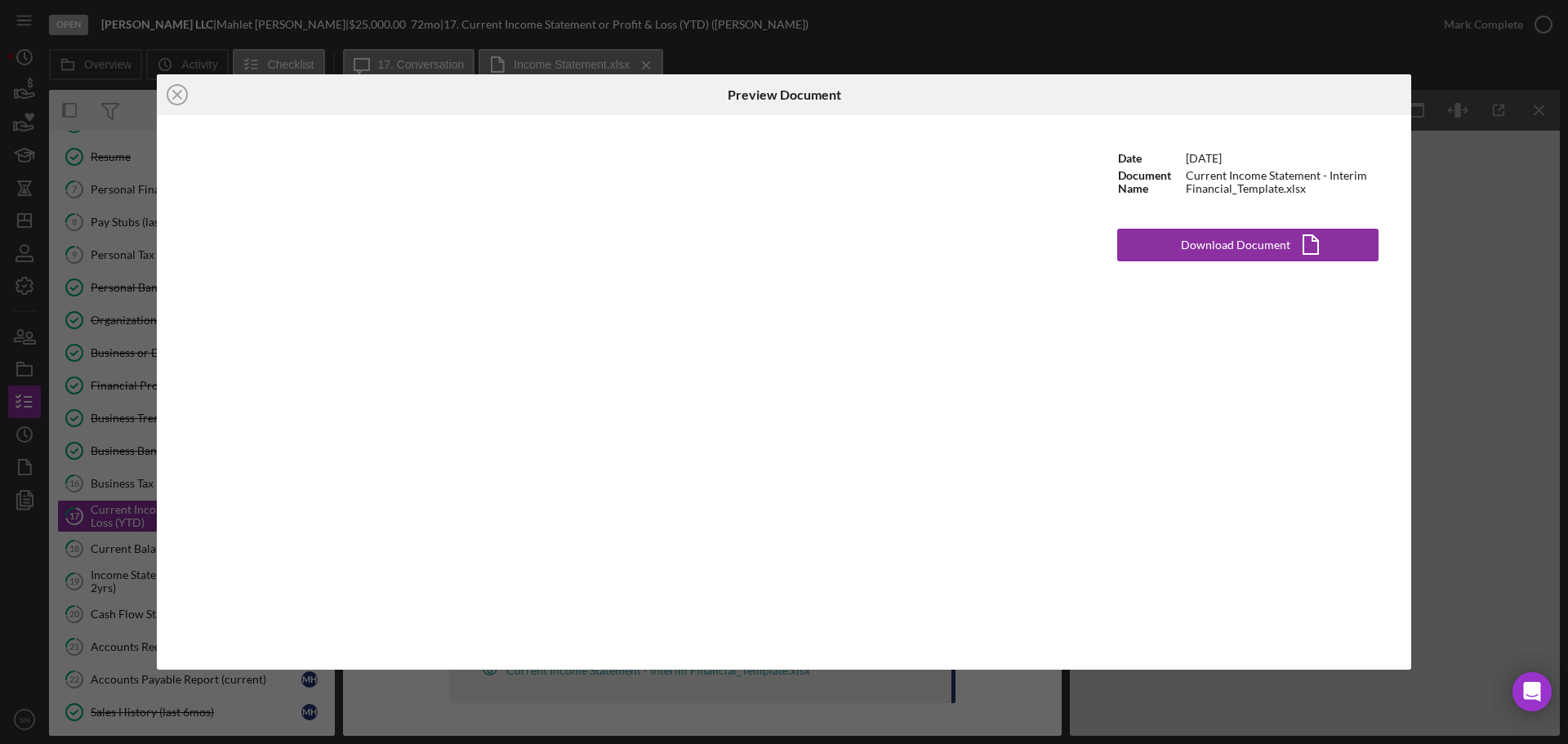
click at [173, 90] on icon "Icon/Close" at bounding box center [177, 95] width 41 height 41
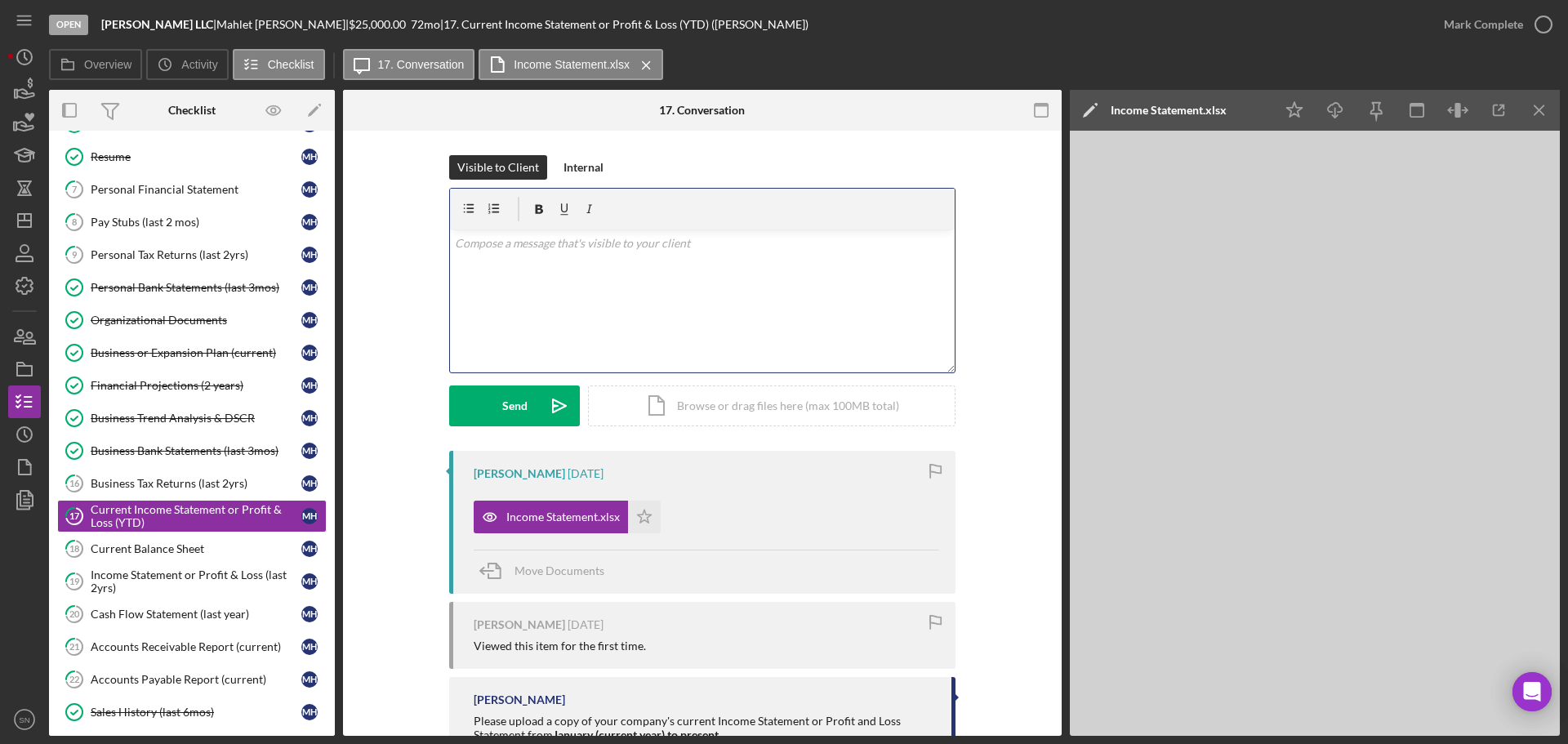
click at [775, 263] on div "v Color teal Color pink Remove color Add row above Add row below Add column bef…" at bounding box center [702, 301] width 505 height 143
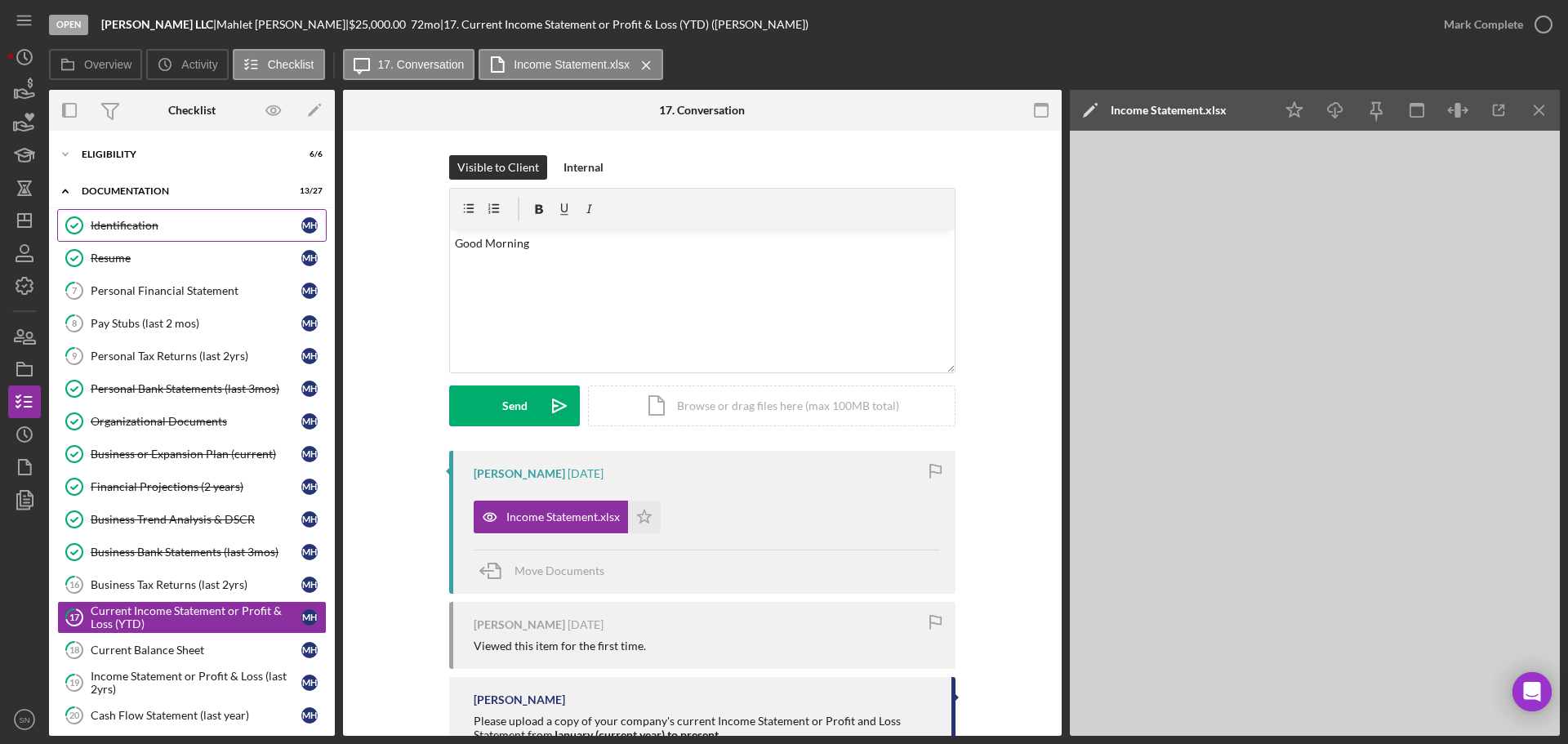
click at [139, 224] on div "Identification" at bounding box center [196, 225] width 210 height 13
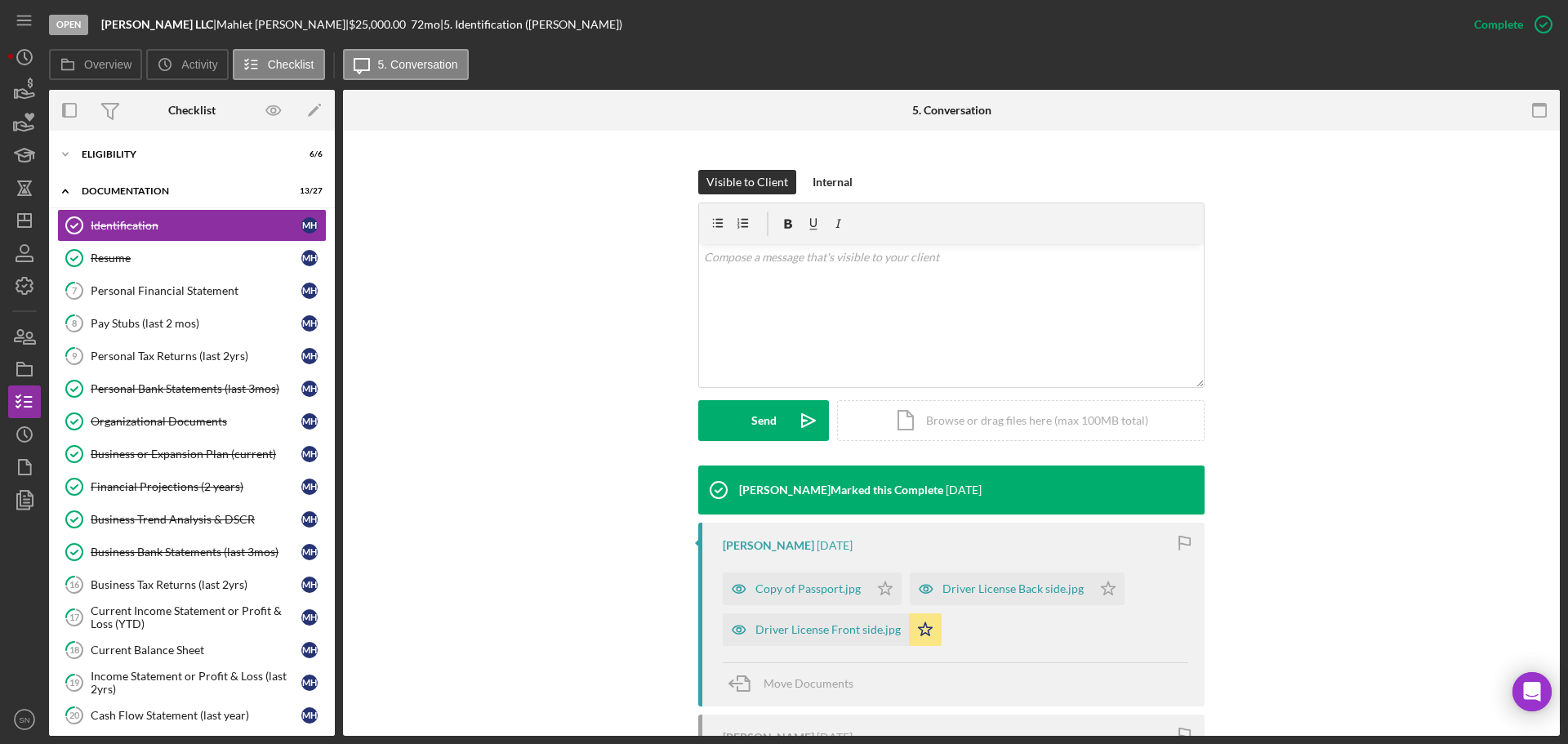
scroll to position [331, 0]
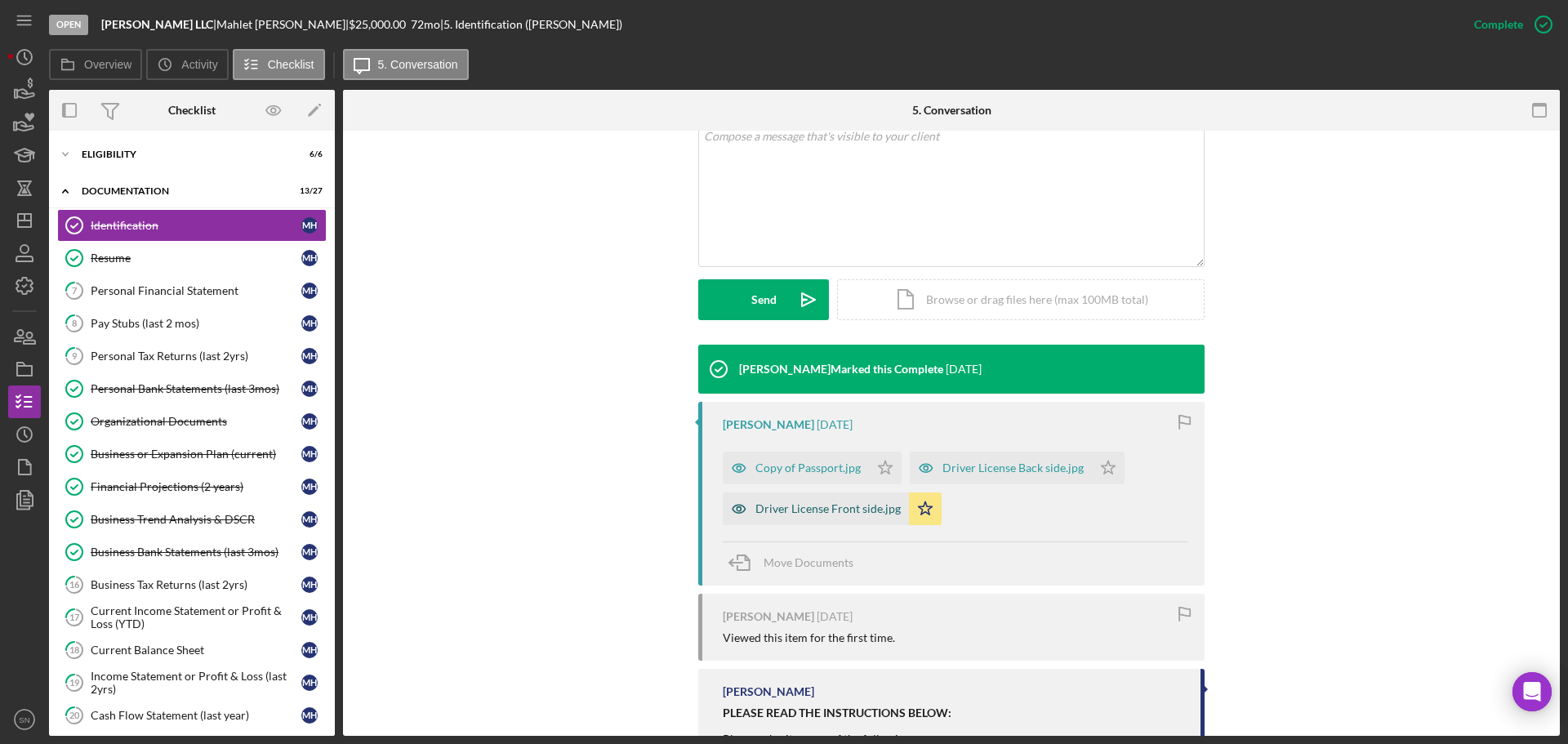
click at [825, 510] on div "Driver License Front side.jpg" at bounding box center [828, 509] width 146 height 13
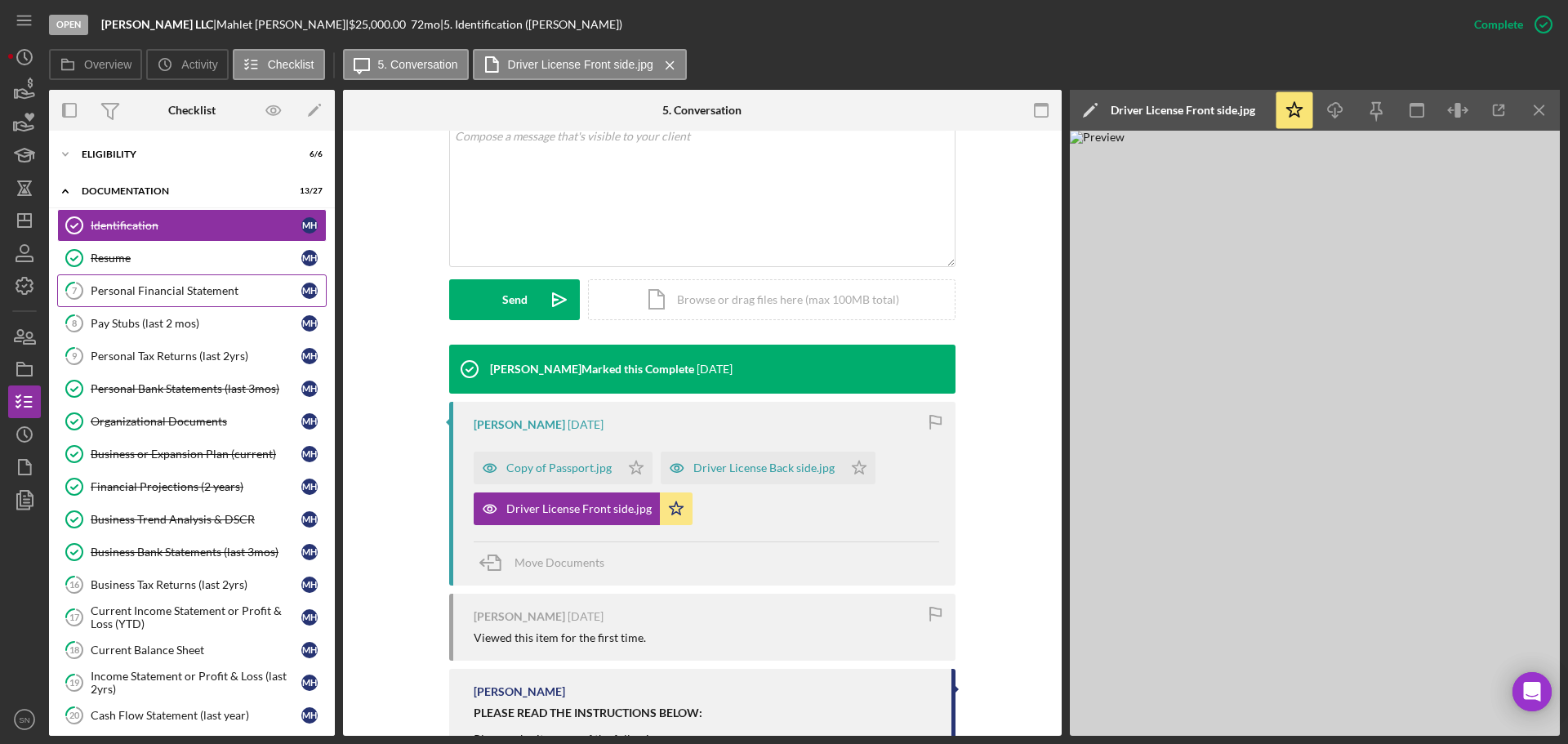
click at [218, 291] on div "Personal Financial Statement" at bounding box center [196, 290] width 210 height 13
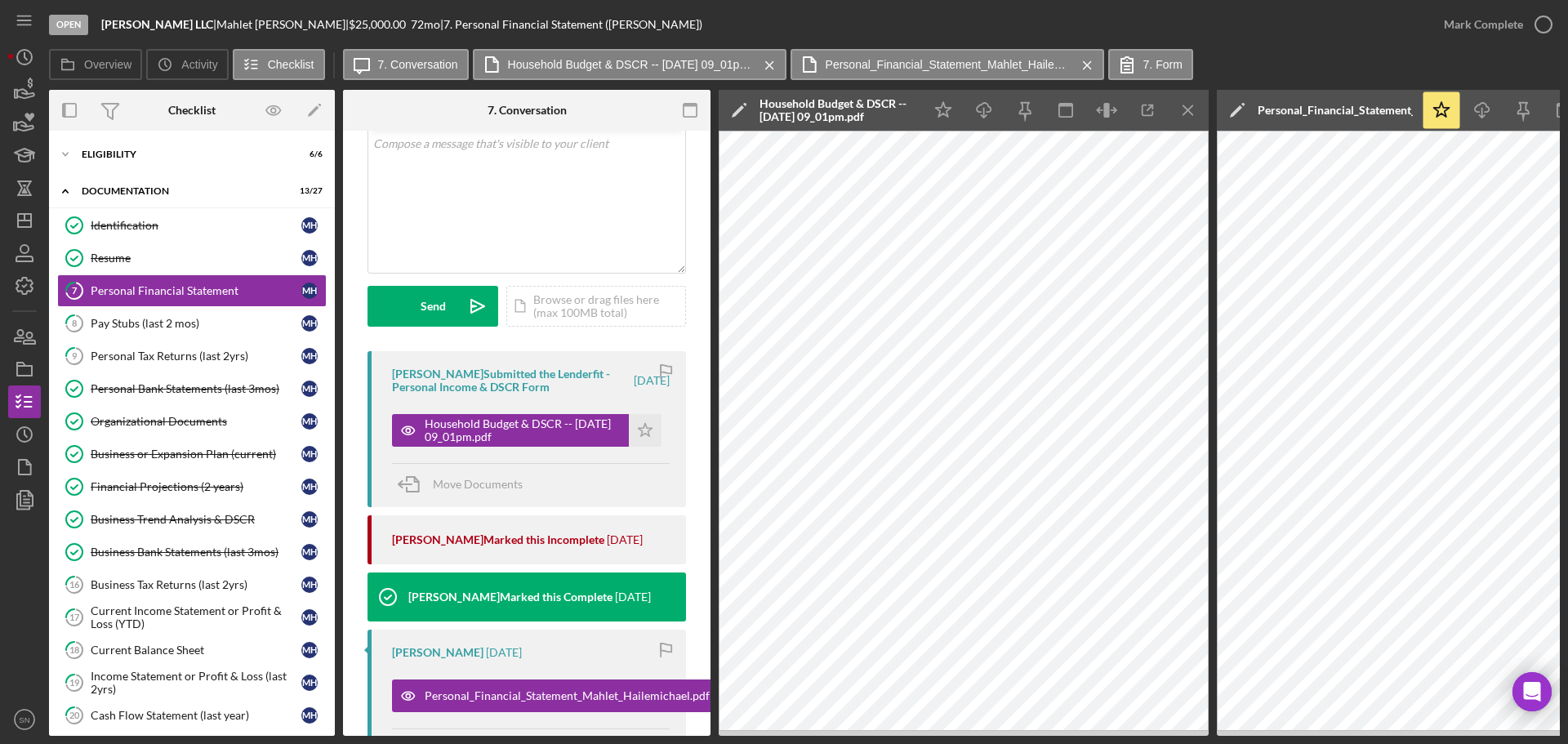
scroll to position [97, 0]
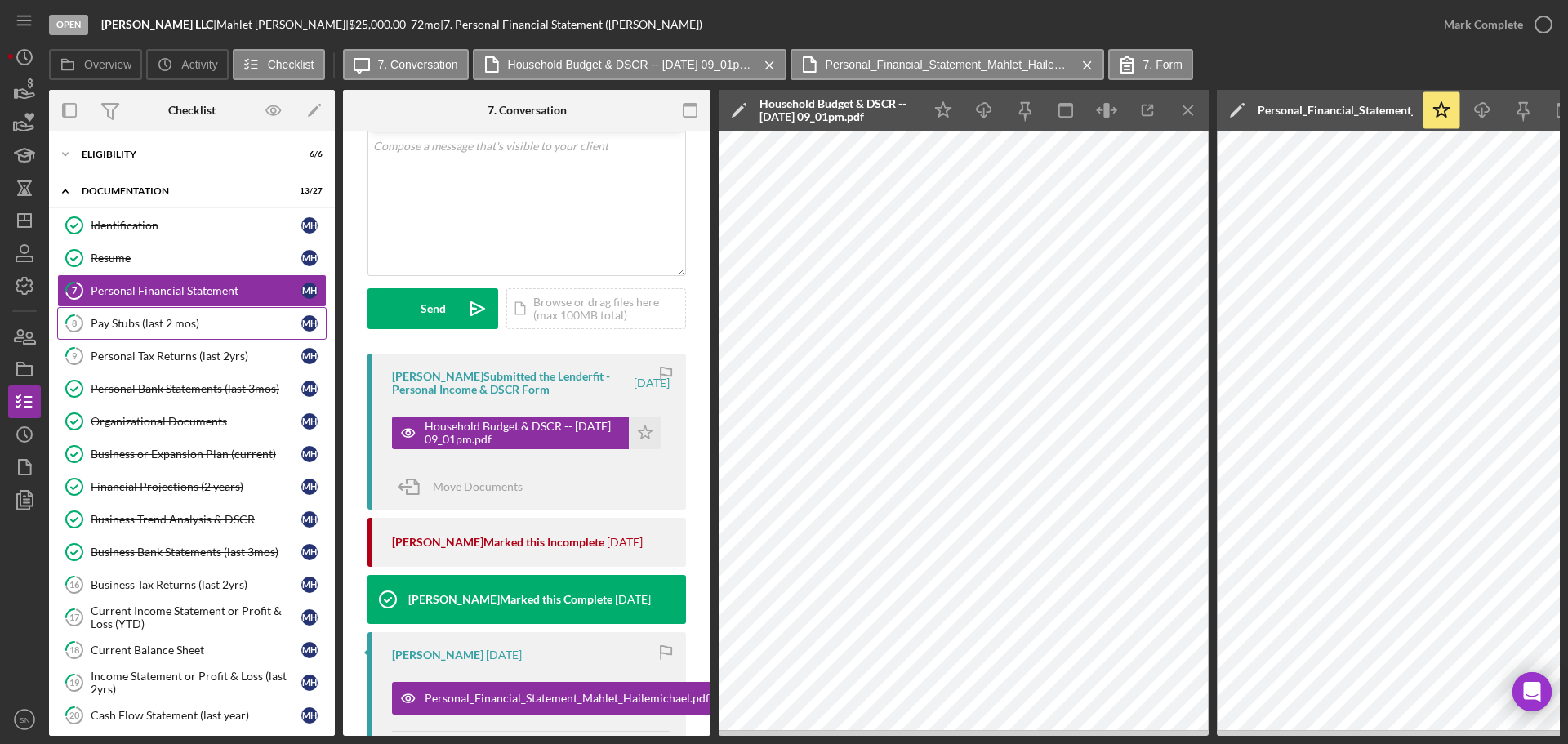
click at [189, 325] on div "Pay Stubs (last 2 mos)" at bounding box center [196, 323] width 210 height 13
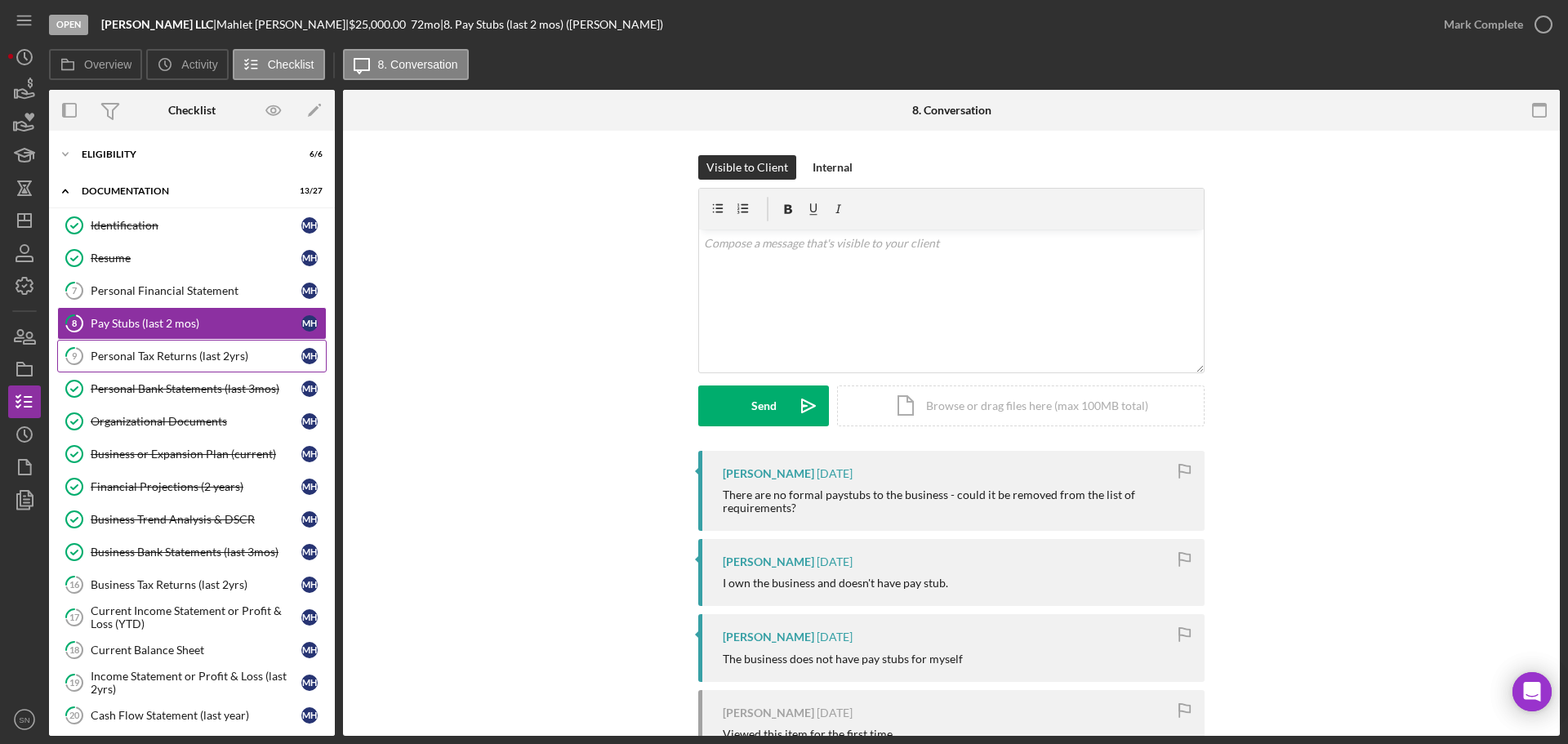
click at [181, 360] on div "Personal Tax Returns (last 2yrs)" at bounding box center [196, 356] width 210 height 13
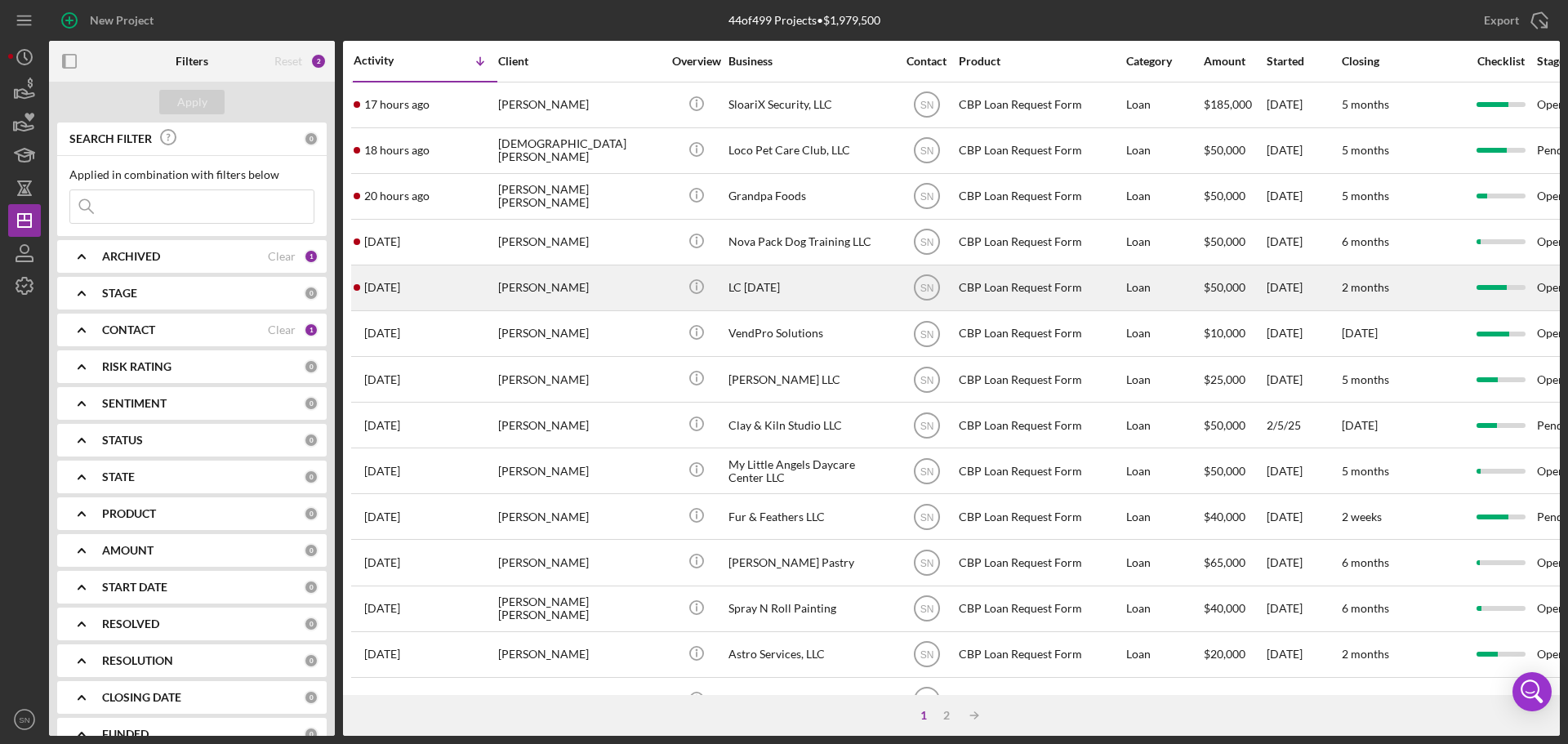
click at [432, 288] on div "2 days ago Elsie Macauley-Coker" at bounding box center [424, 288] width 143 height 43
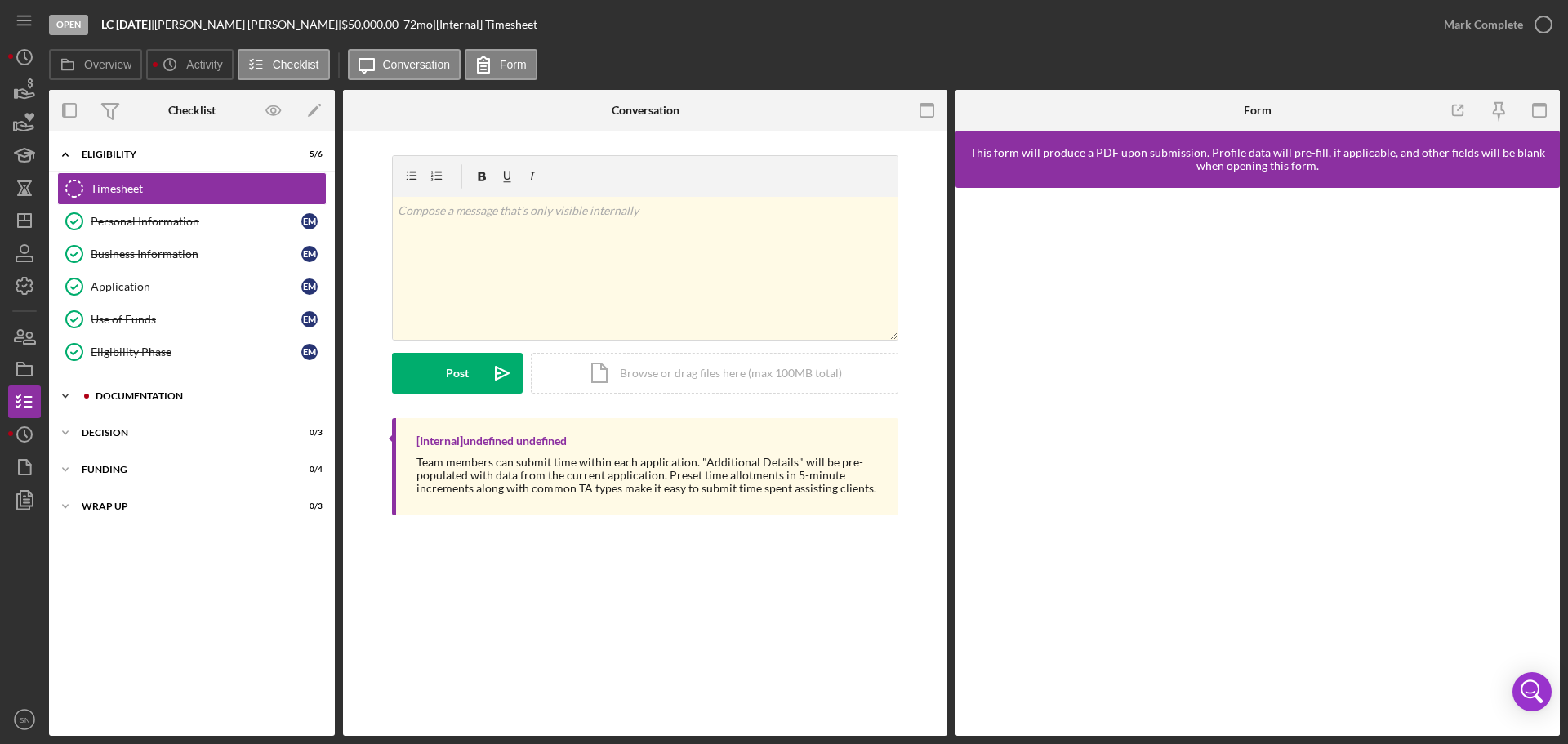
click at [66, 397] on icon "Icon/Expander" at bounding box center [65, 396] width 32 height 32
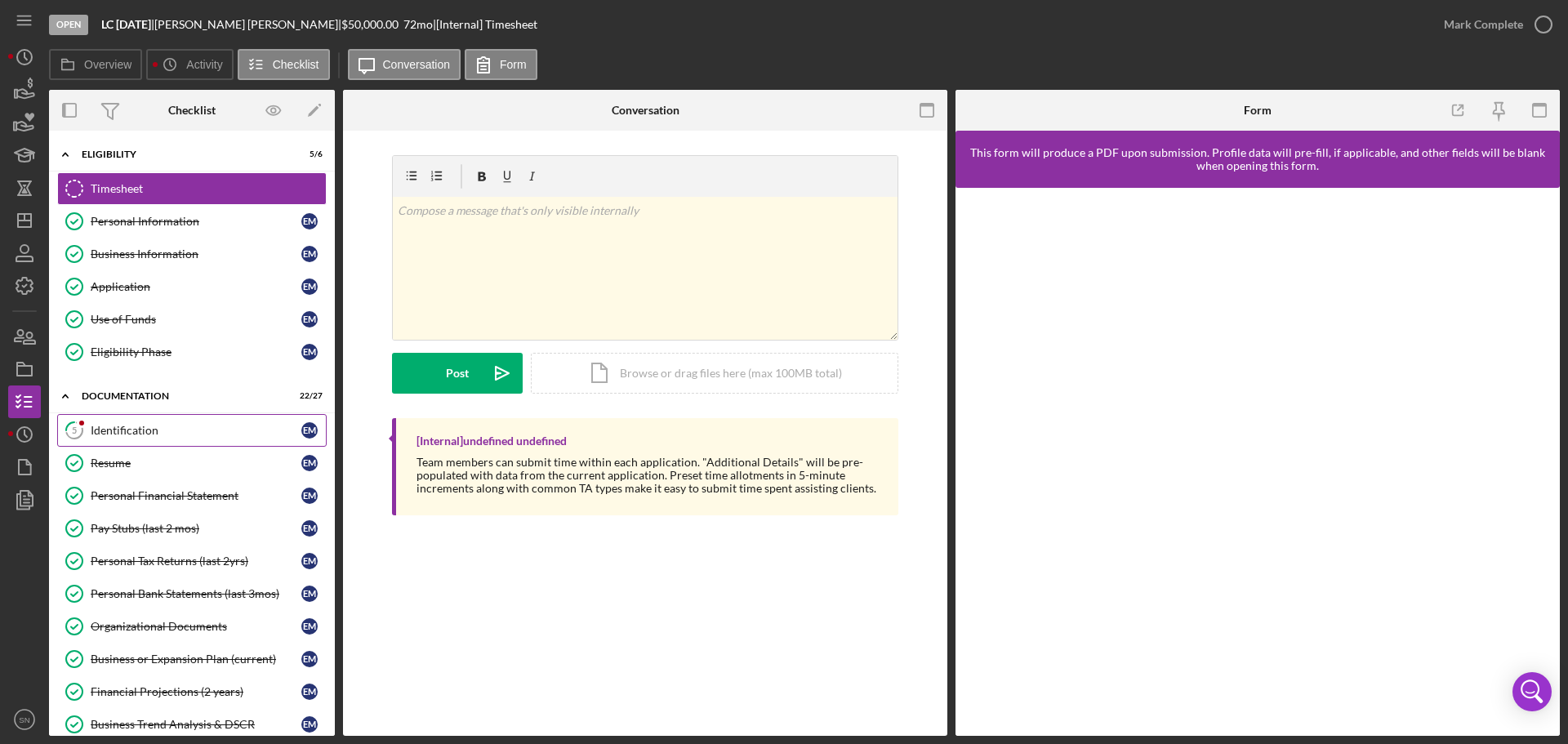
click at [136, 426] on div "Identification" at bounding box center [196, 430] width 210 height 13
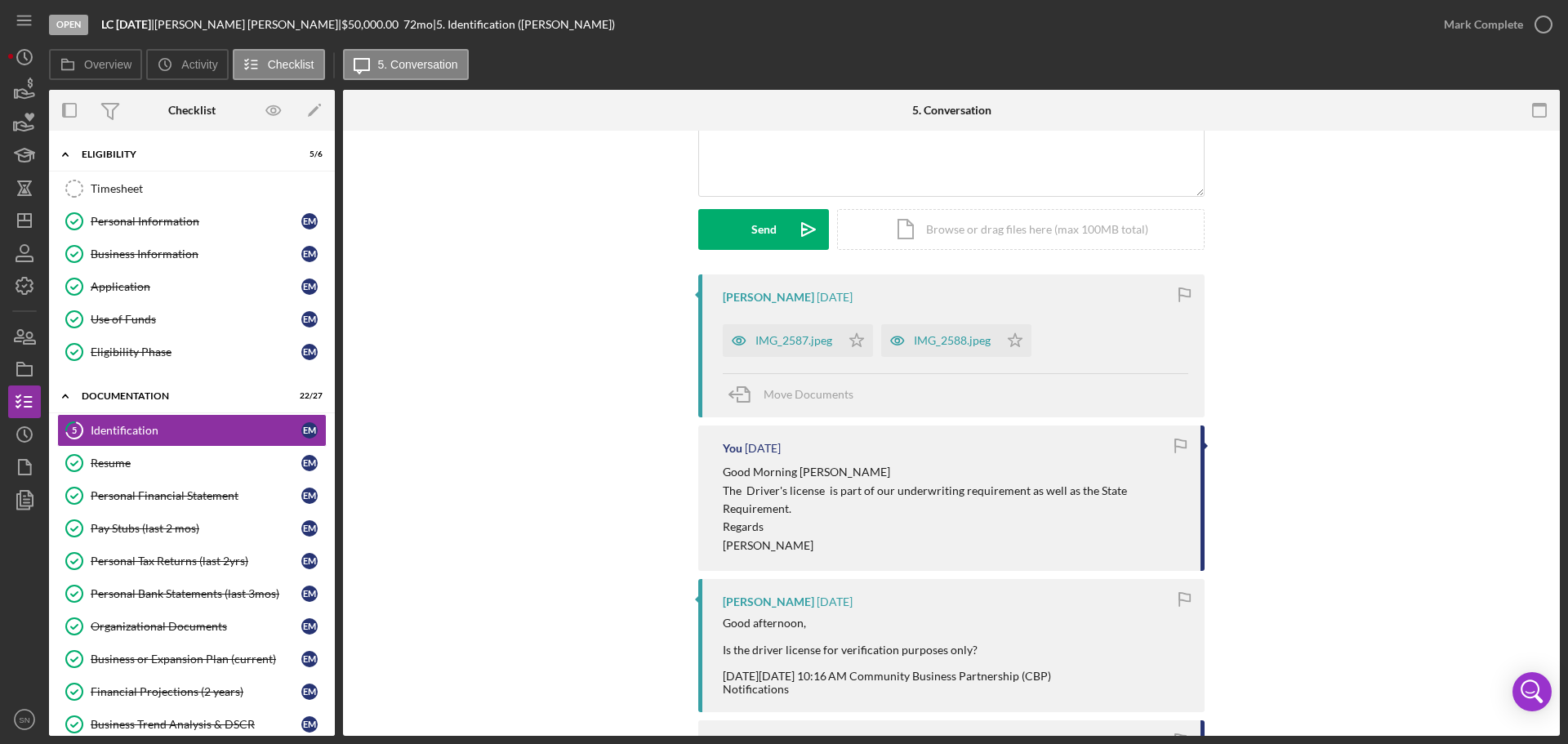
scroll to position [184, 0]
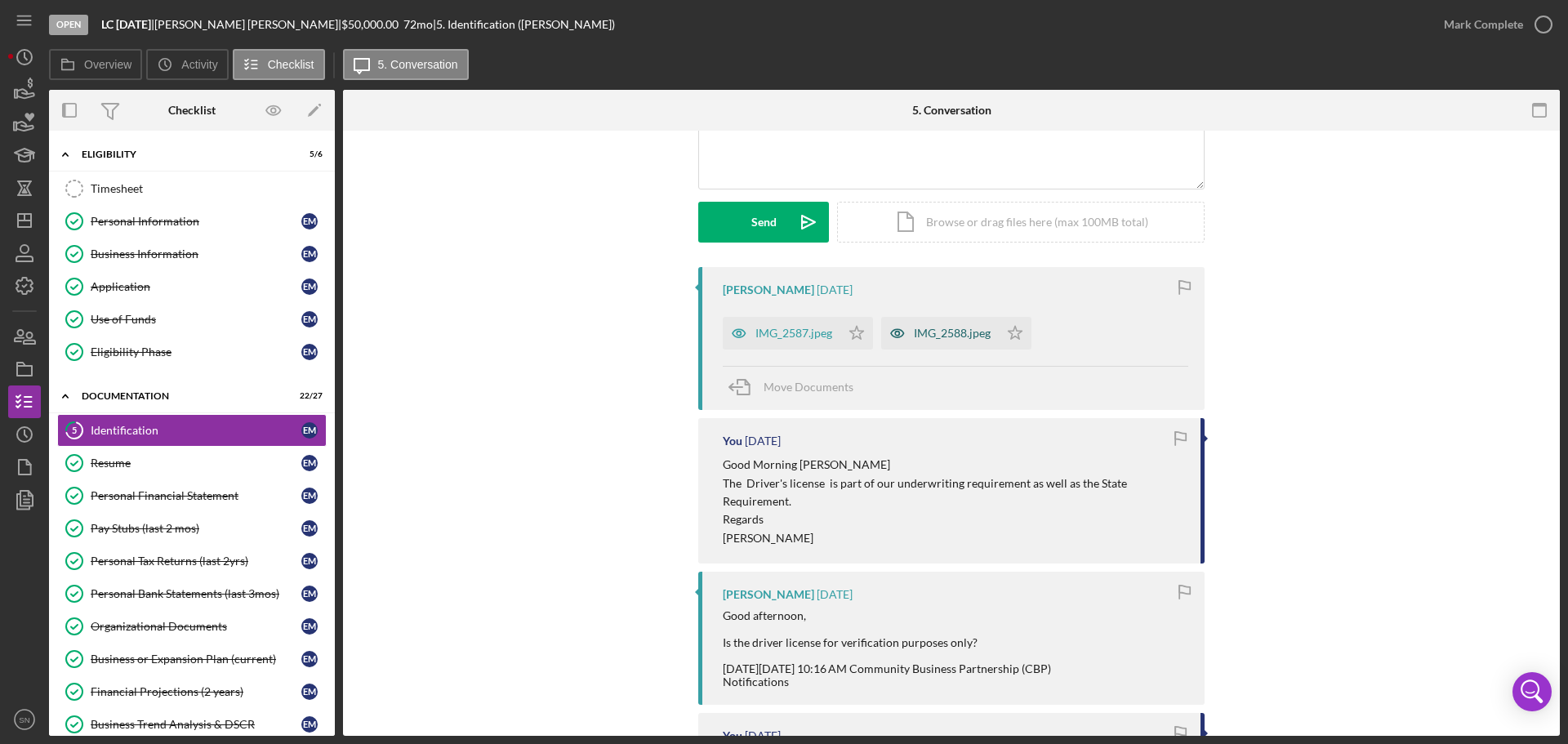
click at [980, 333] on div "IMG_2588.jpeg" at bounding box center [952, 333] width 77 height 13
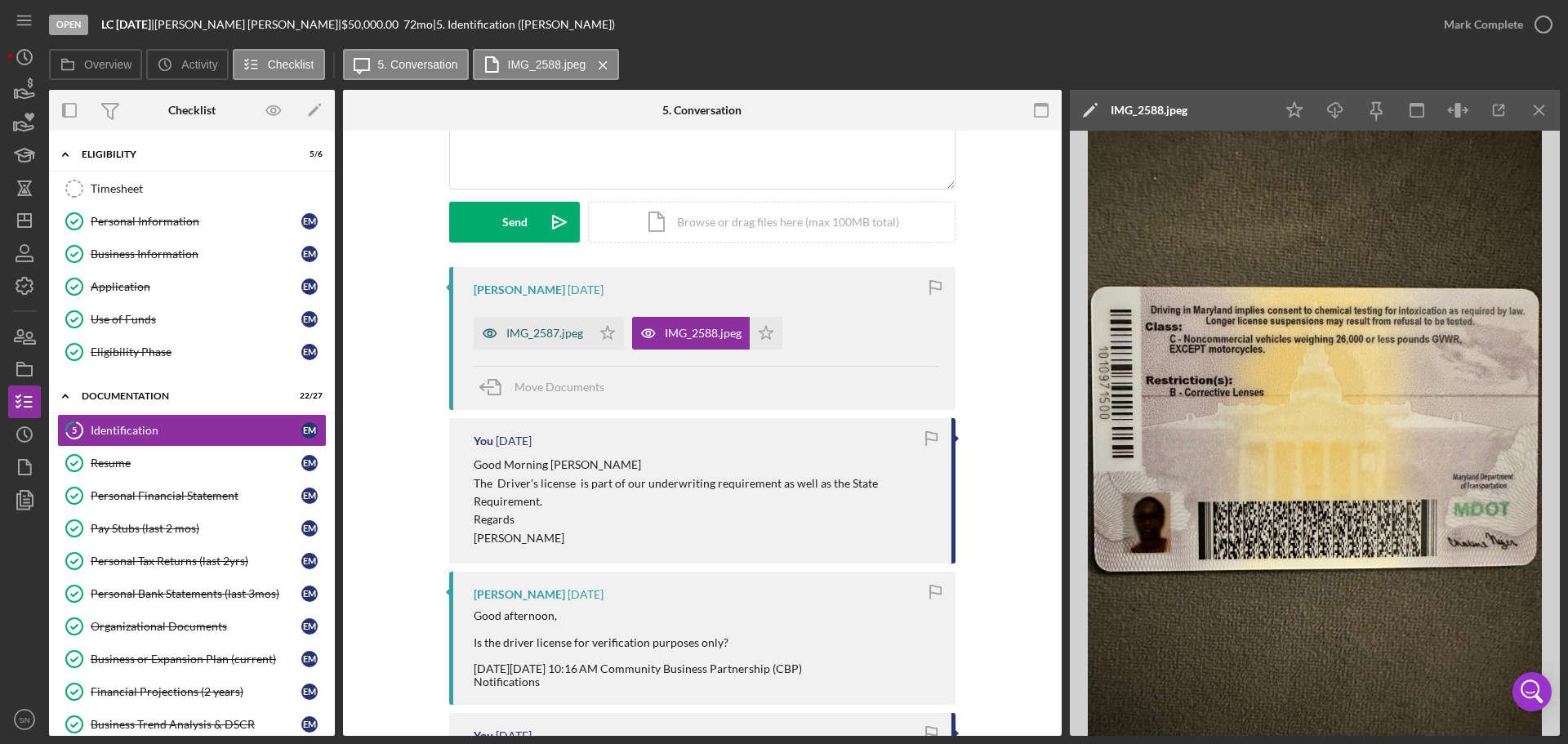
click at [557, 327] on div "IMG_2587.jpeg" at bounding box center [545, 333] width 77 height 13
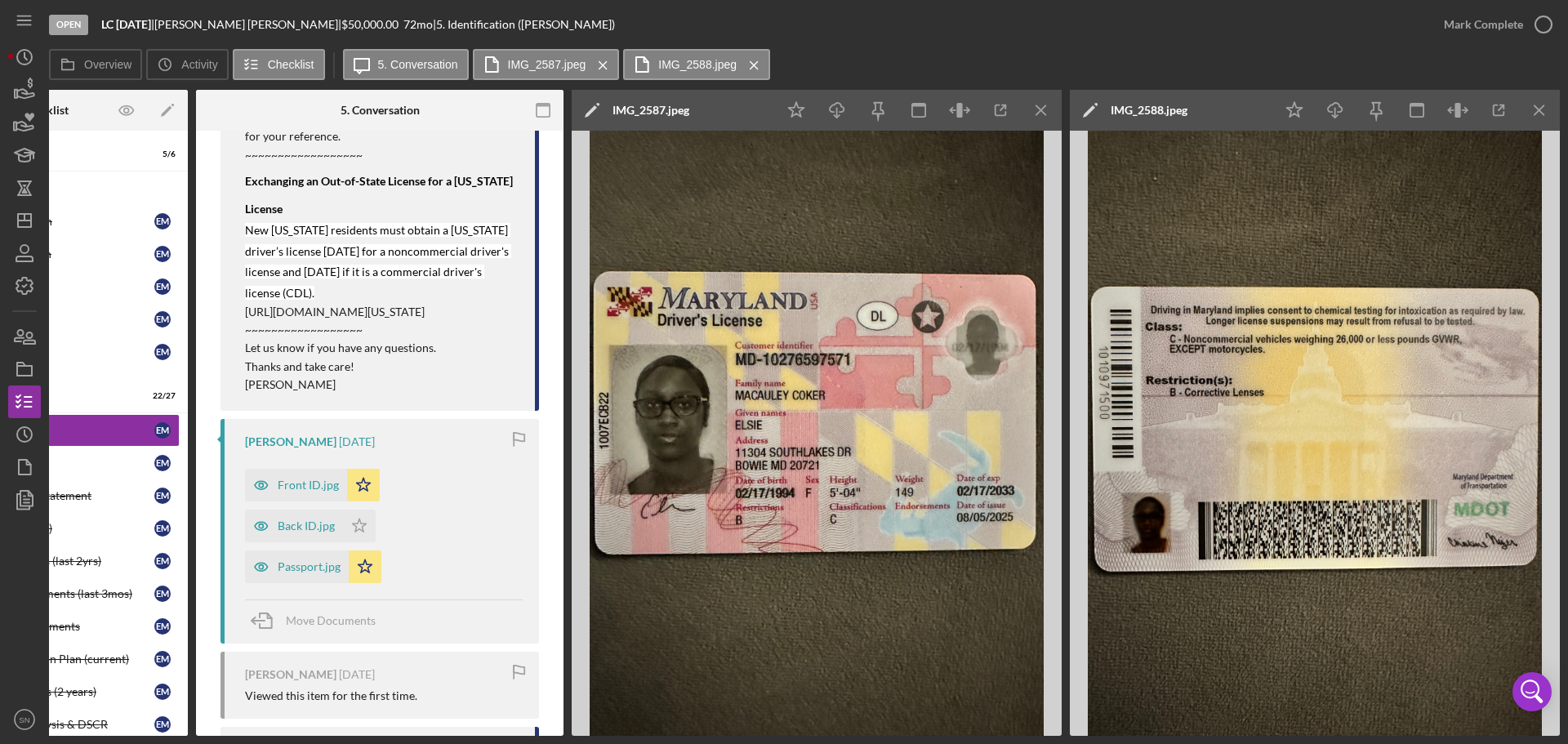
scroll to position [1012, 0]
click at [318, 488] on div "Front ID.jpg" at bounding box center [309, 481] width 61 height 13
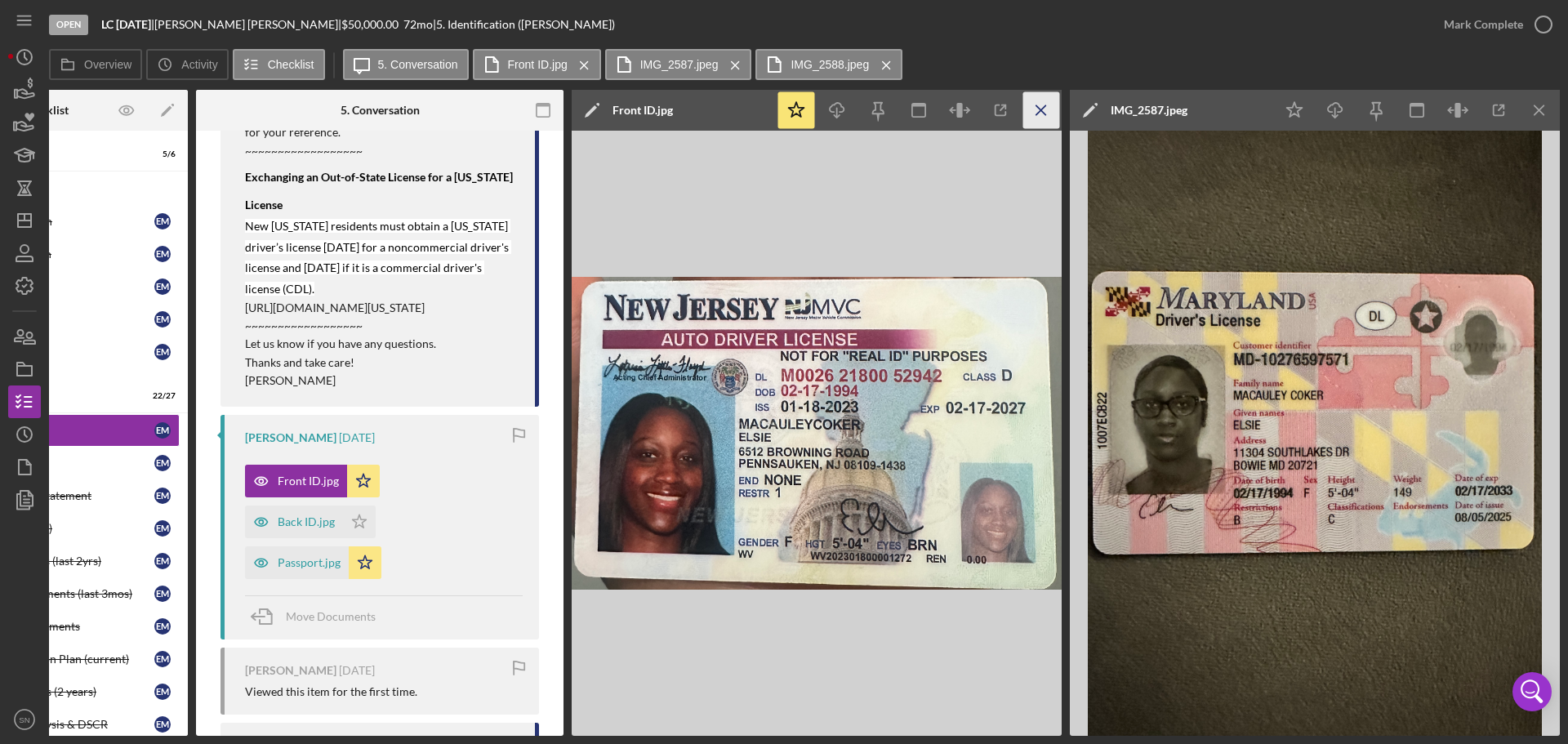
click at [1038, 112] on icon "Icon/Menu Close" at bounding box center [1042, 111] width 37 height 37
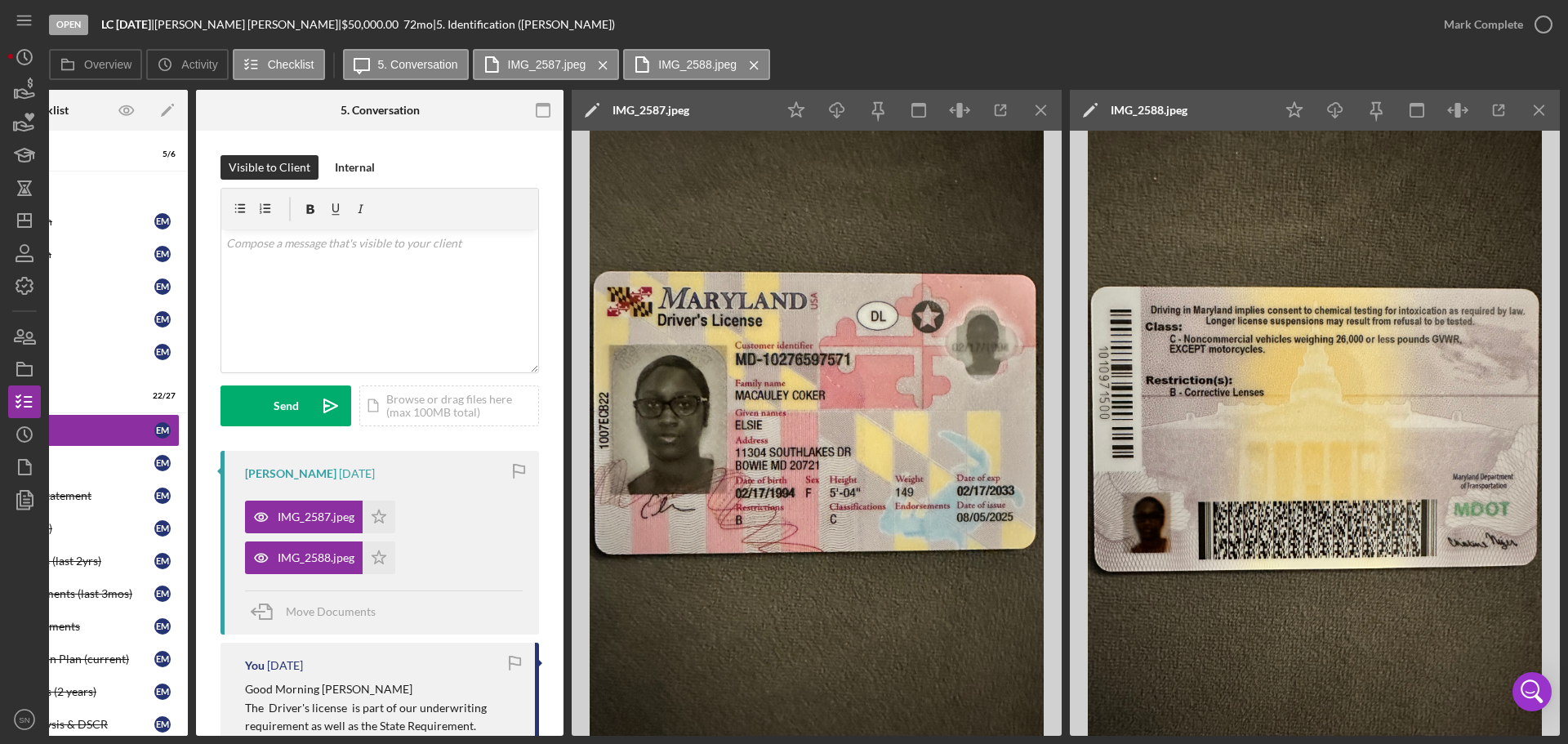
scroll to position [42, 0]
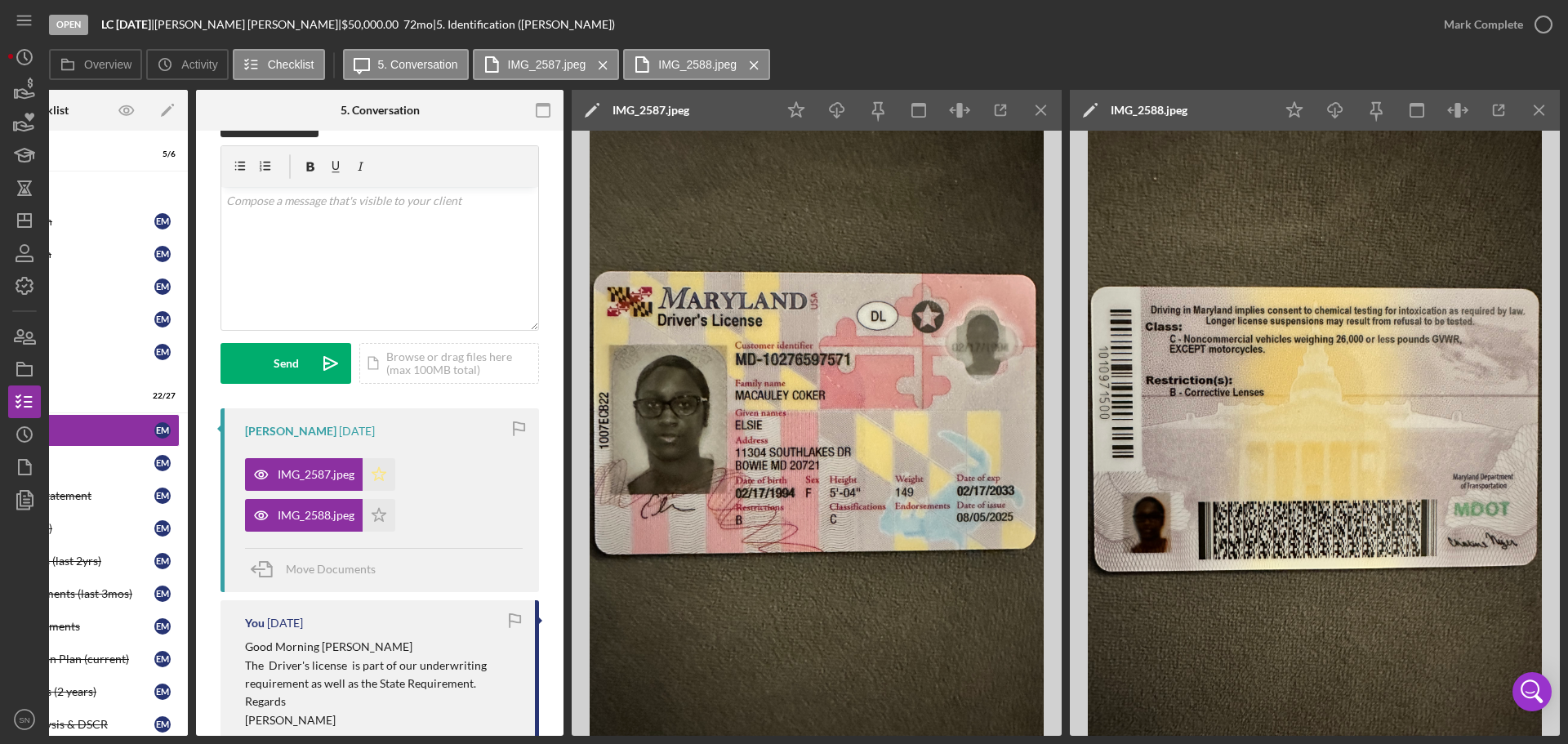
click at [383, 470] on icon "Icon/Star" at bounding box center [378, 474] width 32 height 32
click at [381, 511] on icon "Icon/Star" at bounding box center [378, 515] width 32 height 32
click at [410, 261] on div "v Color teal Color pink Remove color Add row above Add row below Add column bef…" at bounding box center [379, 258] width 317 height 143
click at [565, 293] on div "Overview Internal Workflow Stage Open Icon/Dropdown Arrow Archive (can unarchiv…" at bounding box center [804, 412] width 1511 height 647
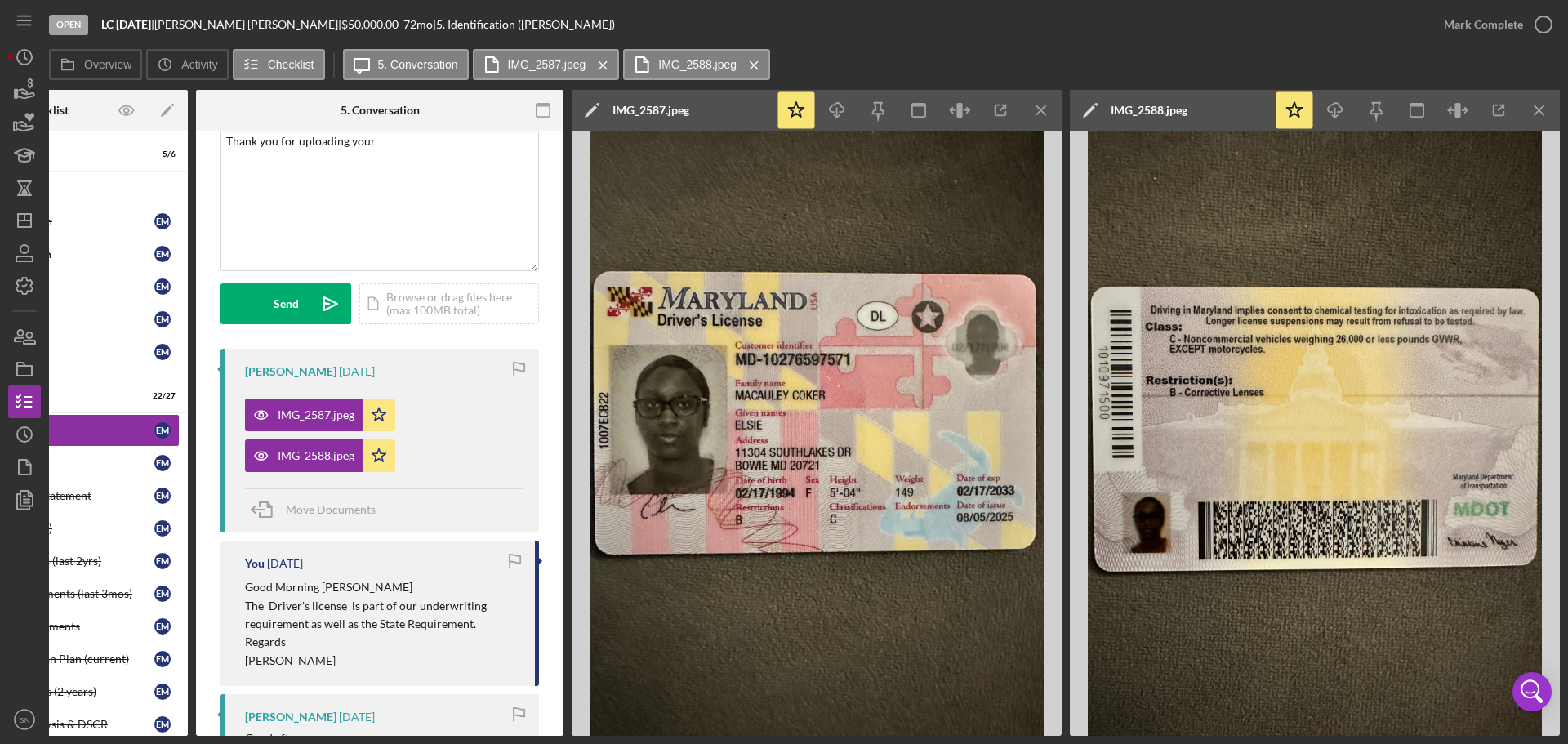
scroll to position [0, 0]
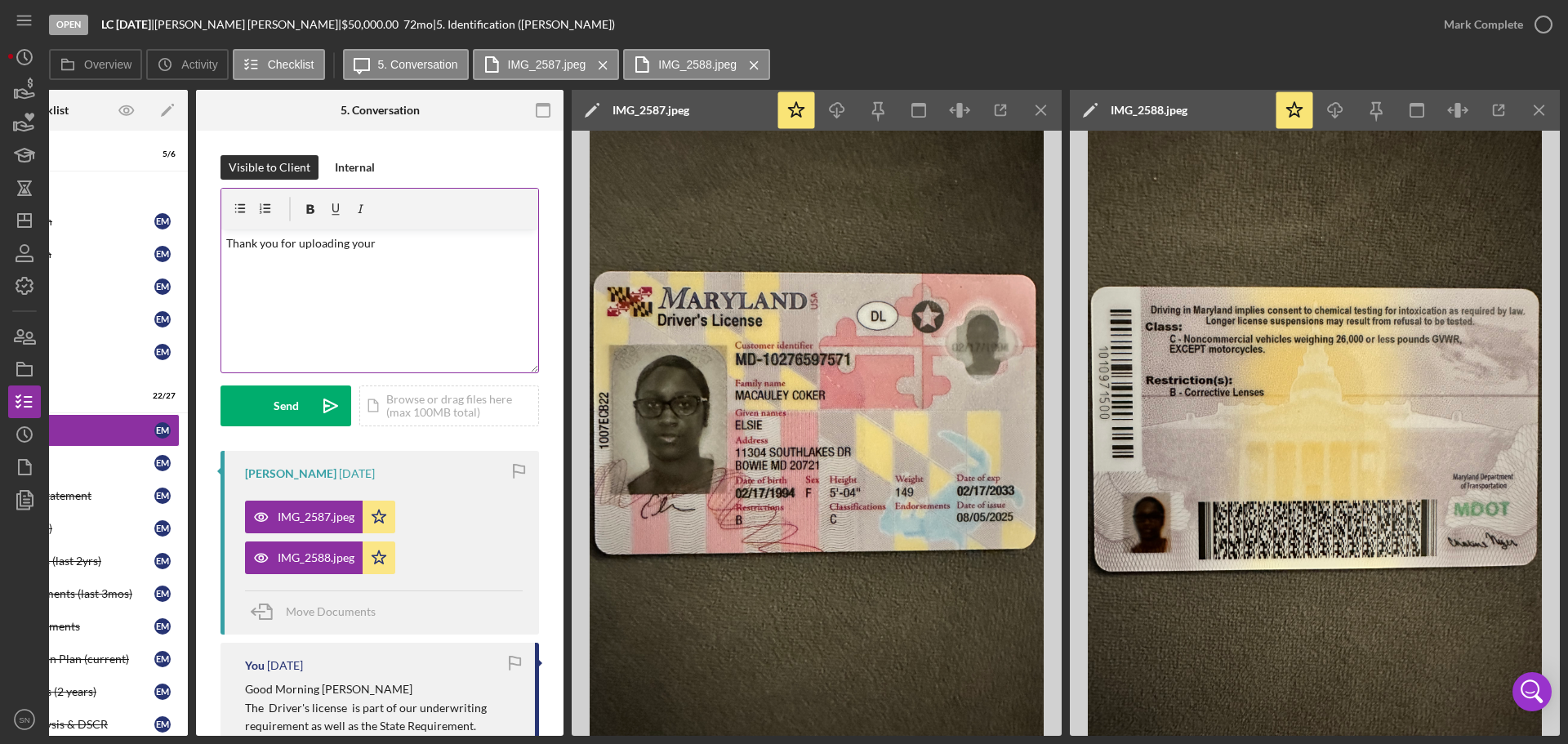
click at [423, 247] on p "Thank you for uploading your" at bounding box center [380, 243] width 308 height 18
click at [230, 244] on p "Thank you for uploading your MD Driver's License" at bounding box center [380, 243] width 308 height 18
click at [226, 243] on p "Thank you for uploading your MD Driver's License" at bounding box center [380, 243] width 308 height 18
click at [1550, 30] on icon "button" at bounding box center [1543, 25] width 41 height 41
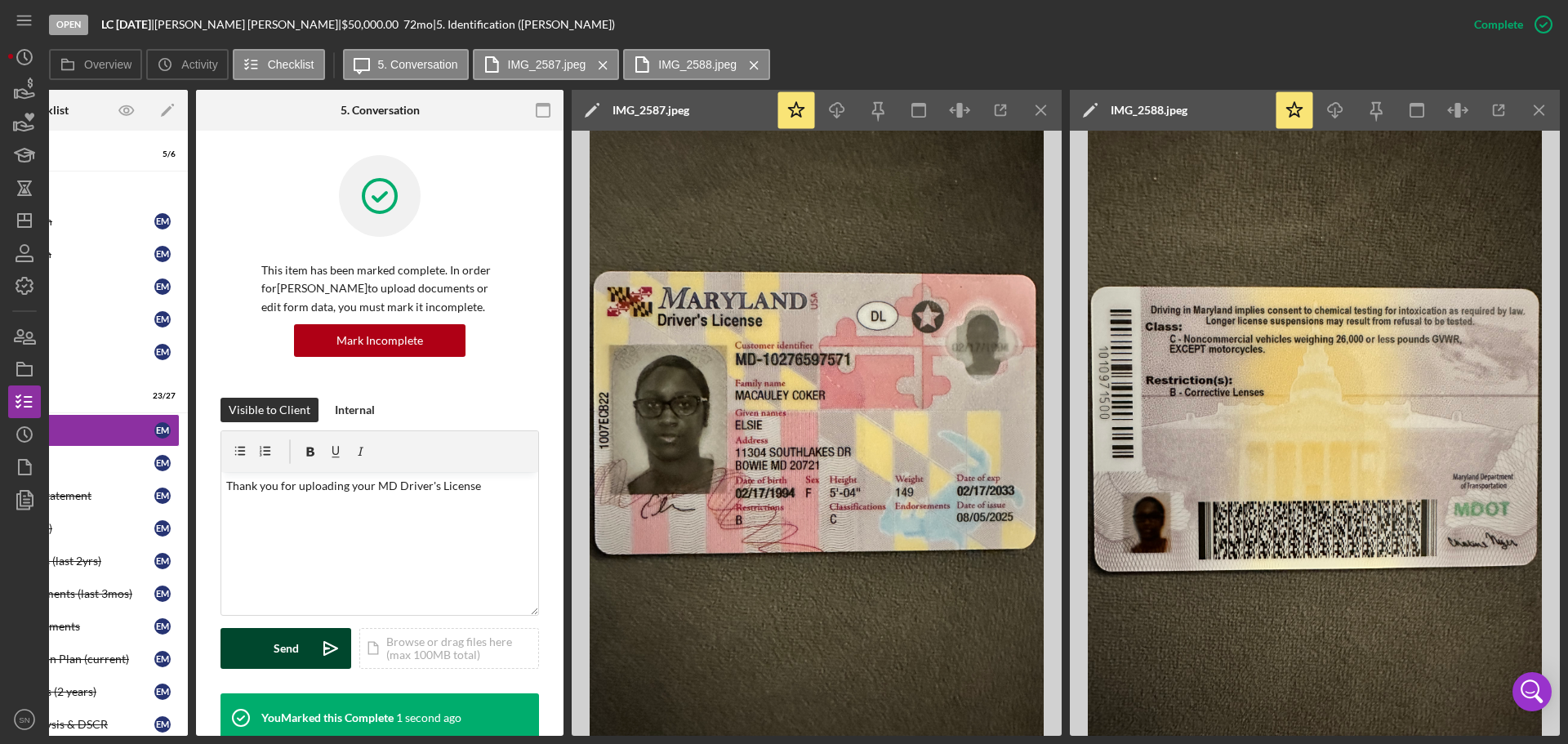
click at [293, 665] on div "Send" at bounding box center [286, 648] width 25 height 41
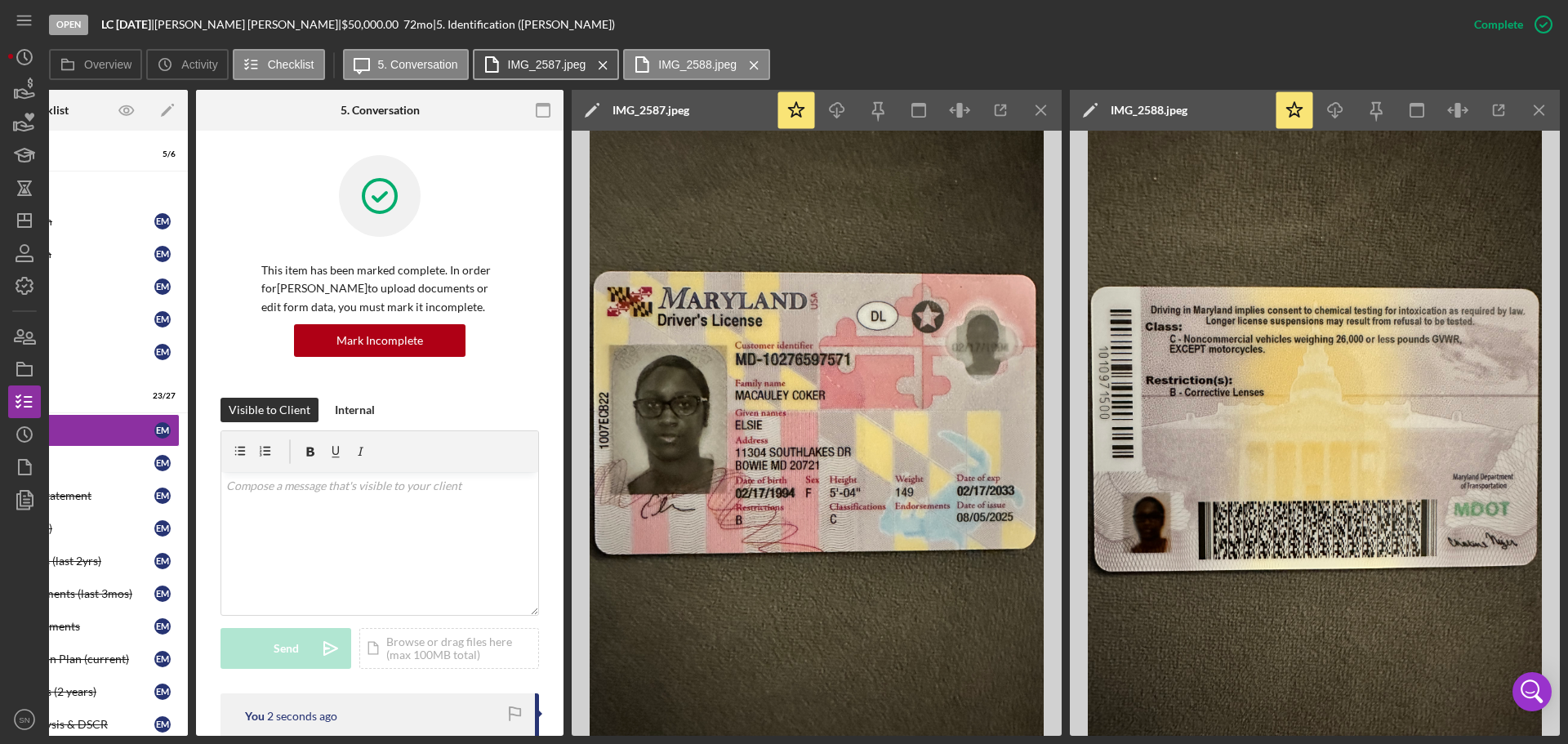
click at [530, 55] on button "IMG_2587.jpeg Icon/Menu Close" at bounding box center [546, 64] width 147 height 31
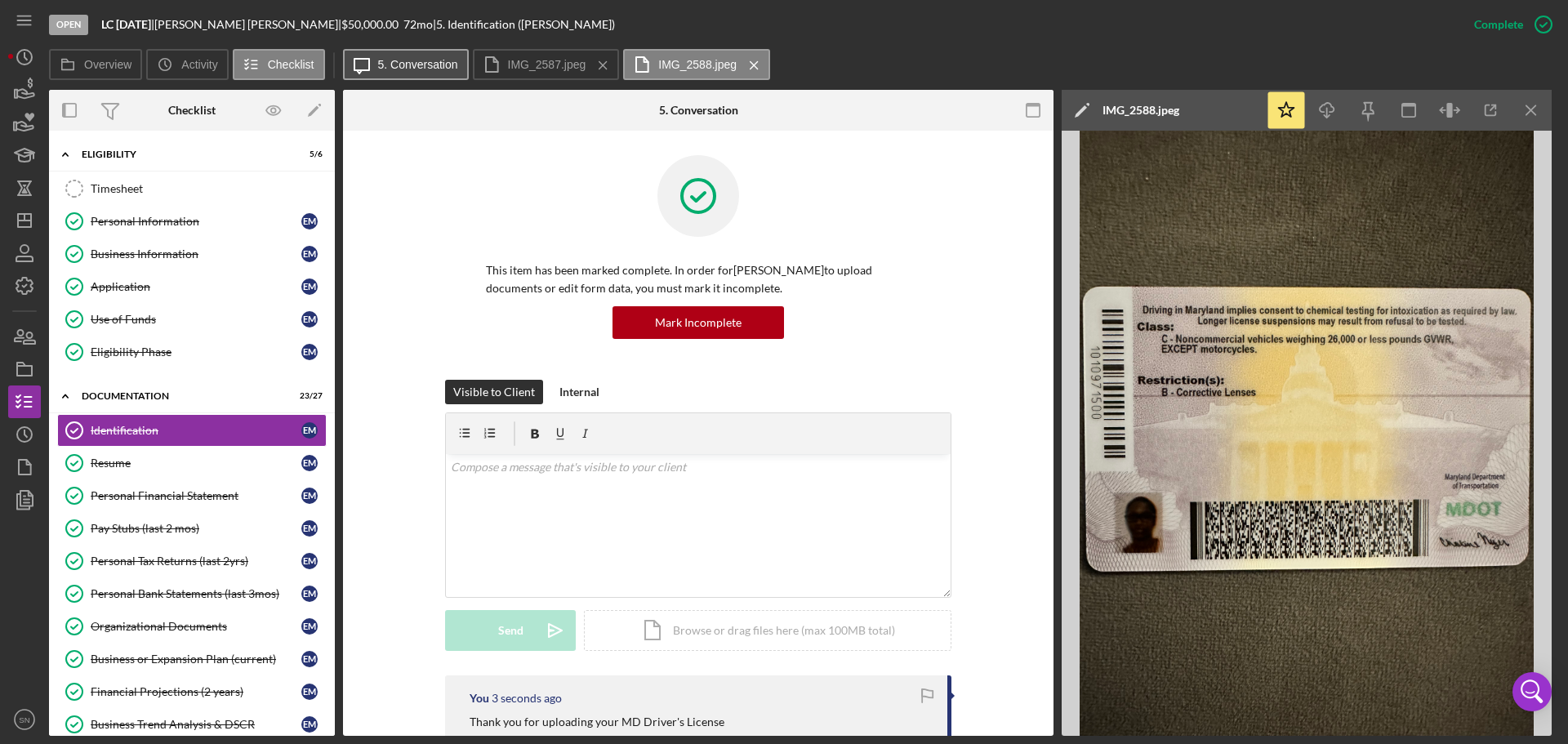
click at [431, 73] on button "Icon/Message 5. Conversation" at bounding box center [405, 64] width 125 height 31
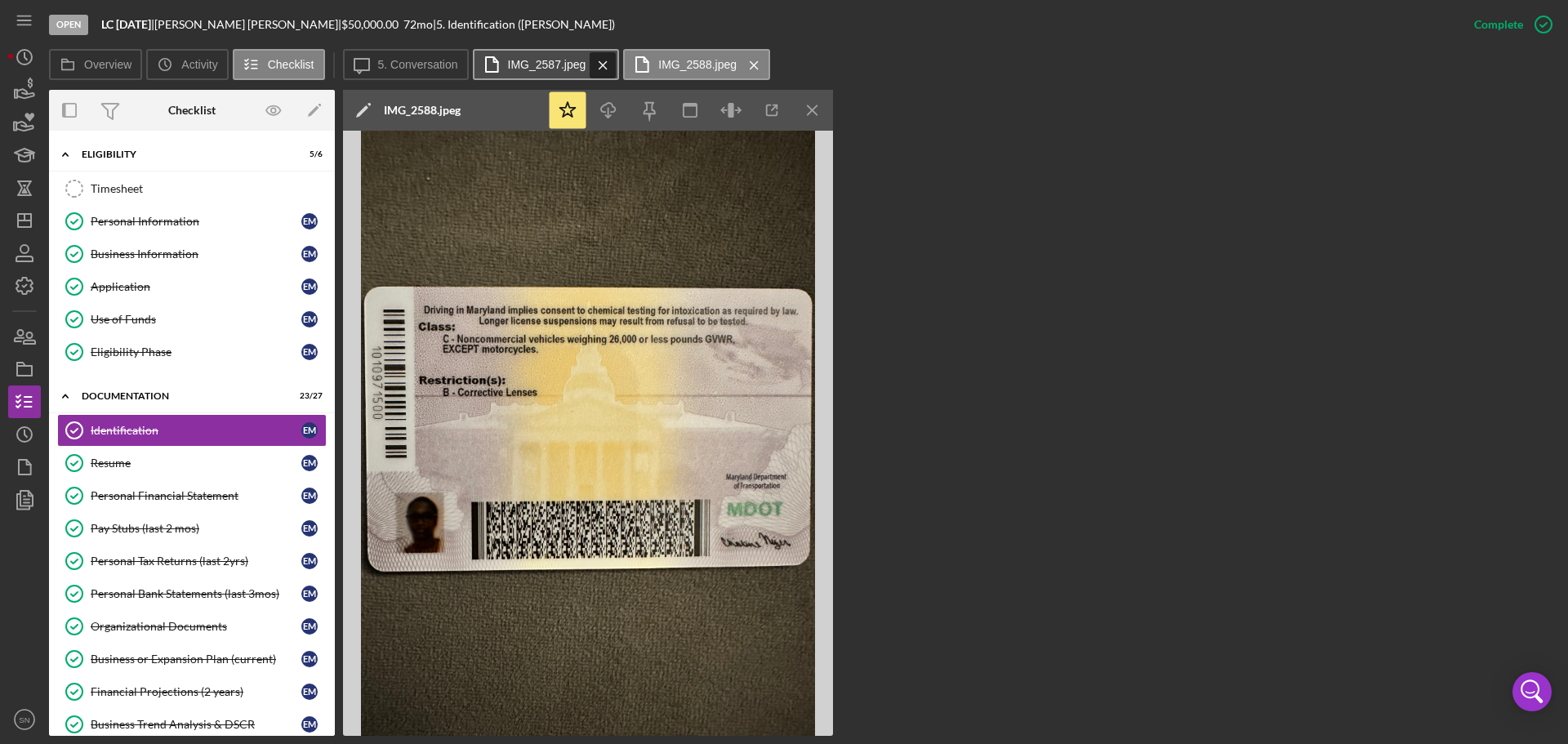
click at [595, 64] on icon "Icon/Menu Close" at bounding box center [602, 65] width 29 height 41
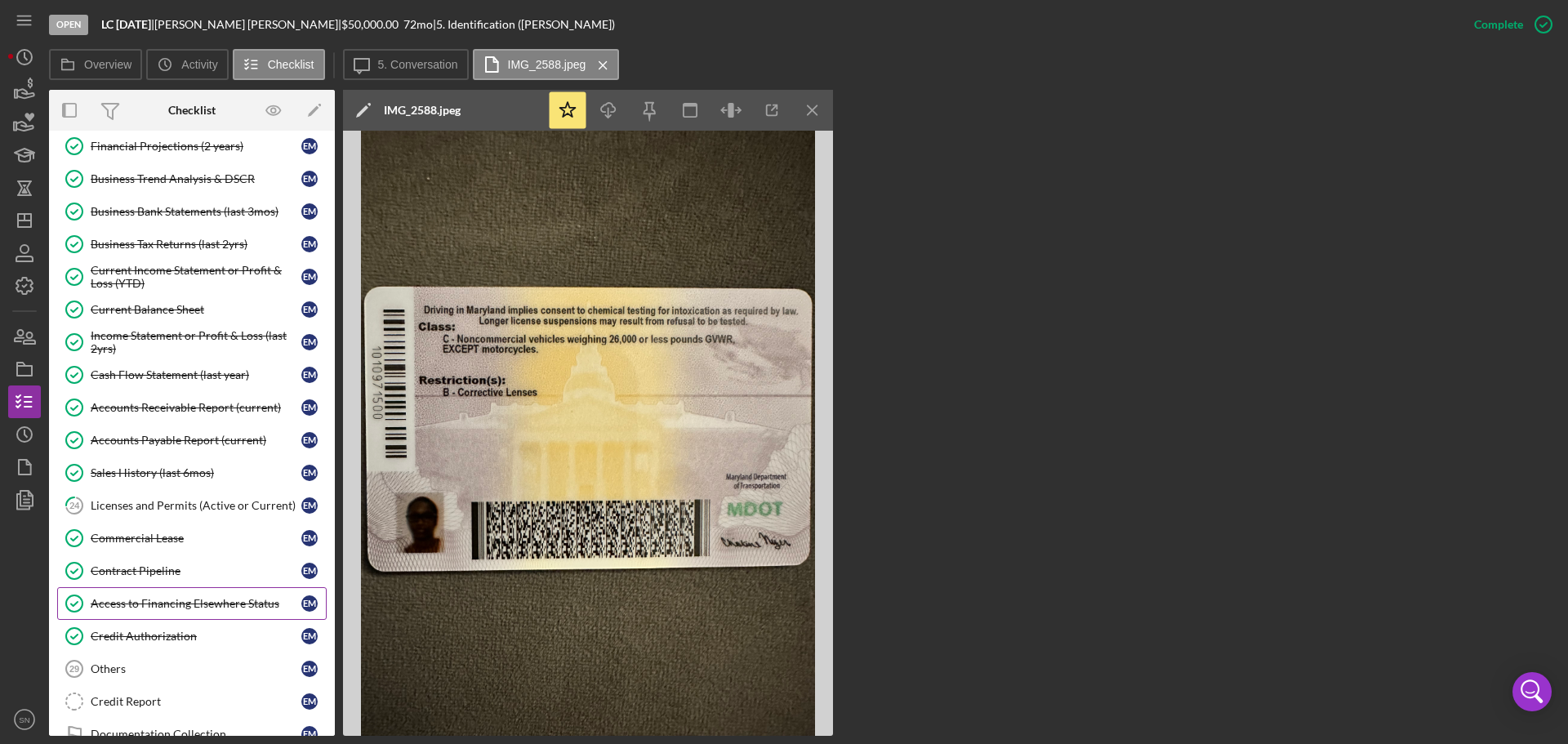
scroll to position [547, 0]
click at [111, 505] on div "Licenses and Permits (Active or Current)" at bounding box center [196, 504] width 210 height 13
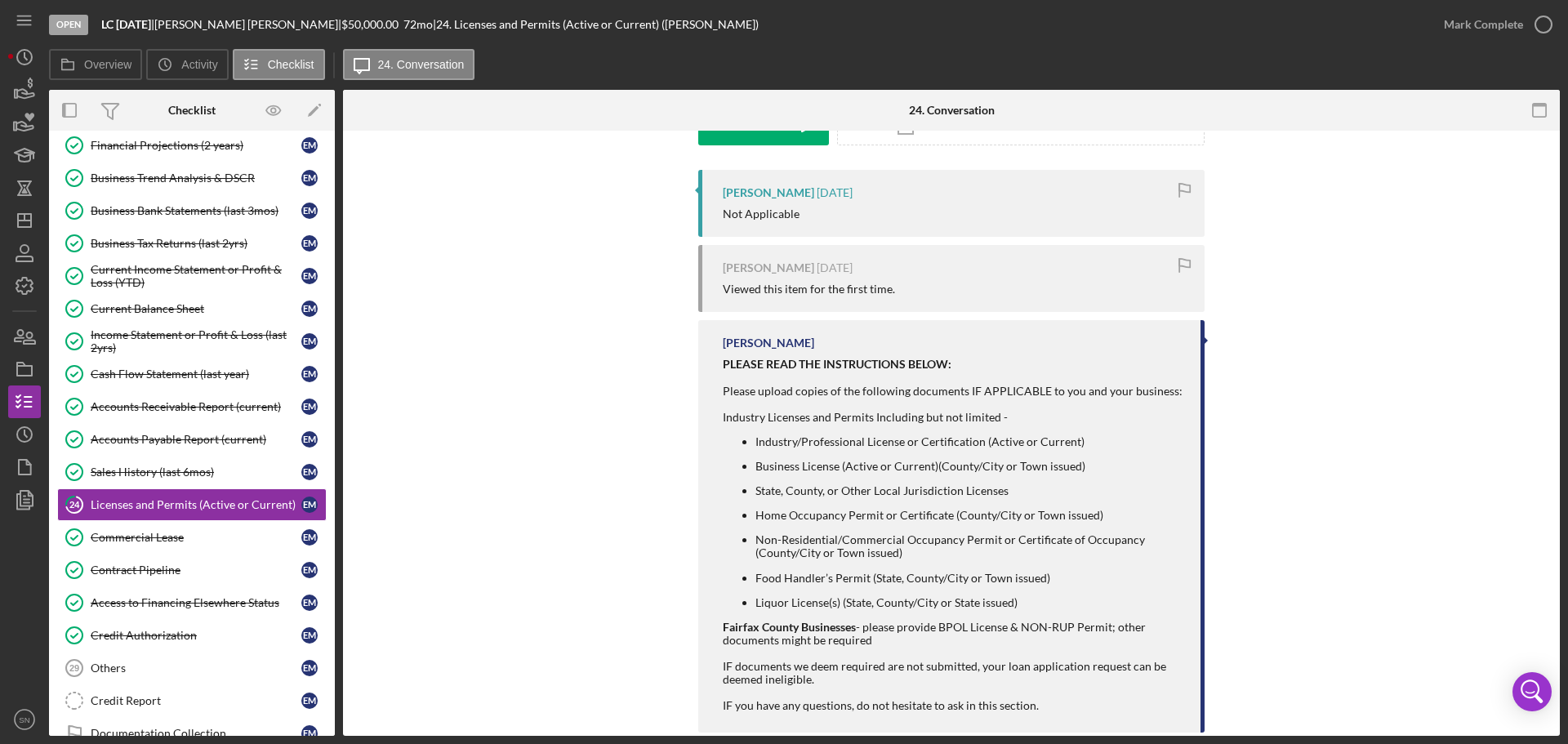
scroll to position [311, 0]
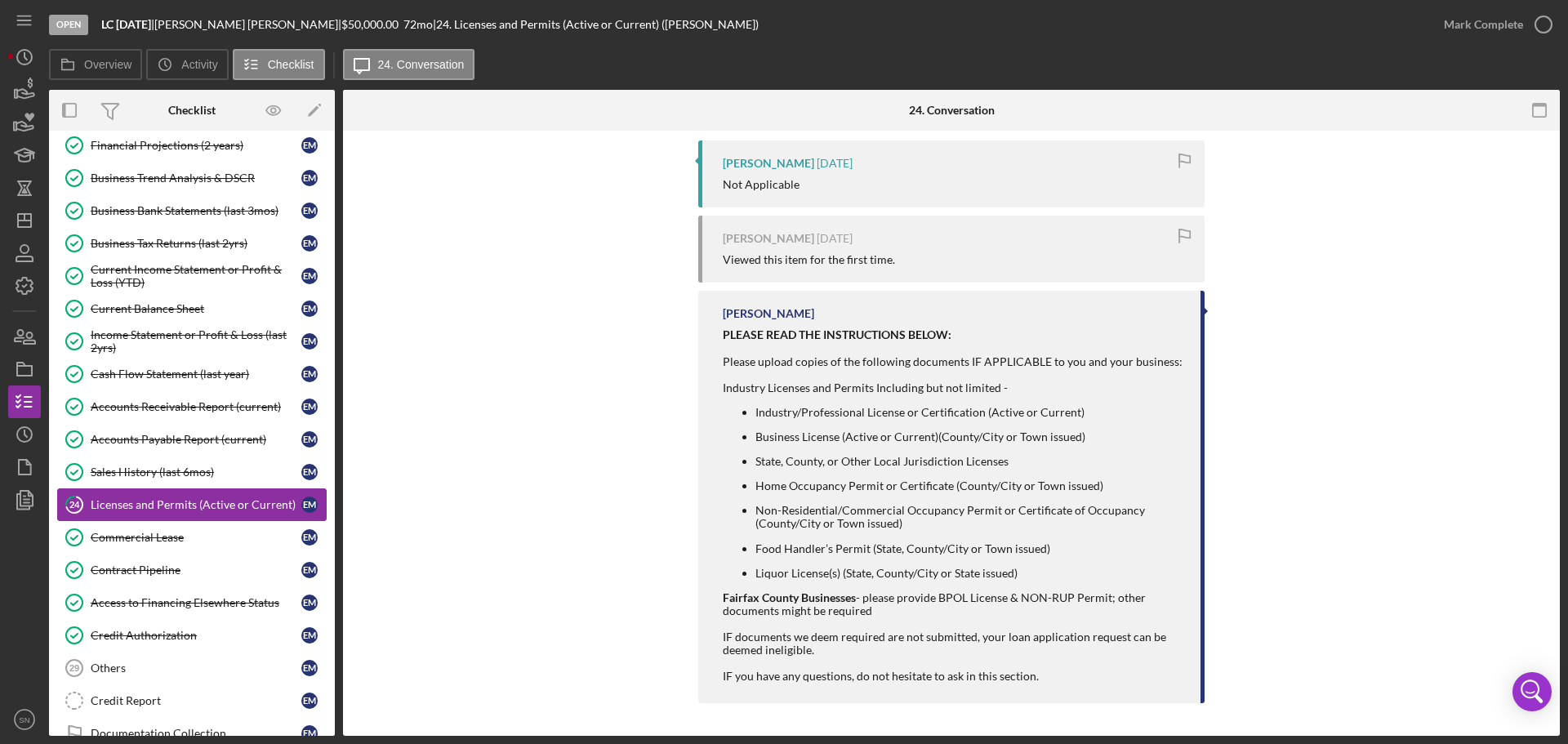
click at [182, 512] on div "Licenses and Permits (Active or Current)" at bounding box center [196, 504] width 210 height 13
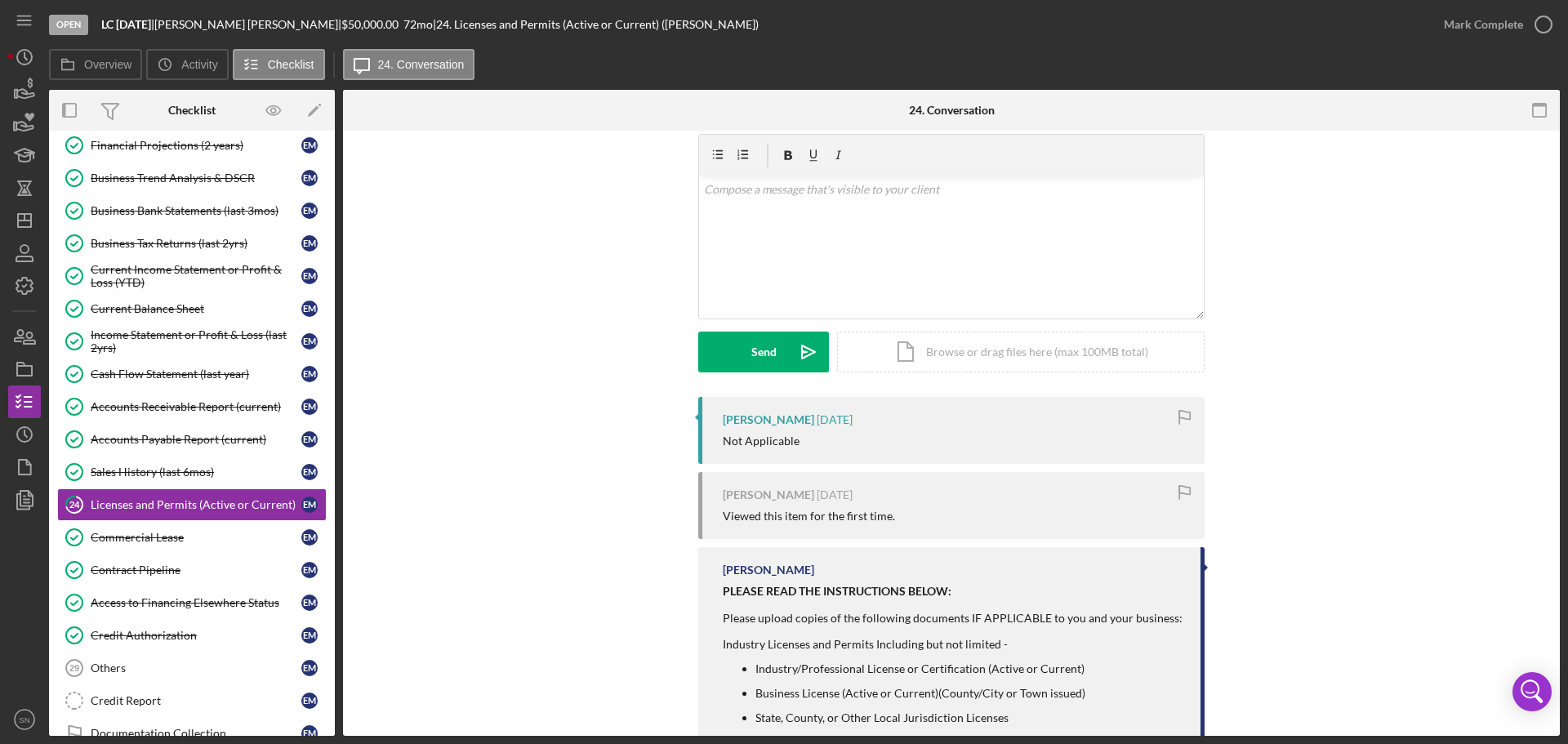
scroll to position [0, 0]
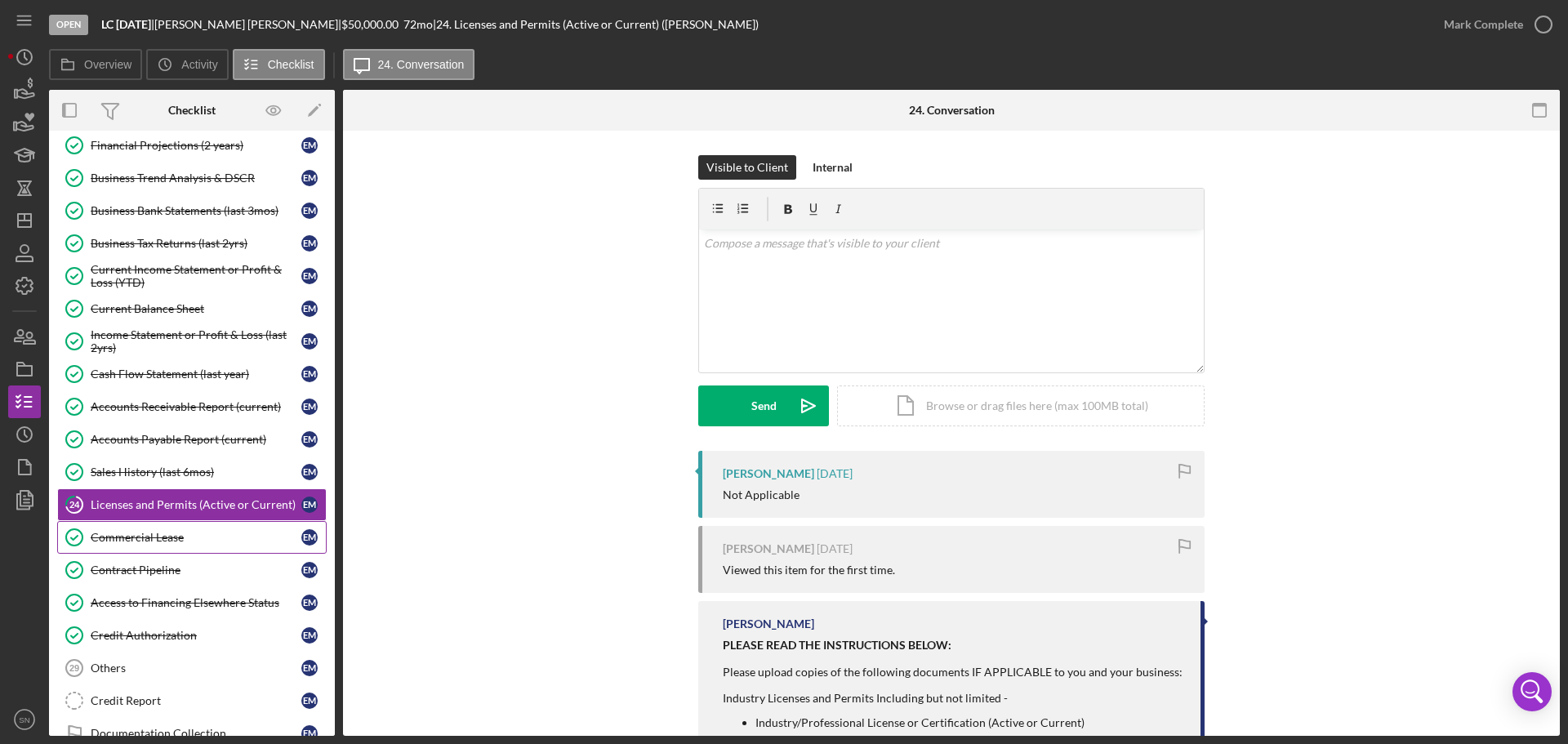
drag, startPoint x: 170, startPoint y: 540, endPoint x: 191, endPoint y: 533, distance: 22.1
click at [170, 540] on div "Commercial Lease" at bounding box center [196, 537] width 210 height 13
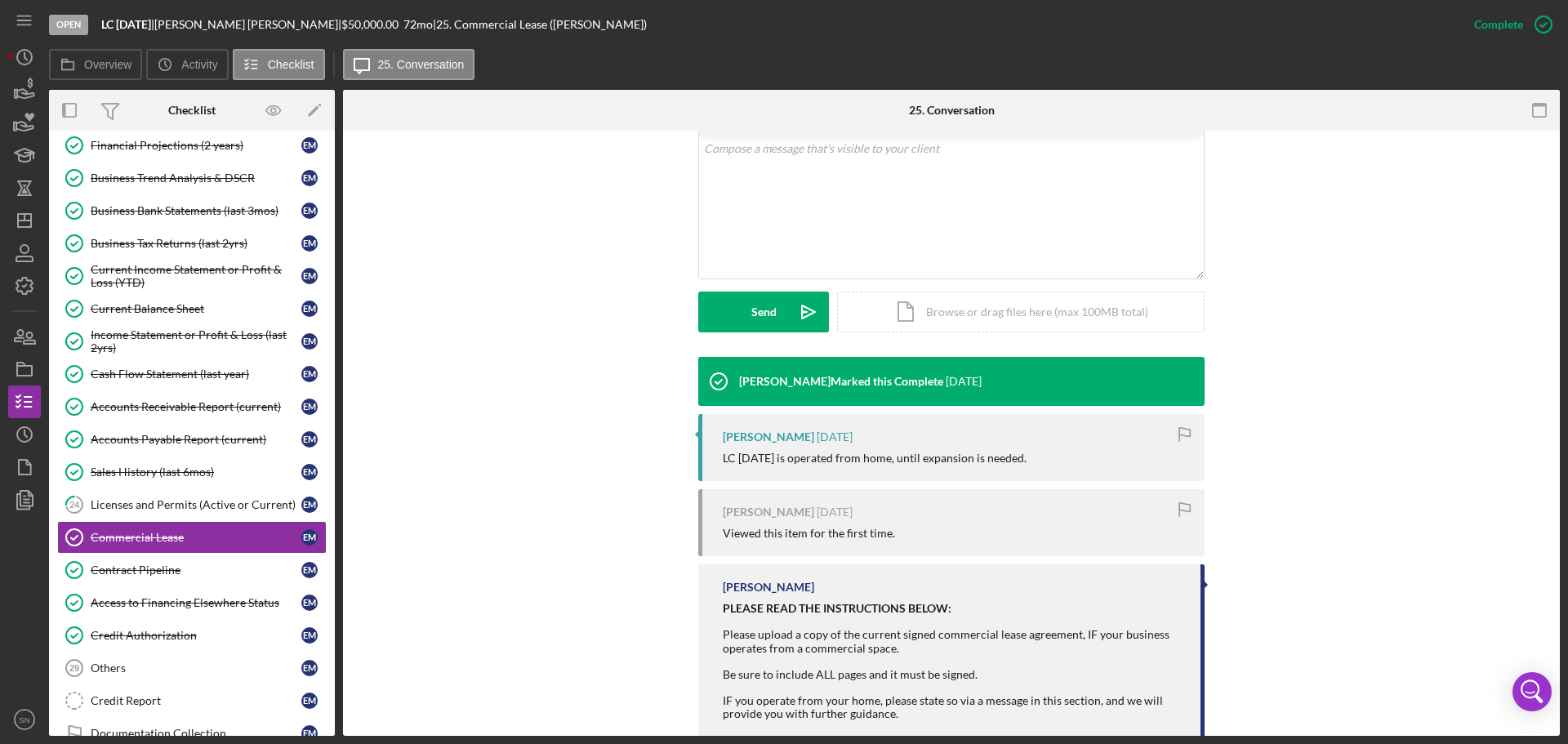
scroll to position [383, 0]
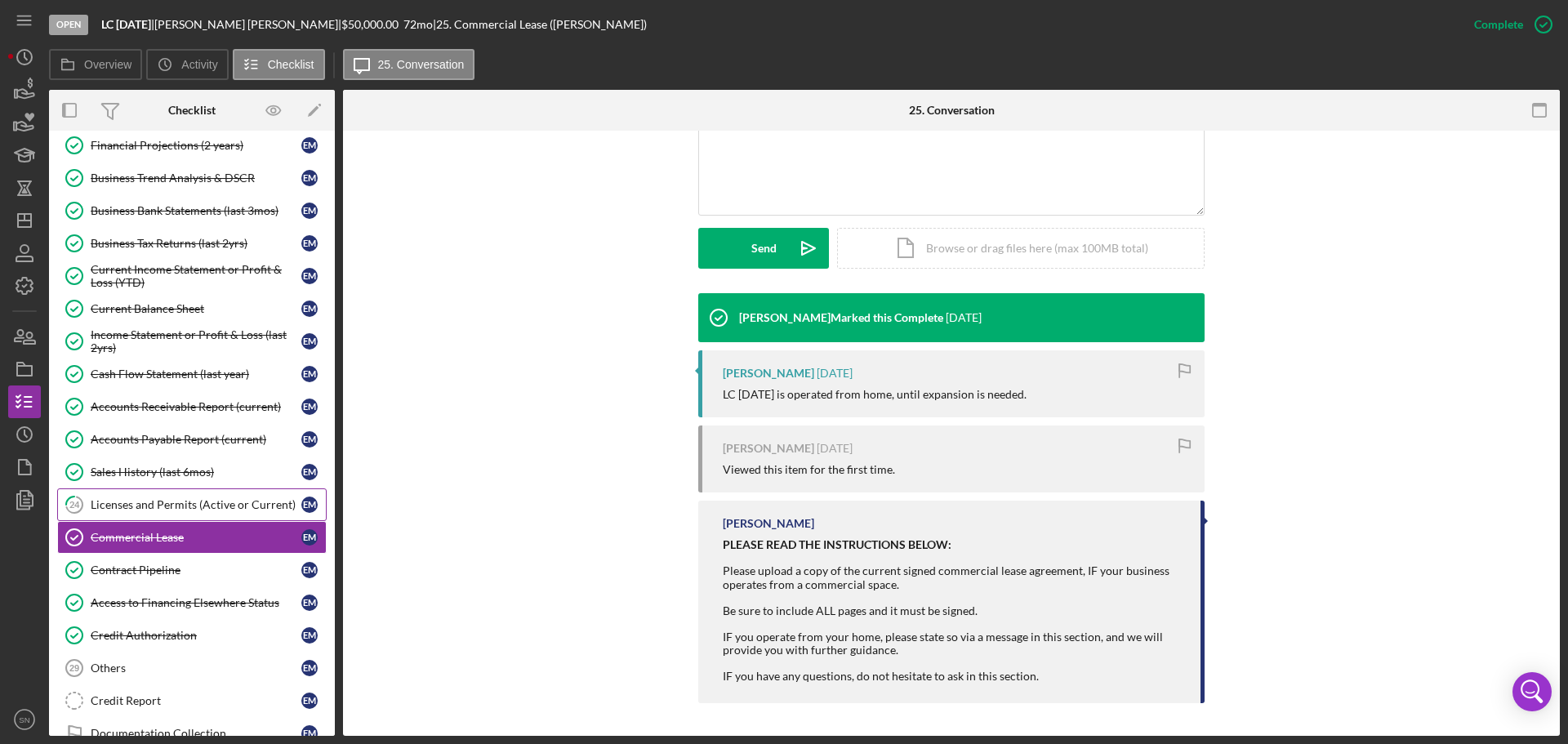
click at [260, 505] on div "Licenses and Permits (Active or Current)" at bounding box center [196, 504] width 210 height 13
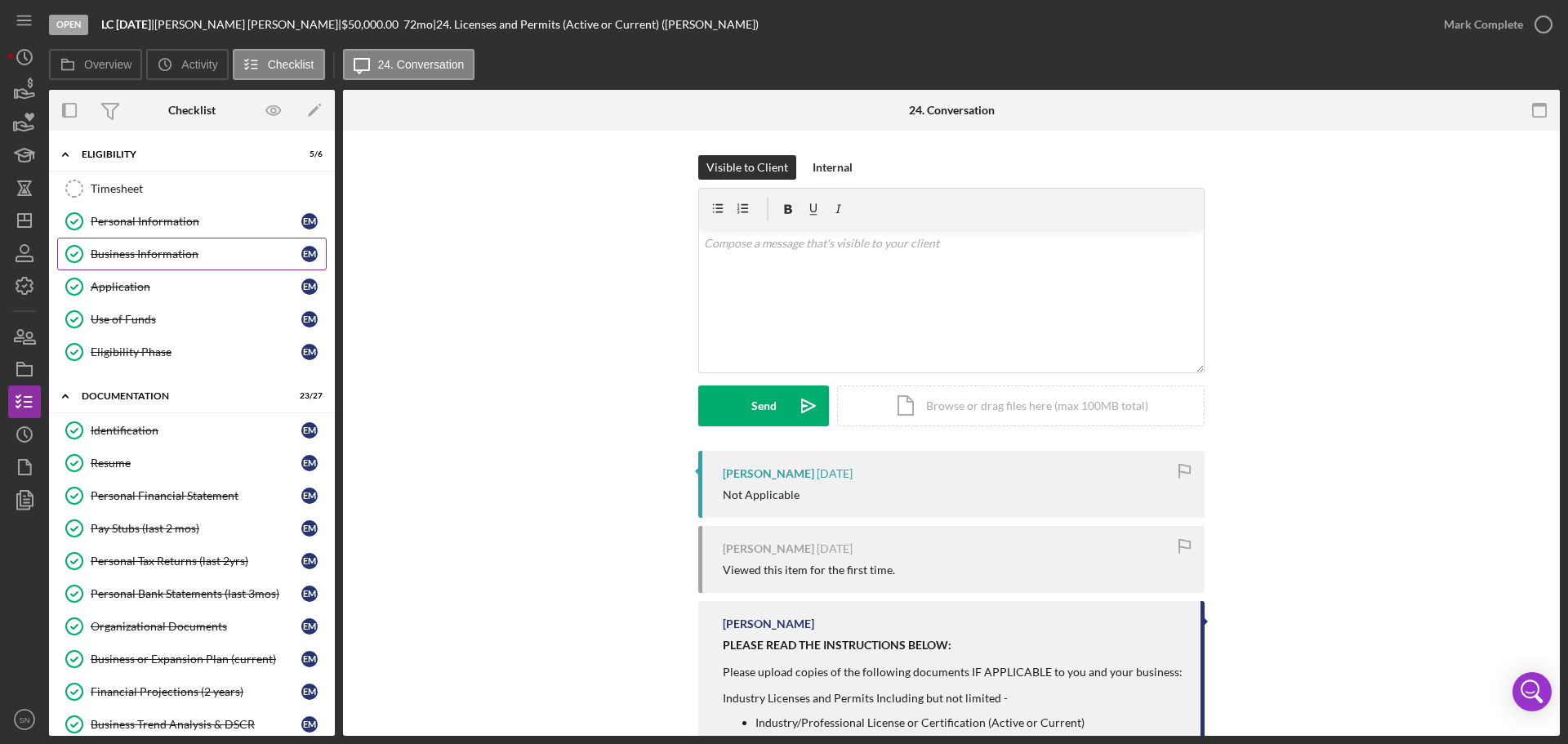
click at [144, 255] on div "Business Information" at bounding box center [196, 254] width 210 height 13
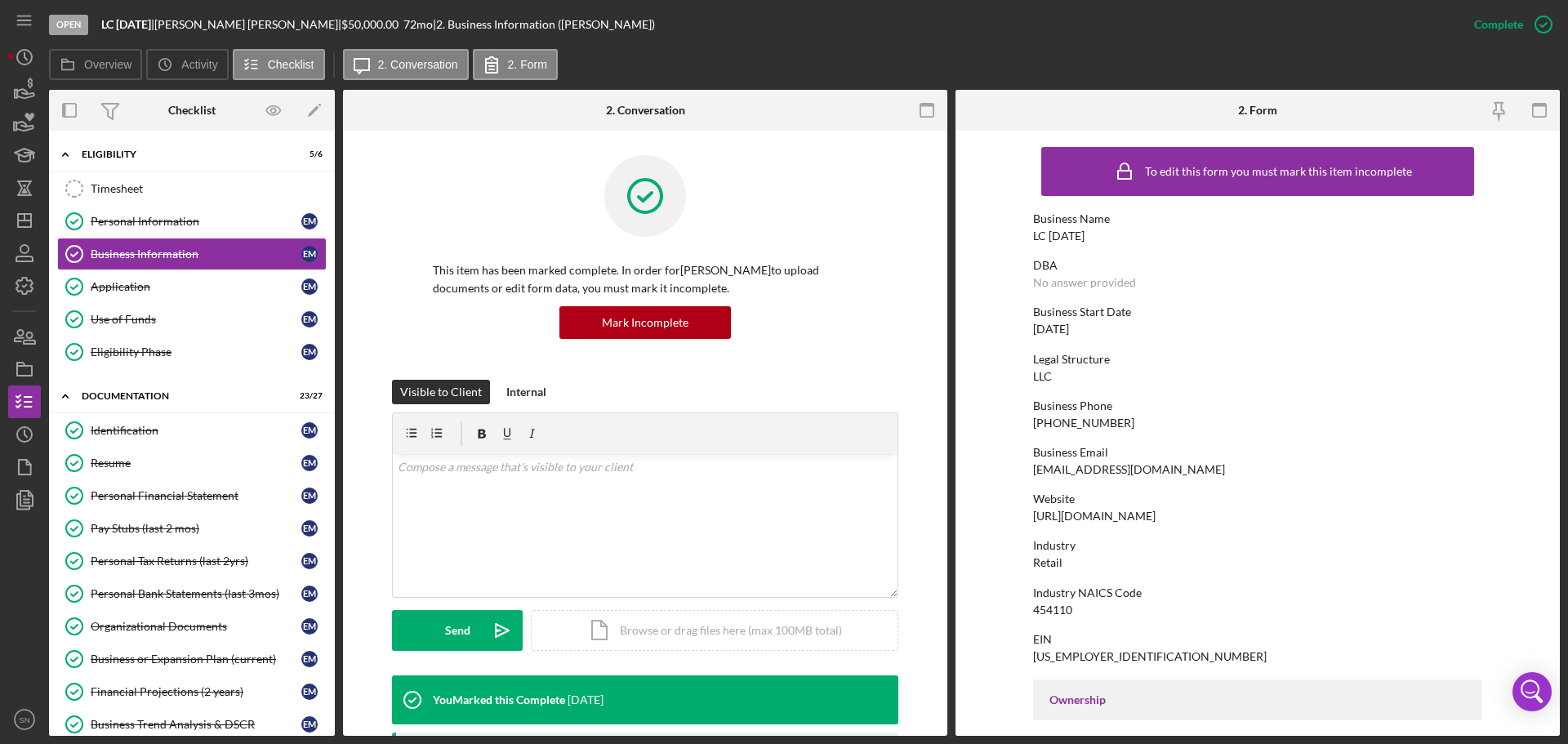
drag, startPoint x: 1560, startPoint y: 325, endPoint x: 1557, endPoint y: 336, distance: 11.4
click at [1559, 338] on div "Open LC Ascension | Elsie Macauley-Coker | $50,000.00 72 mo | 2. Business Infor…" at bounding box center [784, 372] width 1568 height 744
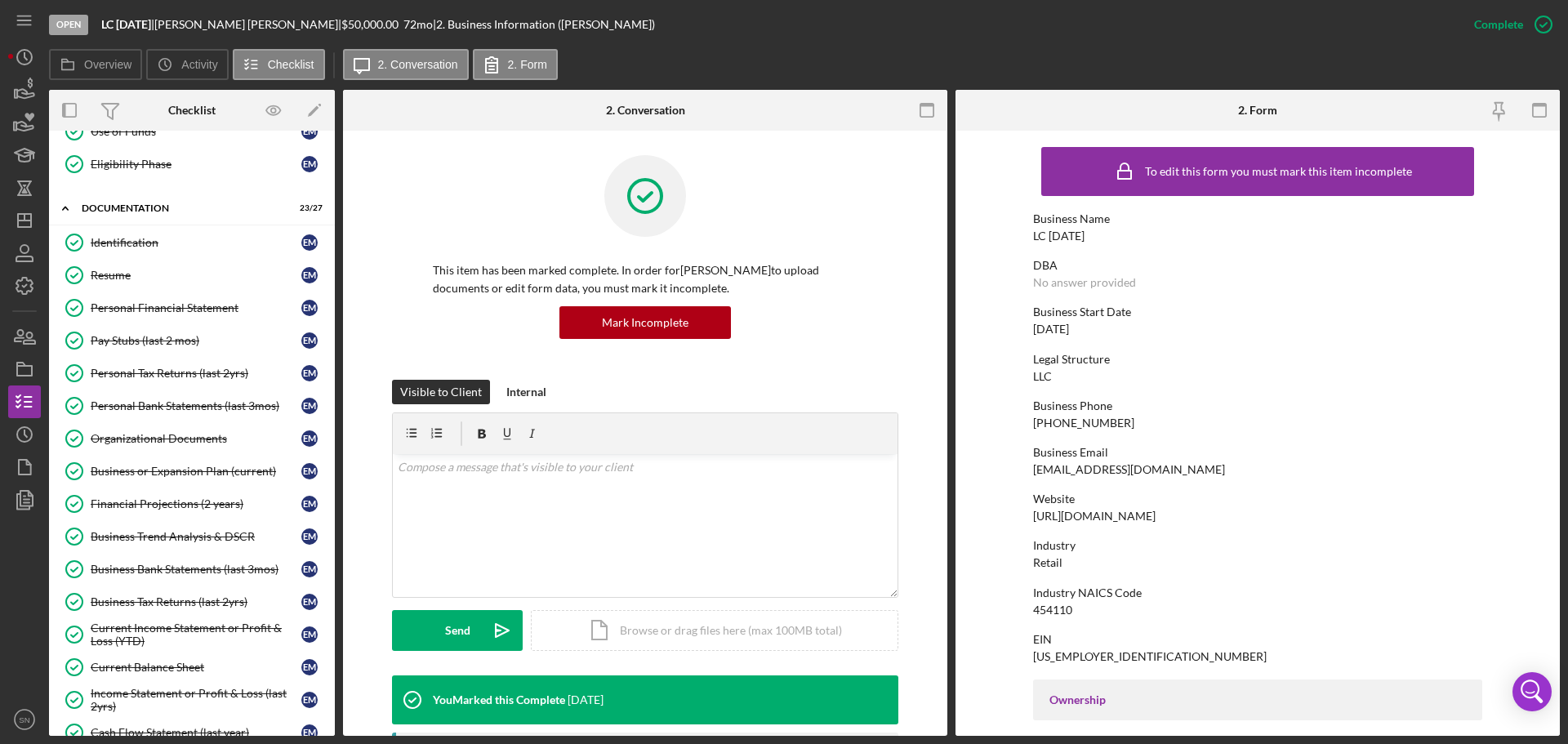
scroll to position [197, 0]
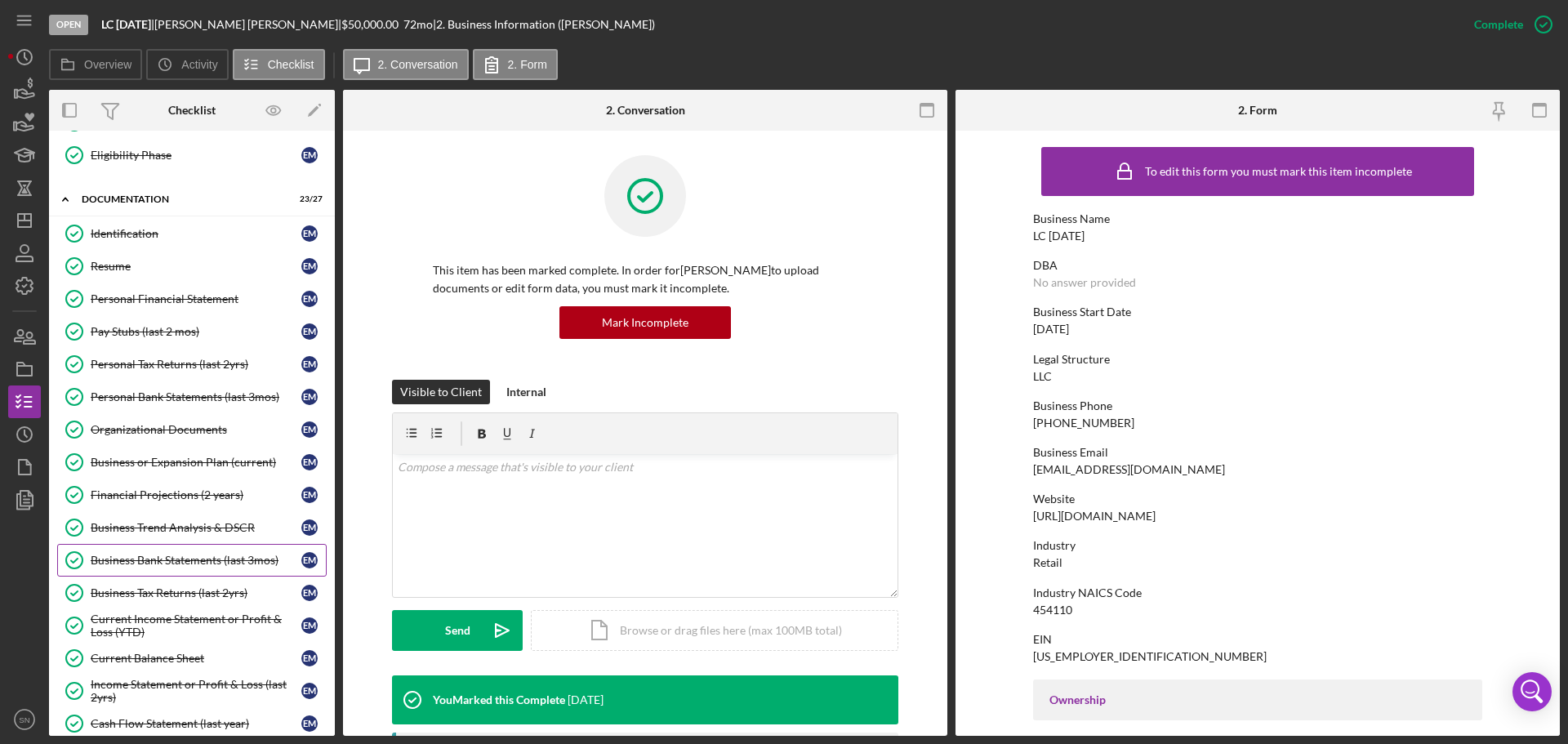
drag, startPoint x: 329, startPoint y: 496, endPoint x: 317, endPoint y: 556, distance: 61.2
click at [317, 556] on div "Identification Identification E M Resume Resume E M Personal Financial Statemen…" at bounding box center [192, 662] width 286 height 891
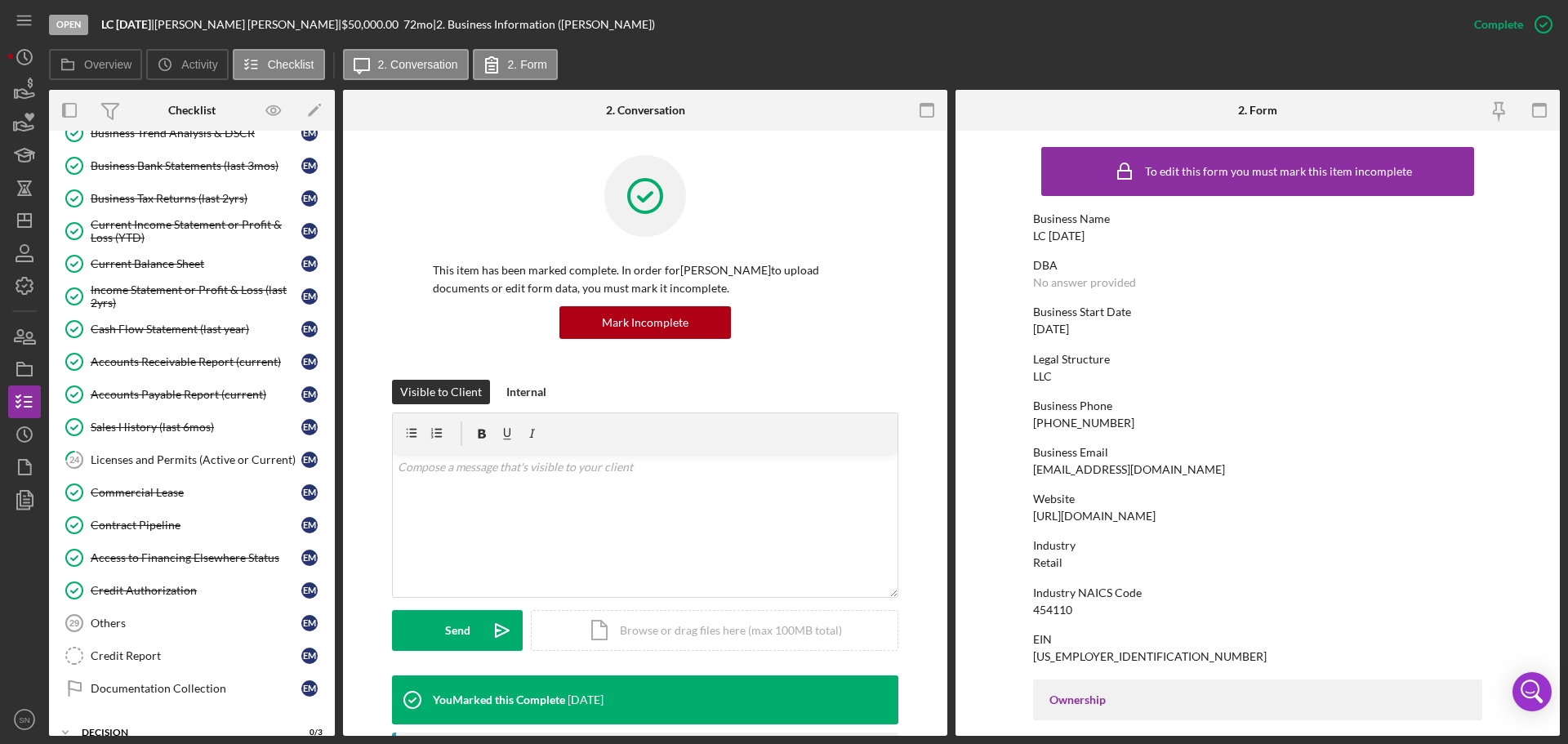
scroll to position [604, 0]
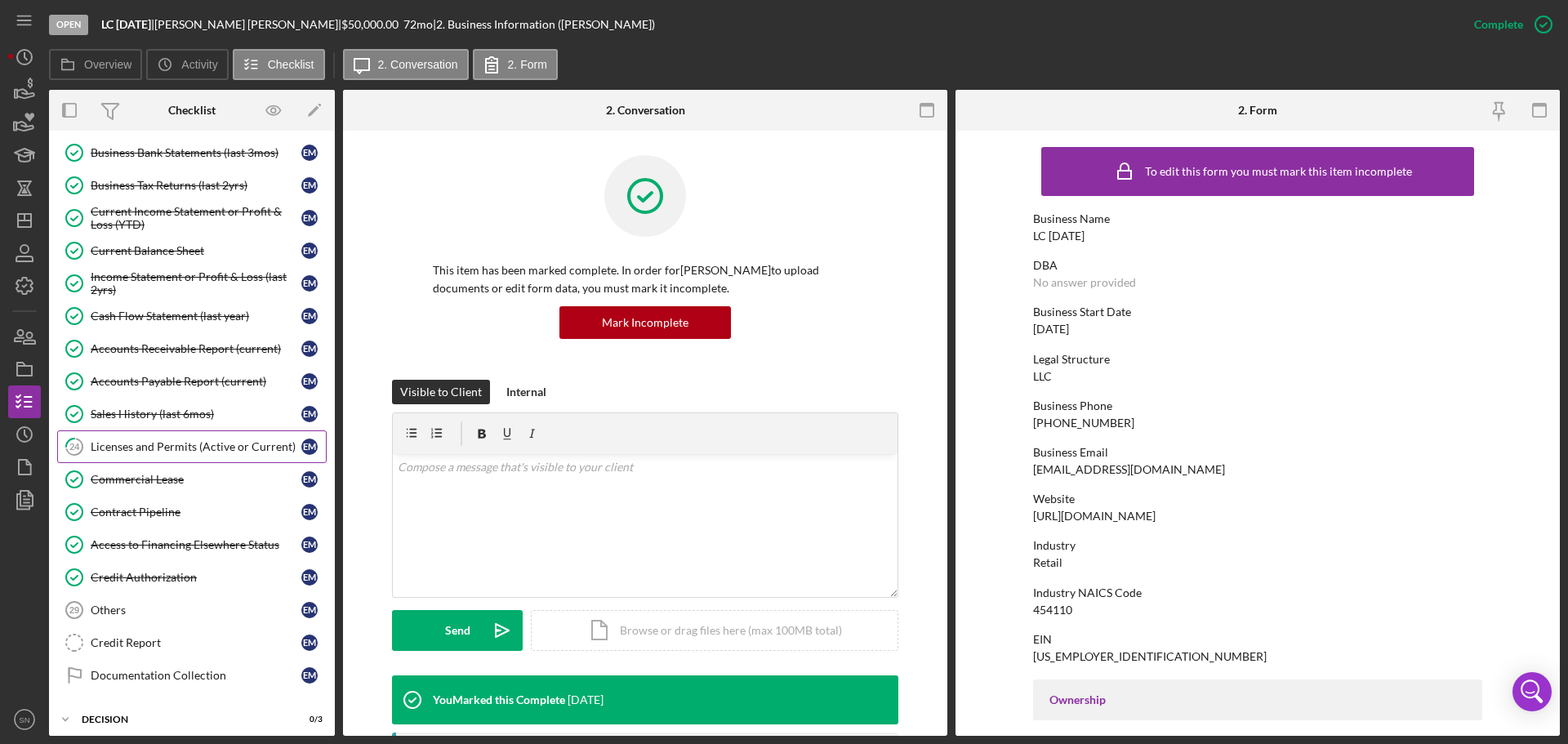
click at [210, 448] on div "Licenses and Permits (Active or Current)" at bounding box center [196, 447] width 210 height 13
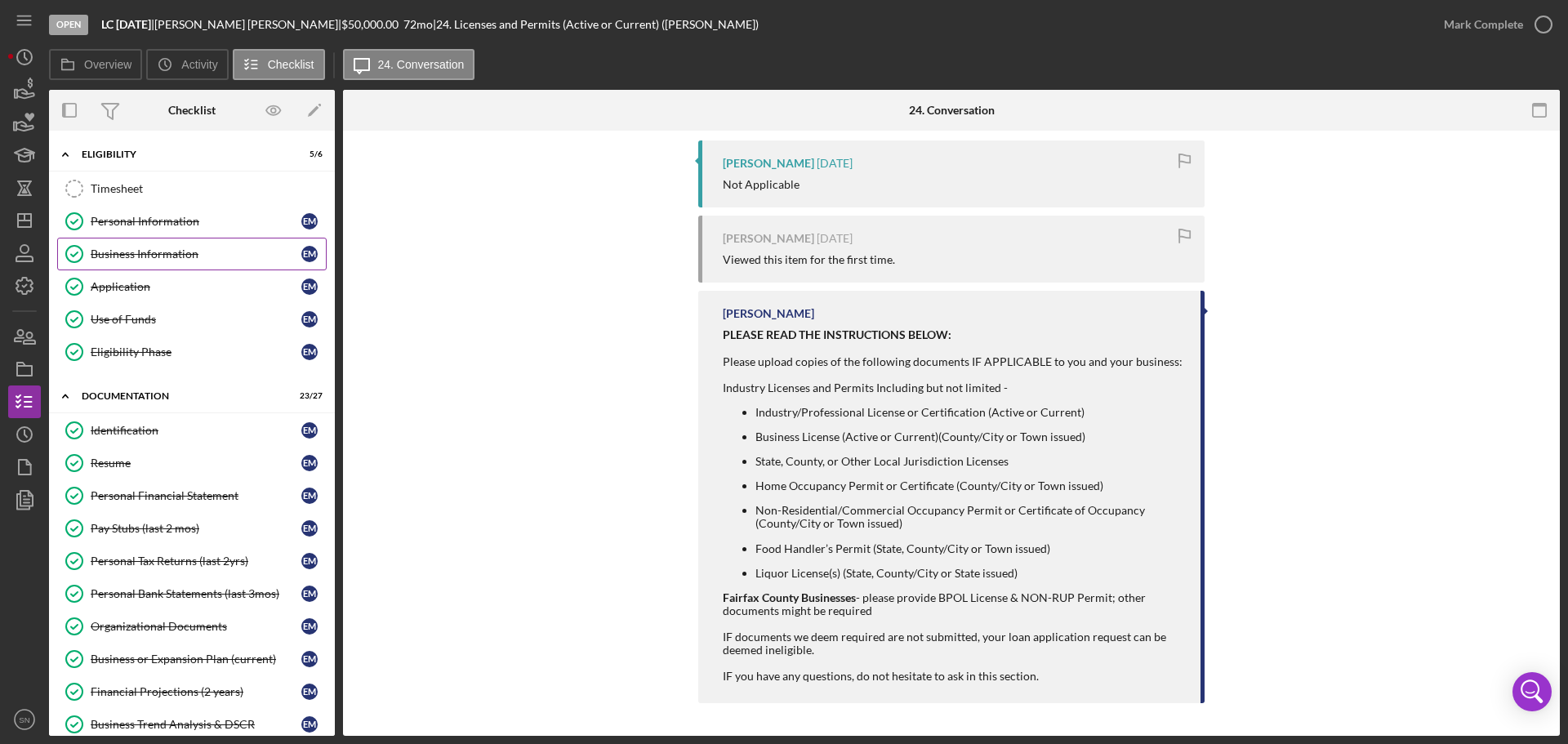
drag, startPoint x: 153, startPoint y: 253, endPoint x: 194, endPoint y: 261, distance: 41.8
click at [153, 255] on div "Business Information" at bounding box center [196, 254] width 210 height 13
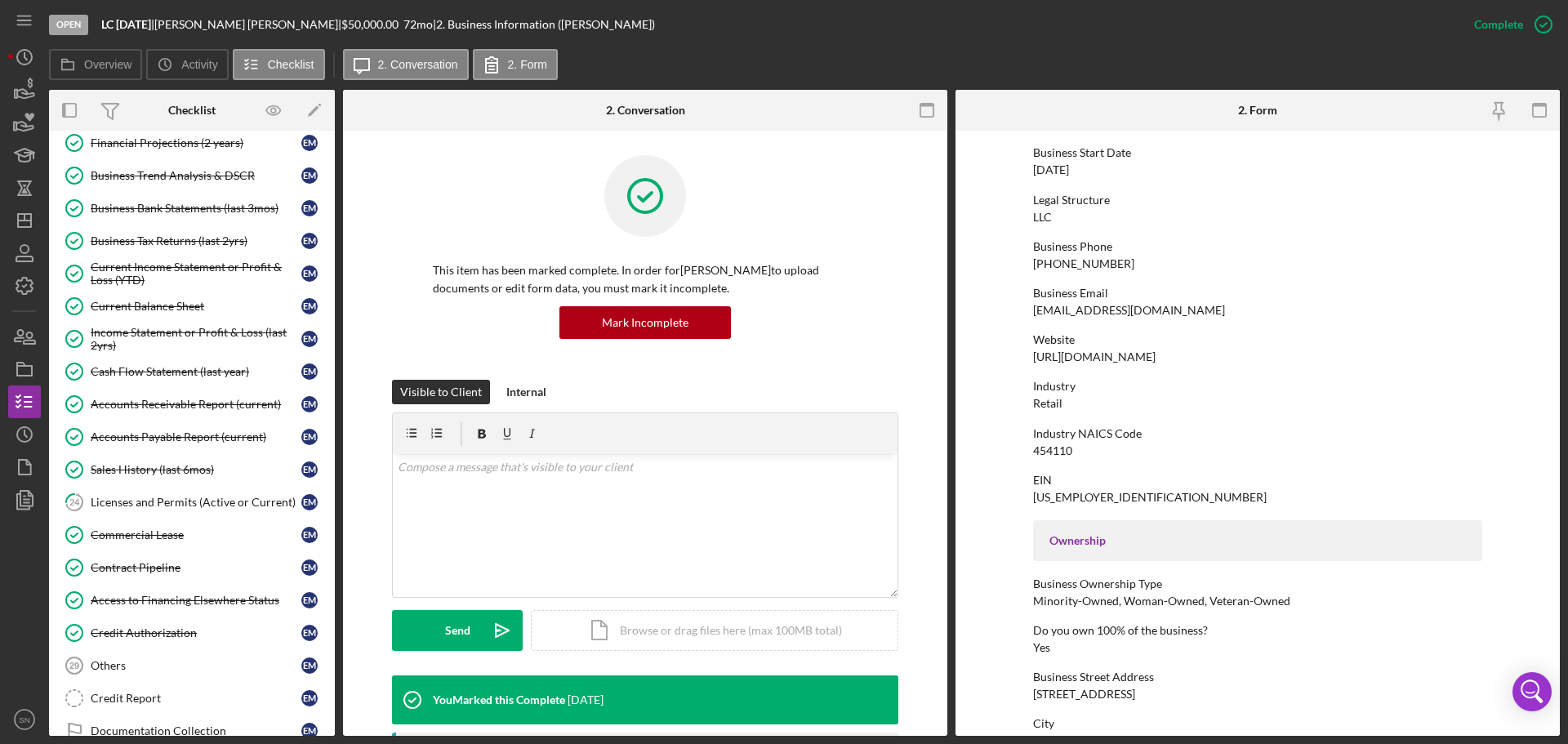
scroll to position [554, 0]
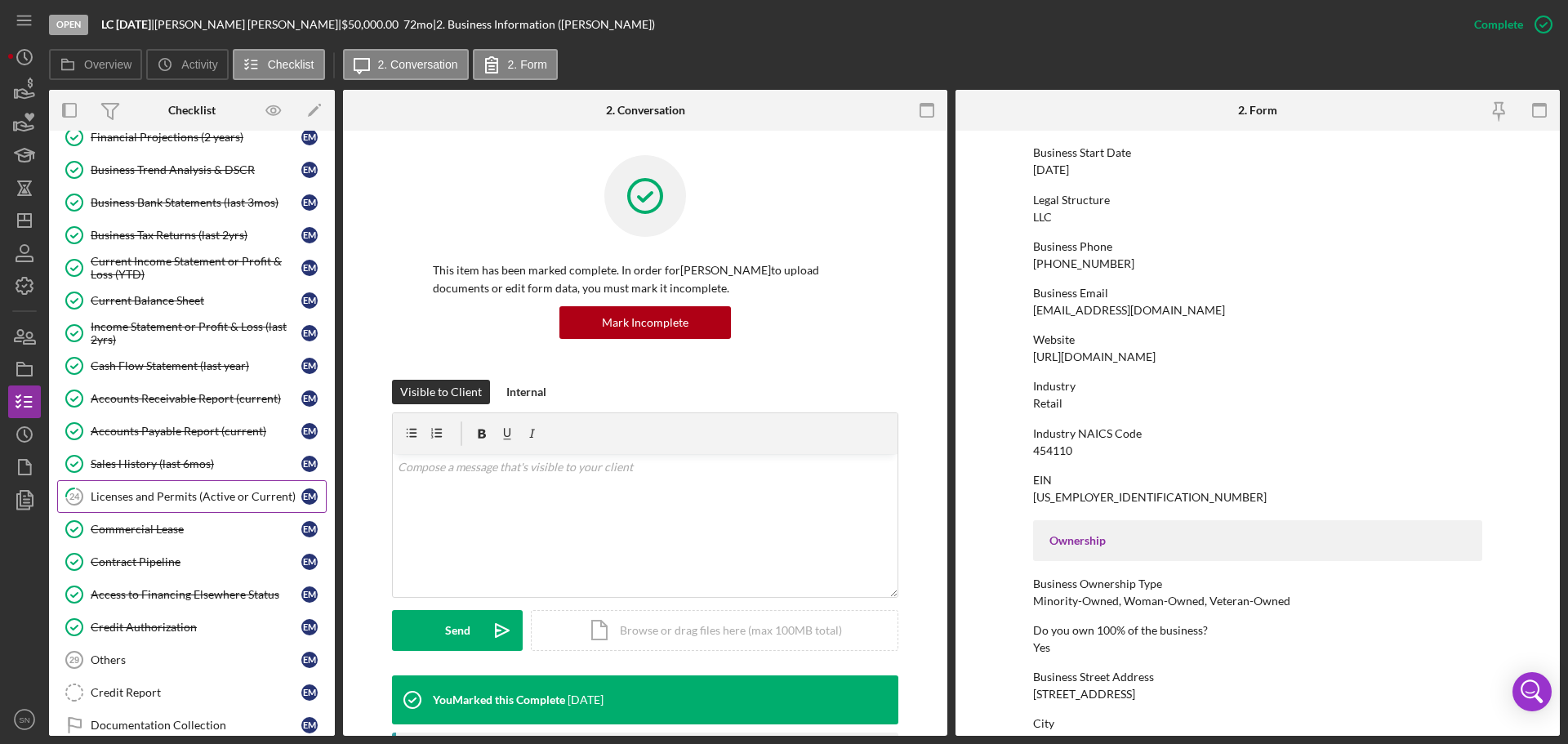
click at [167, 493] on div "Licenses and Permits (Active or Current)" at bounding box center [196, 497] width 210 height 13
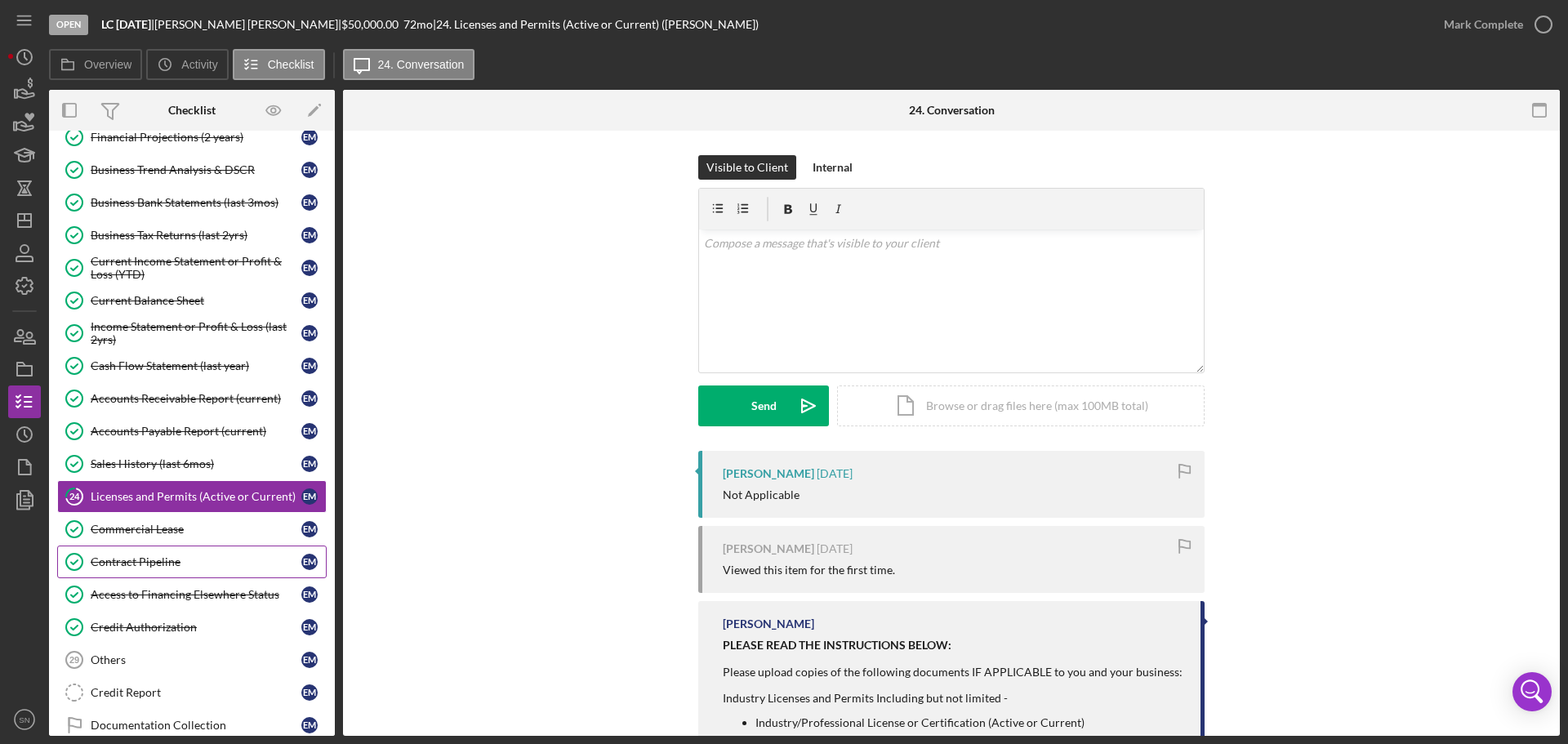
click at [148, 562] on div "Contract Pipeline" at bounding box center [196, 562] width 210 height 13
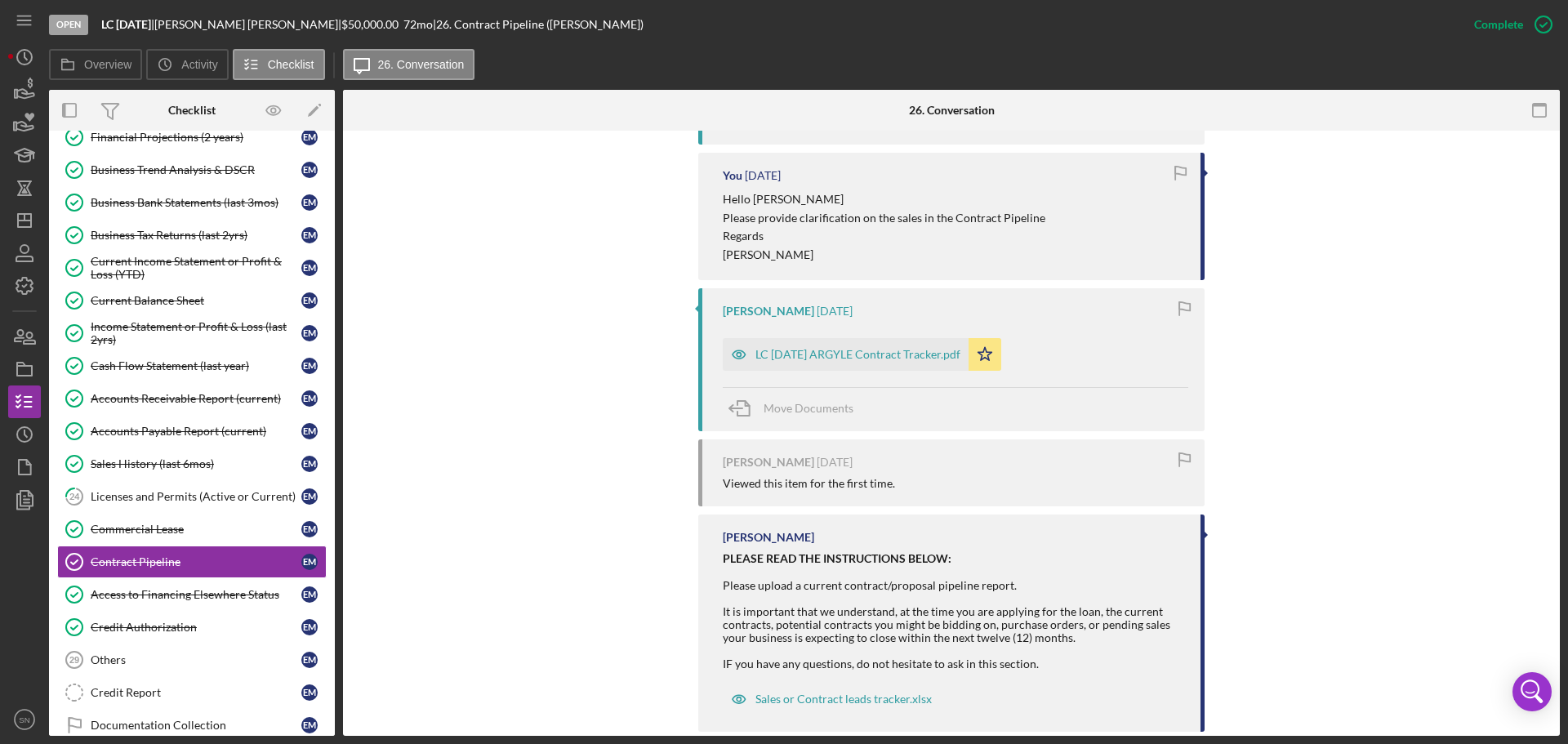
scroll to position [712, 0]
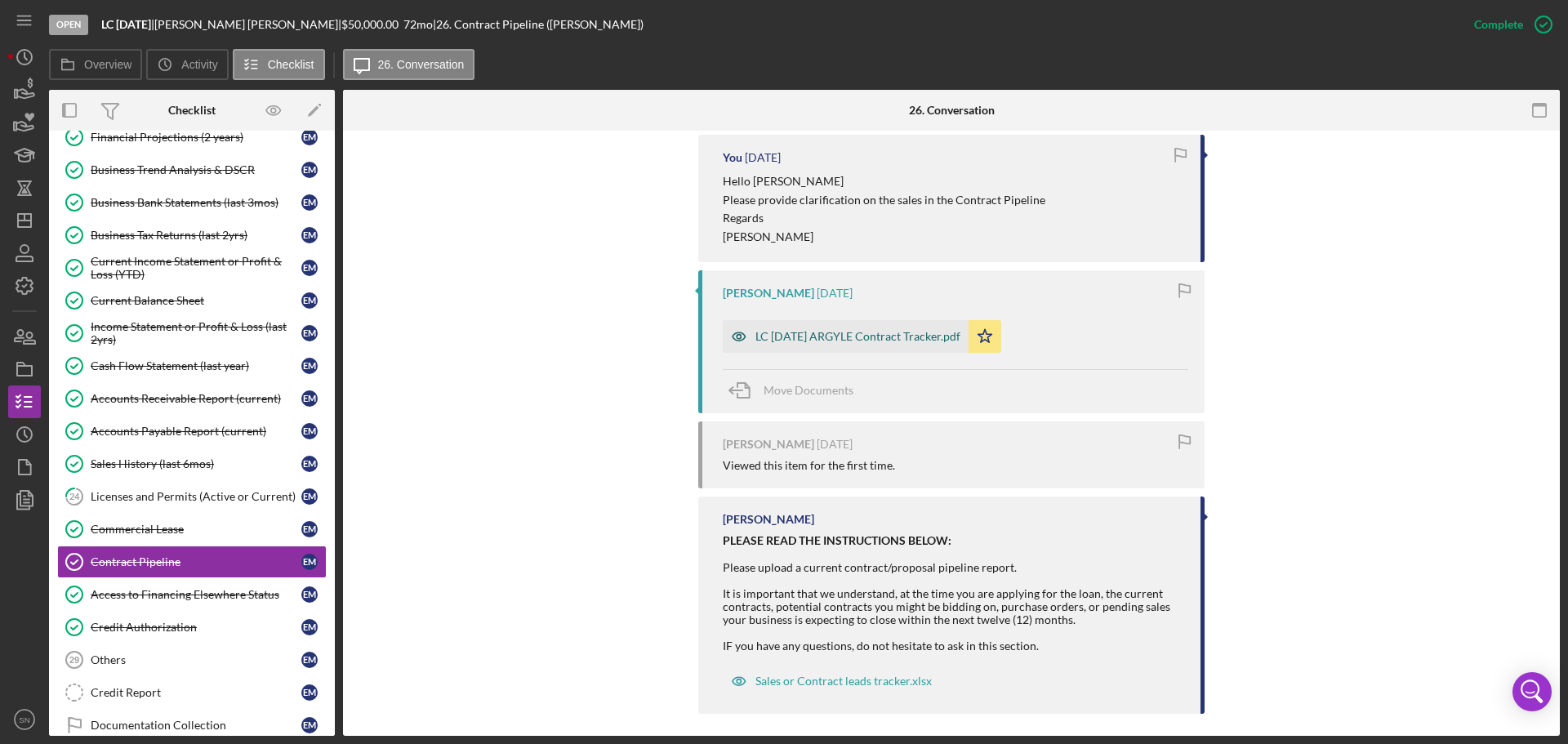
click at [818, 341] on div "LC Ascension ARGYLE Contract Tracker.pdf" at bounding box center [858, 336] width 205 height 13
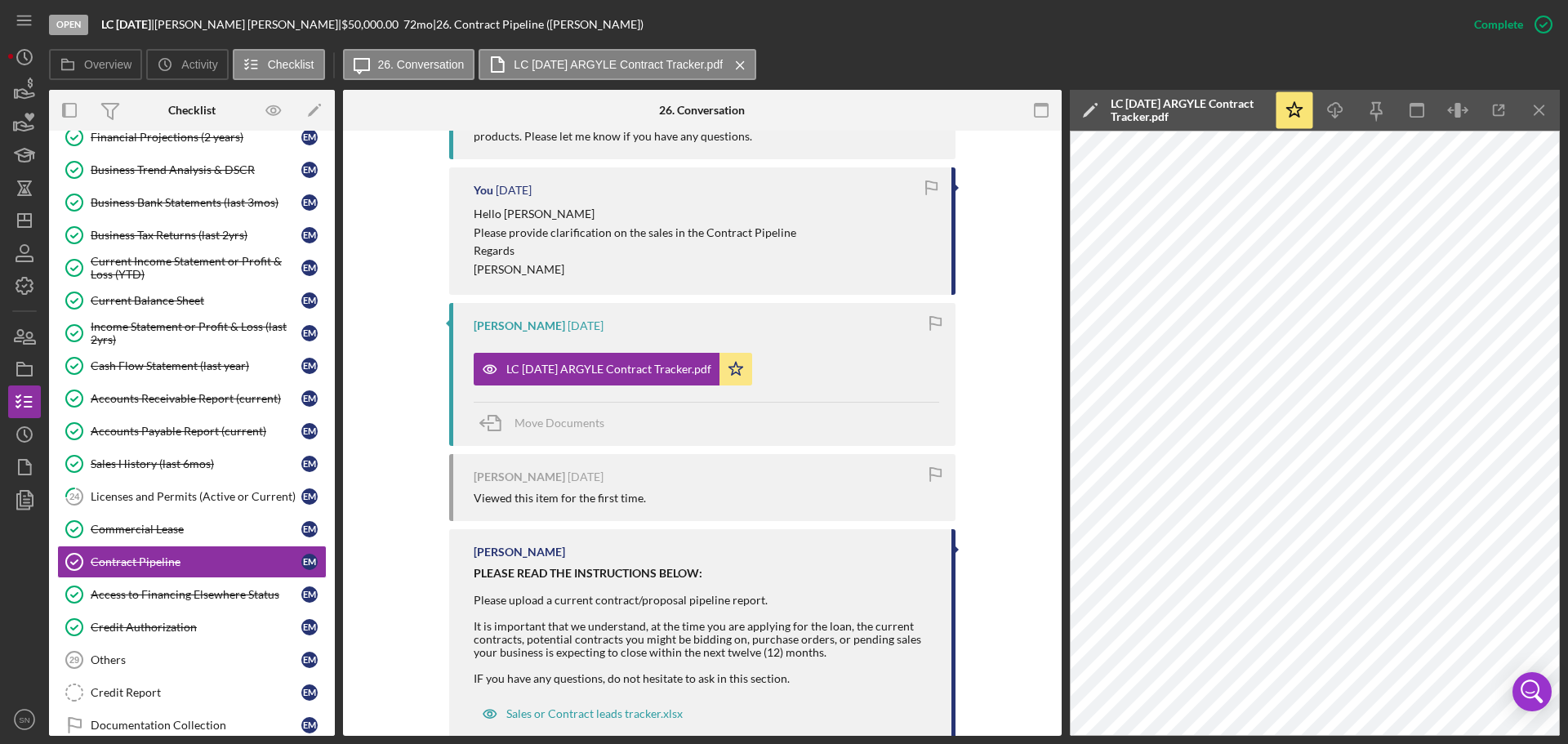
scroll to position [723, 0]
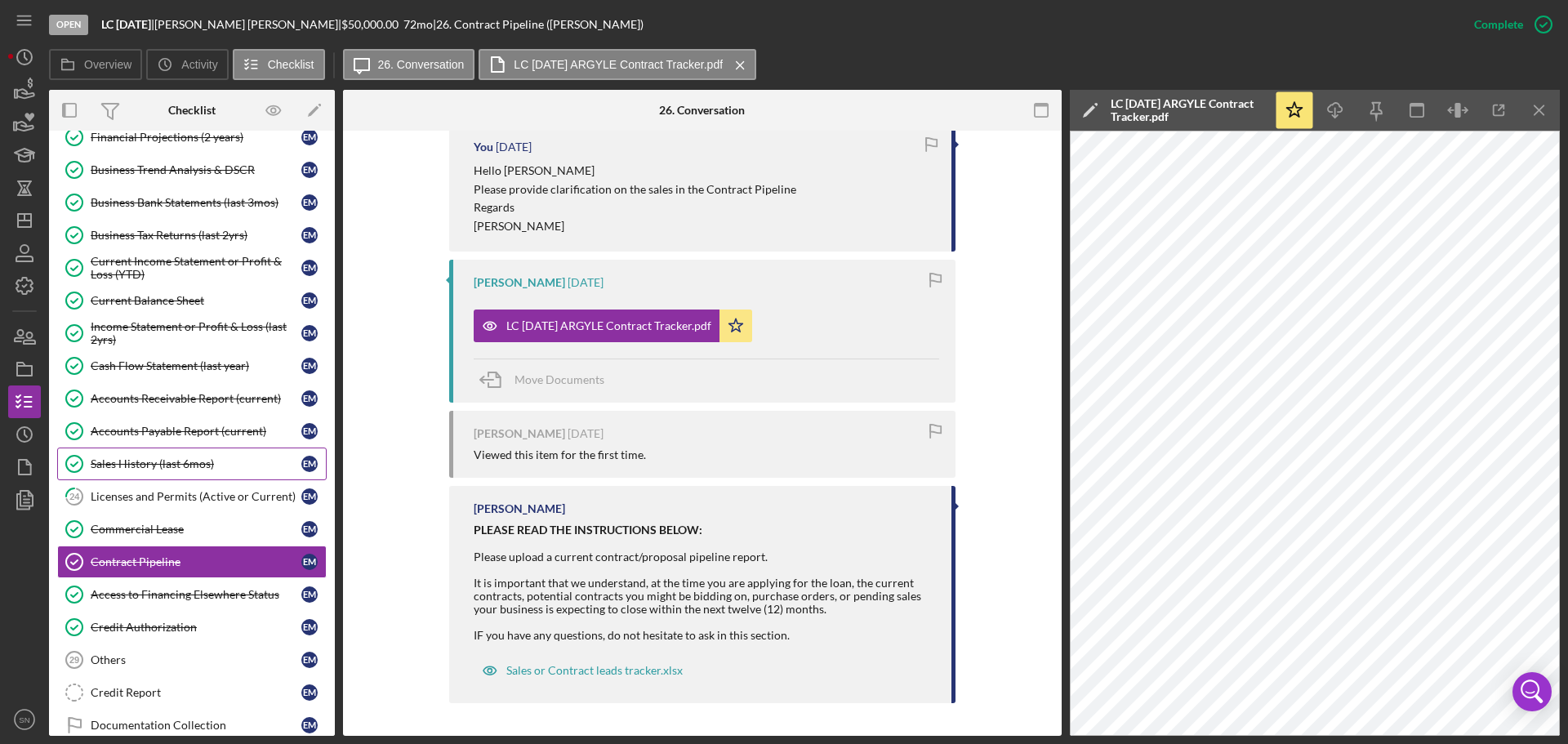
drag, startPoint x: 180, startPoint y: 467, endPoint x: 189, endPoint y: 464, distance: 9.5
click at [181, 467] on div "Sales History (last 6mos)" at bounding box center [196, 464] width 210 height 13
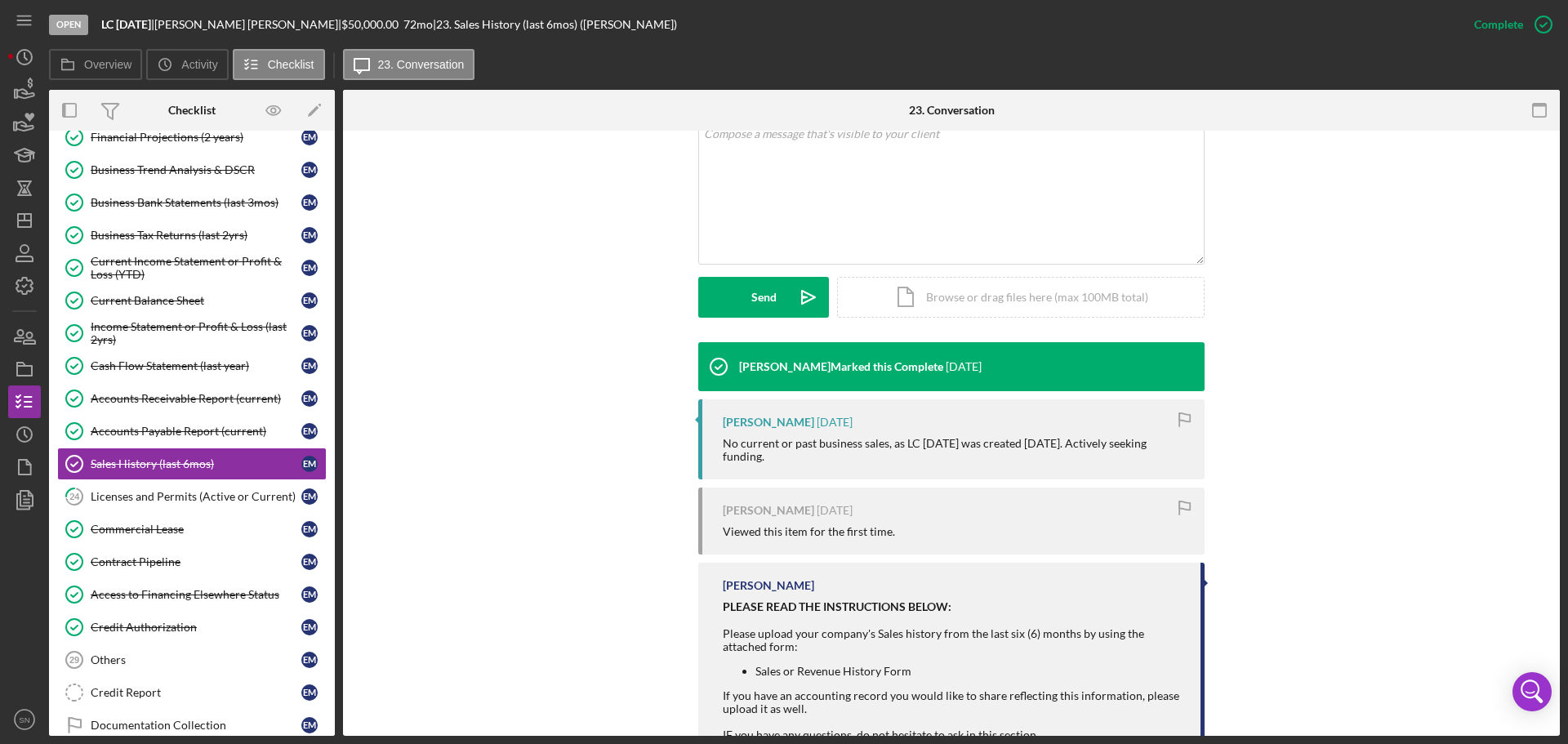
scroll to position [331, 0]
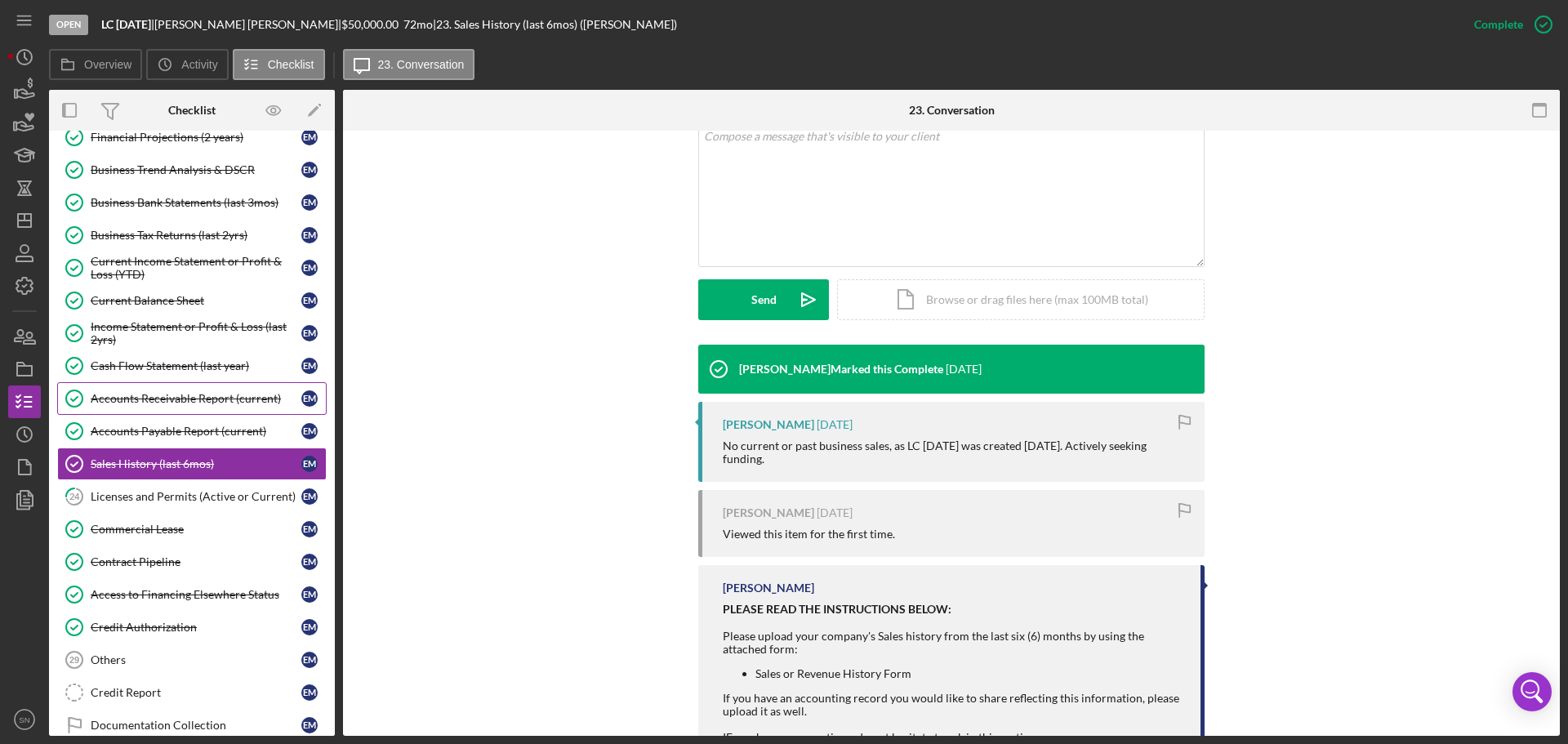
click at [254, 397] on div "Accounts Receivable Report (current)" at bounding box center [196, 398] width 210 height 13
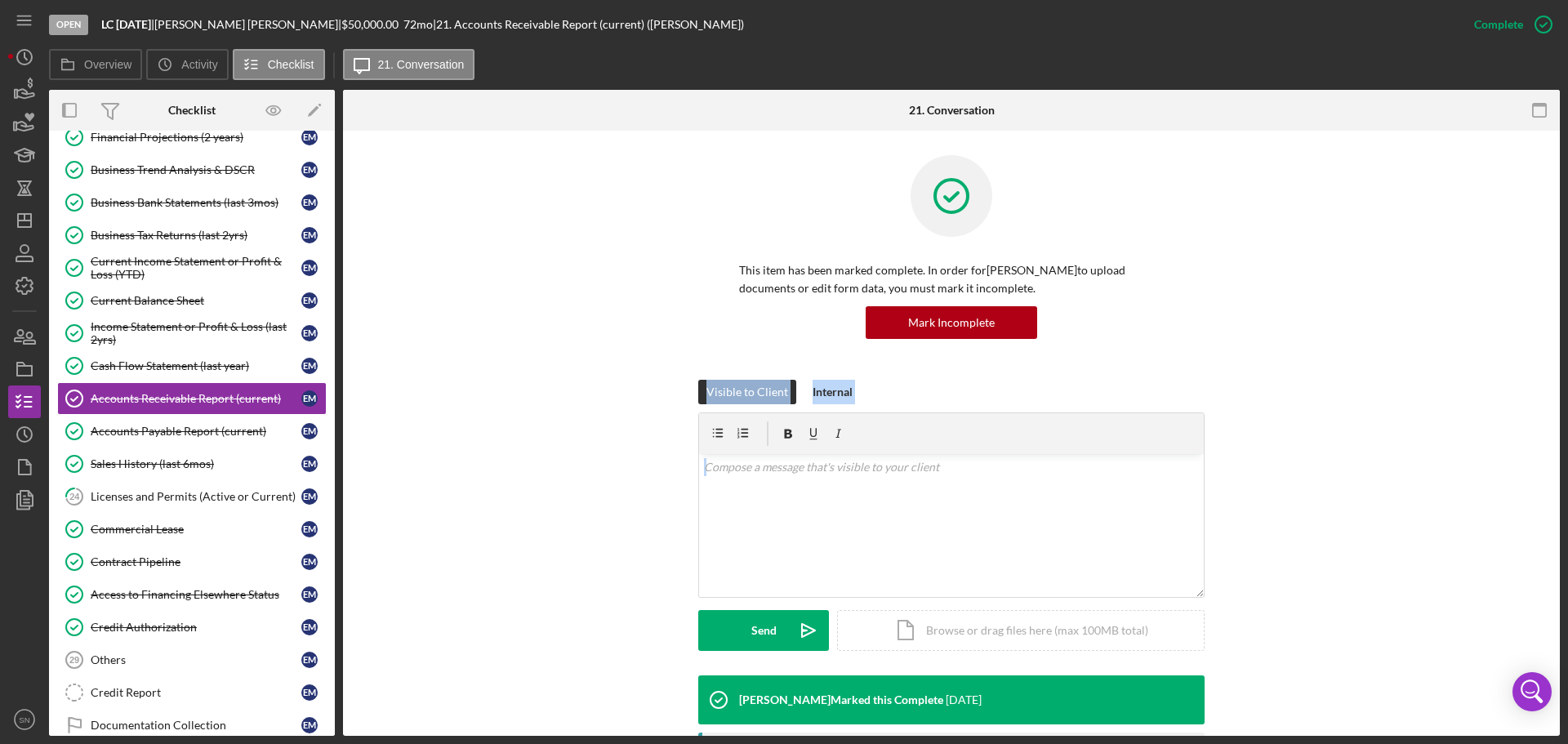
drag, startPoint x: 1554, startPoint y: 363, endPoint x: 1539, endPoint y: 520, distance: 157.7
click at [1539, 520] on div "This item has been marked complete. In order for Elsie Macauley-Coker to upload…" at bounding box center [951, 632] width 1217 height 1003
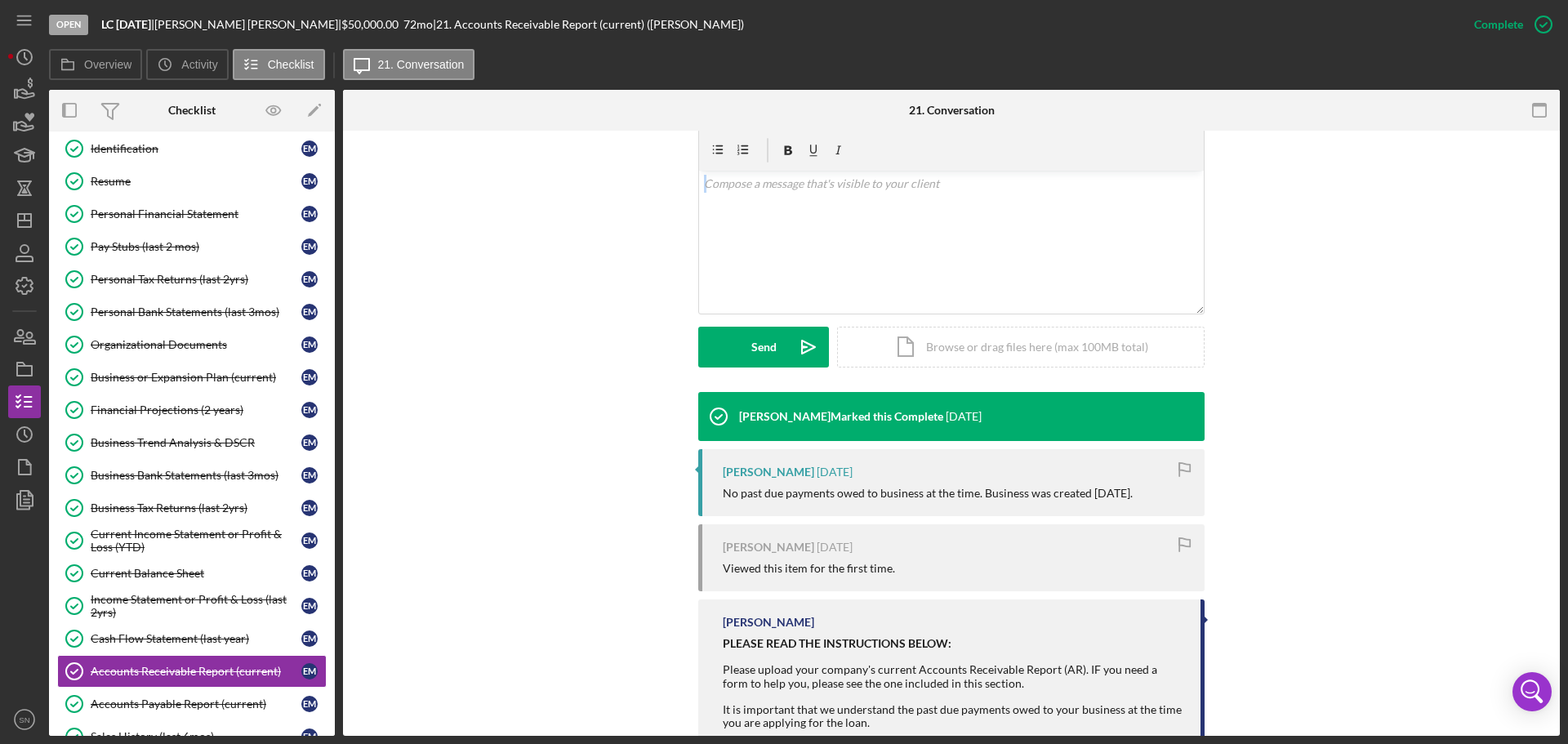
scroll to position [277, 0]
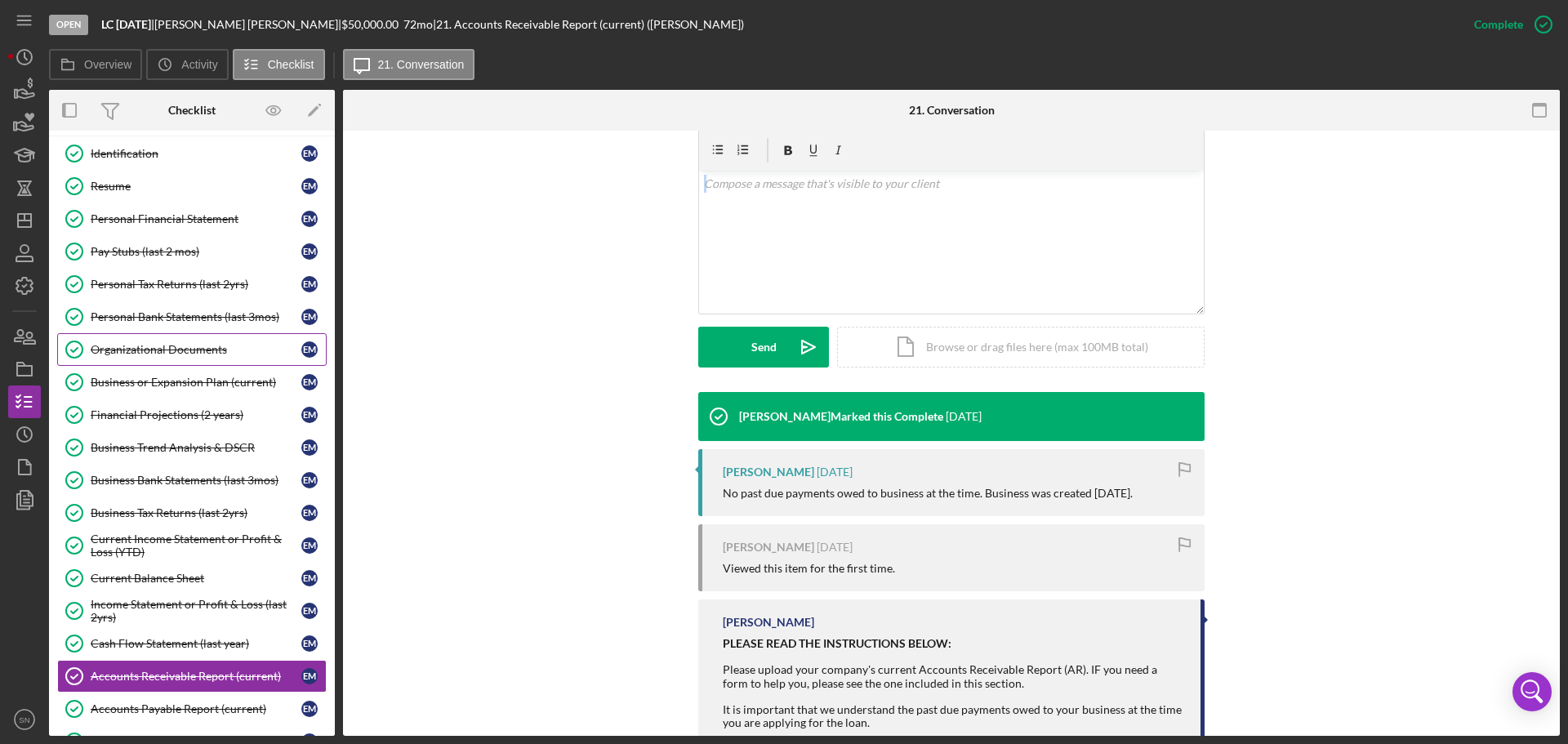
click at [220, 348] on div "Organizational Documents" at bounding box center [196, 349] width 210 height 13
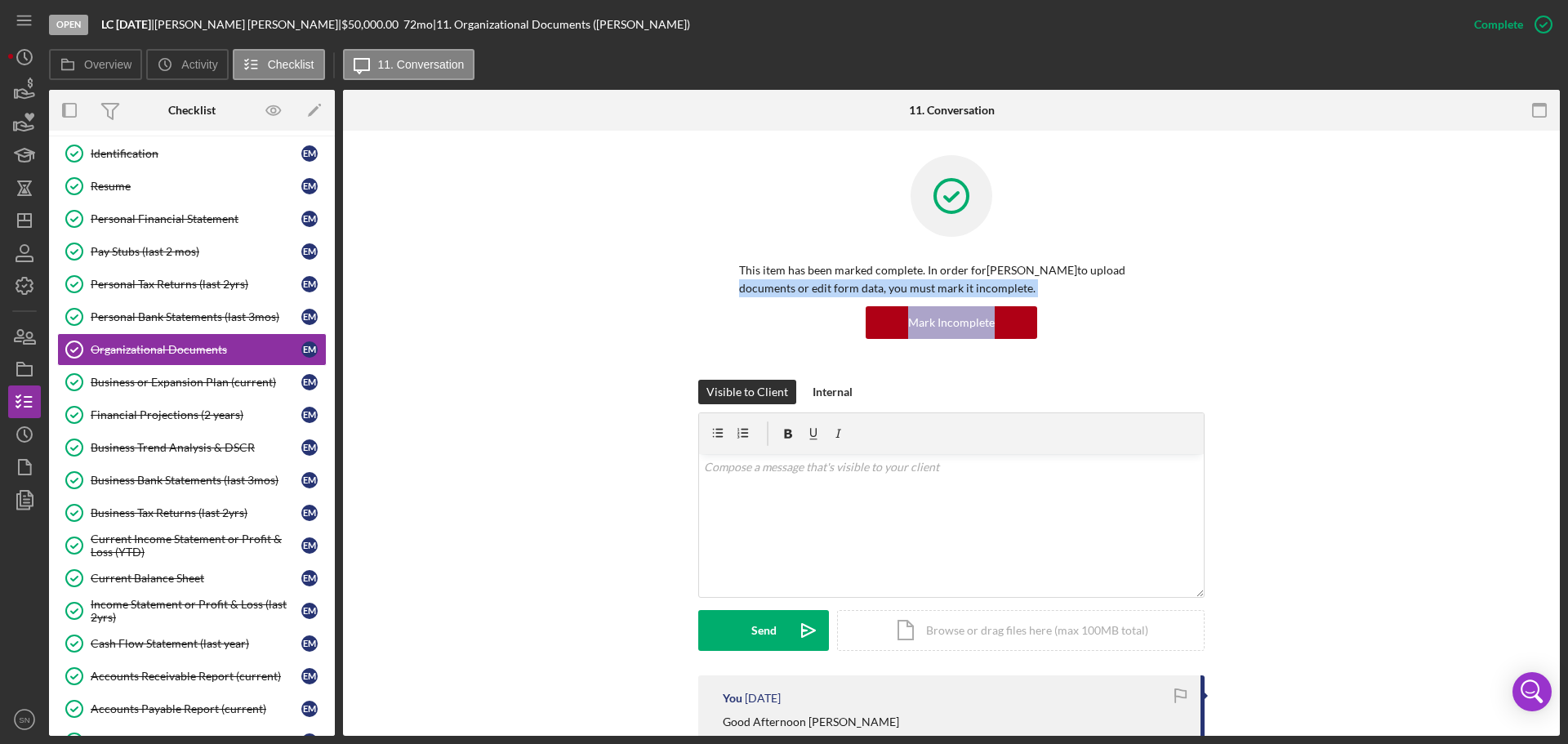
drag, startPoint x: 1554, startPoint y: 261, endPoint x: 1552, endPoint y: 365, distance: 104.0
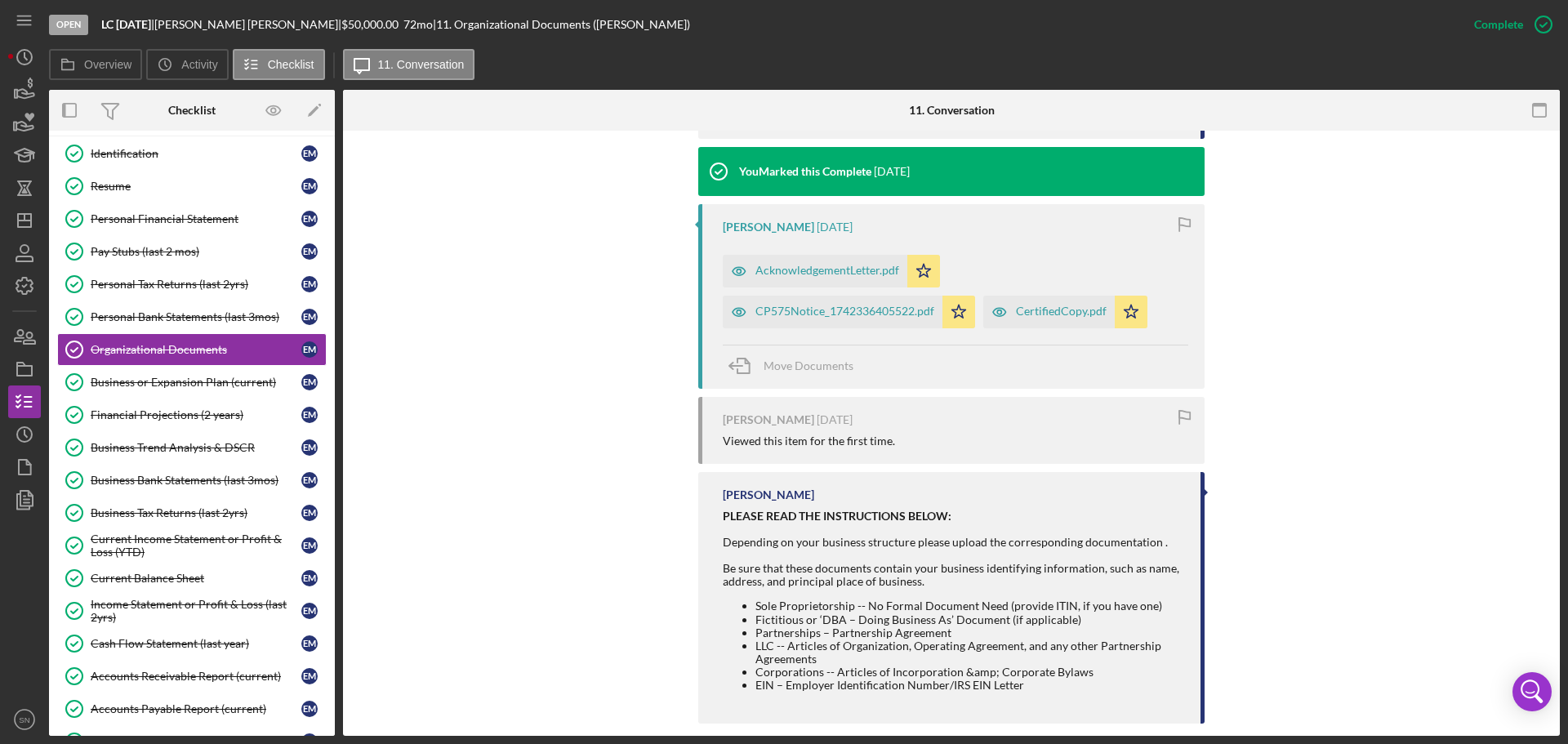
scroll to position [678, 0]
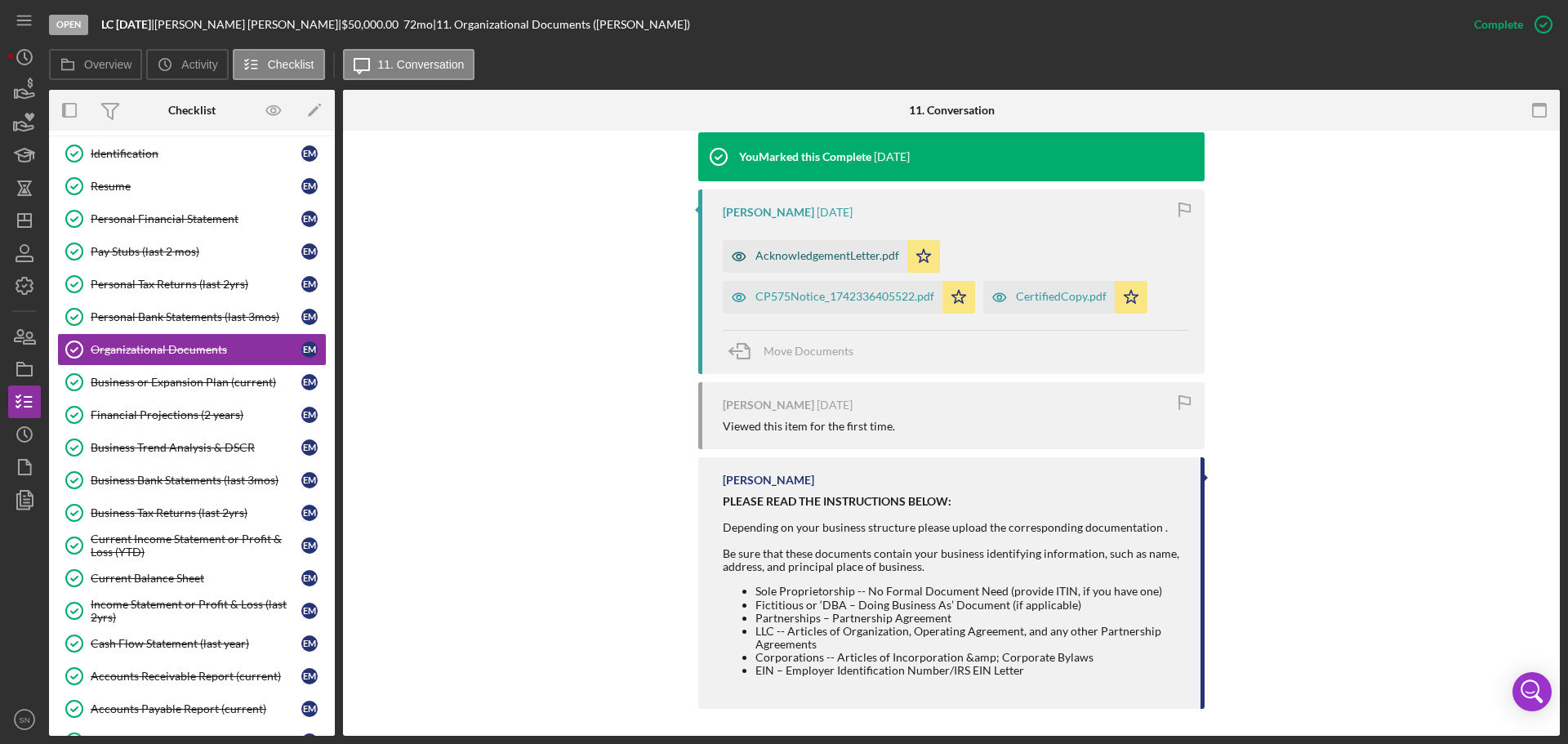
click at [871, 247] on div "AcknowledgementLetter.pdf" at bounding box center [815, 256] width 184 height 32
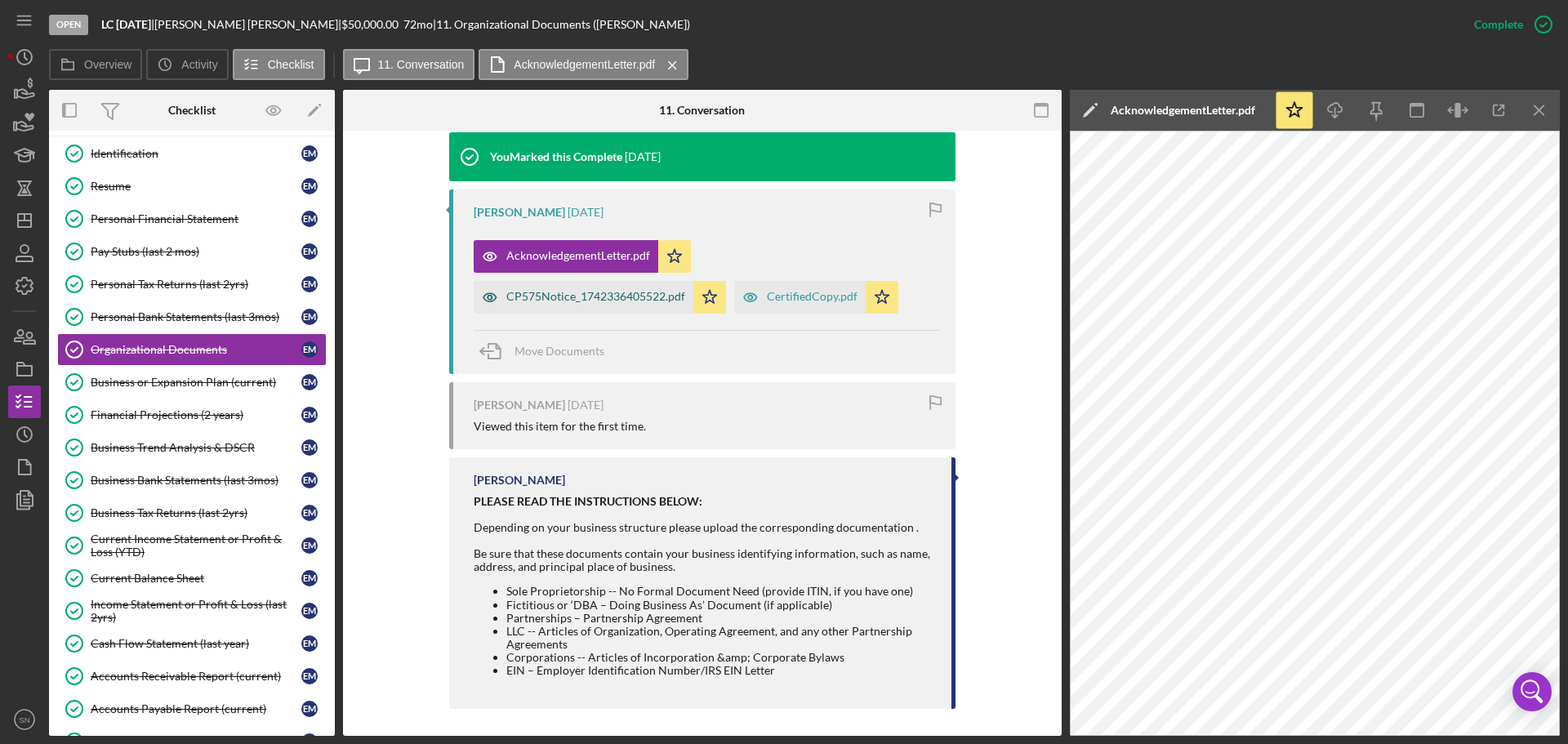
click at [646, 292] on div "CP575Notice_1742336405522.pdf" at bounding box center [595, 297] width 179 height 13
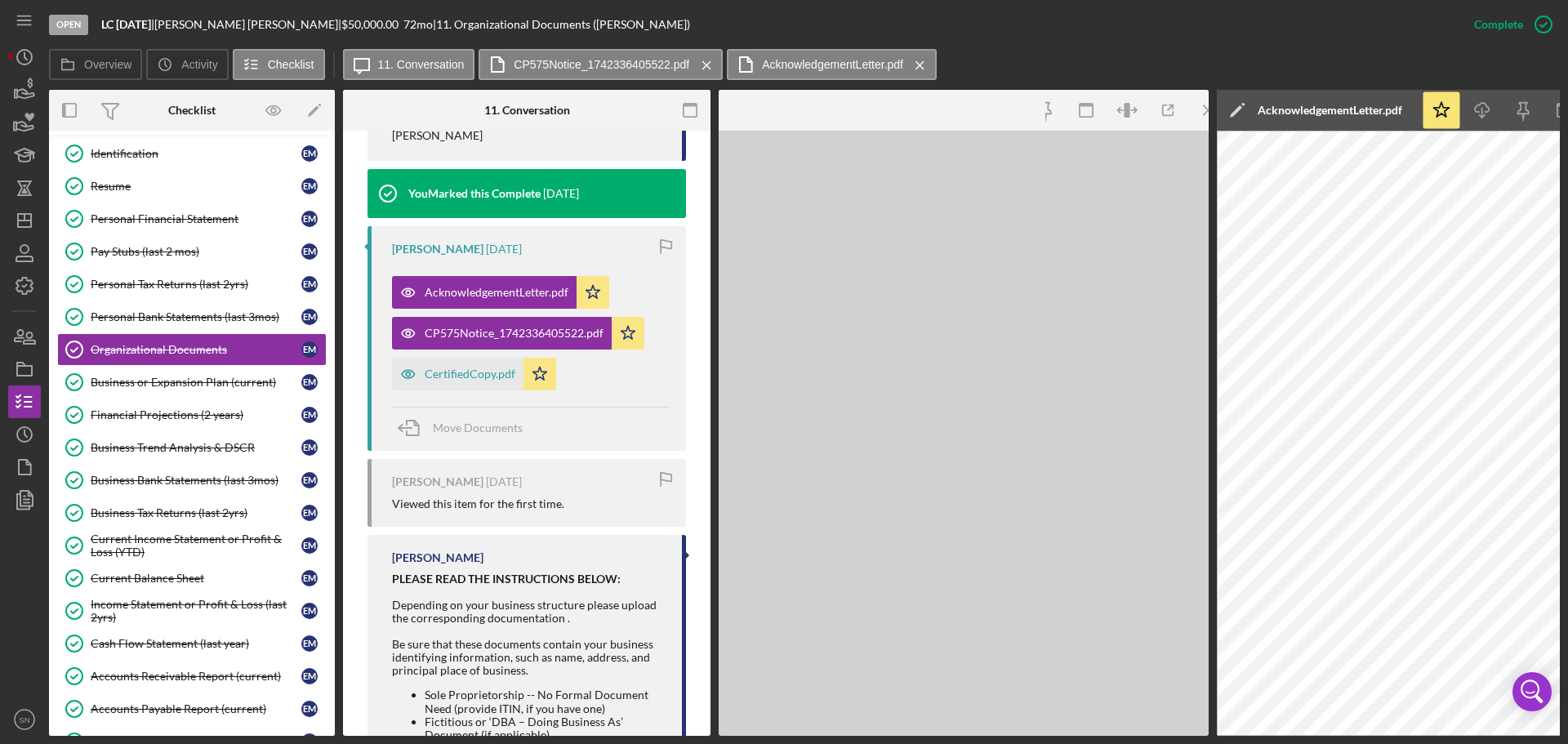
scroll to position [733, 0]
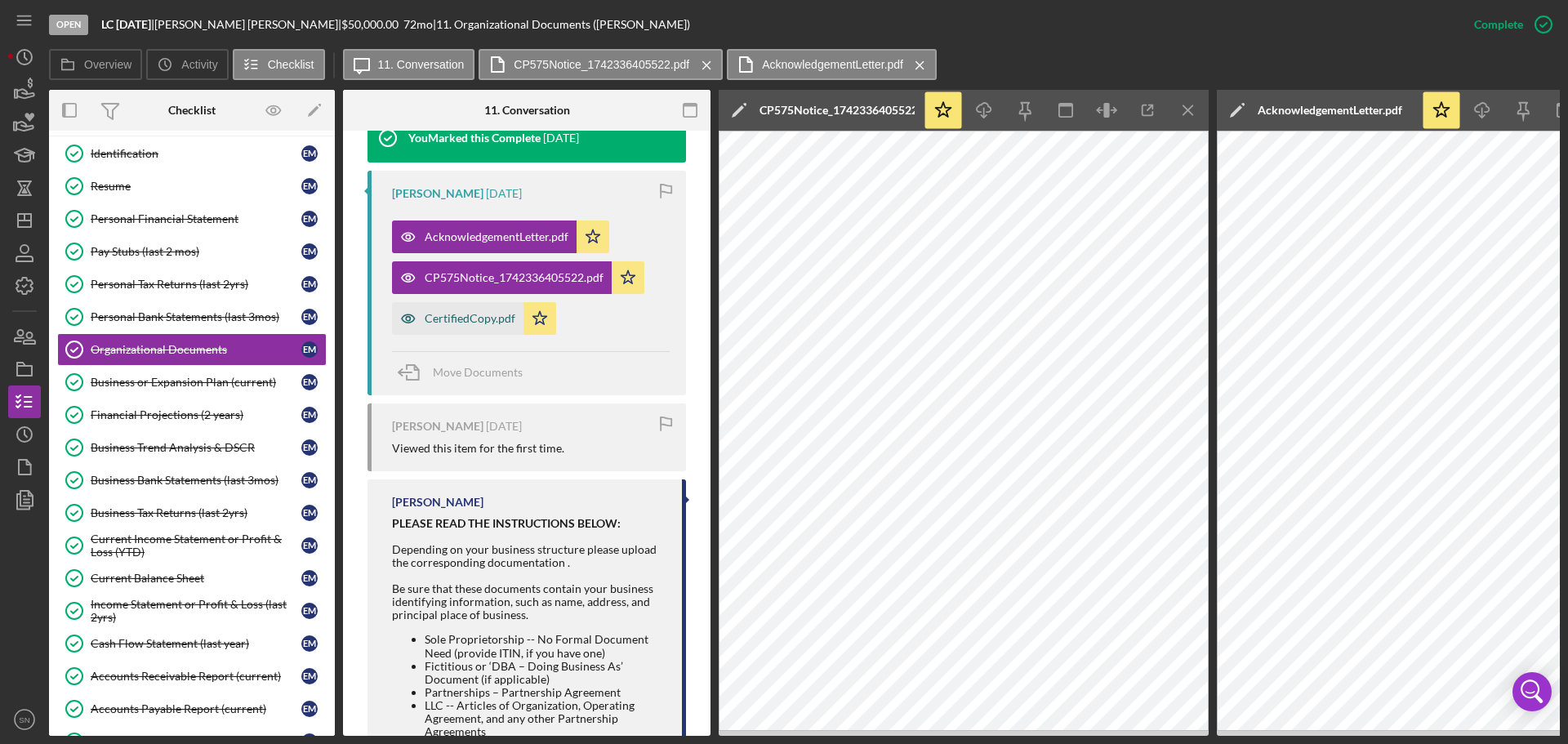
click at [479, 335] on div "CertifiedCopy.pdf" at bounding box center [458, 318] width 132 height 32
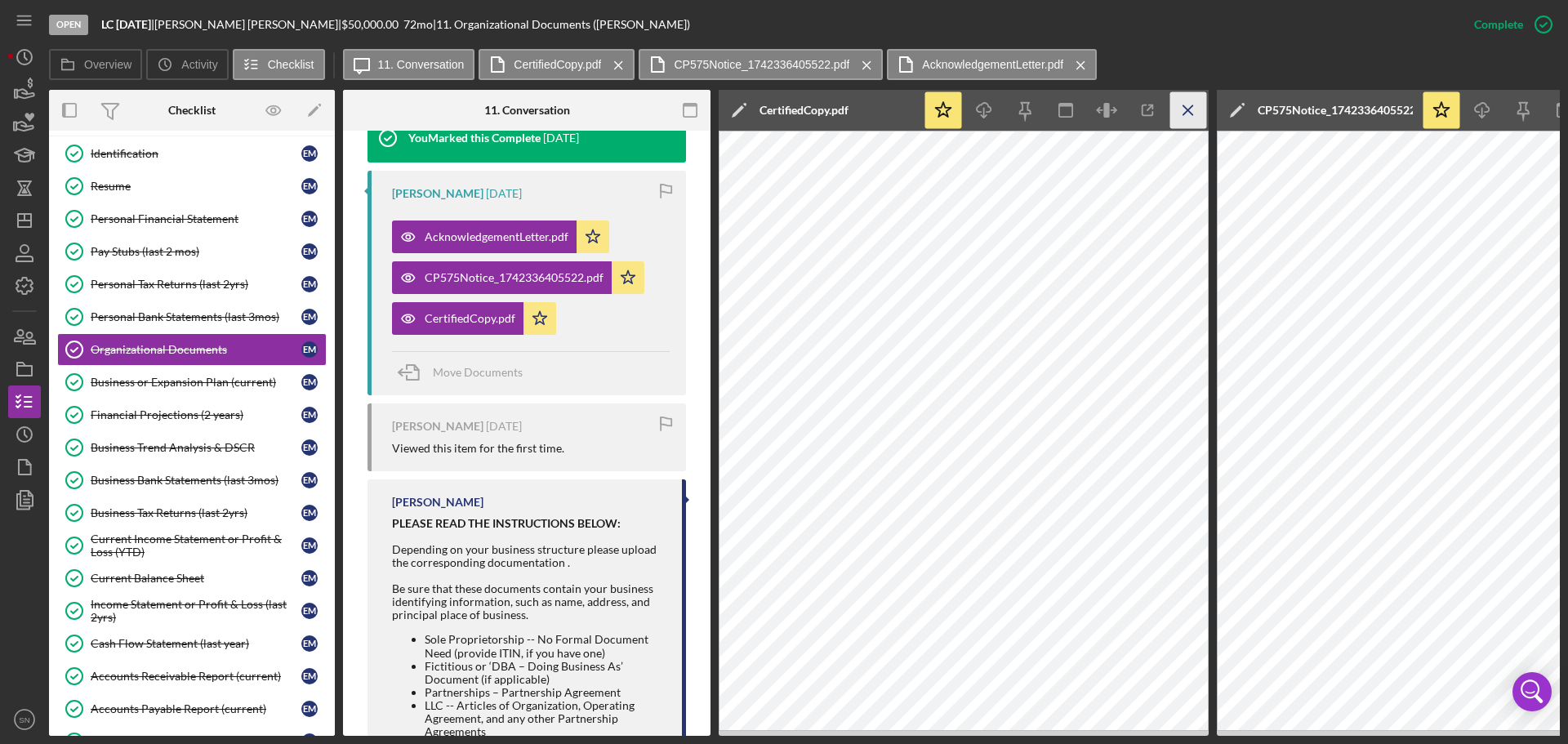
click at [1198, 108] on icon "Icon/Menu Close" at bounding box center [1189, 111] width 37 height 37
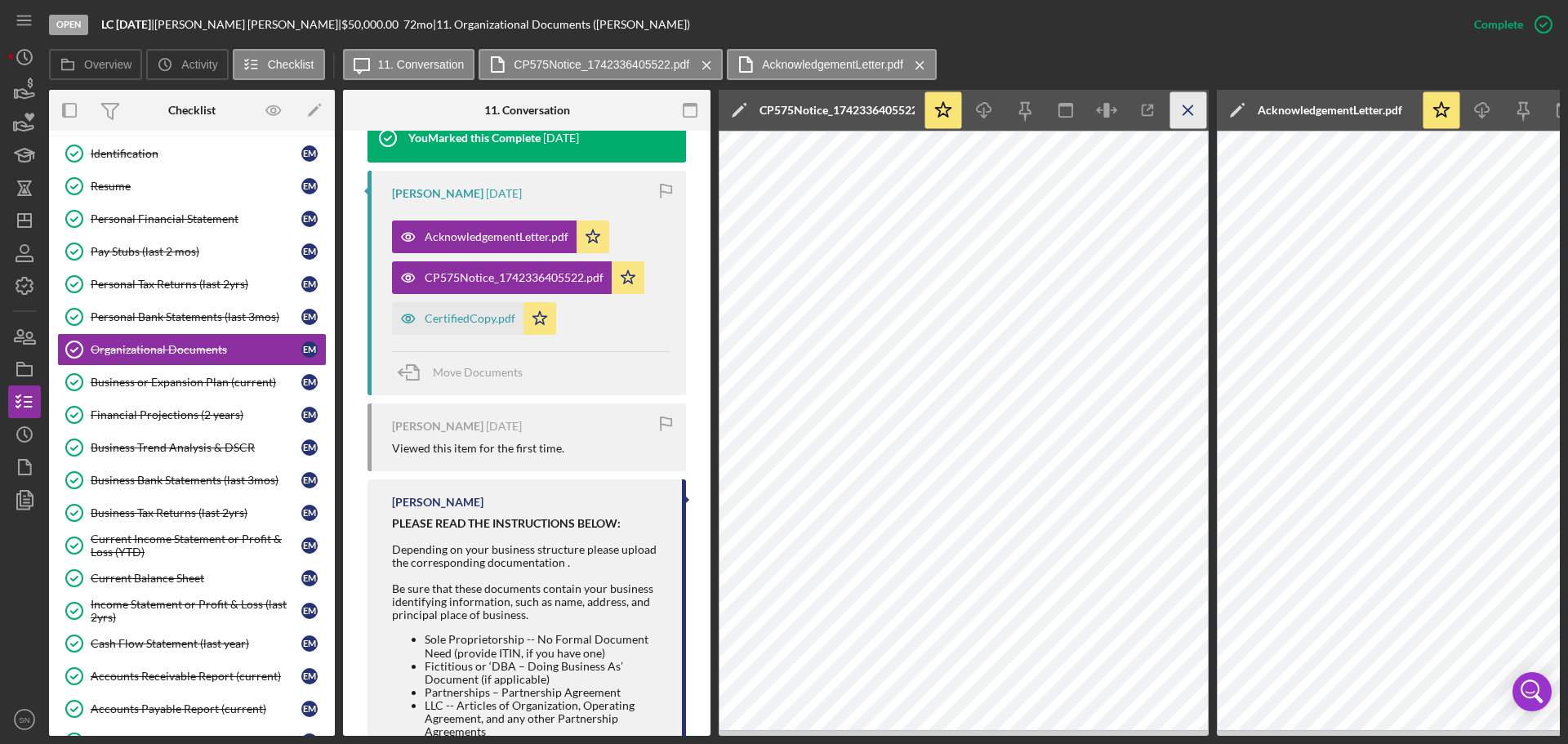
click at [1183, 114] on line "button" at bounding box center [1187, 110] width 9 height 9
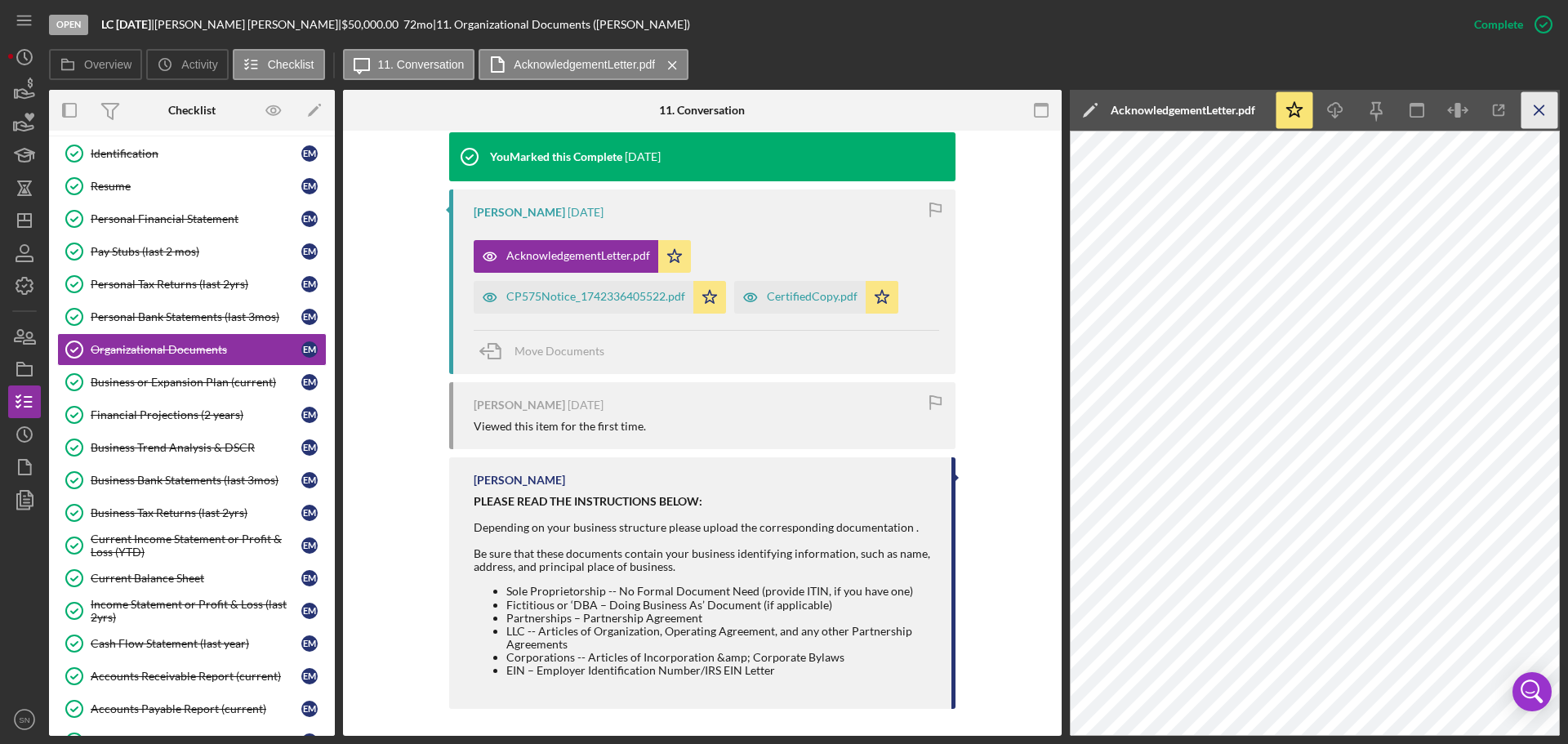
click at [1545, 114] on icon "Icon/Menu Close" at bounding box center [1540, 111] width 37 height 37
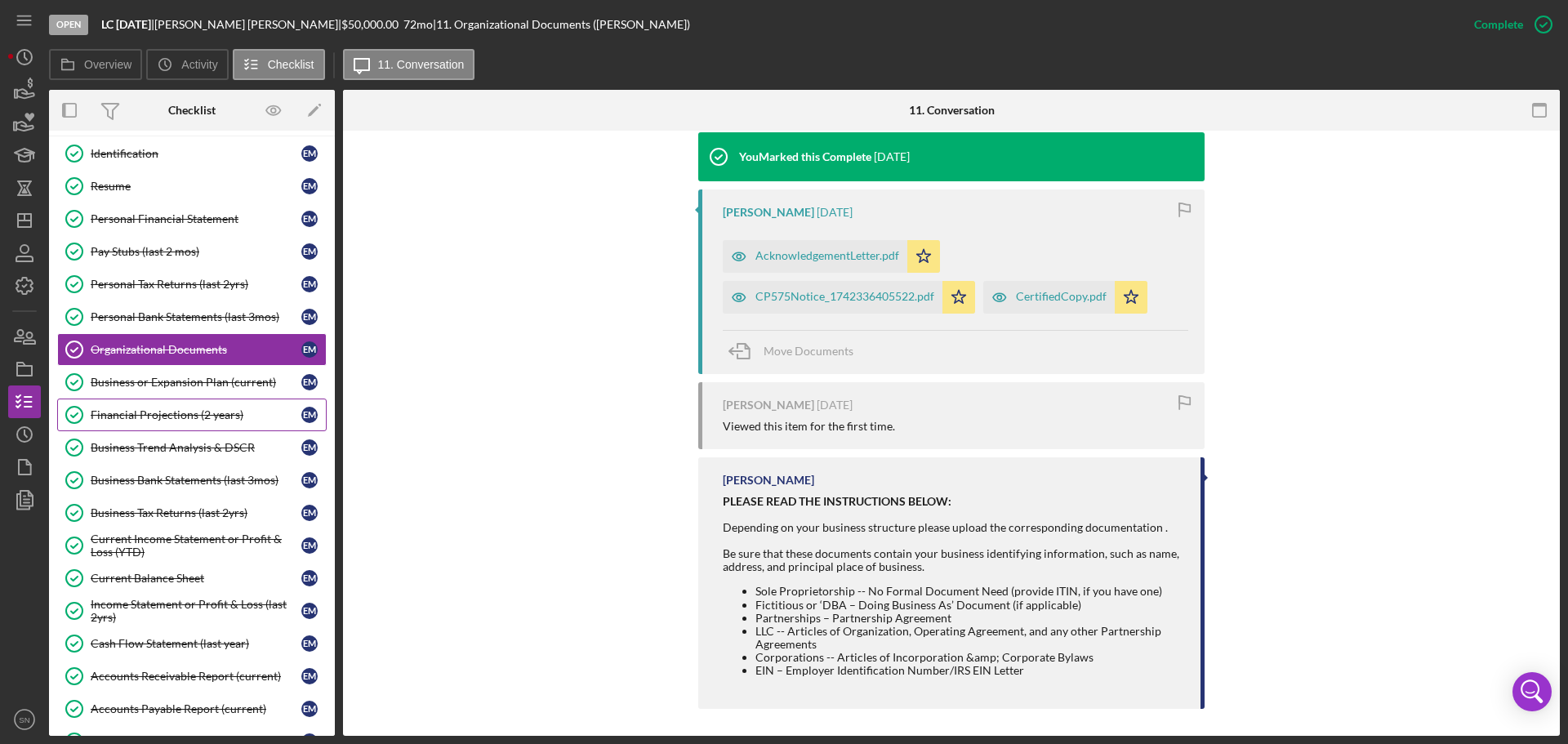
click at [209, 409] on div "Financial Projections (2 years)" at bounding box center [196, 415] width 210 height 13
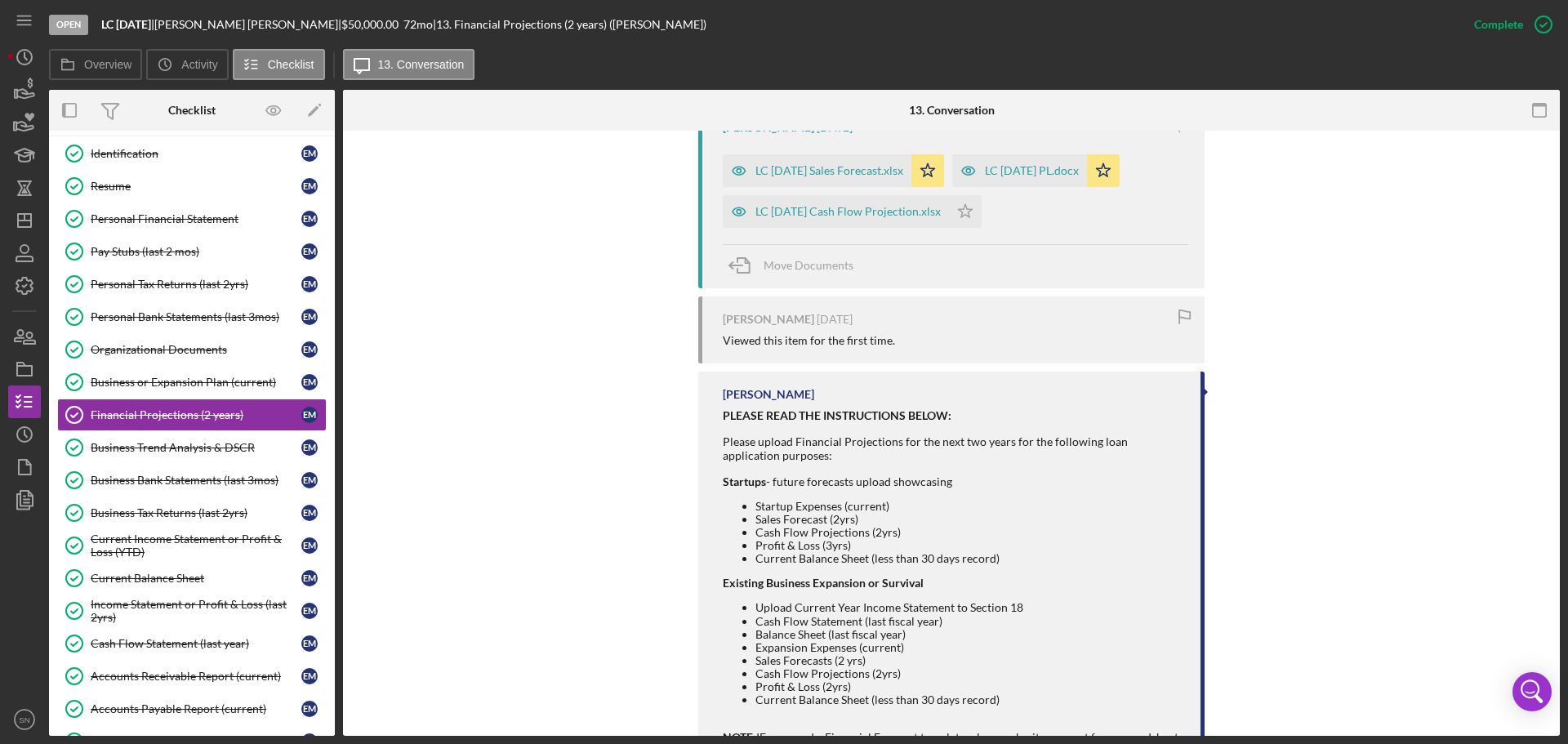
scroll to position [1084, 0]
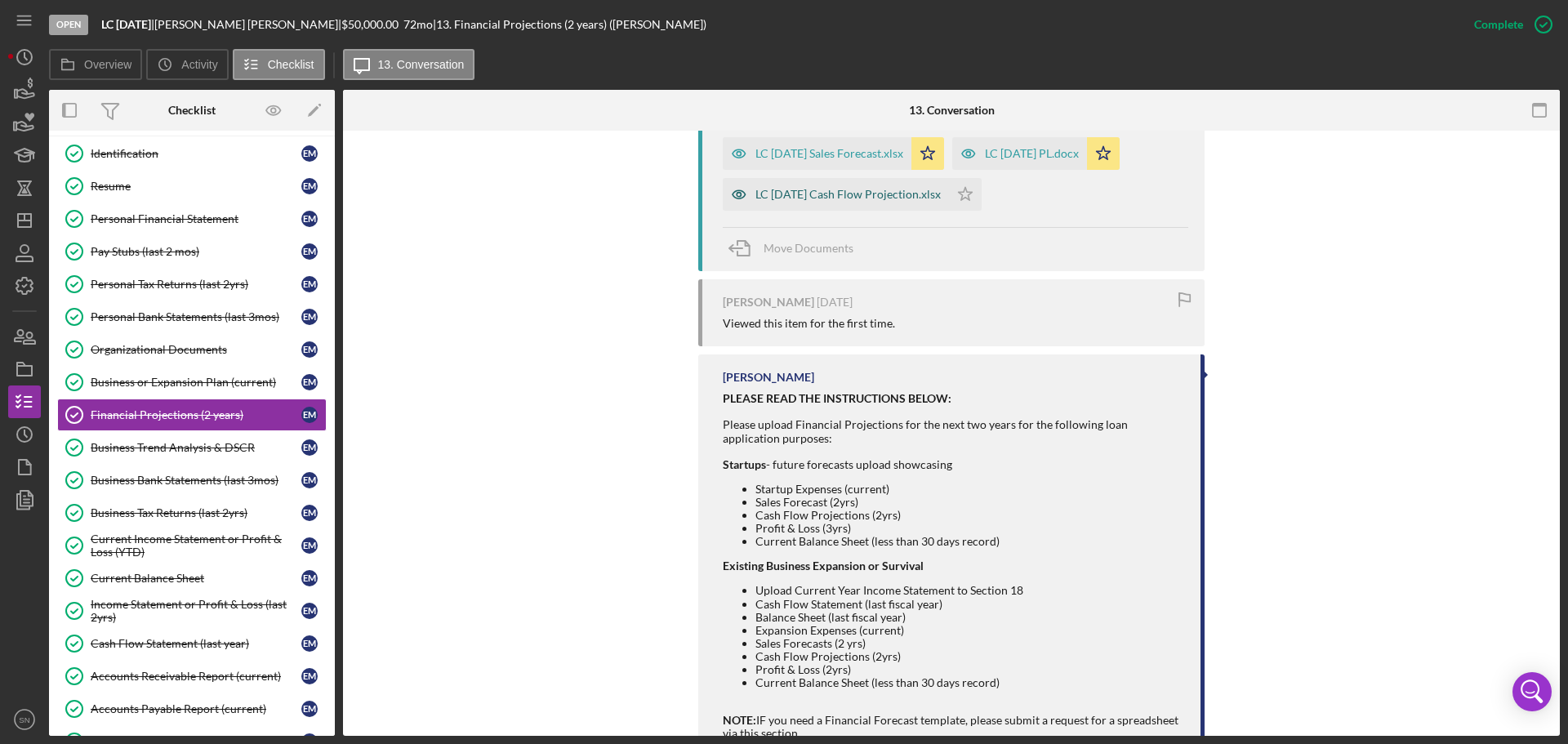
click at [880, 203] on div "LC Ascension Cash Flow Projection.xlsx" at bounding box center [836, 194] width 226 height 32
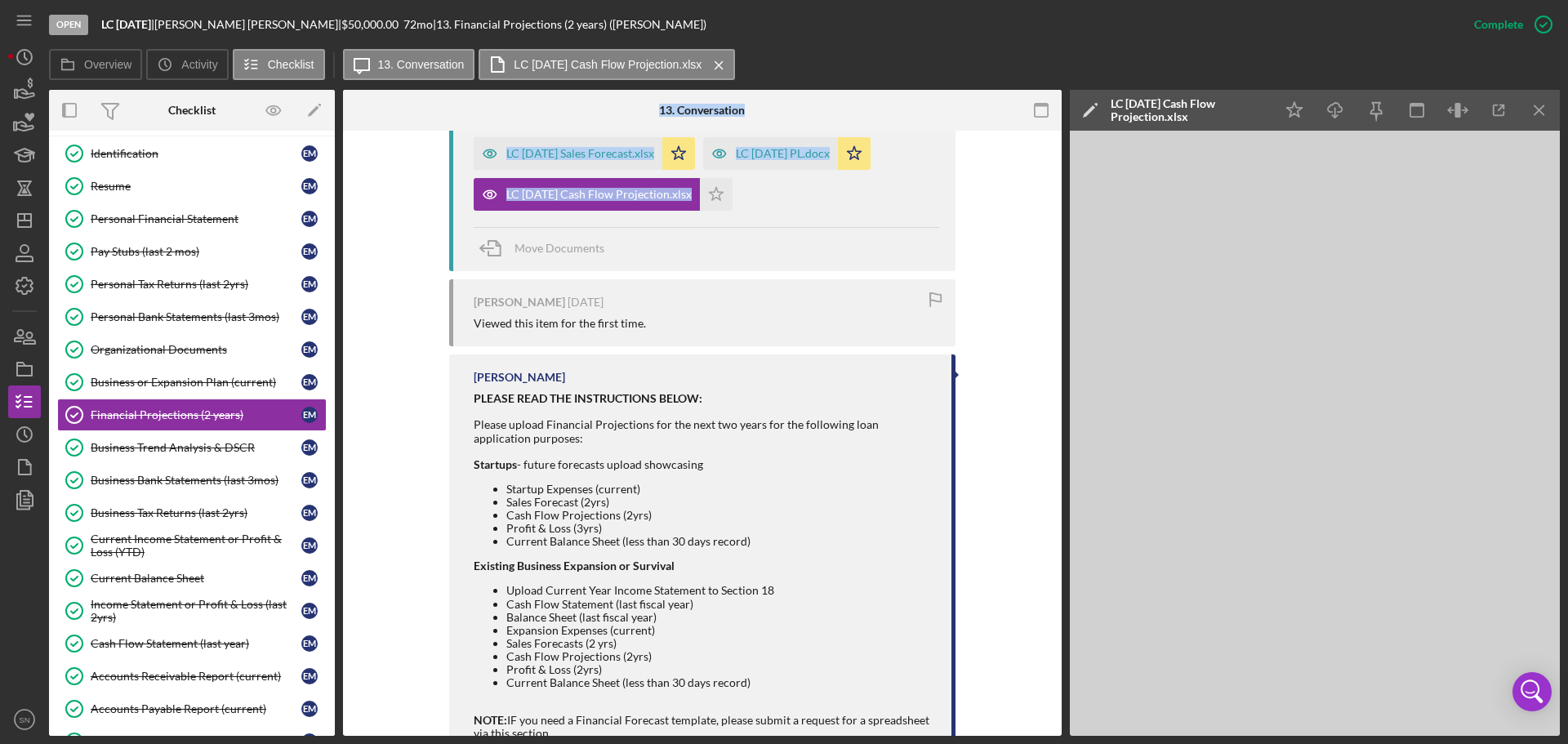
drag, startPoint x: 335, startPoint y: 276, endPoint x: 344, endPoint y: 220, distance: 56.7
click at [344, 220] on div "Overview Internal Workflow Stage Open Icon/Dropdown Arrow Archive (can unarchiv…" at bounding box center [804, 412] width 1511 height 647
click at [31, 220] on line "button" at bounding box center [24, 220] width 13 height 0
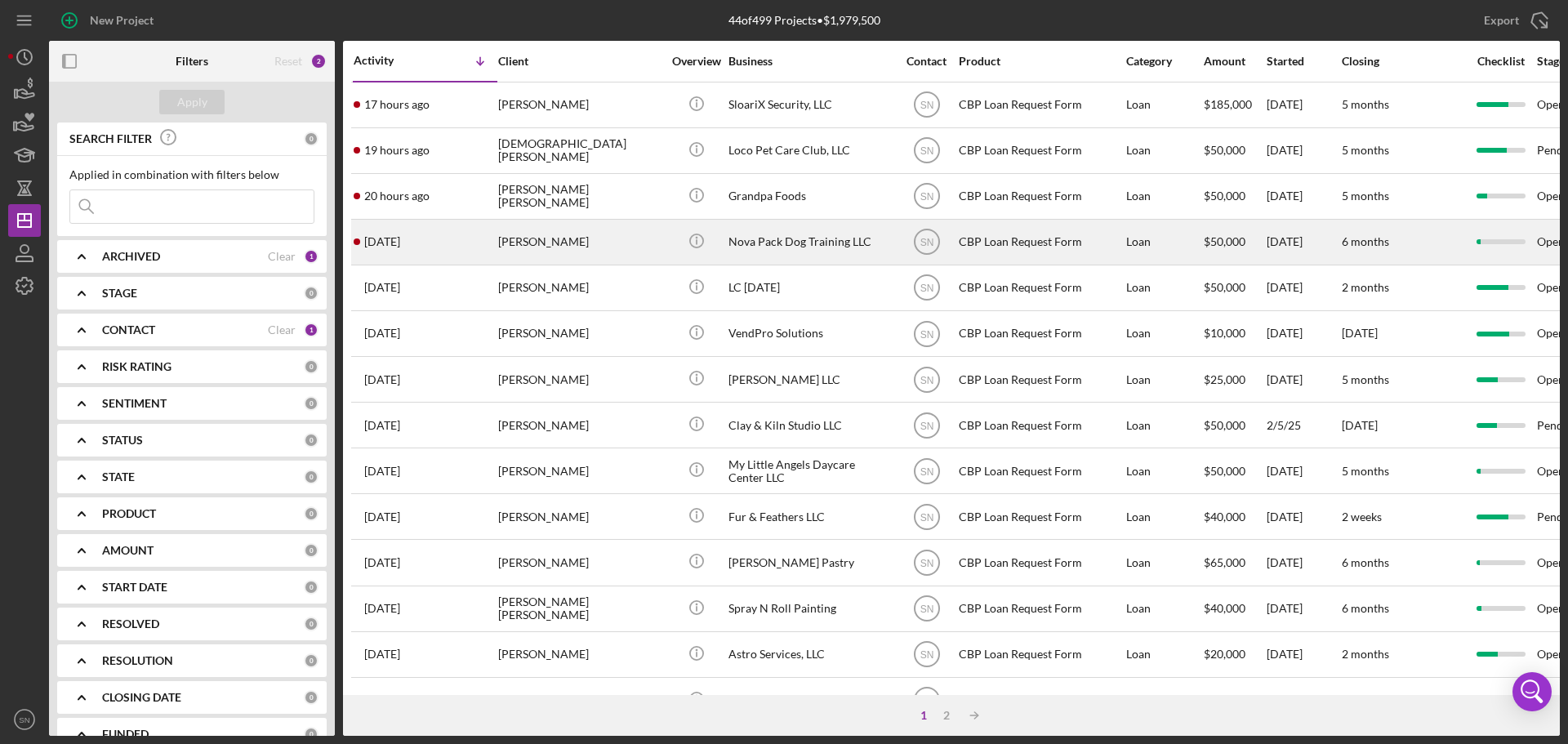
click at [422, 241] on div "1 day ago Stephen Kowalski" at bounding box center [424, 241] width 143 height 43
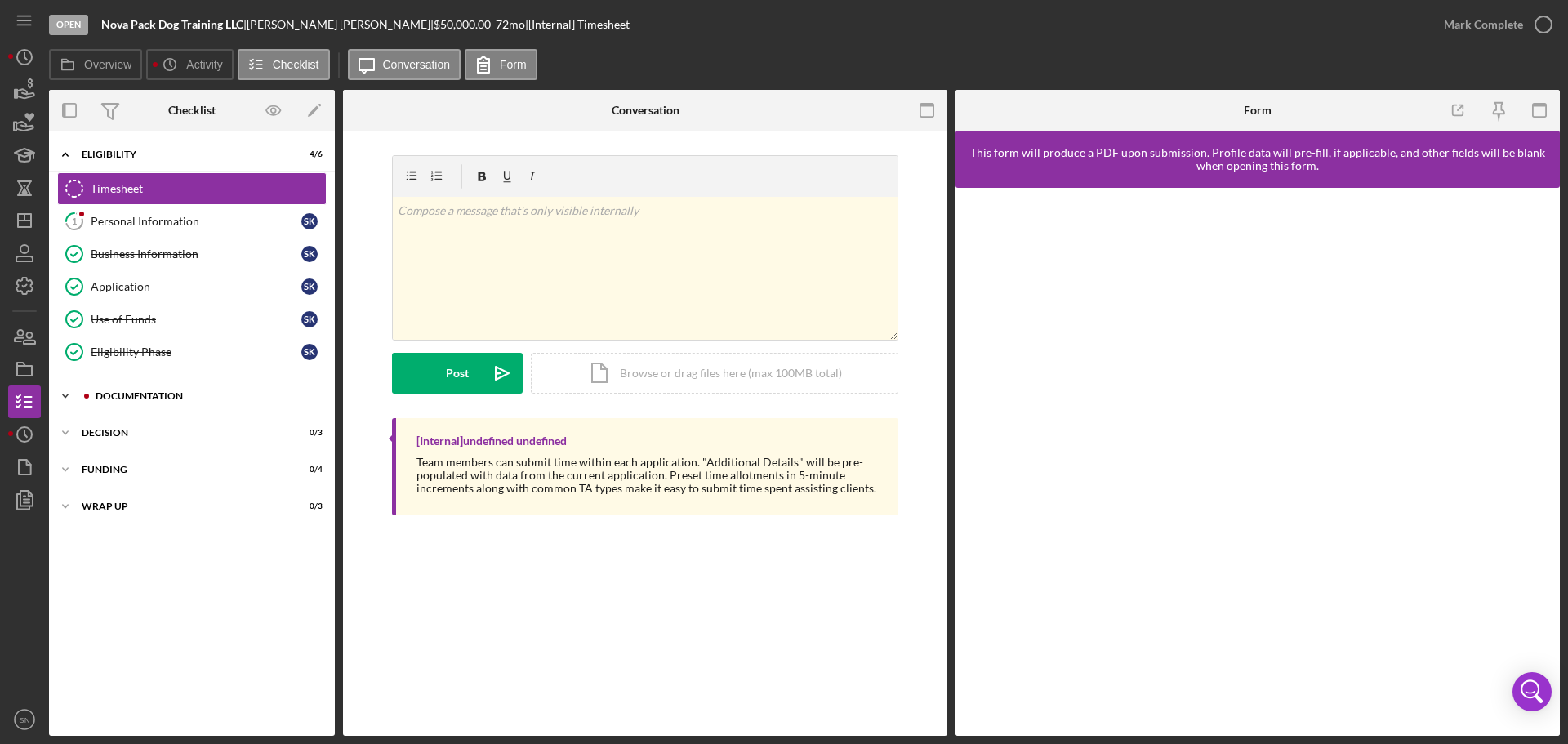
click at [64, 397] on icon "Icon/Expander" at bounding box center [65, 396] width 32 height 32
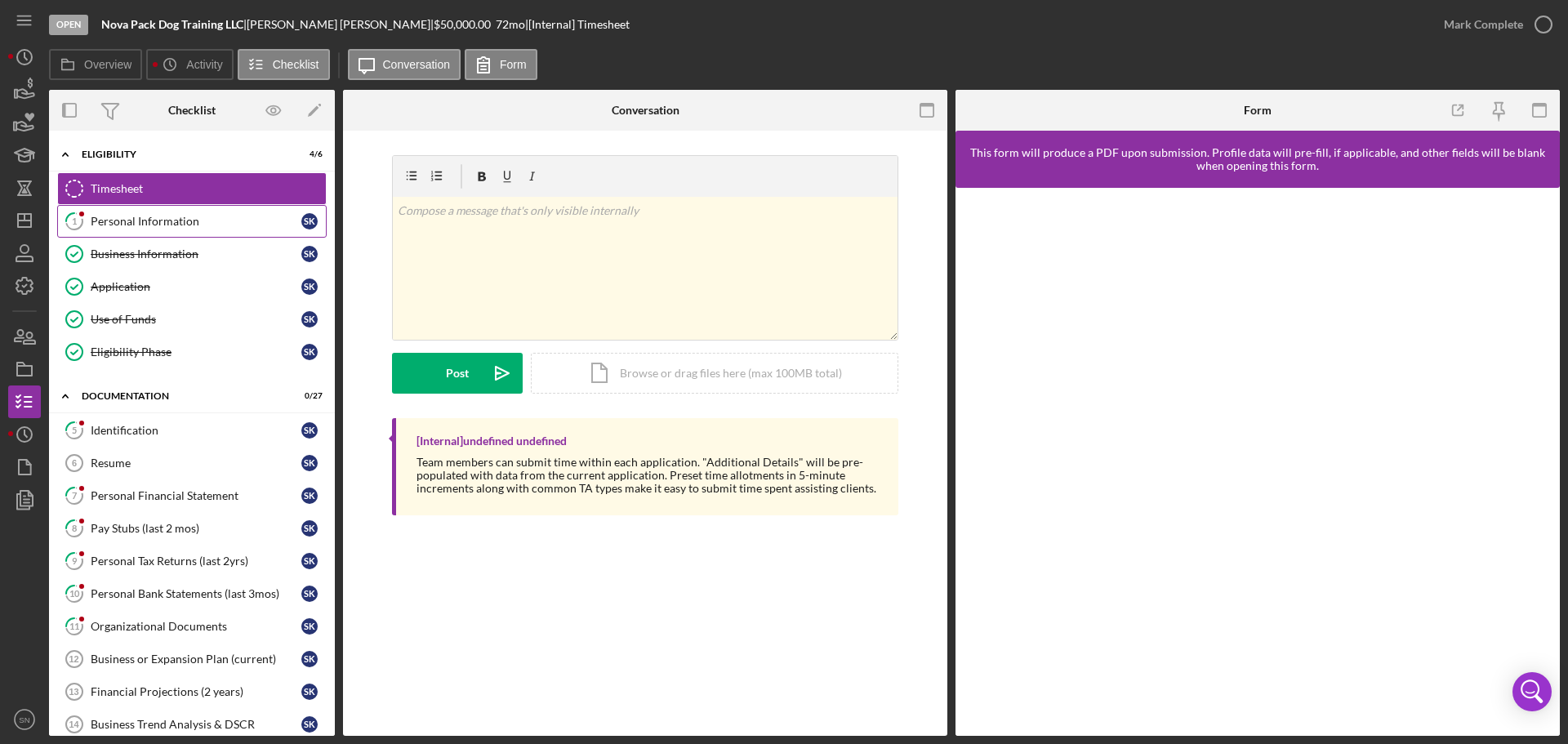
click at [190, 223] on div "Personal Information" at bounding box center [196, 221] width 210 height 13
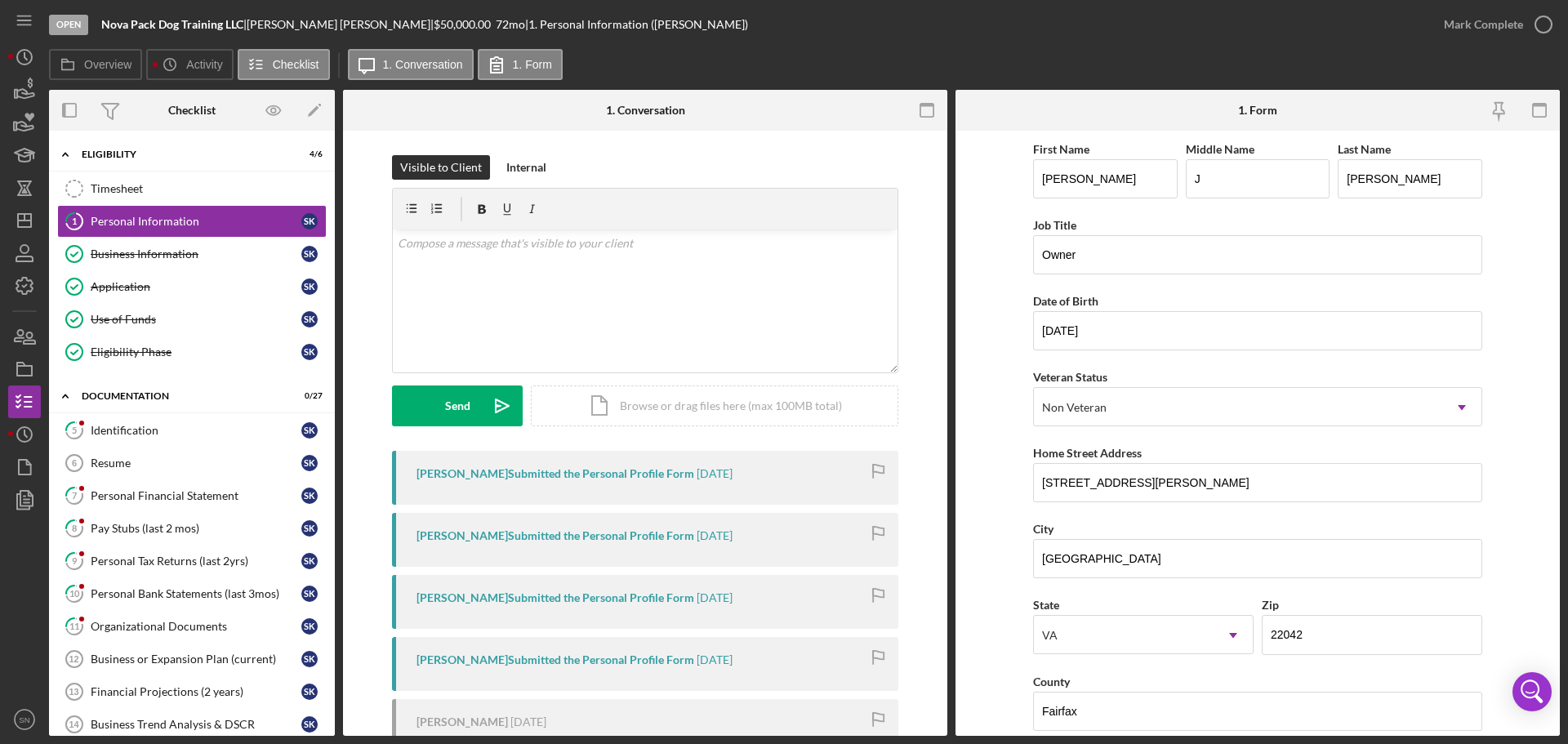
drag, startPoint x: 946, startPoint y: 612, endPoint x: 947, endPoint y: 629, distance: 17.0
click at [947, 629] on div "Overview Internal Workflow Stage Open Icon/Dropdown Arrow Archive (can unarchiv…" at bounding box center [804, 412] width 1511 height 647
click at [758, 278] on div "v Color teal Color pink Remove color Add row above Add row below Add column bef…" at bounding box center [645, 301] width 505 height 143
click at [490, 244] on p "Good Morning M.r Kowalski" at bounding box center [645, 243] width 495 height 18
click at [674, 289] on div "v Color teal Color pink Remove color Add row above Add row below Add column bef…" at bounding box center [645, 301] width 505 height 143
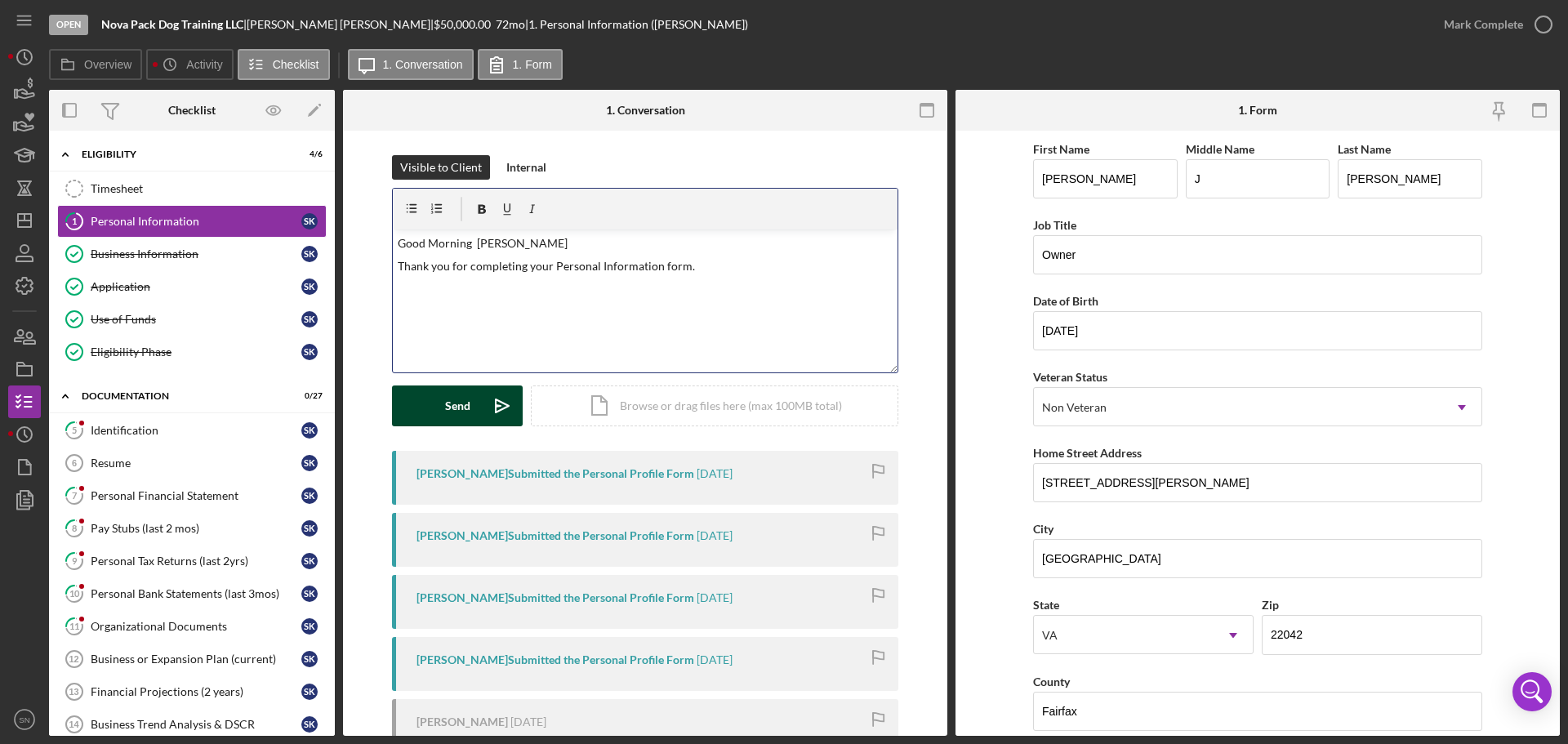
click at [460, 419] on div "Send" at bounding box center [458, 406] width 25 height 41
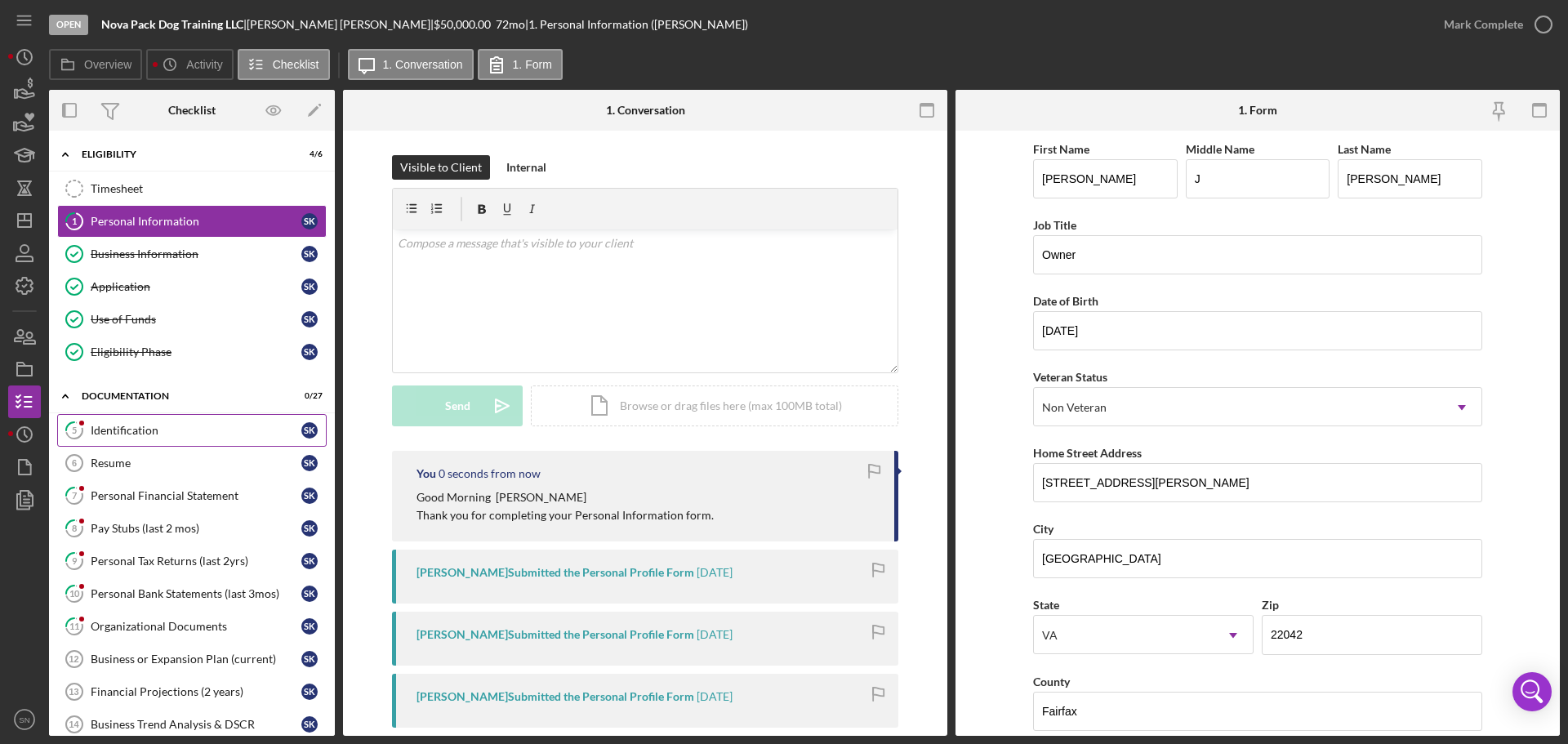
drag, startPoint x: 157, startPoint y: 426, endPoint x: 183, endPoint y: 427, distance: 26.0
click at [157, 426] on div "Identification" at bounding box center [196, 430] width 210 height 13
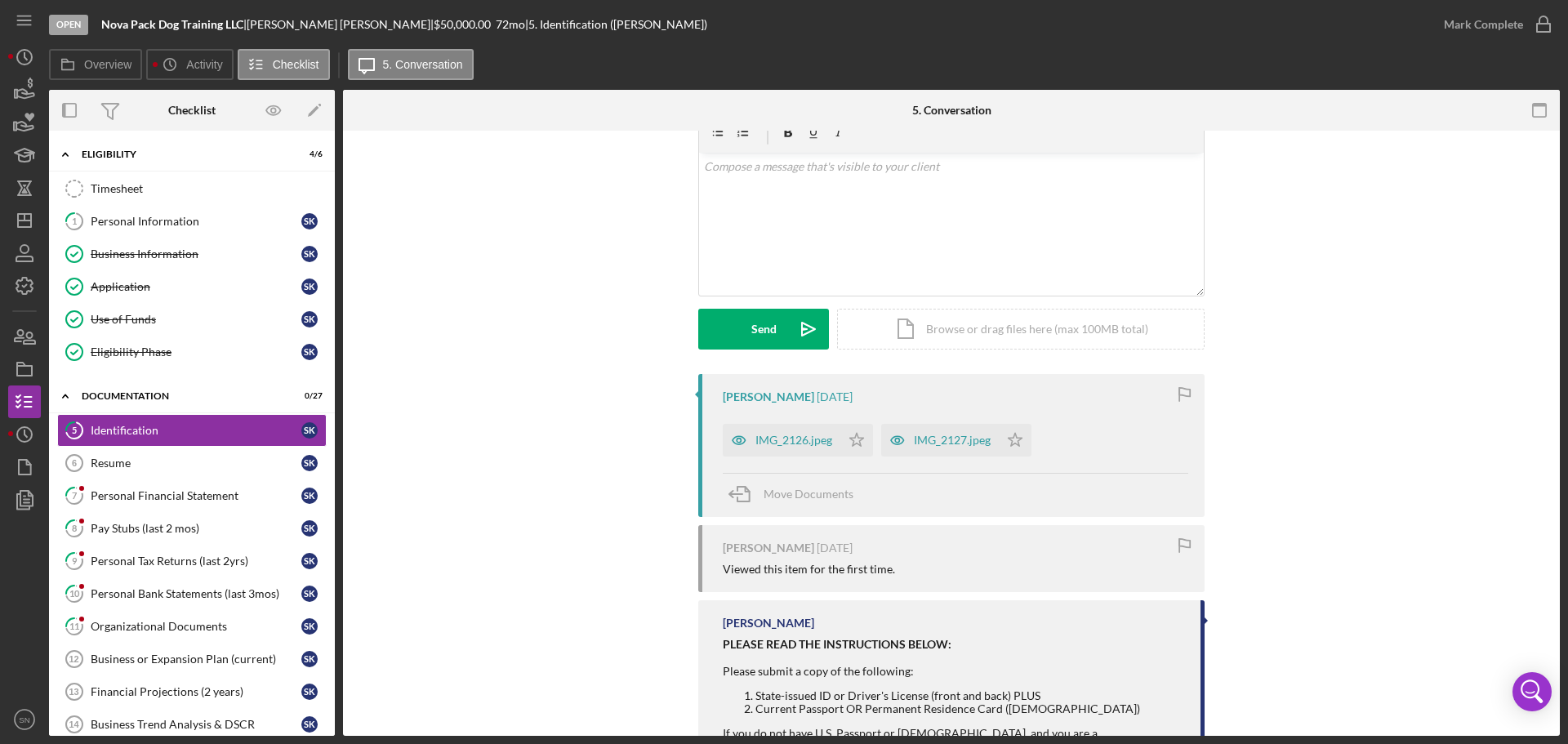
scroll to position [56, 0]
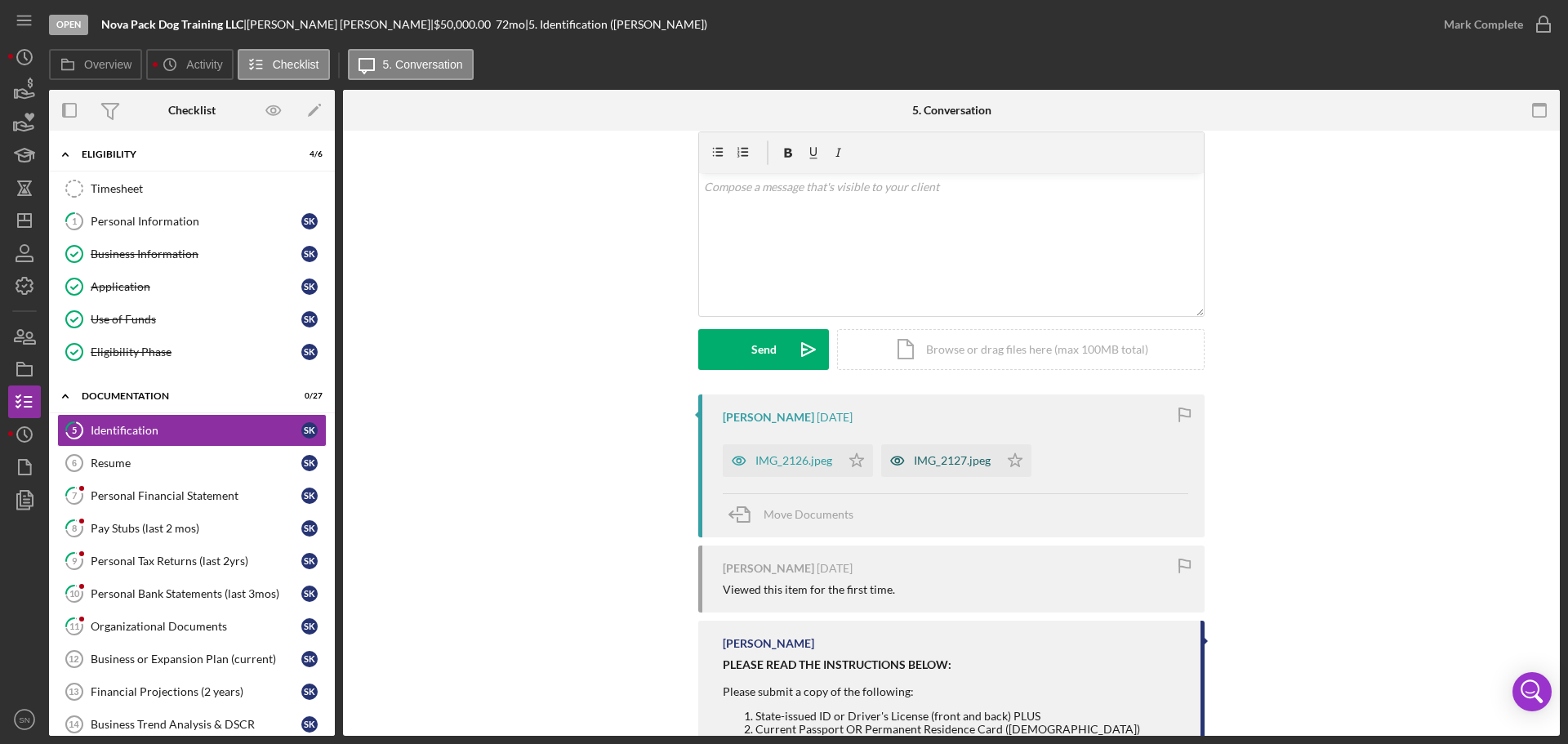
click at [973, 472] on div "IMG_2127.jpeg" at bounding box center [940, 461] width 118 height 32
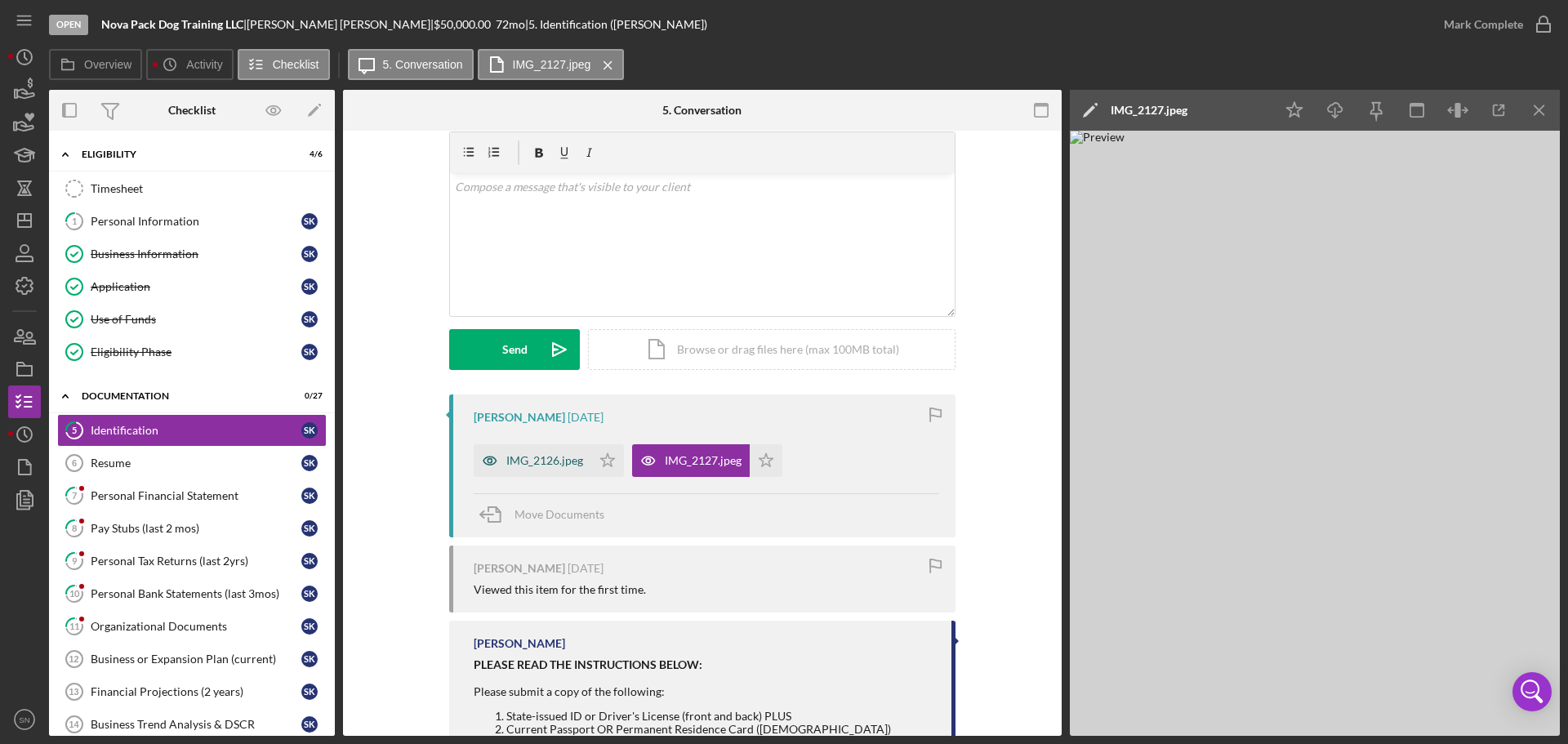
click at [531, 452] on div "IMG_2126.jpeg" at bounding box center [532, 461] width 118 height 32
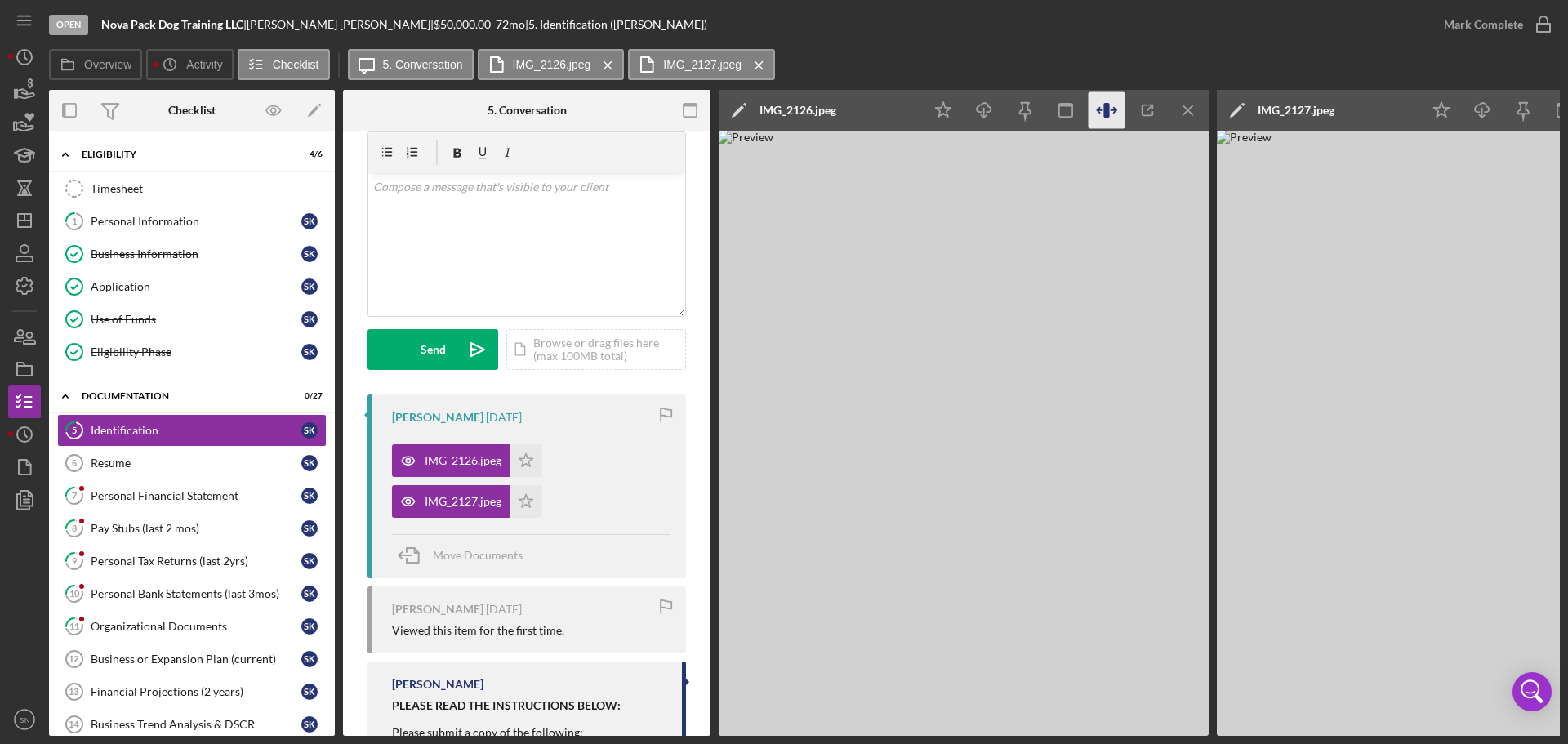
click at [1105, 115] on icon "button" at bounding box center [1106, 110] width 6 height 15
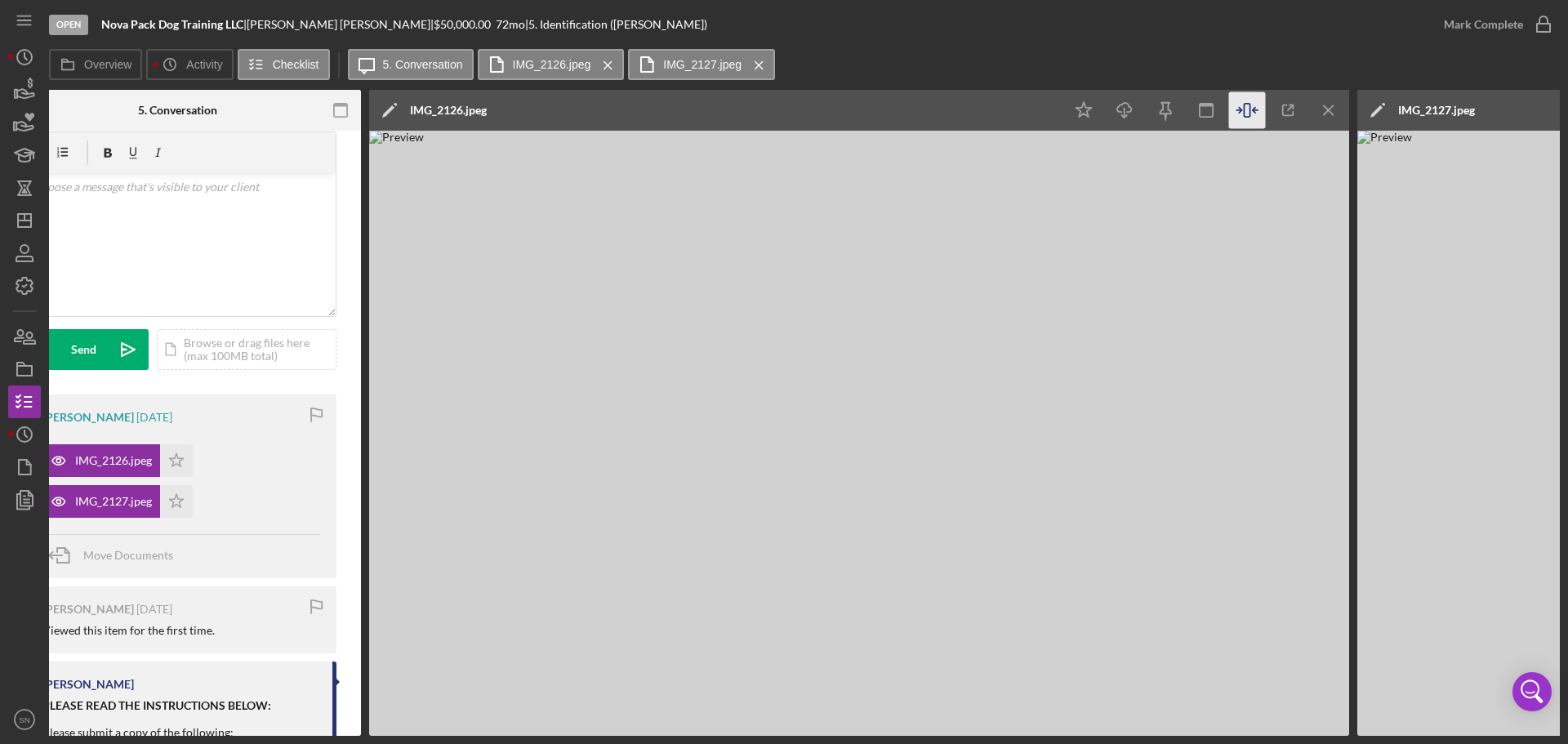
scroll to position [0, 351]
click at [1244, 102] on icon "button" at bounding box center [1246, 111] width 37 height 37
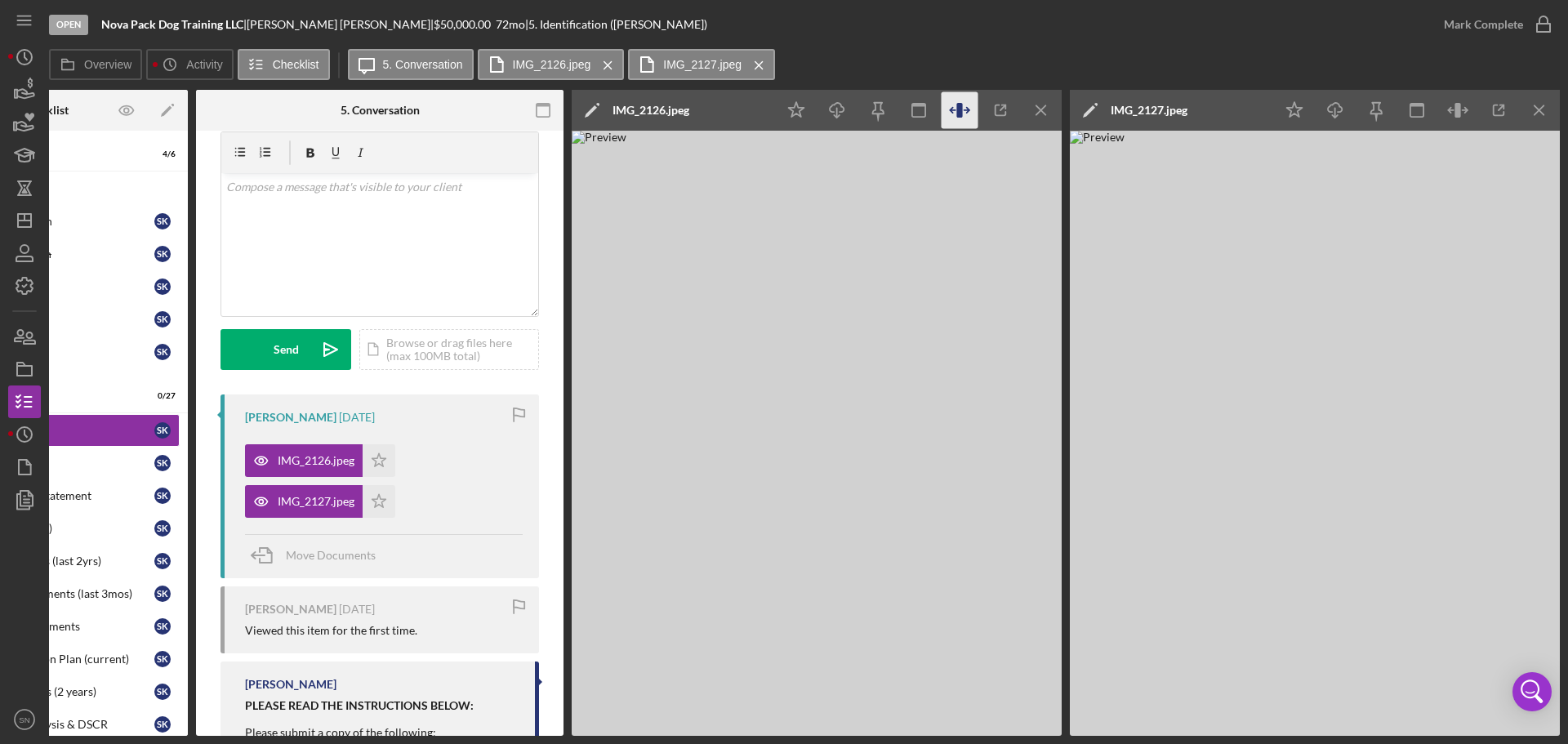
scroll to position [0, 147]
click at [1460, 108] on icon "button" at bounding box center [1458, 110] width 6 height 15
click at [966, 113] on icon "button" at bounding box center [960, 111] width 37 height 37
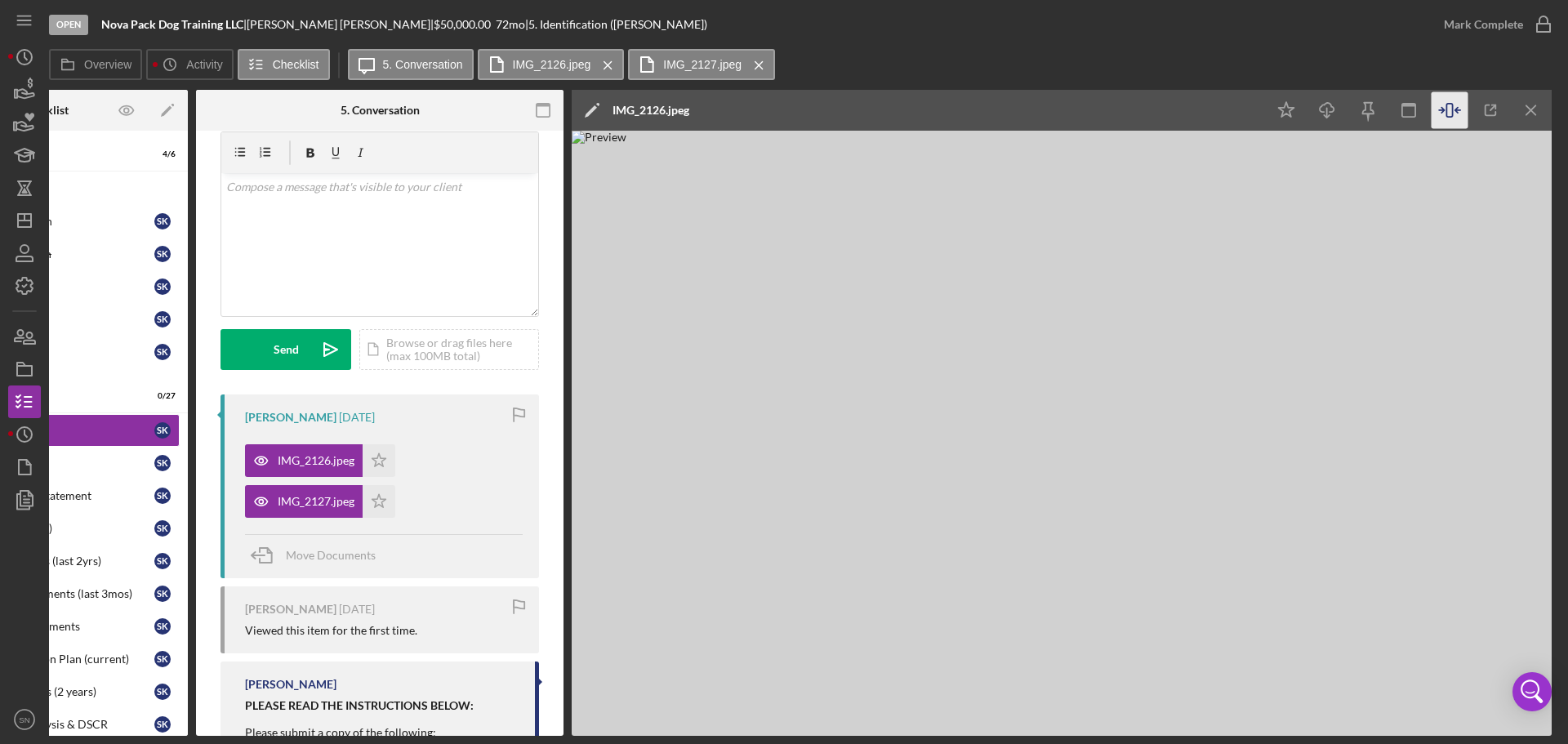
scroll to position [0, 224]
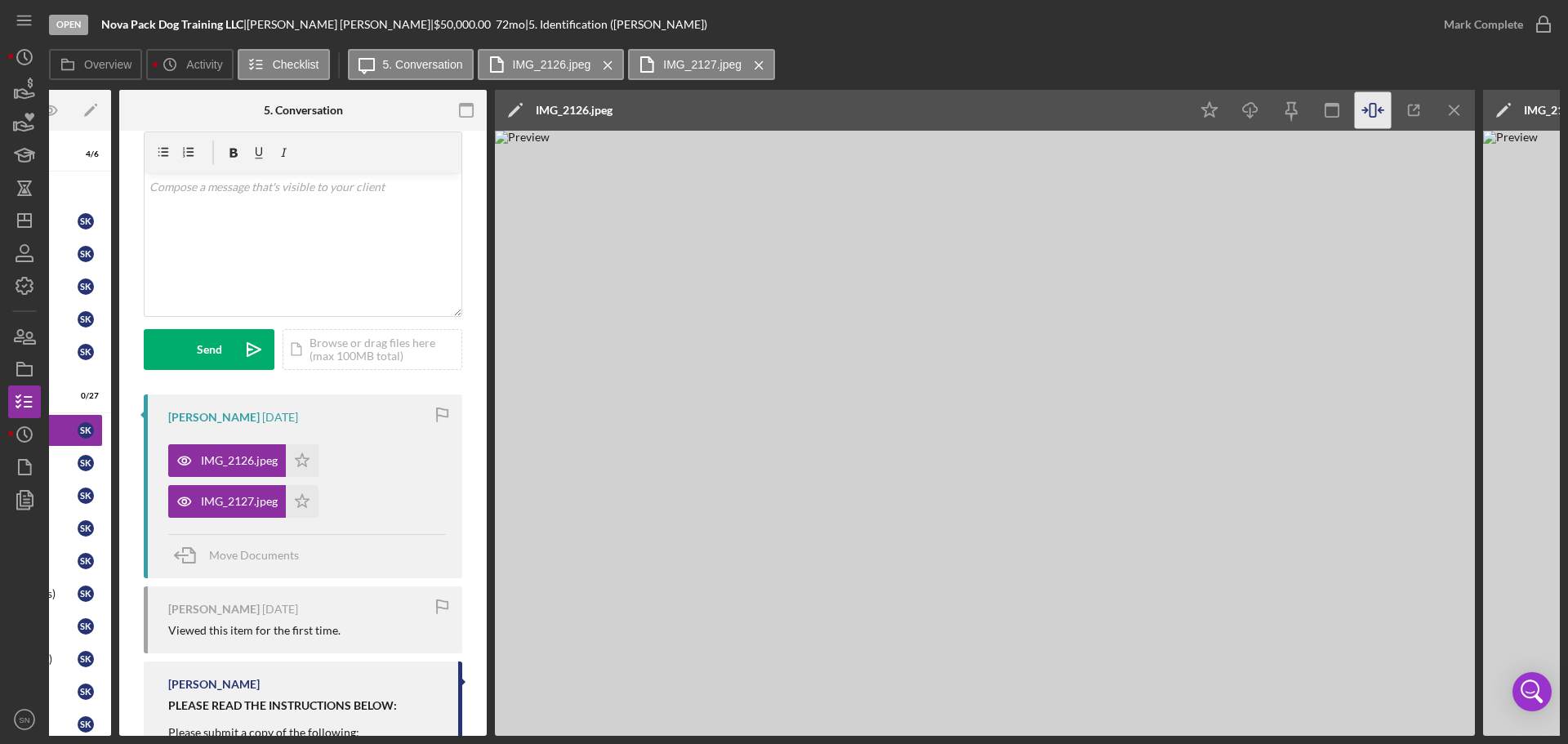
drag, startPoint x: 481, startPoint y: 413, endPoint x: 487, endPoint y: 463, distance: 50.4
click at [487, 463] on div "Overview Internal Workflow Stage Open Icon/Dropdown Arrow Archive (can unarchiv…" at bounding box center [804, 412] width 1511 height 647
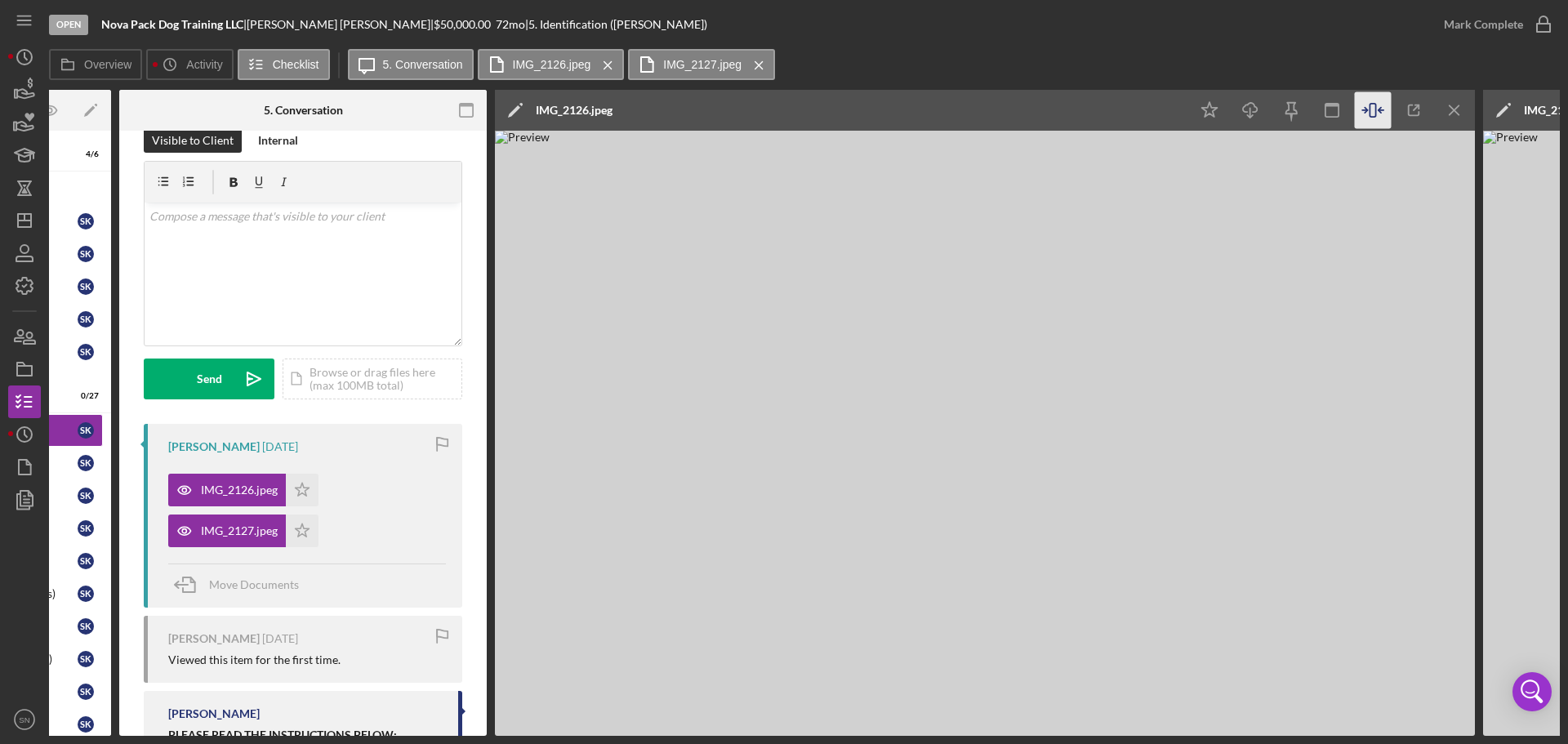
scroll to position [15, 0]
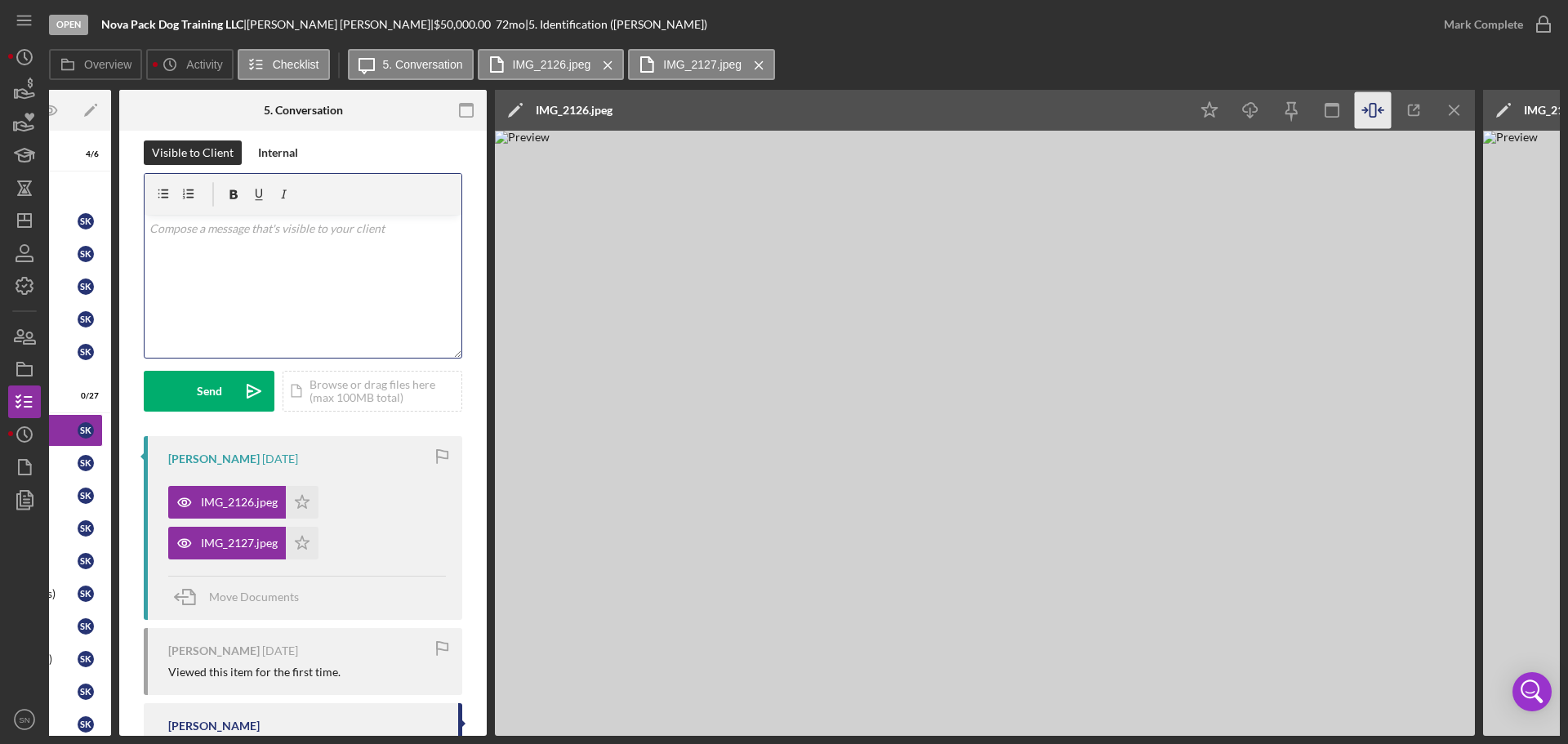
click at [404, 243] on div "v Color teal Color pink Remove color Add row above Add row below Add column bef…" at bounding box center [303, 286] width 317 height 143
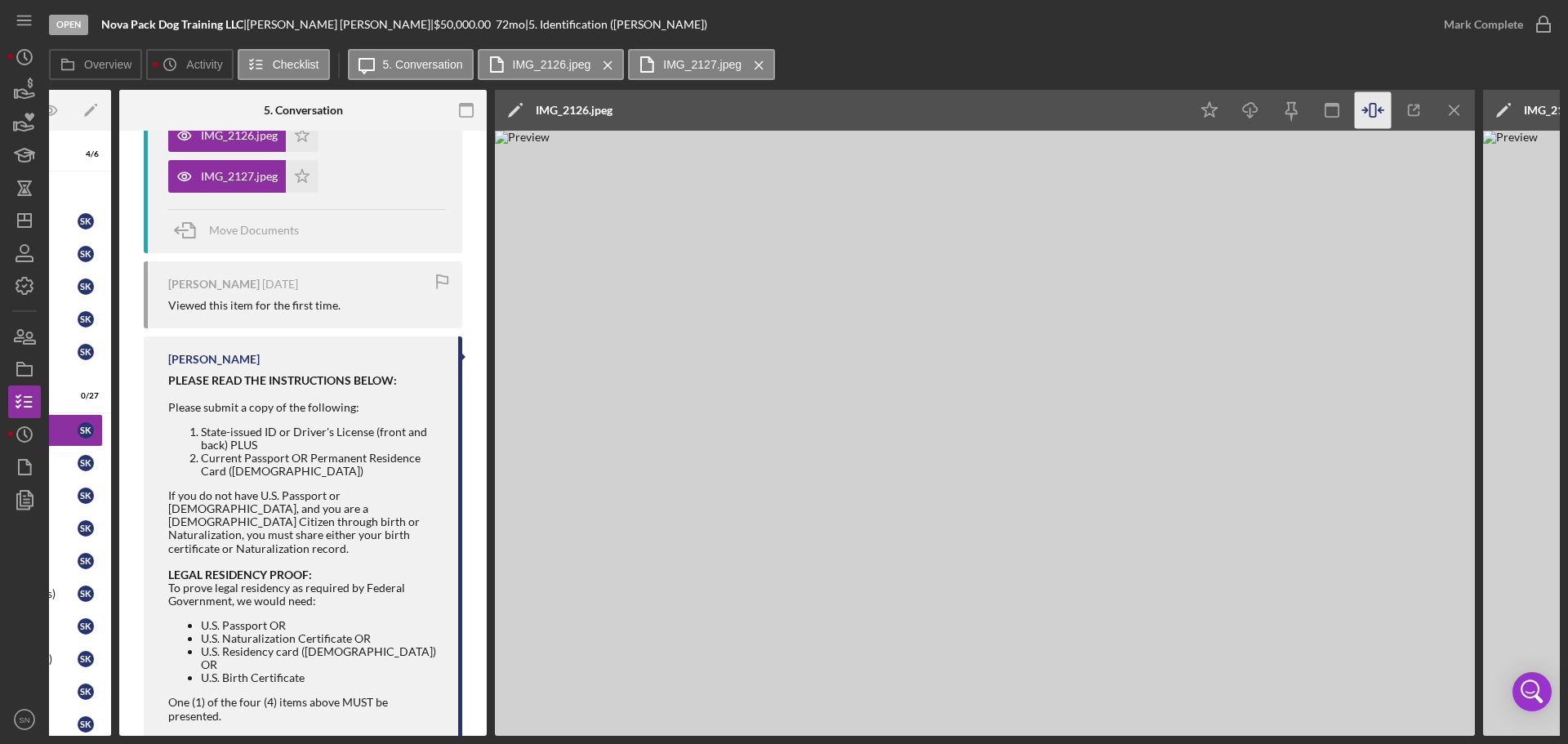
scroll to position [419, 0]
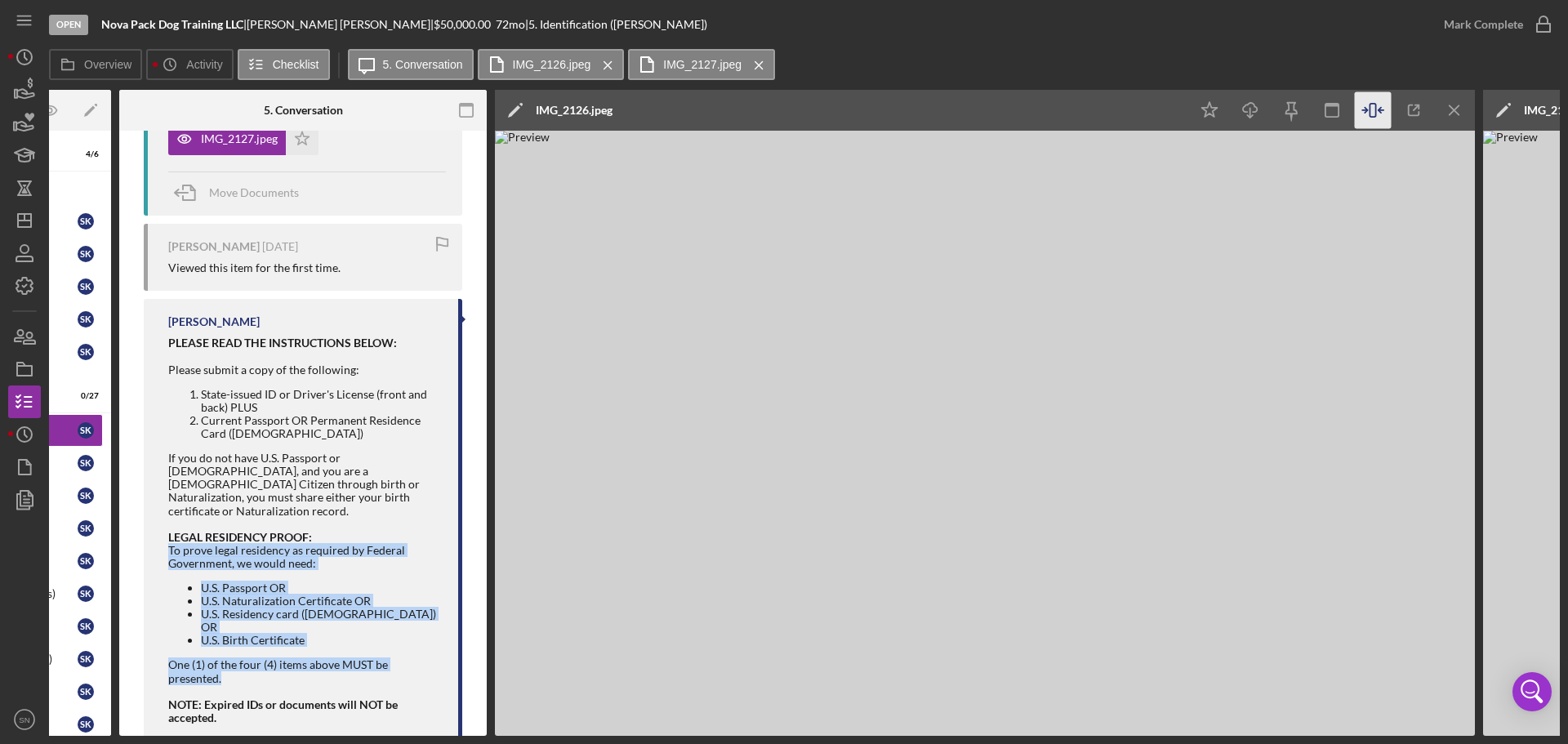
drag, startPoint x: 169, startPoint y: 535, endPoint x: 320, endPoint y: 655, distance: 192.9
click at [320, 655] on div "To prove legal residency as required by Federal Government, we would need: U.S.…" at bounding box center [305, 614] width 274 height 141
copy div "To prove legal residency as required by Federal Government, we would need: U.S.…"
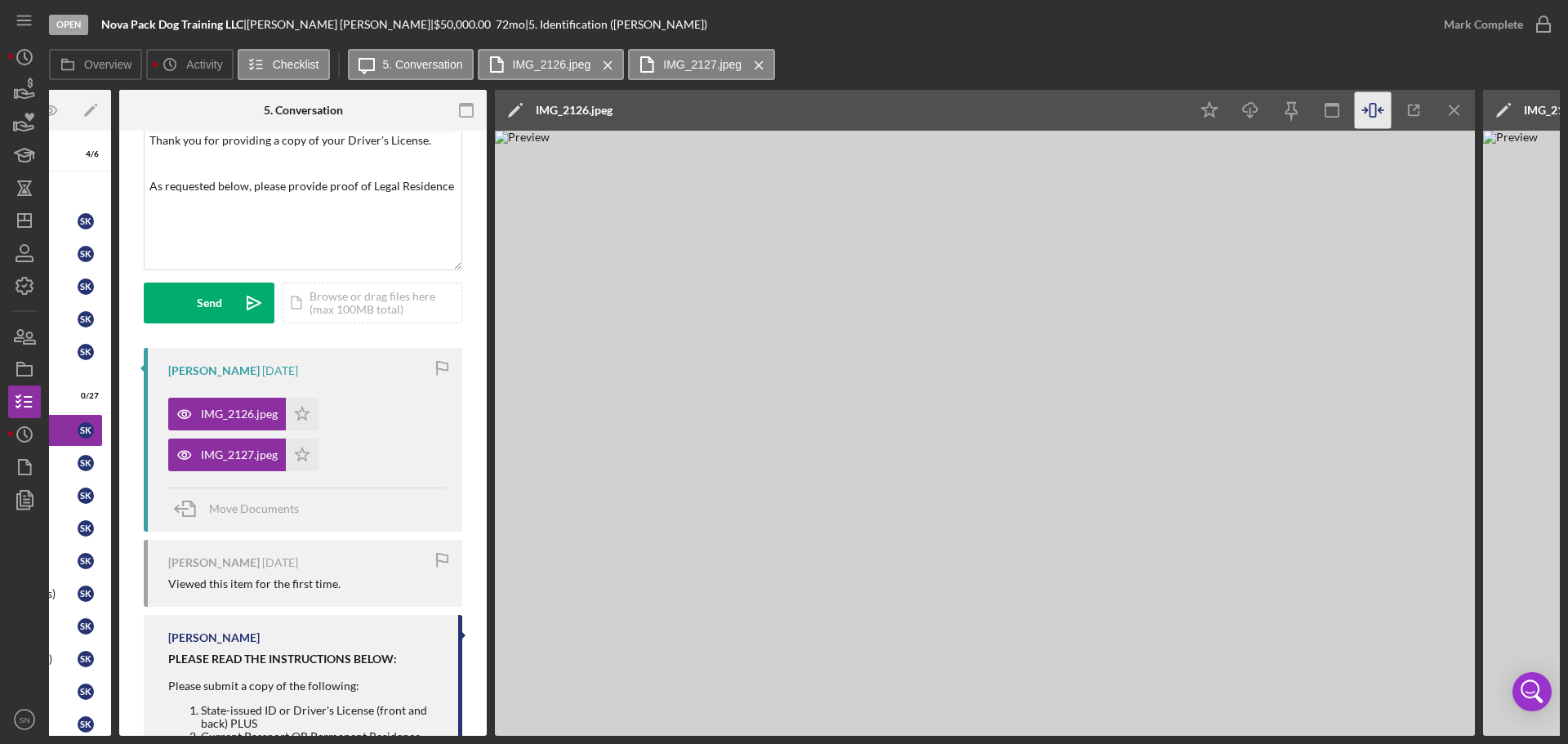
scroll to position [41, 0]
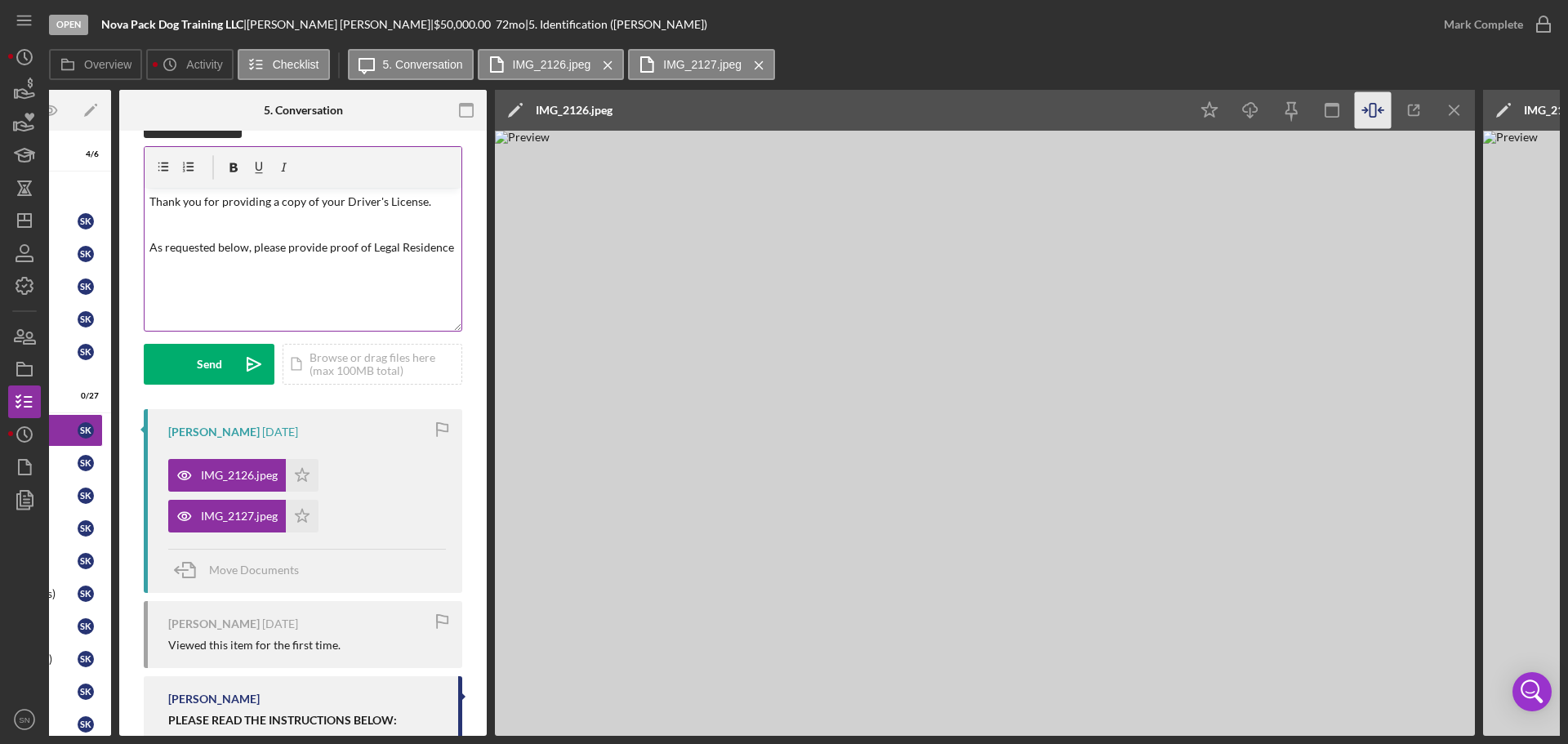
click at [231, 293] on div "v Color teal Color pink Remove color Add row above Add row below Add column bef…" at bounding box center [303, 259] width 317 height 143
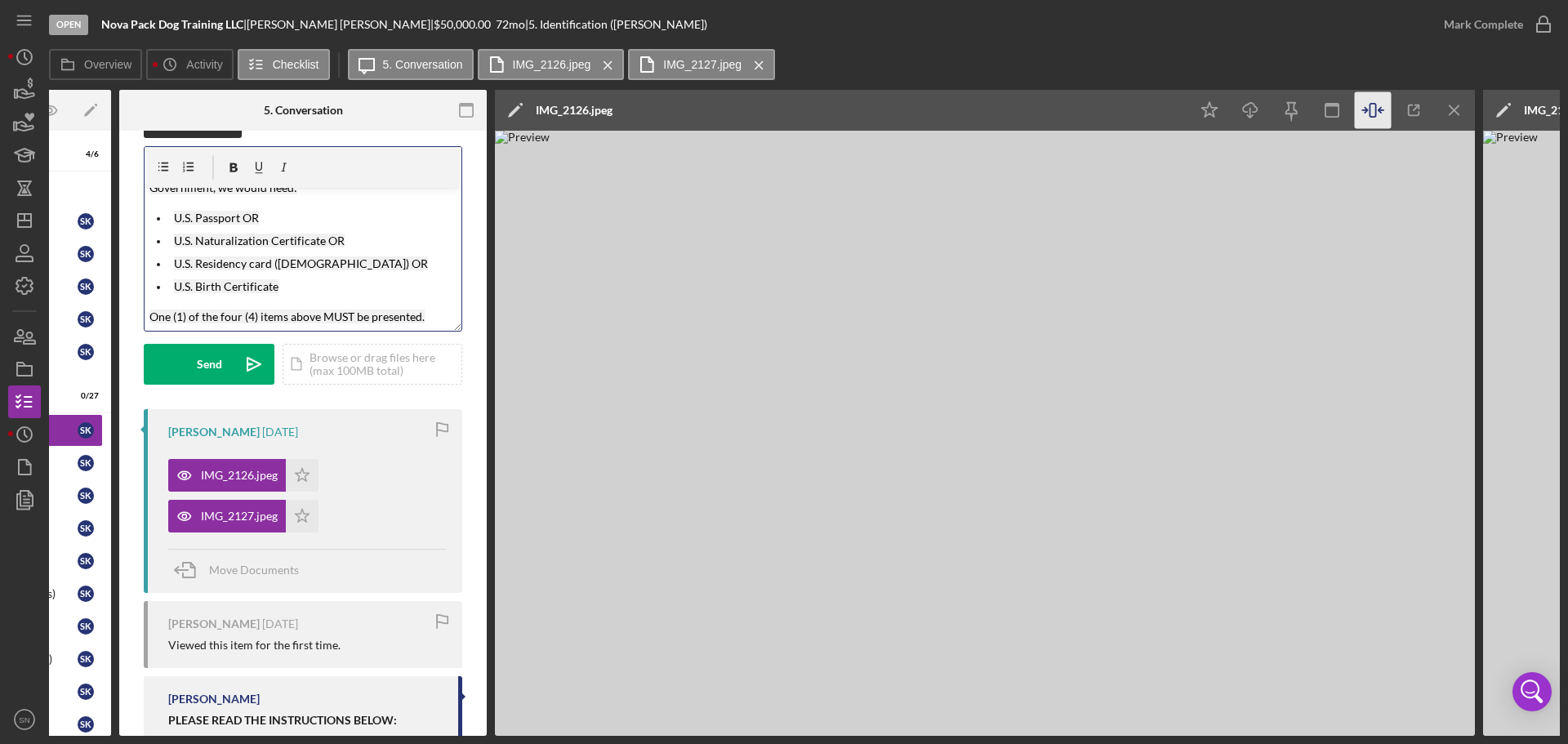
scroll to position [0, 0]
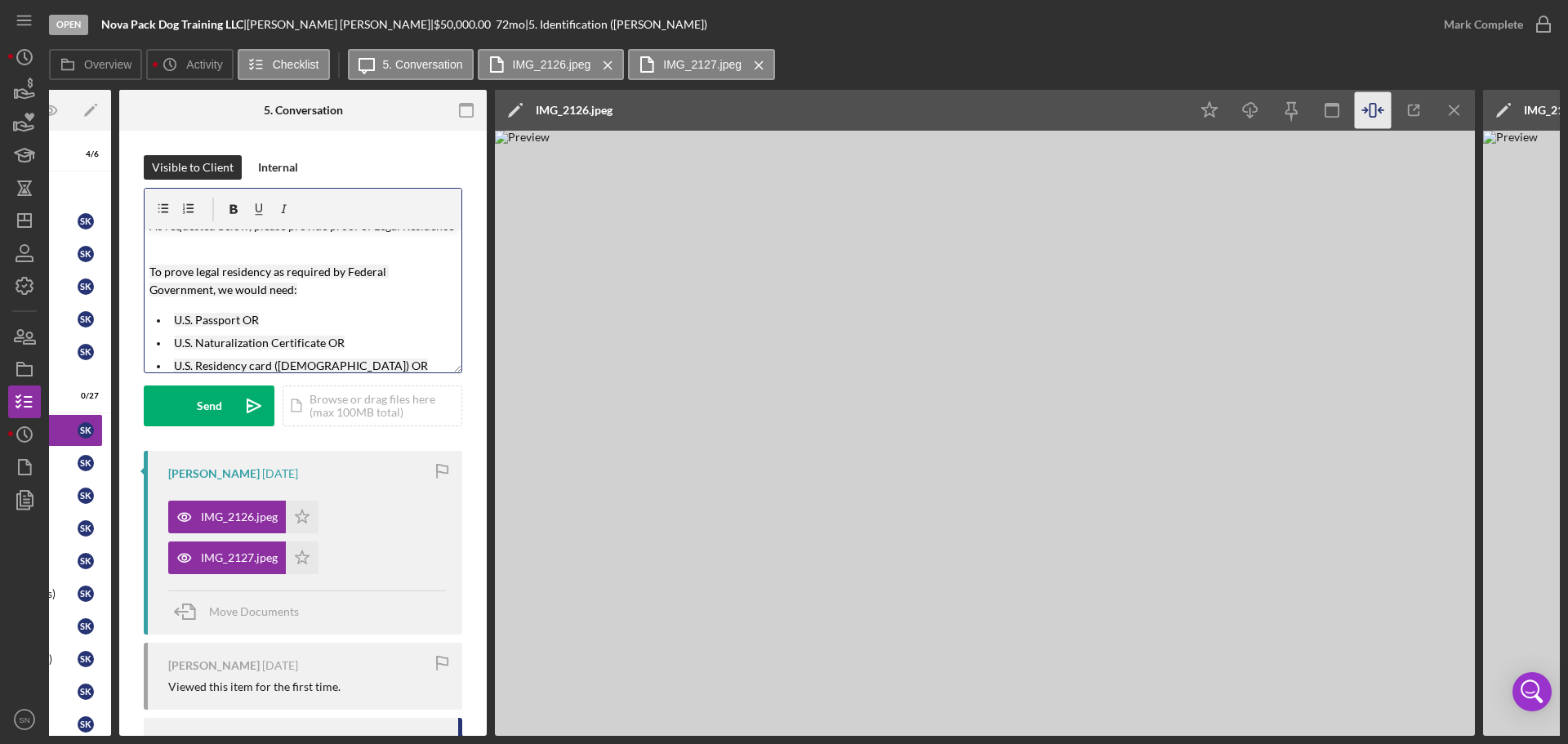
scroll to position [141, 0]
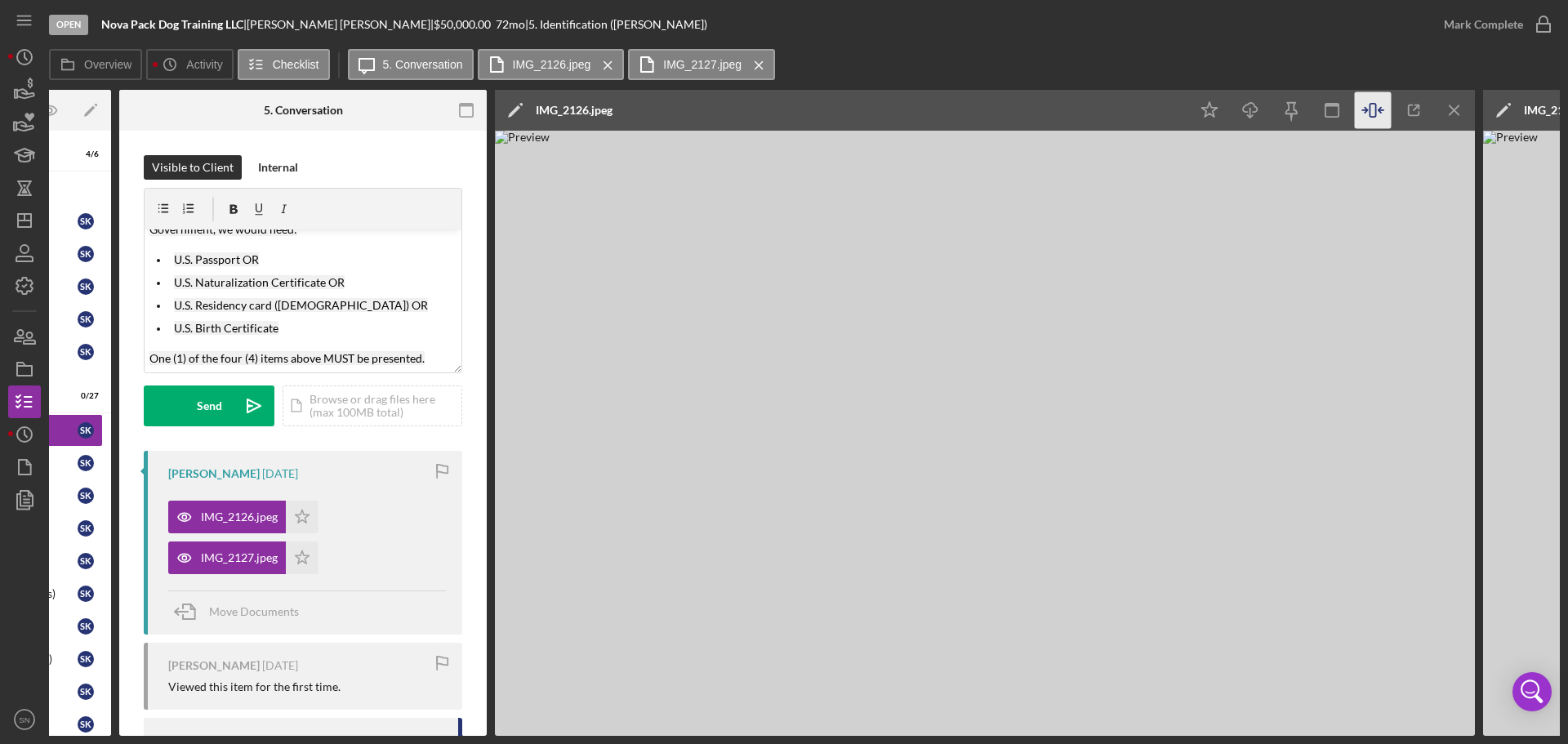
drag, startPoint x: 488, startPoint y: 389, endPoint x: 488, endPoint y: 415, distance: 26.0
click at [490, 447] on div "Overview Internal Workflow Stage Open Icon/Dropdown Arrow Archive (can unarchiv…" at bounding box center [804, 412] width 1511 height 647
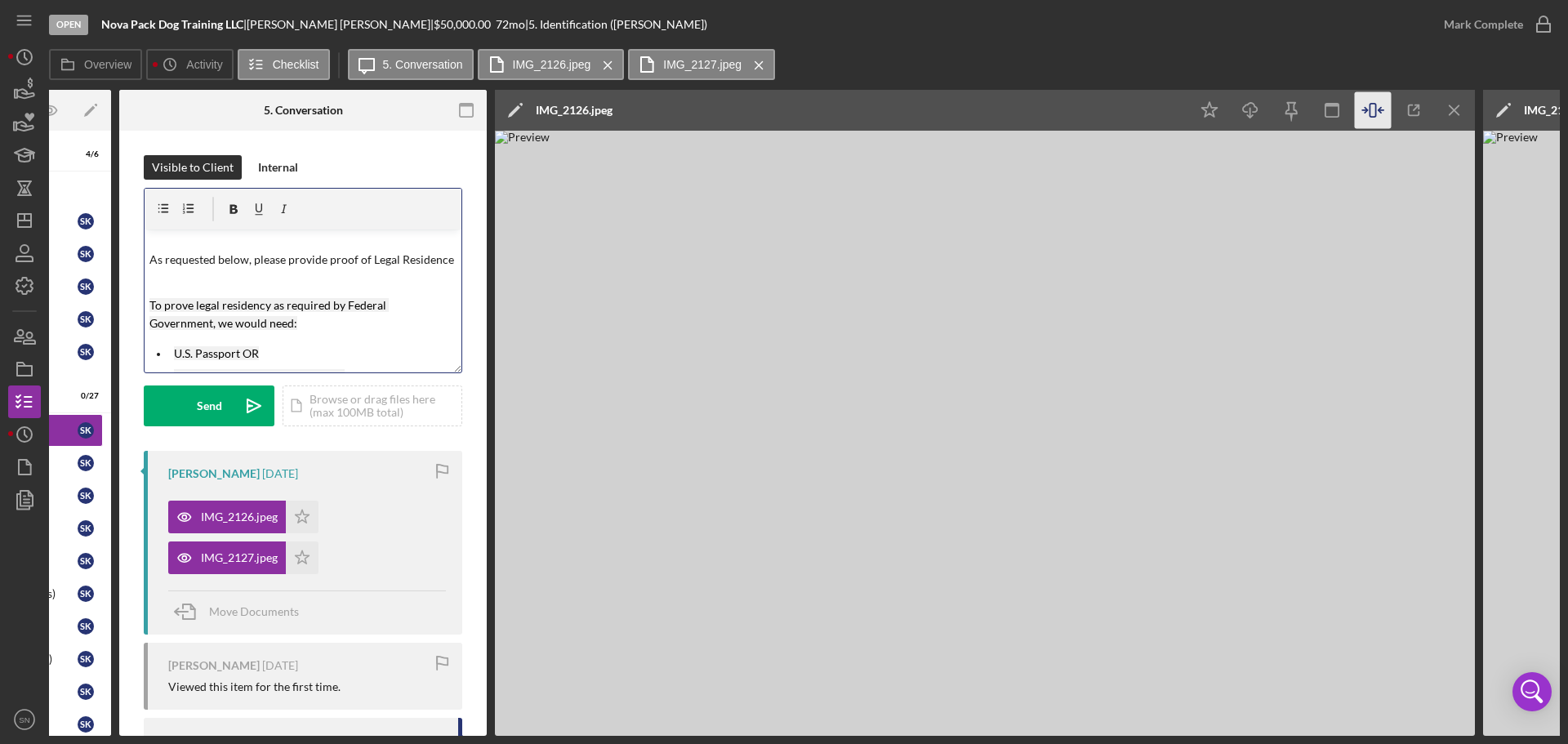
scroll to position [28, 0]
click at [171, 293] on p at bounding box center [303, 284] width 308 height 18
drag, startPoint x: 327, startPoint y: 261, endPoint x: 342, endPoint y: 261, distance: 15.0
click at [327, 261] on p "As requested below, please provide proof of Legal Residence" at bounding box center [303, 261] width 308 height 18
click at [155, 247] on p at bounding box center [303, 239] width 308 height 18
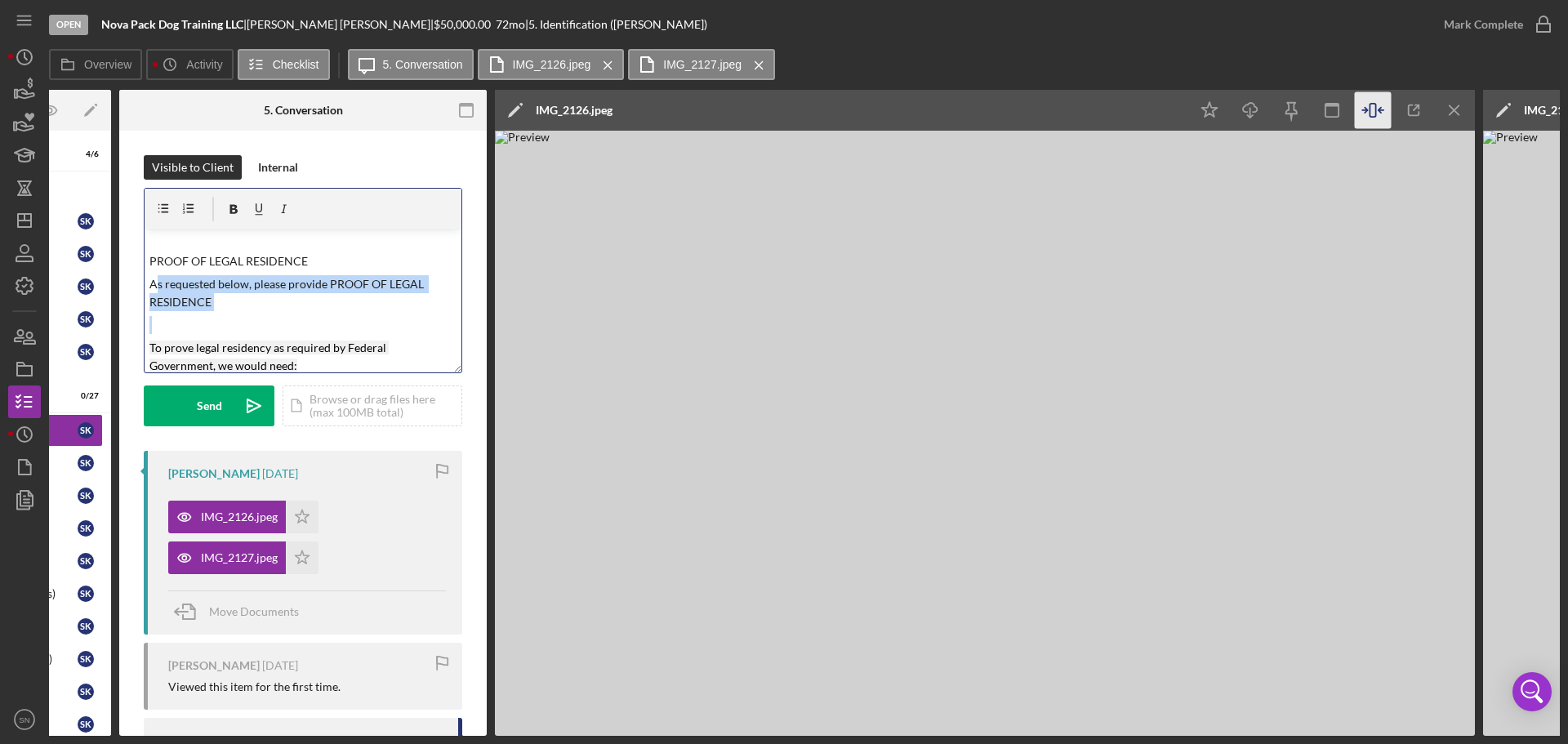
drag, startPoint x: 162, startPoint y: 289, endPoint x: 232, endPoint y: 317, distance: 75.4
click at [232, 317] on div "v Color teal Color pink Remove color Add row above Add row below Add column bef…" at bounding box center [303, 301] width 317 height 143
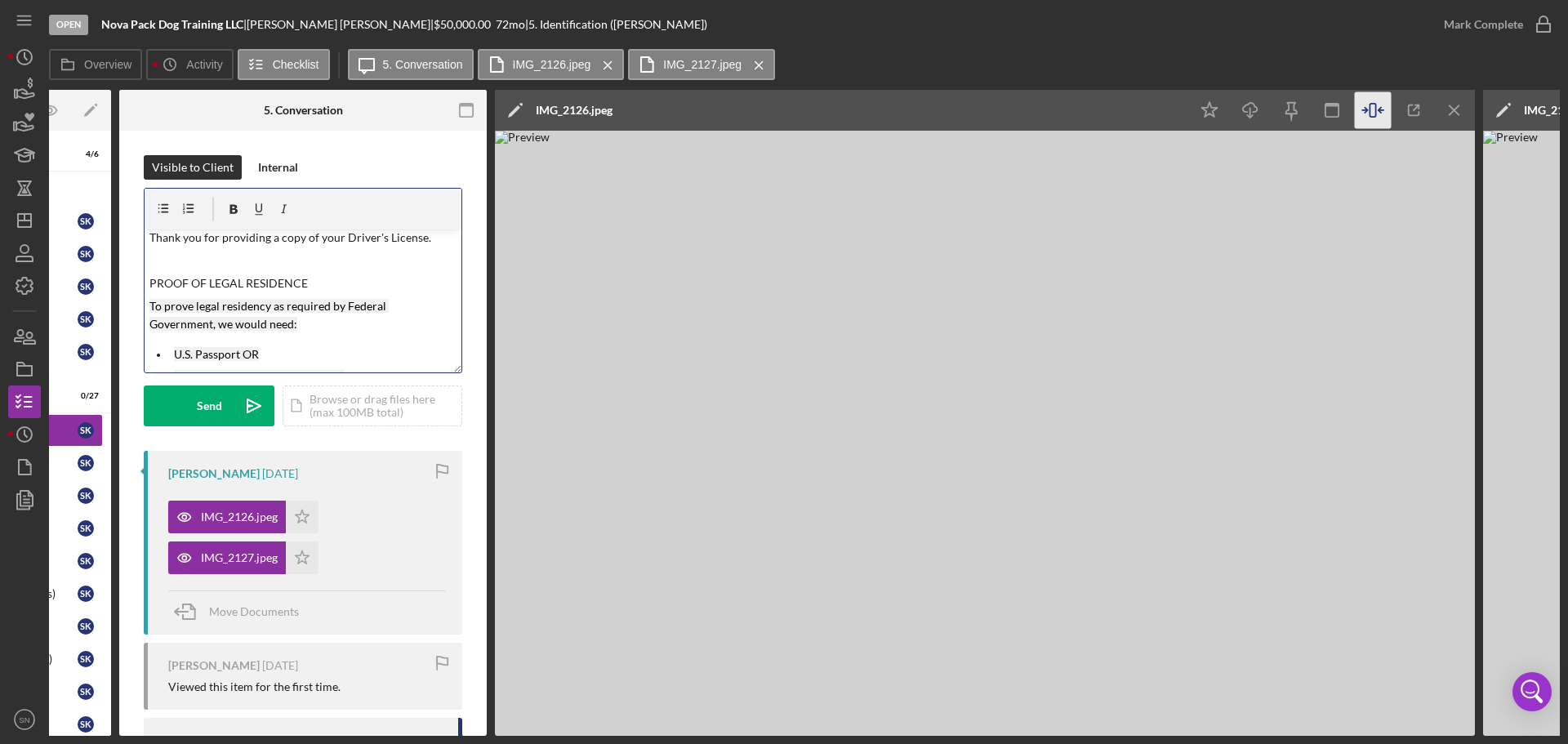
scroll to position [0, 0]
click at [157, 271] on p at bounding box center [303, 266] width 308 height 18
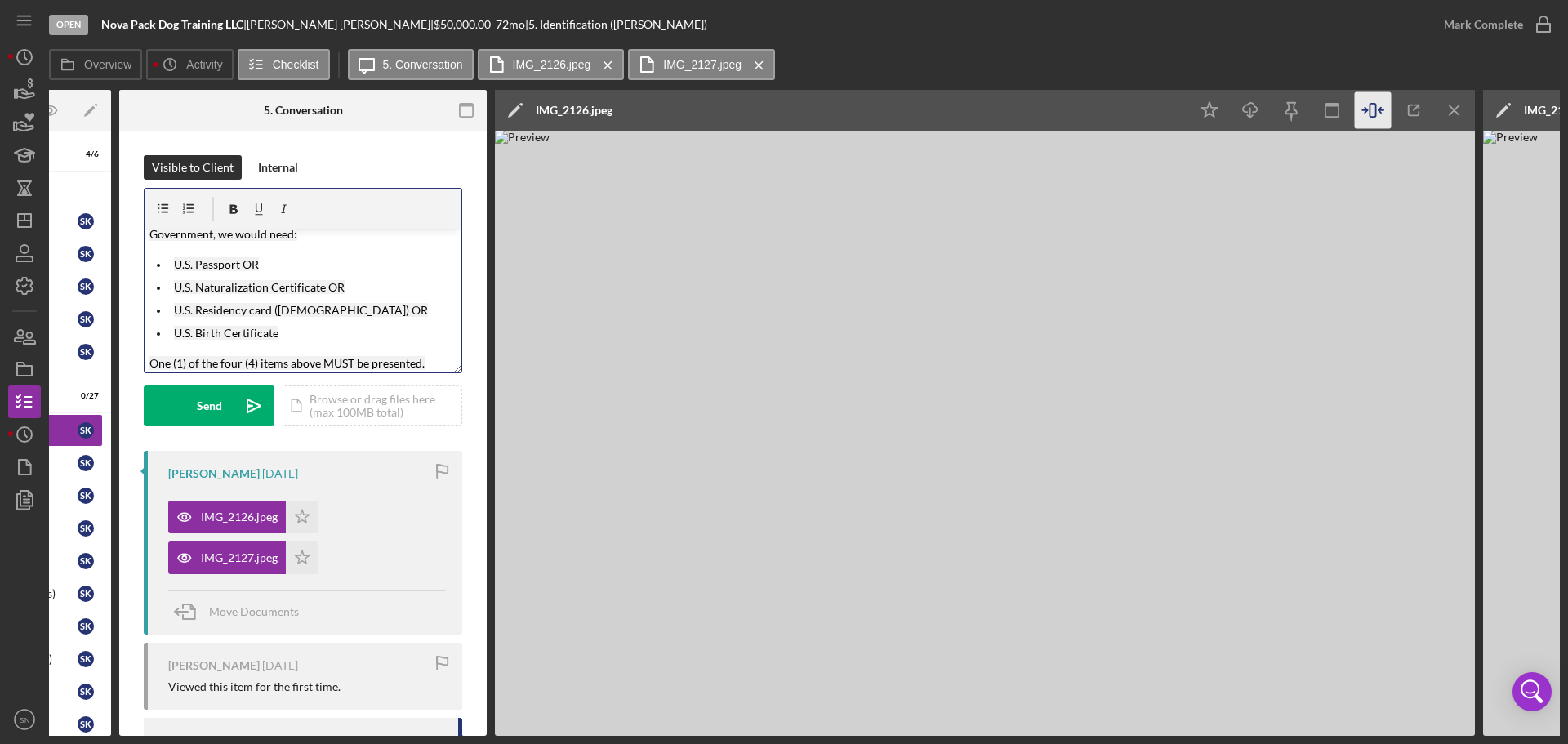
scroll to position [101, 0]
click at [431, 360] on p "One (1) of the four (4) items above MUST be presented." at bounding box center [303, 359] width 308 height 18
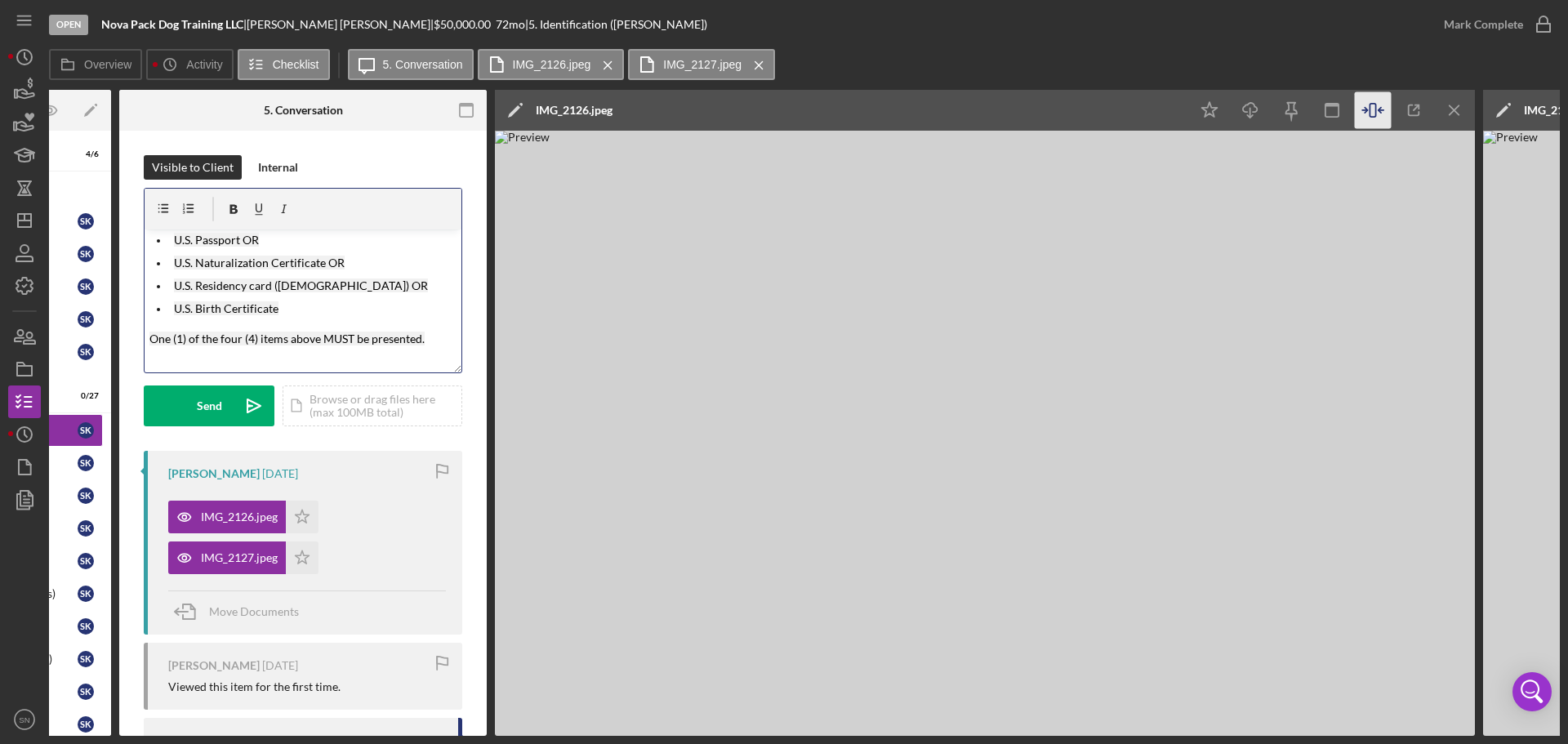
scroll to position [143, 0]
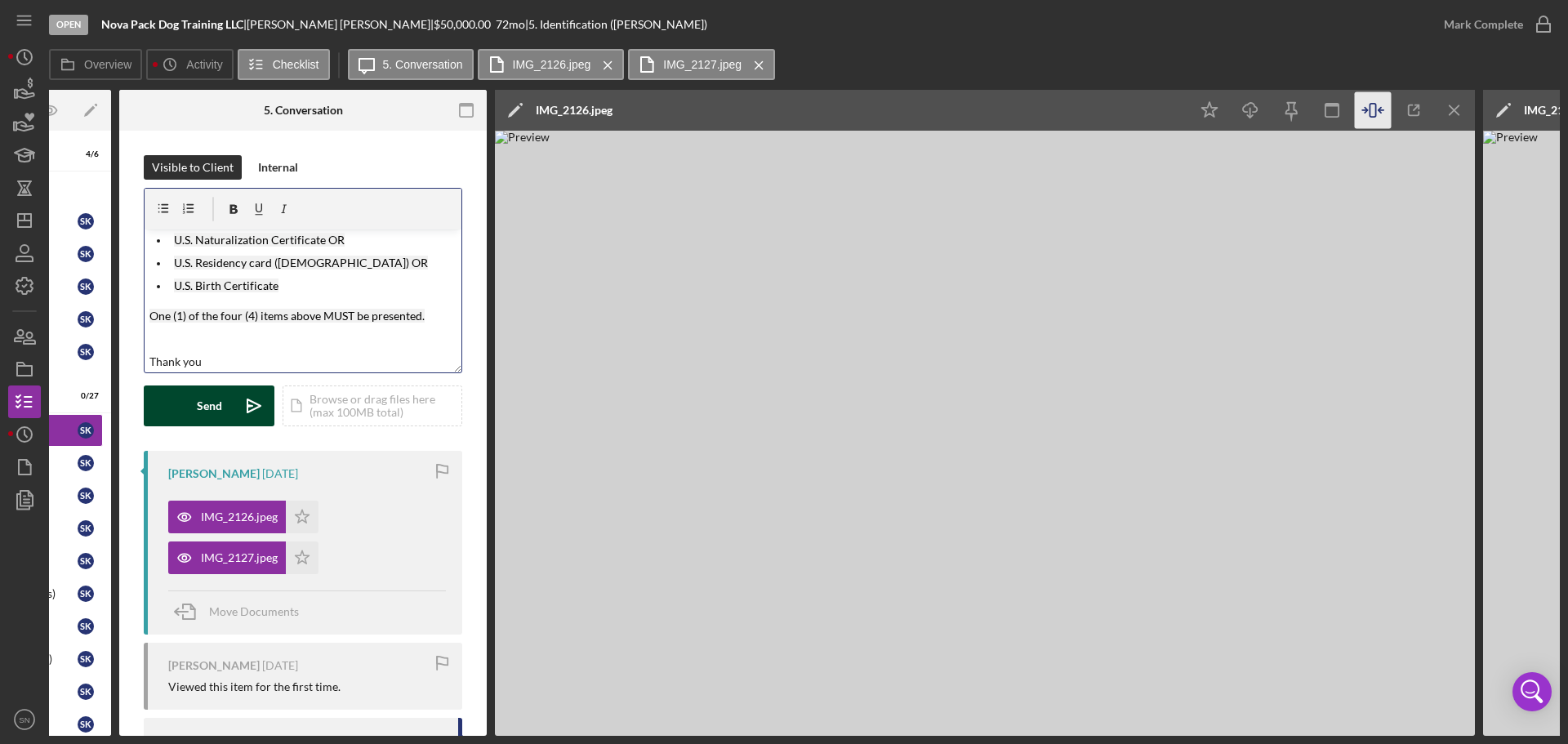
click at [208, 404] on div "Send" at bounding box center [209, 406] width 25 height 41
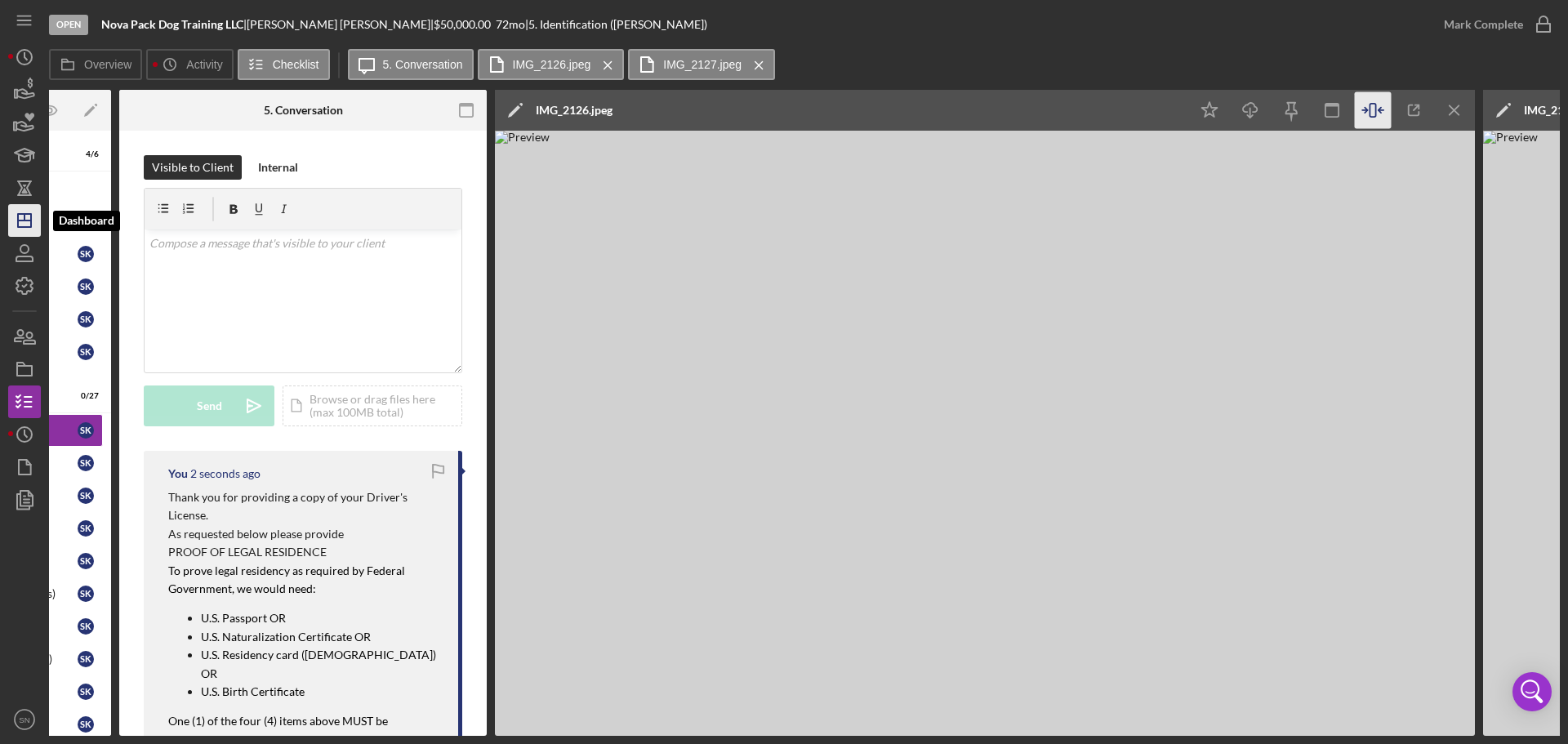
click at [29, 212] on icon "Icon/Dashboard" at bounding box center [25, 220] width 41 height 41
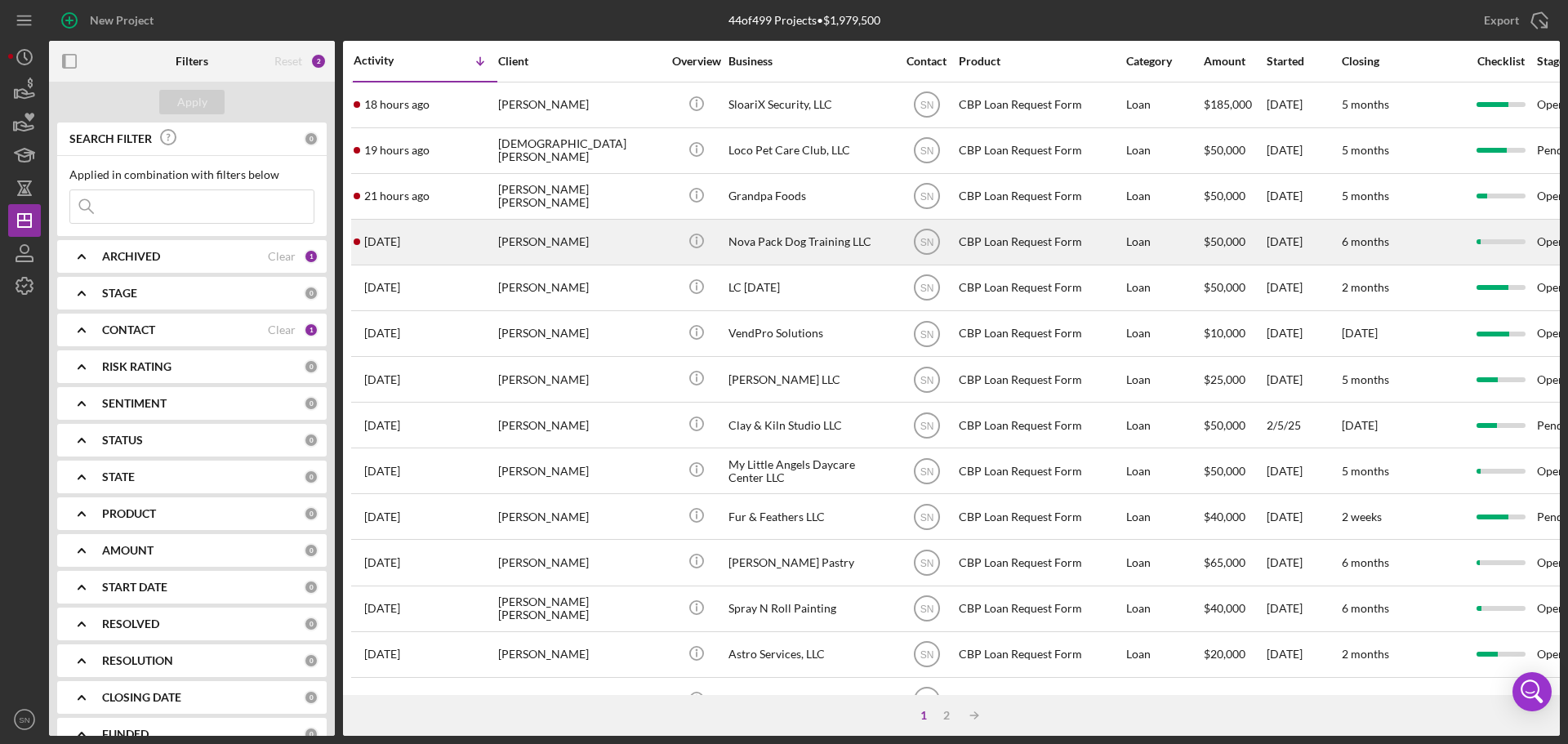
click at [648, 240] on div "[PERSON_NAME]" at bounding box center [580, 241] width 163 height 43
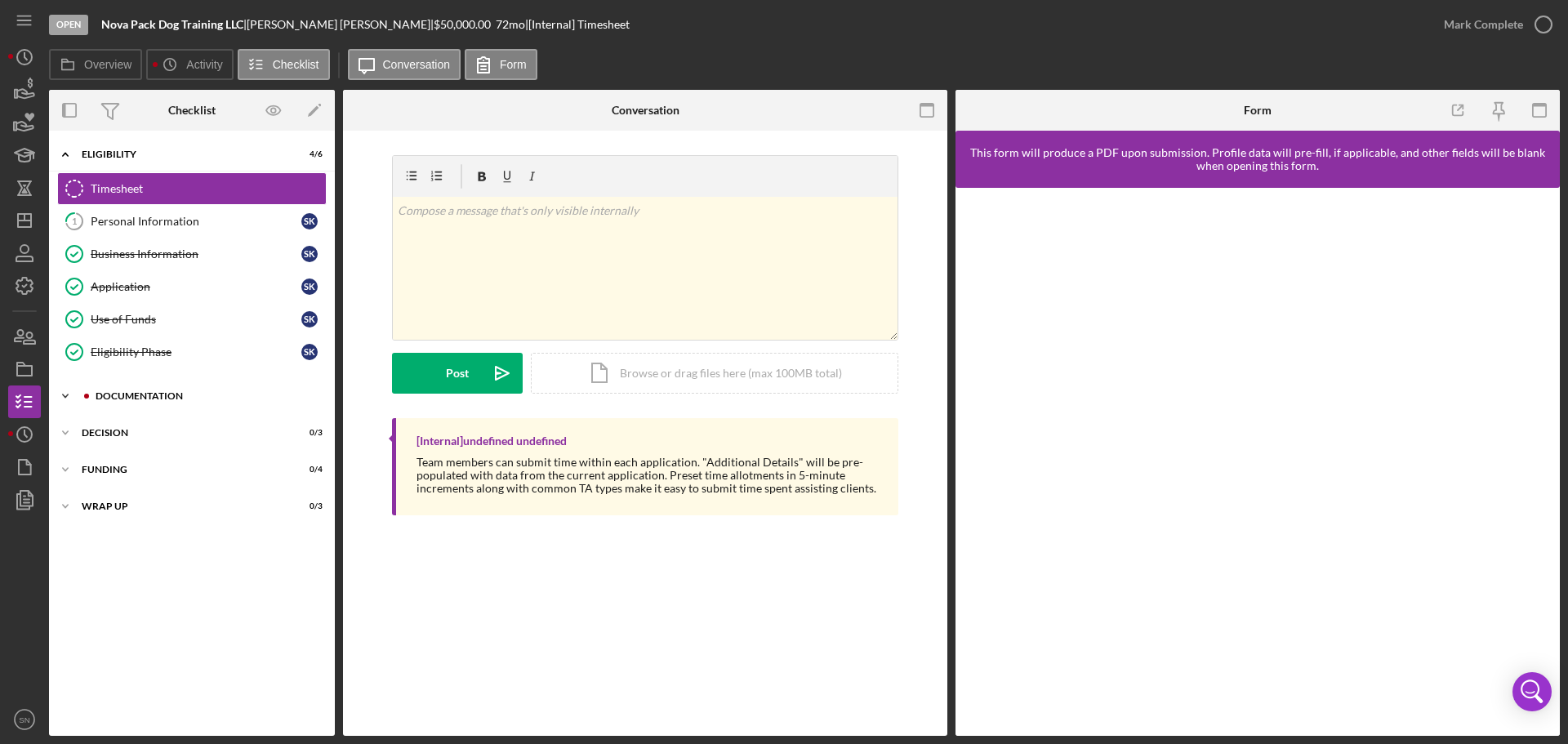
click at [58, 397] on icon "Icon/Expander" at bounding box center [65, 396] width 32 height 32
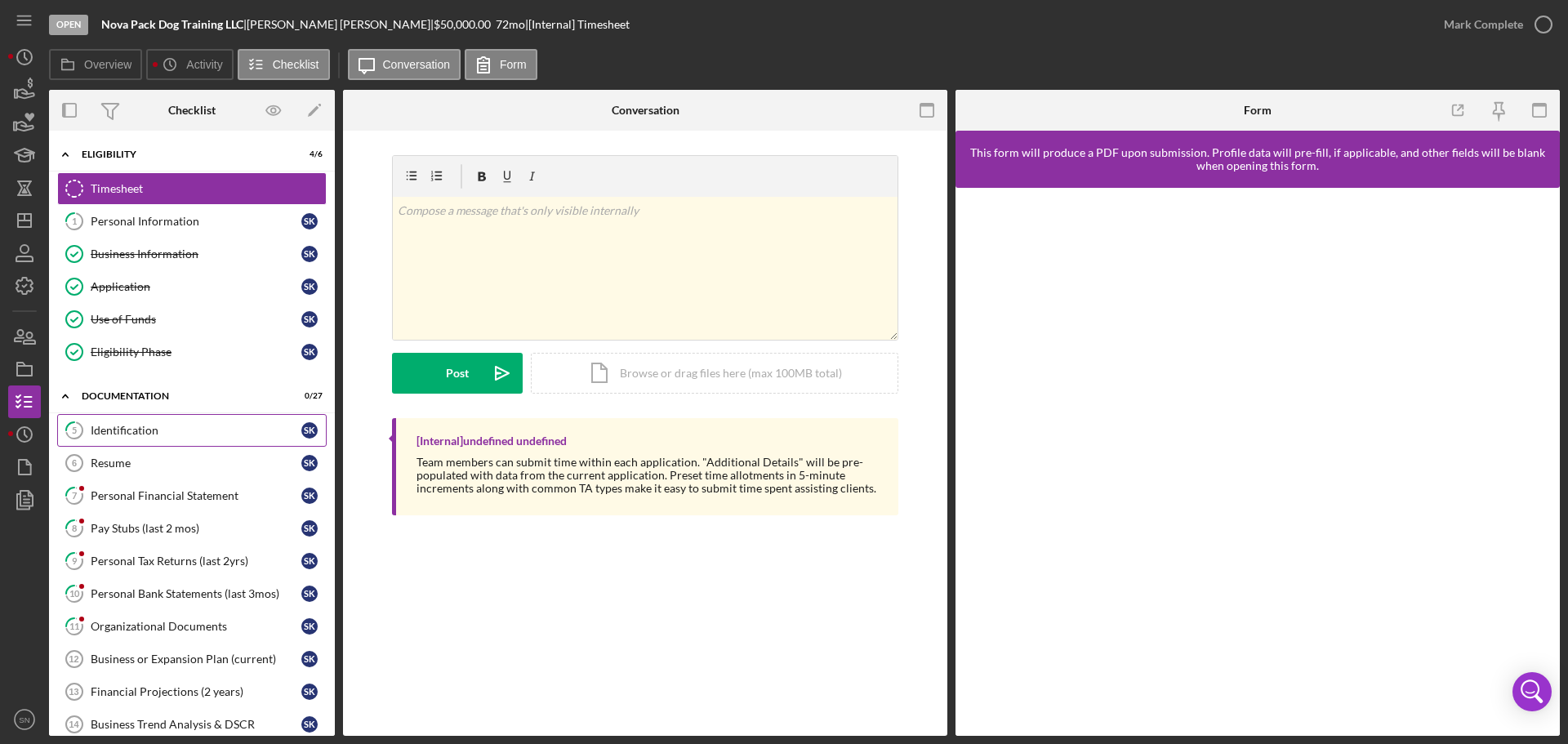
click at [149, 433] on div "Identification" at bounding box center [196, 430] width 210 height 13
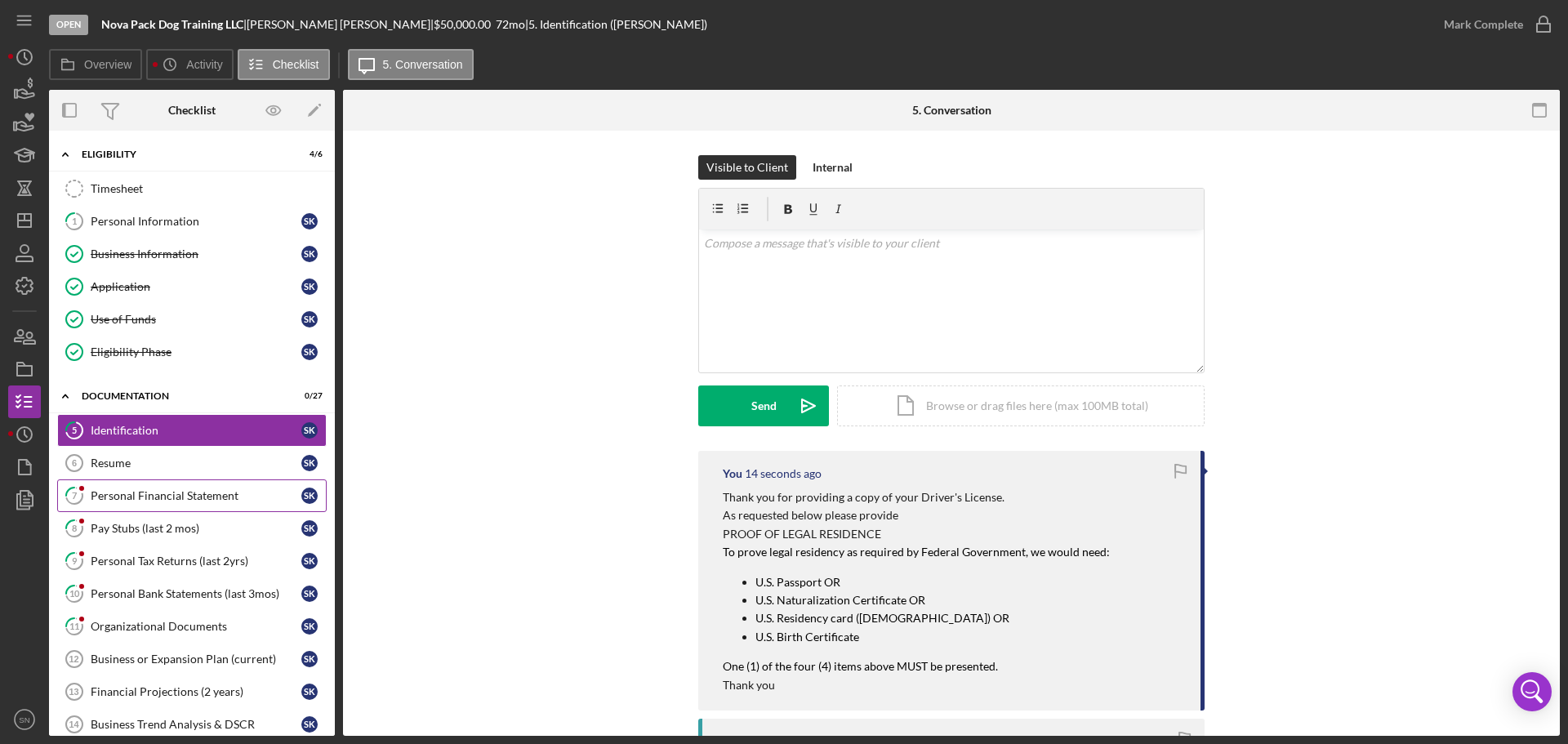
click at [103, 492] on div "Personal Financial Statement" at bounding box center [196, 496] width 210 height 13
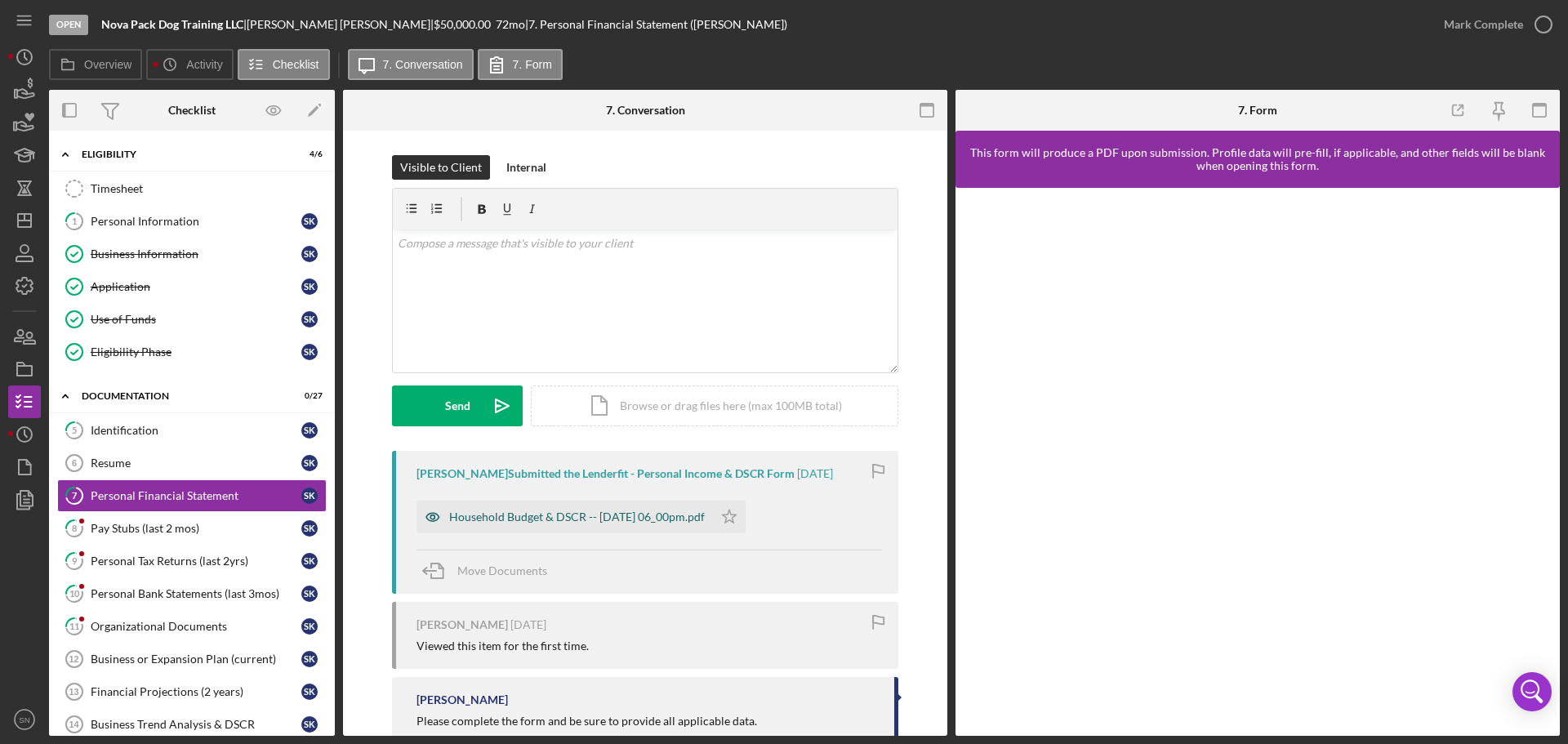
click at [700, 519] on div "Household Budget & DSCR -- 2025-08-09 06_00pm.pdf" at bounding box center [576, 517] width 255 height 13
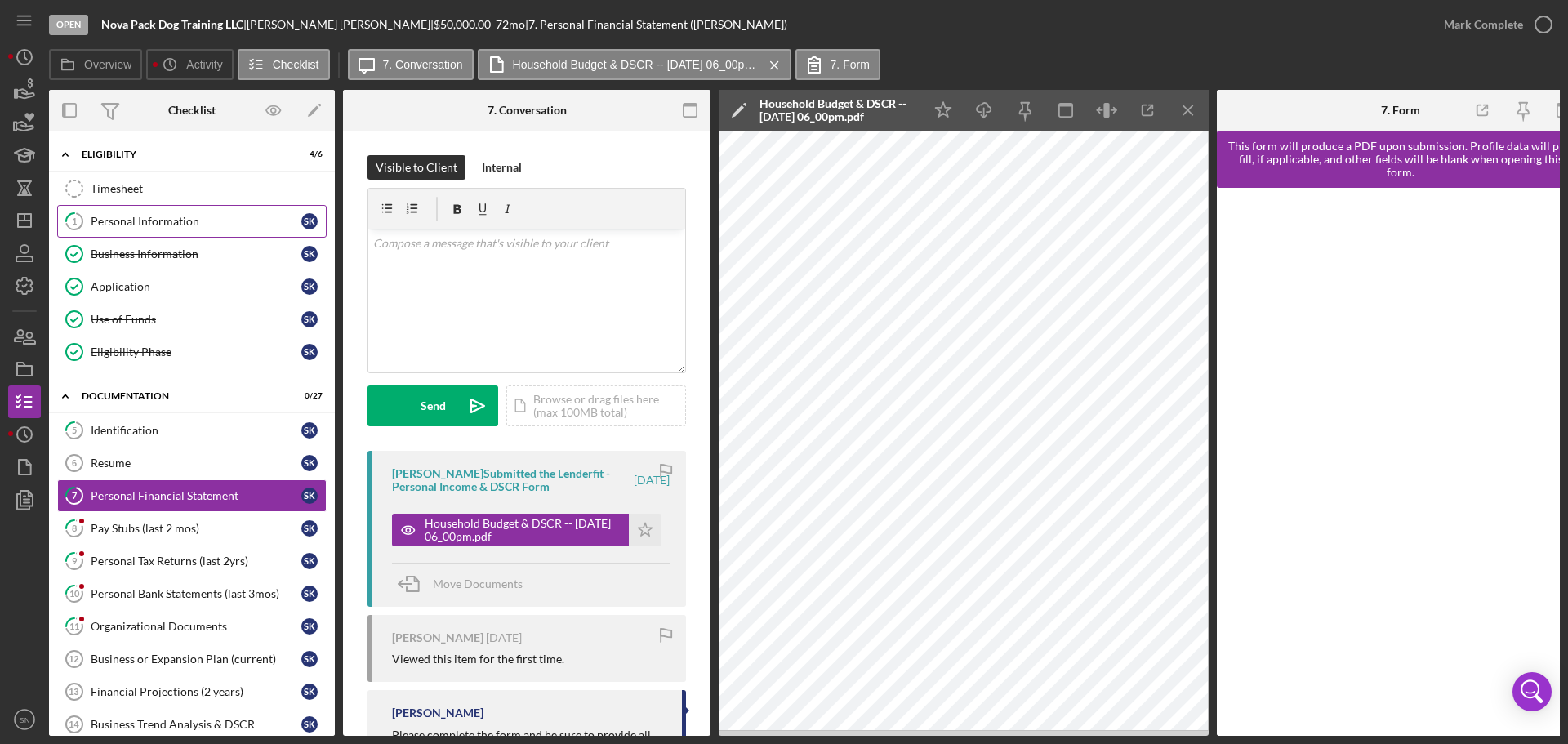
click at [174, 221] on div "Personal Information" at bounding box center [196, 221] width 210 height 13
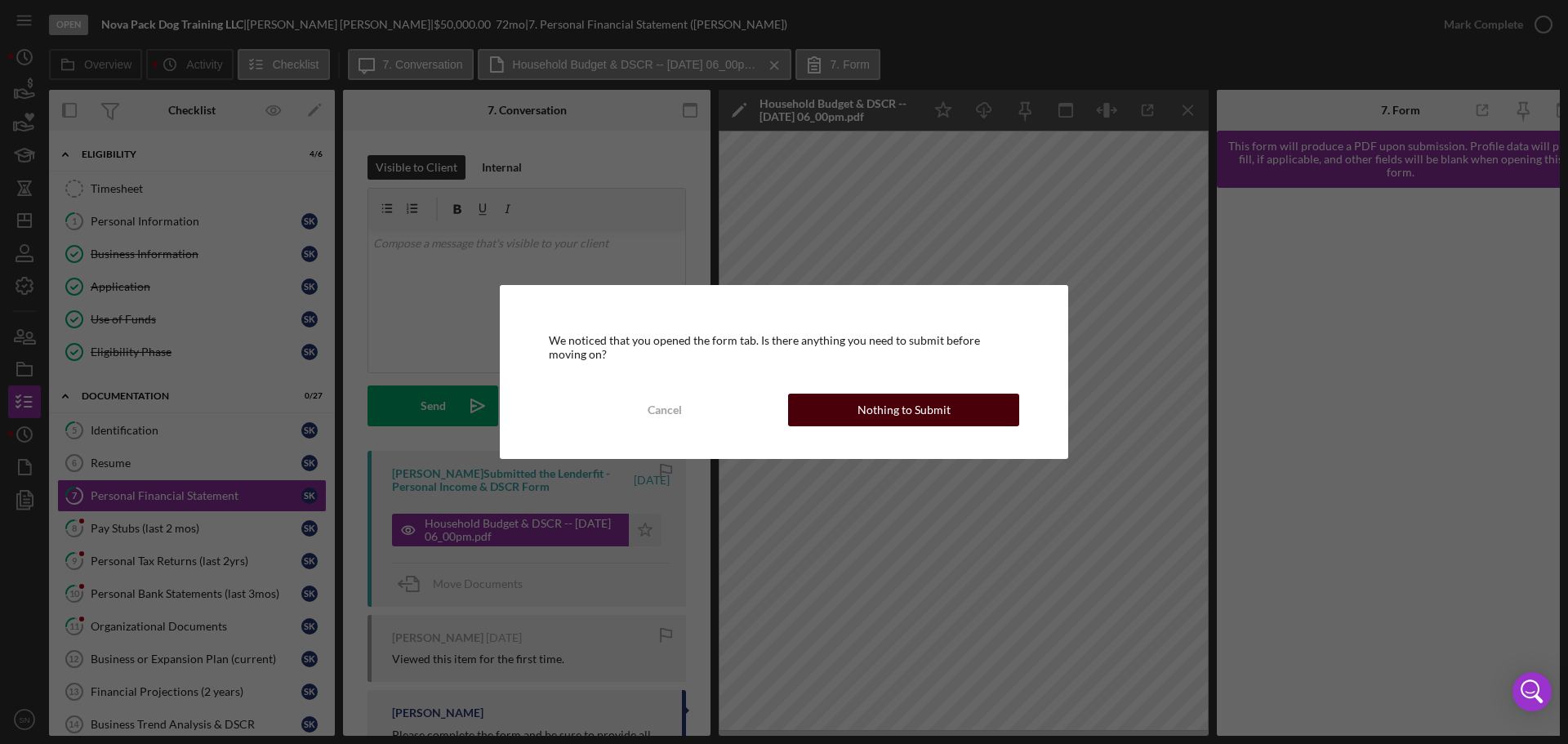
click at [923, 402] on div "Nothing to Submit" at bounding box center [904, 410] width 93 height 32
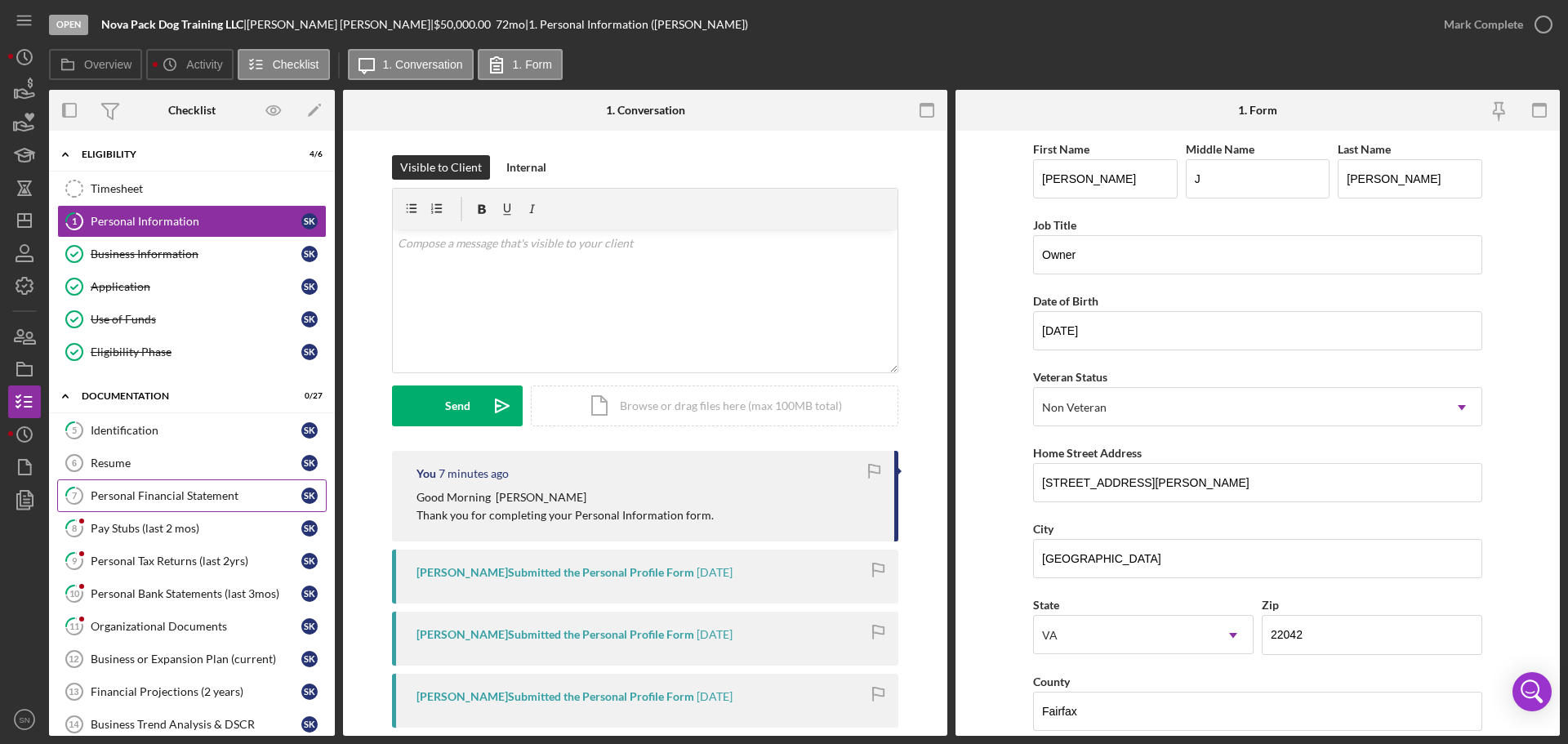
click at [174, 493] on div "Personal Financial Statement" at bounding box center [196, 496] width 210 height 13
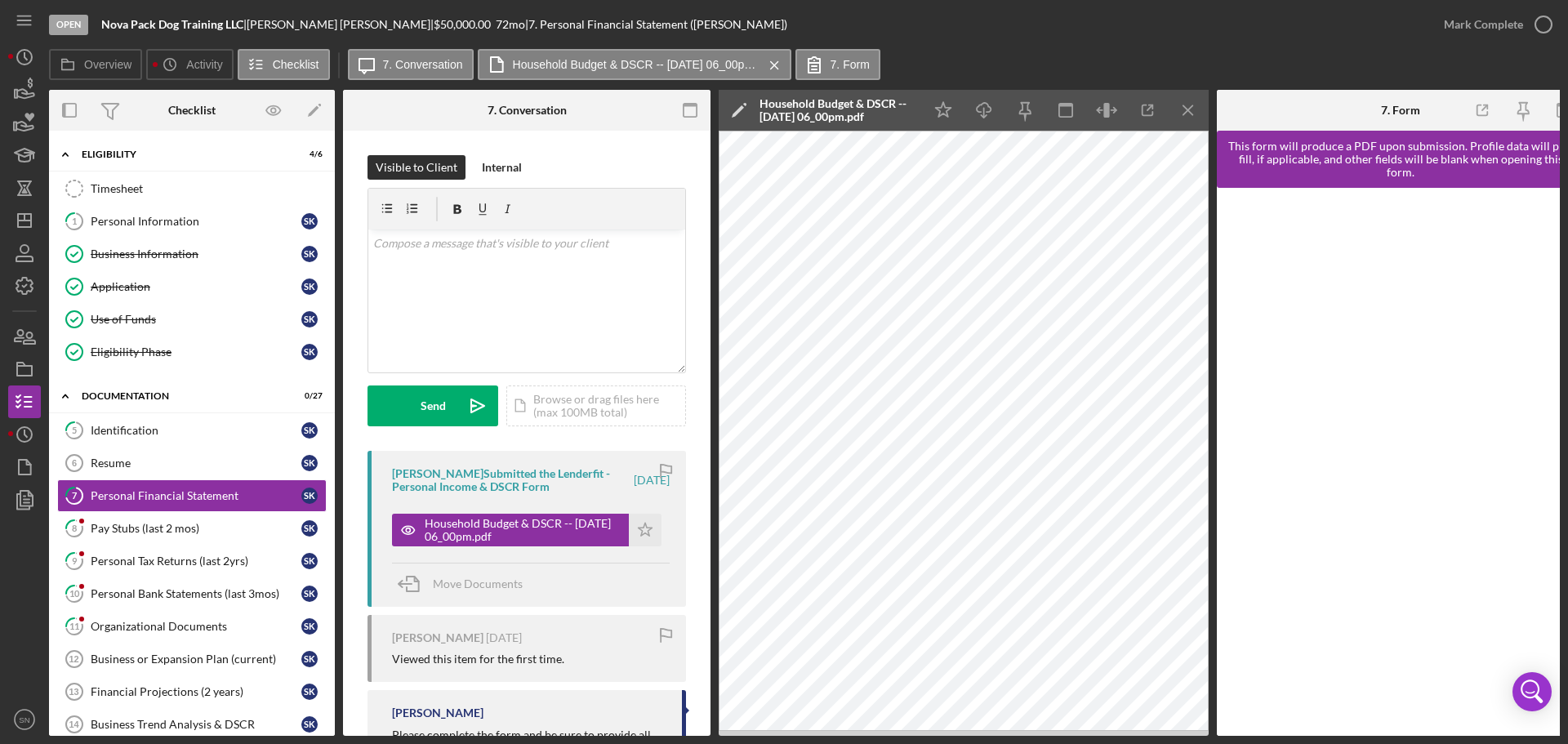
scroll to position [0, 25]
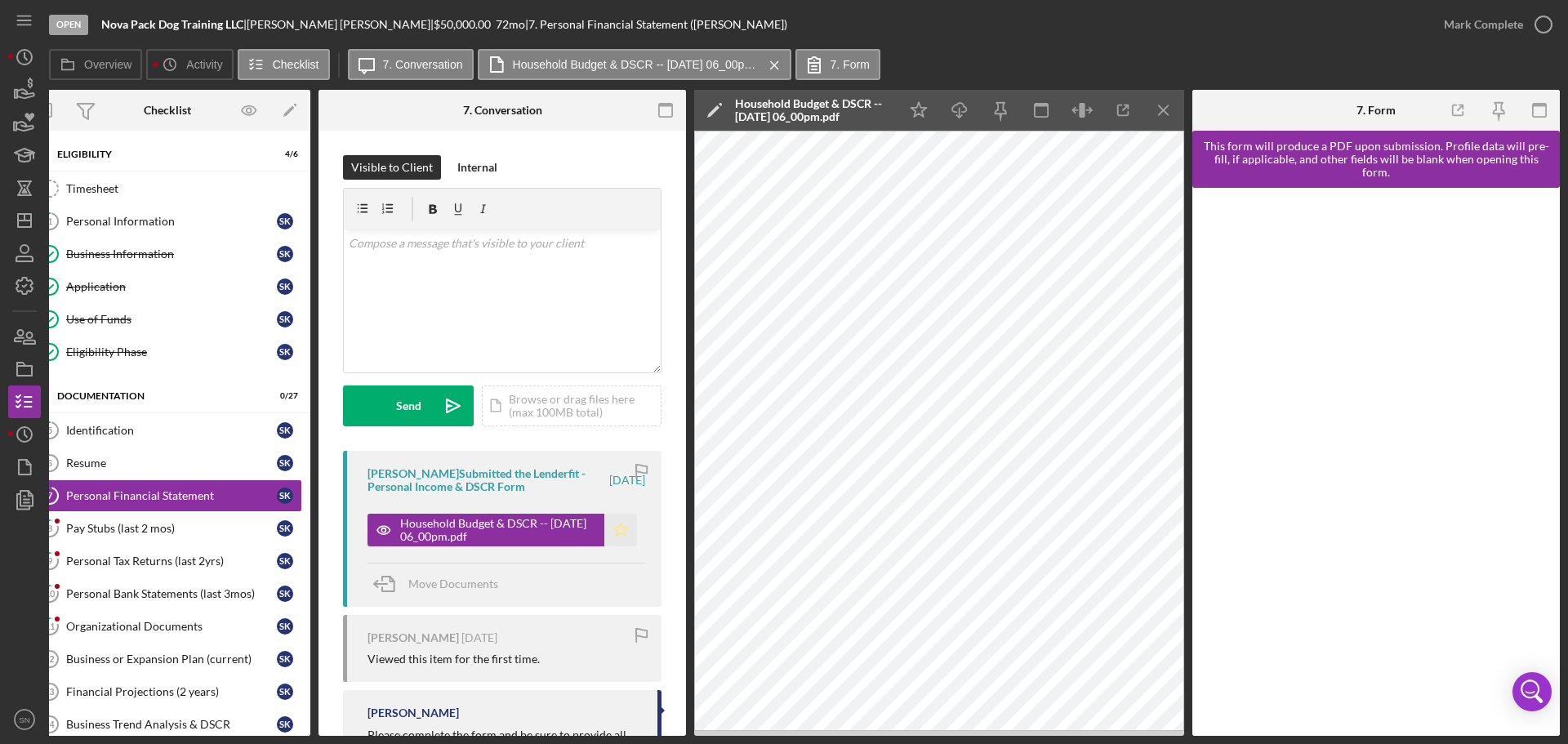
click at [615, 531] on icon "Icon/Star" at bounding box center [620, 530] width 32 height 32
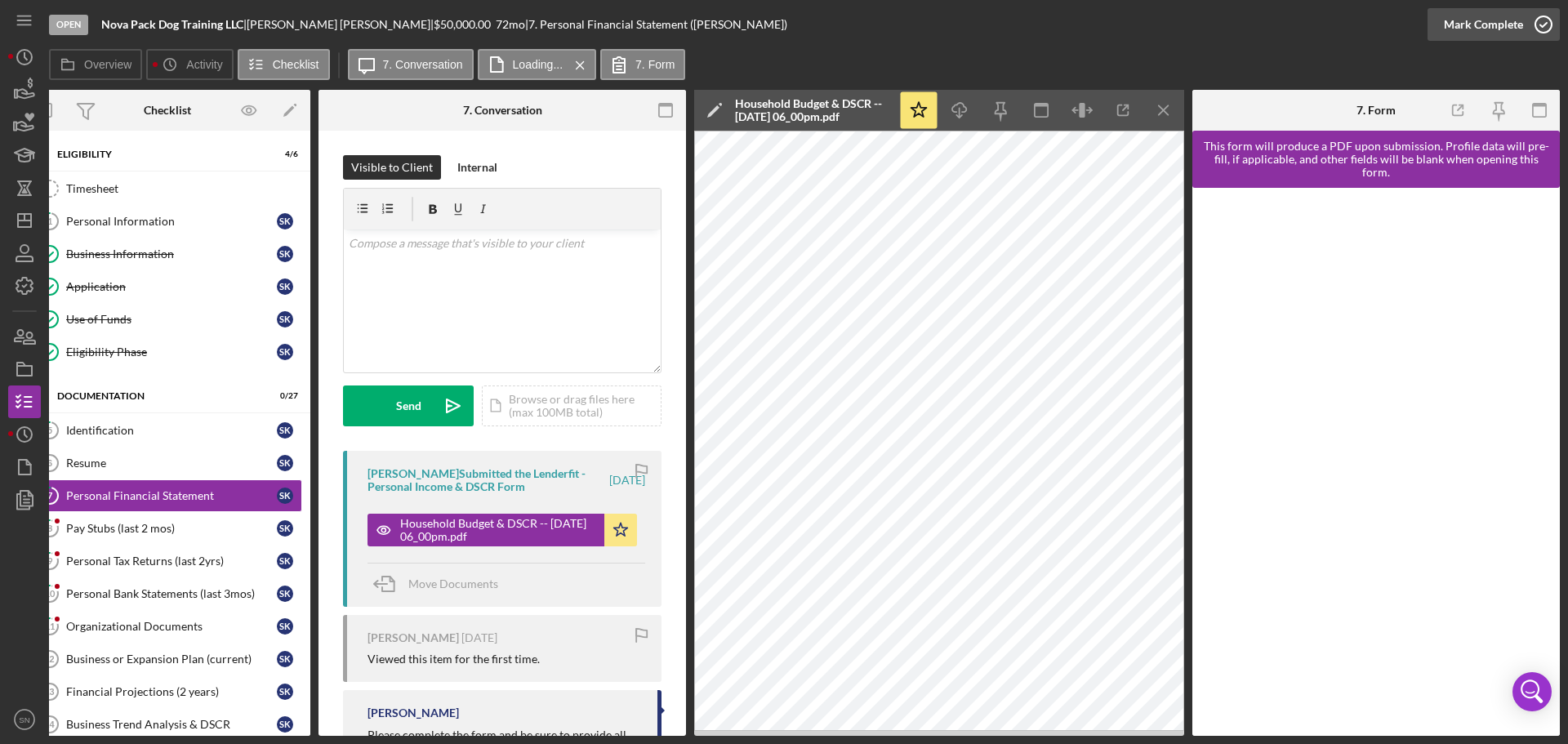
click at [1542, 18] on icon "button" at bounding box center [1543, 25] width 41 height 41
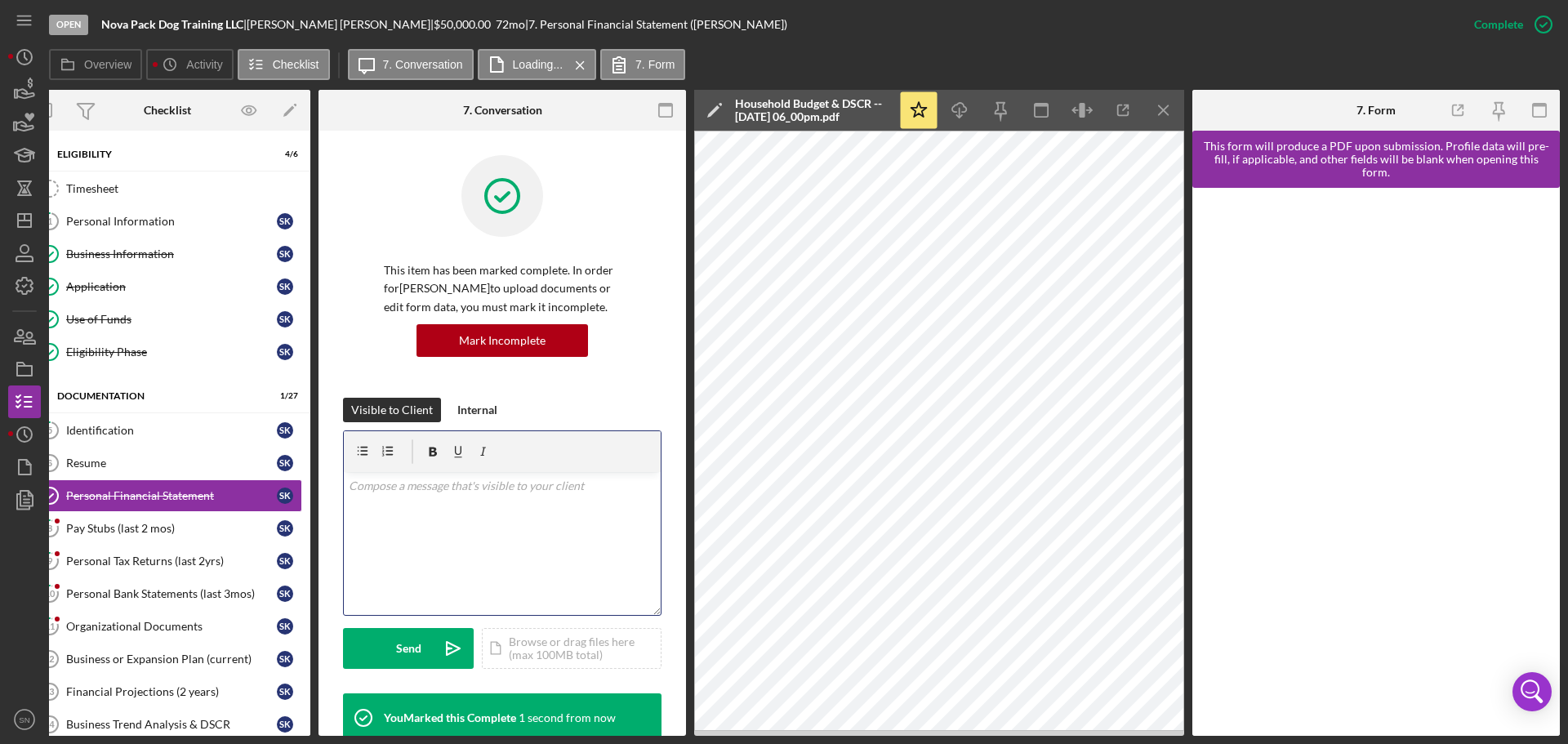
click at [498, 496] on div "v Color teal Color pink Remove color Add row above Add row below Add column bef…" at bounding box center [502, 543] width 317 height 143
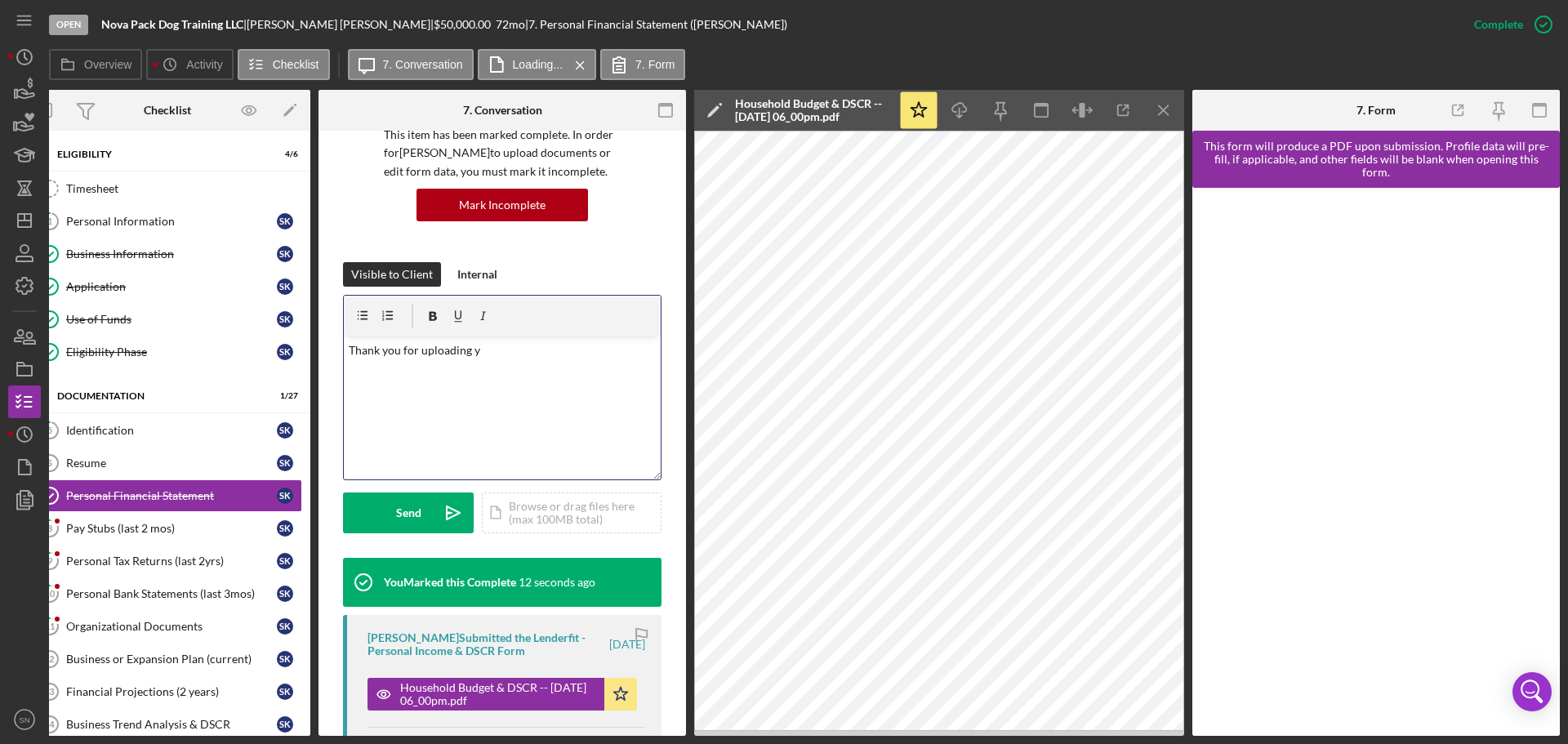
scroll to position [137, 0]
